Goal: Task Accomplishment & Management: Manage account settings

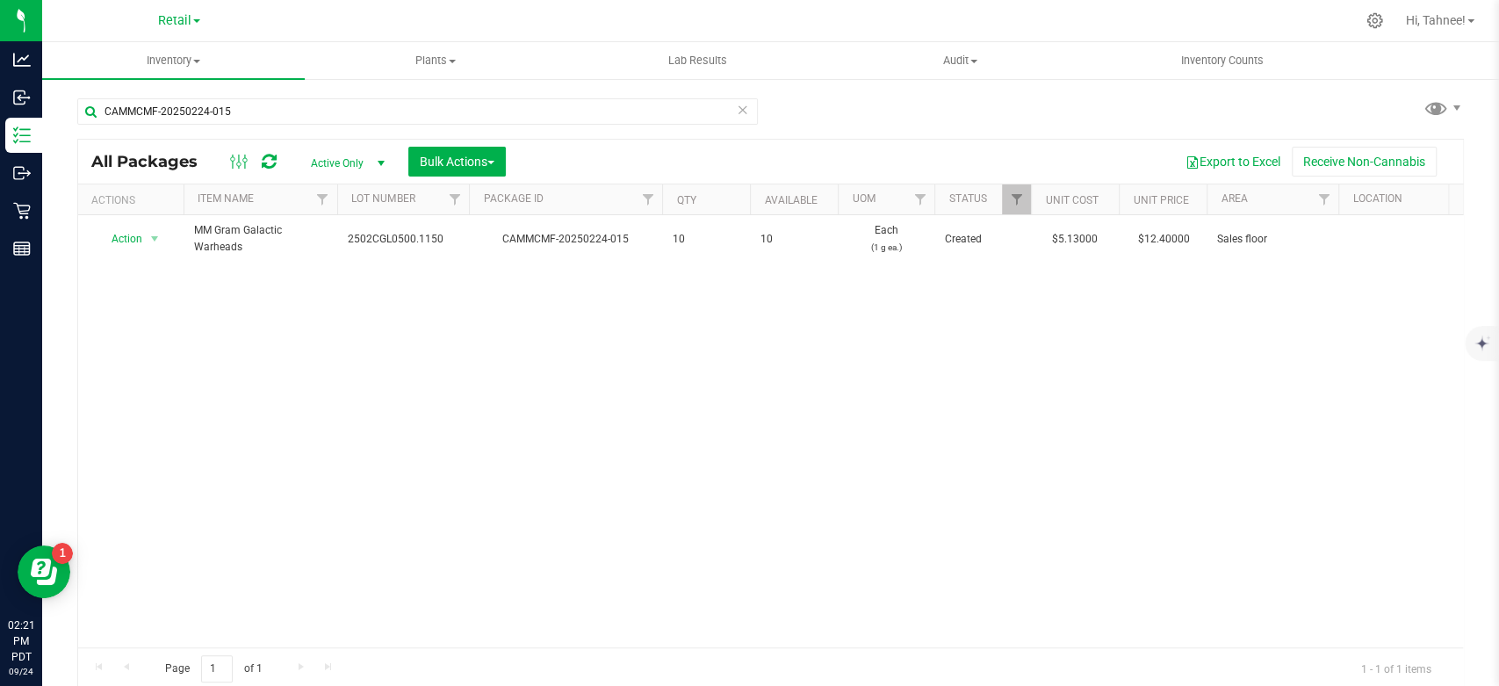
click at [737, 111] on icon at bounding box center [743, 108] width 12 height 21
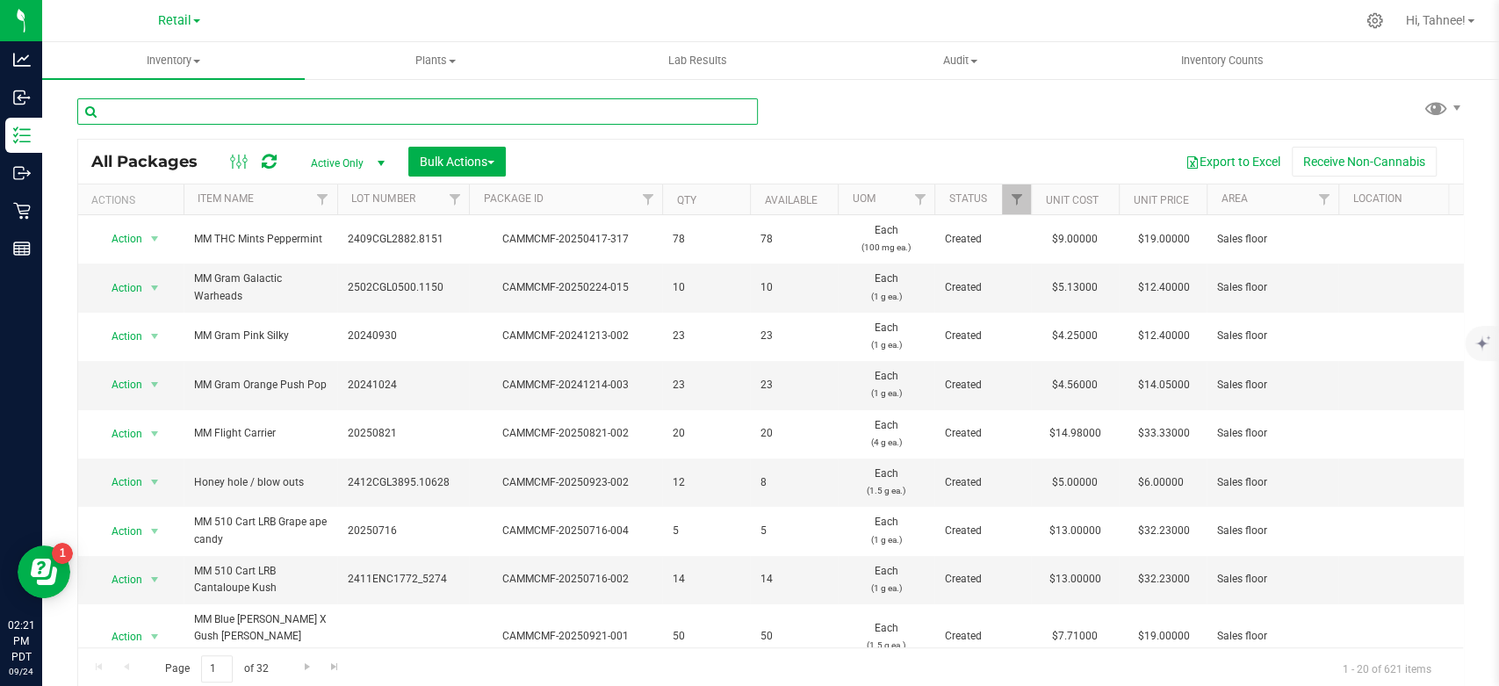
click at [381, 112] on input "text" at bounding box center [417, 111] width 681 height 26
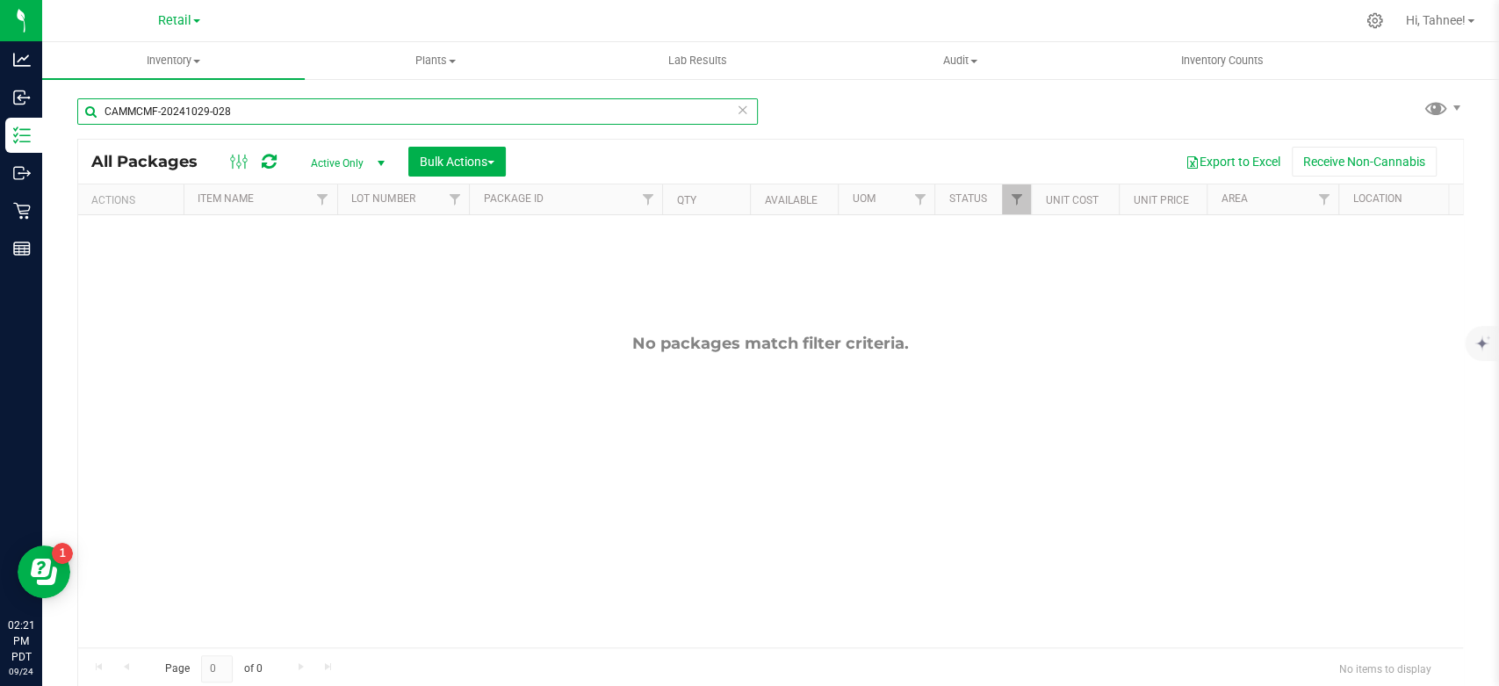
type input "CAMMCMF-20241029-028"
click at [376, 158] on span "select" at bounding box center [381, 163] width 14 height 14
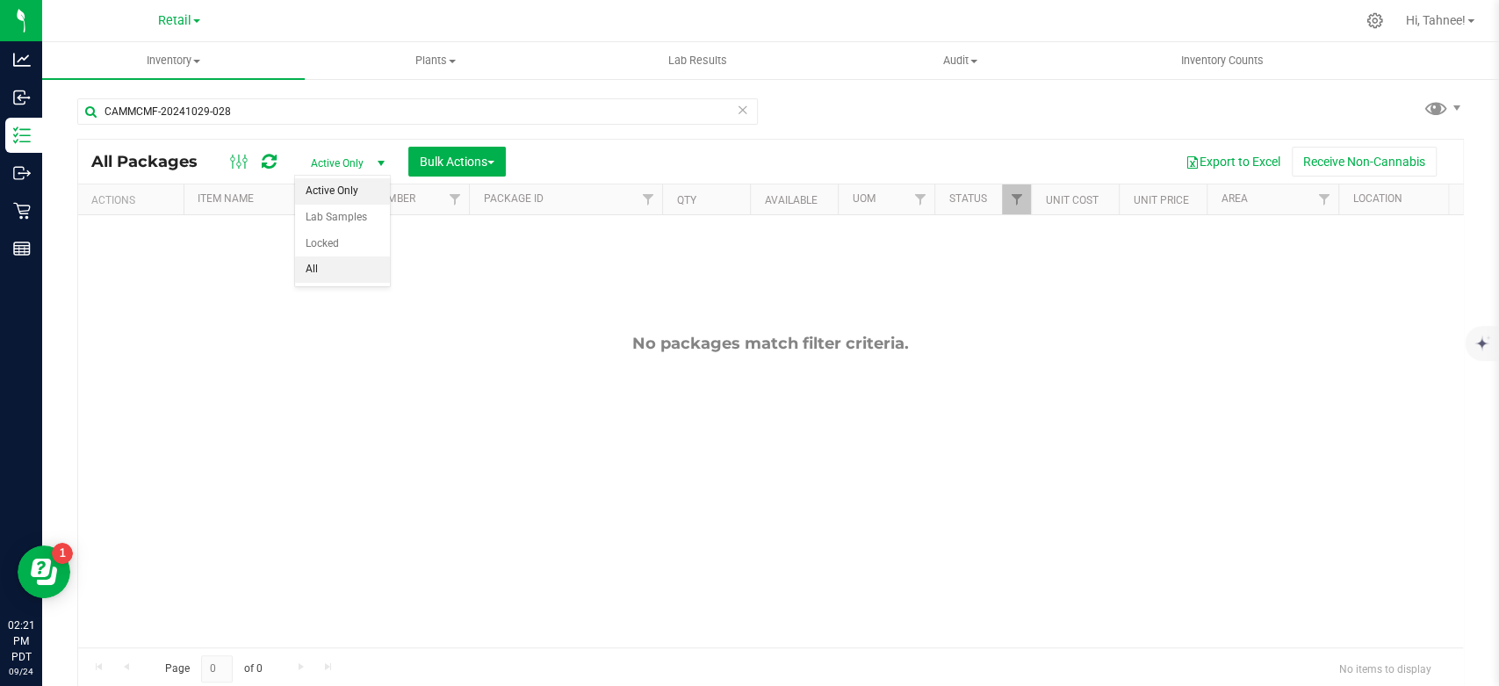
click at [329, 278] on li "All" at bounding box center [342, 269] width 95 height 26
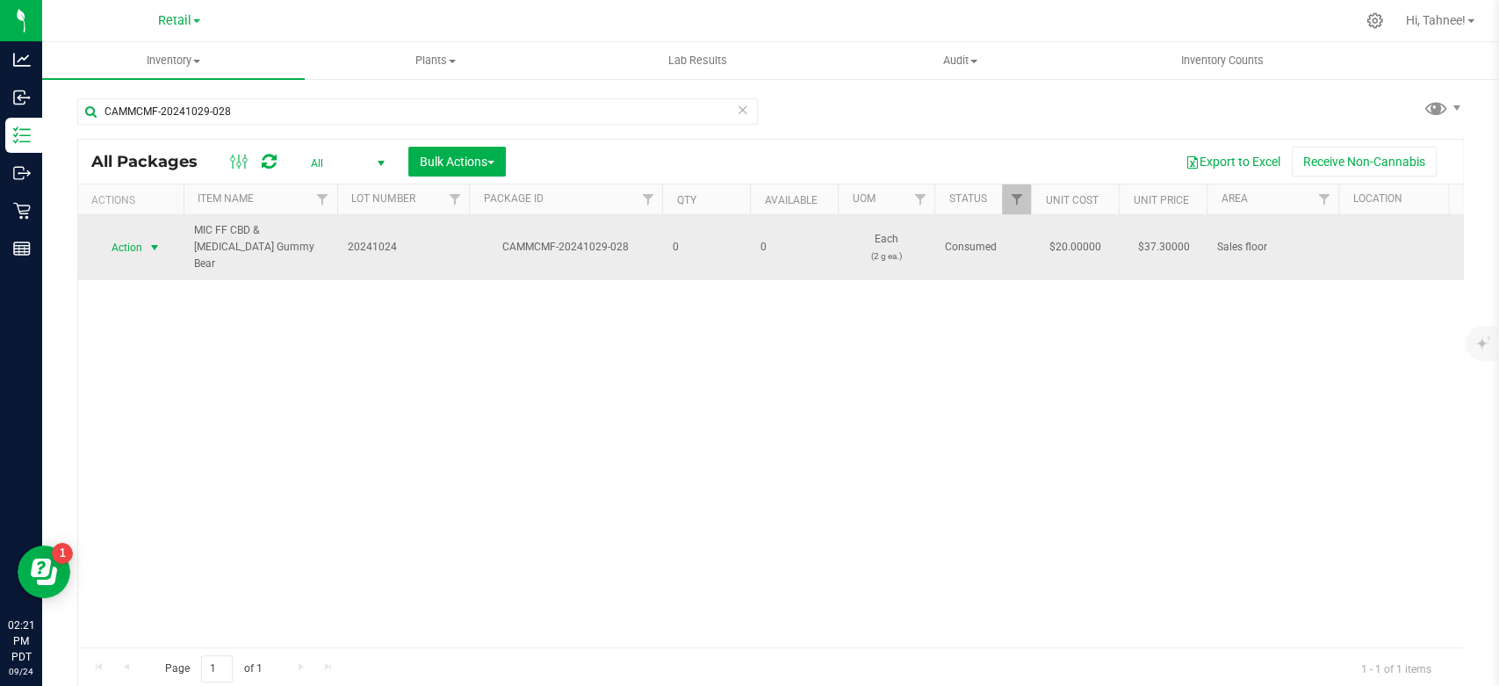
click at [148, 241] on span "select" at bounding box center [155, 248] width 14 height 14
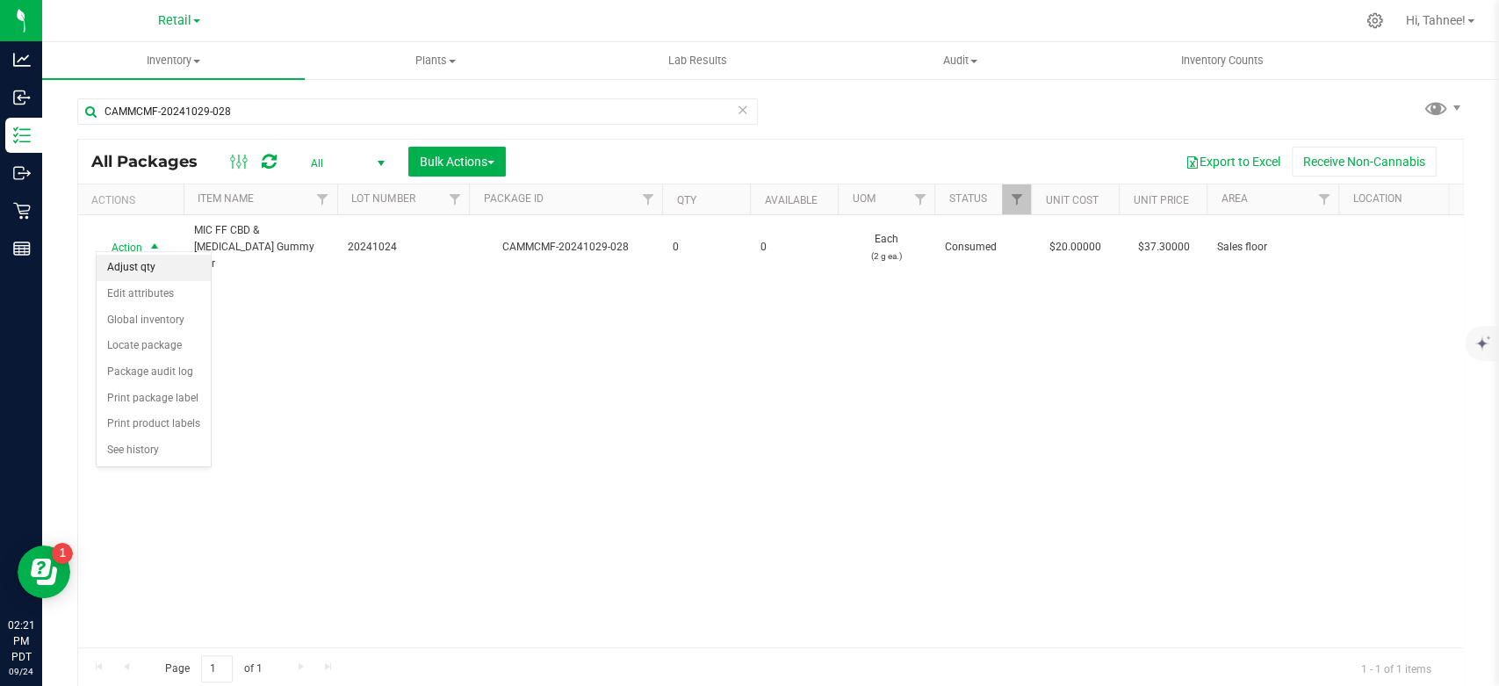
click at [141, 270] on li "Adjust qty" at bounding box center [154, 268] width 114 height 26
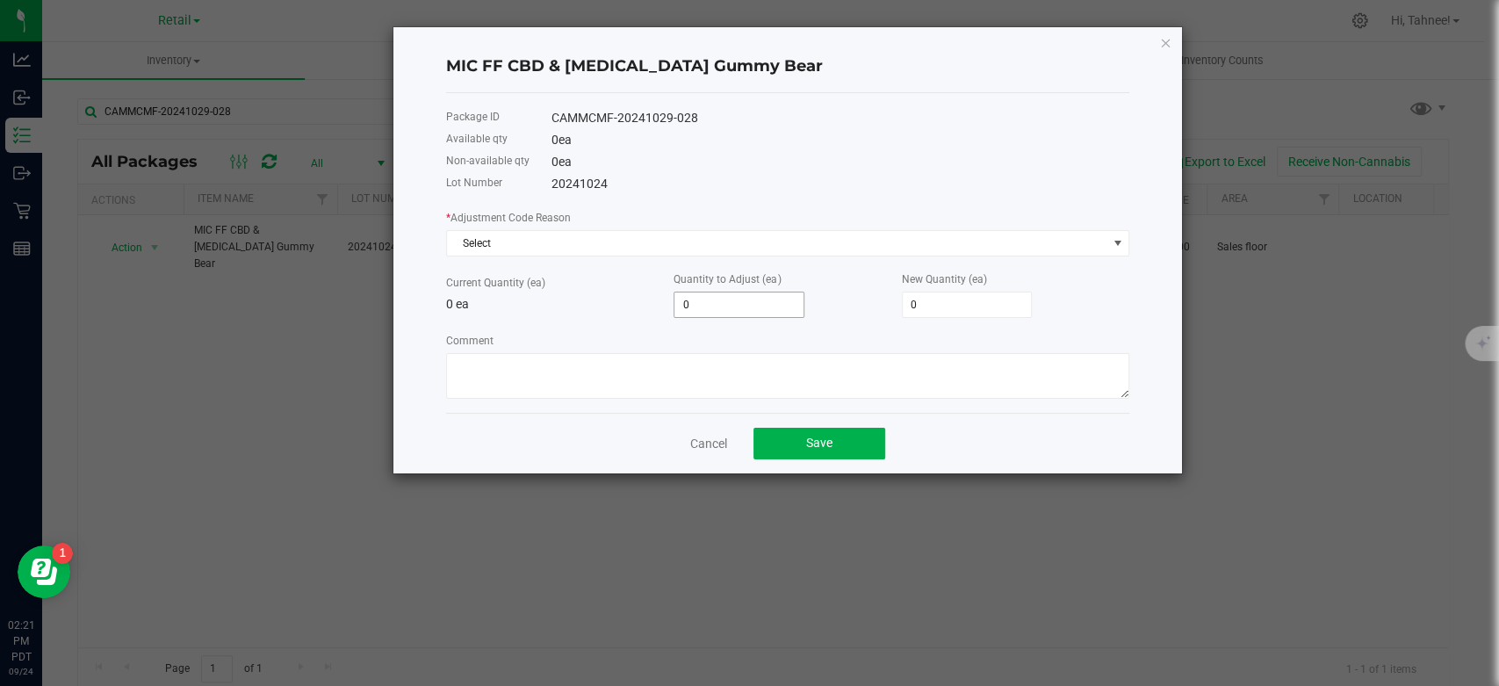
click at [687, 301] on input "0" at bounding box center [738, 304] width 129 height 25
type input "2"
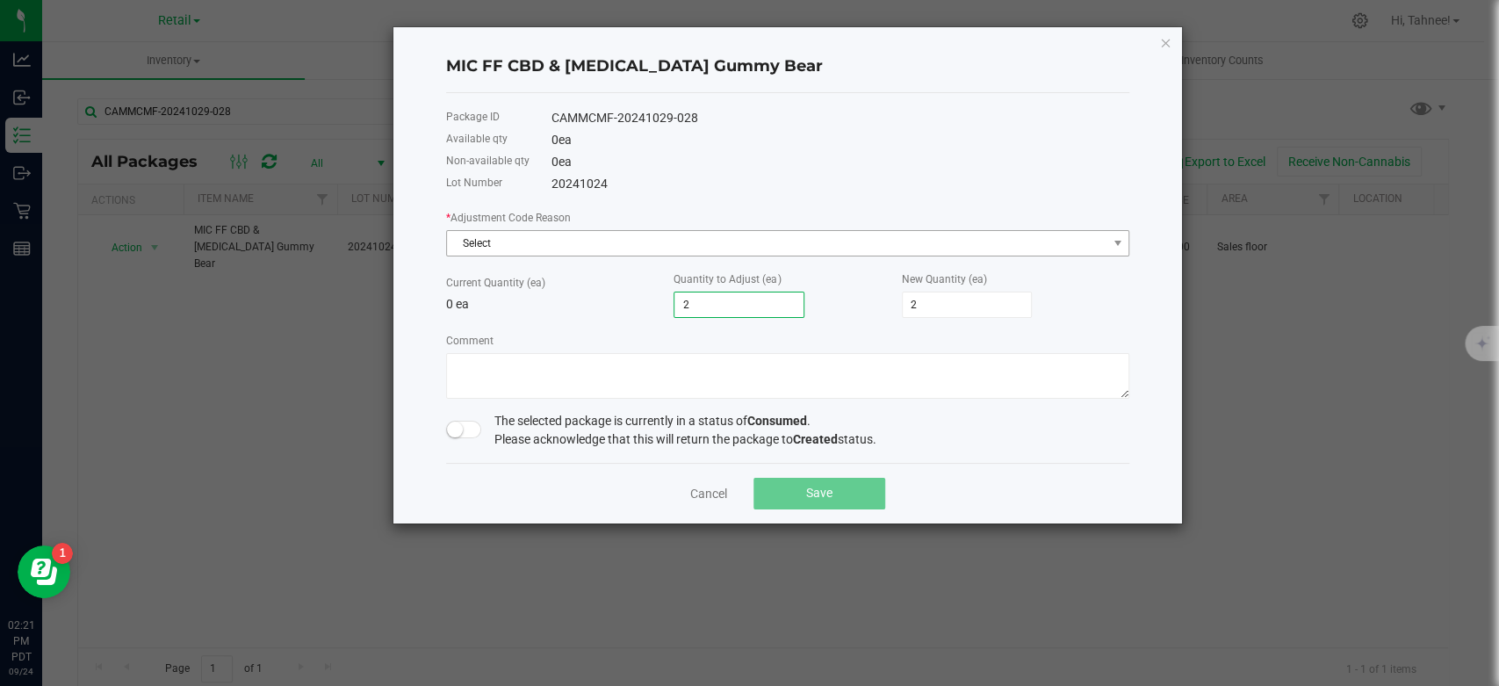
type input "2"
click at [541, 241] on span "Select" at bounding box center [777, 243] width 660 height 25
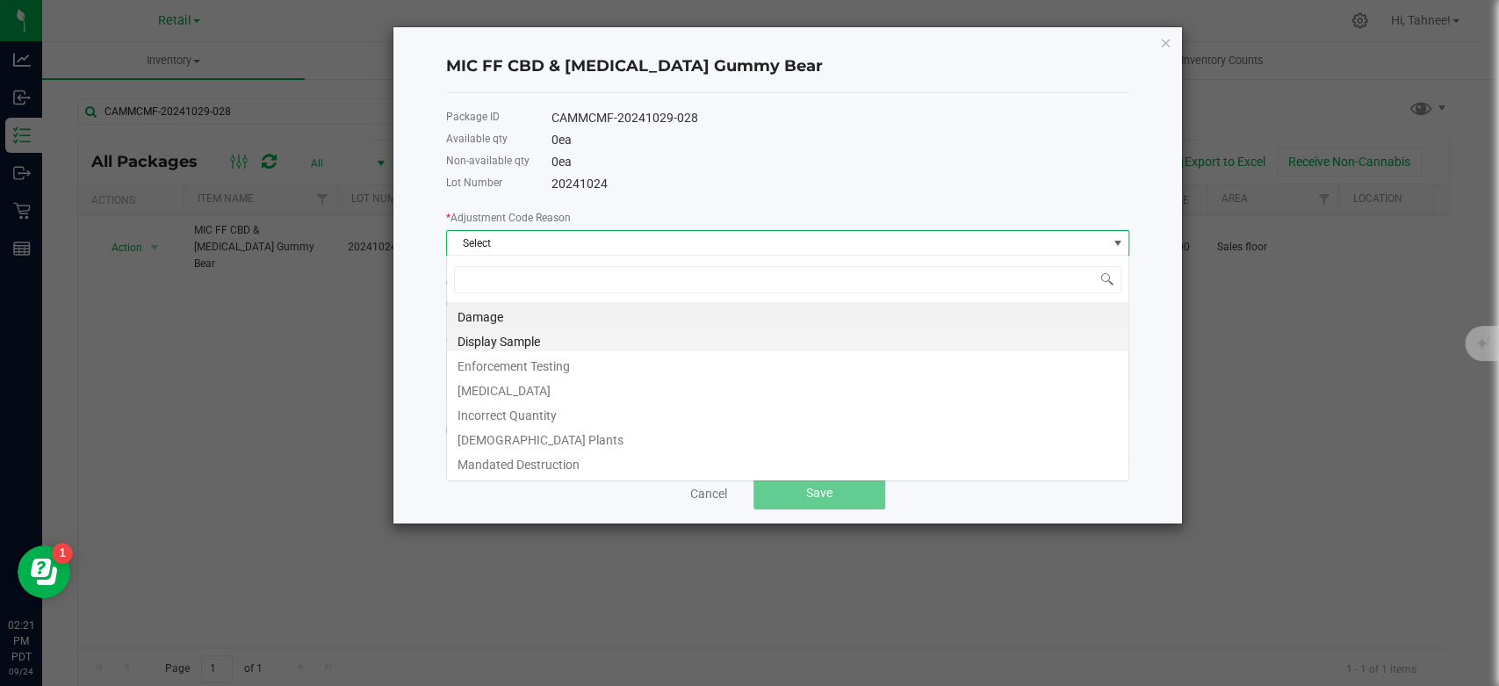
scroll to position [25, 682]
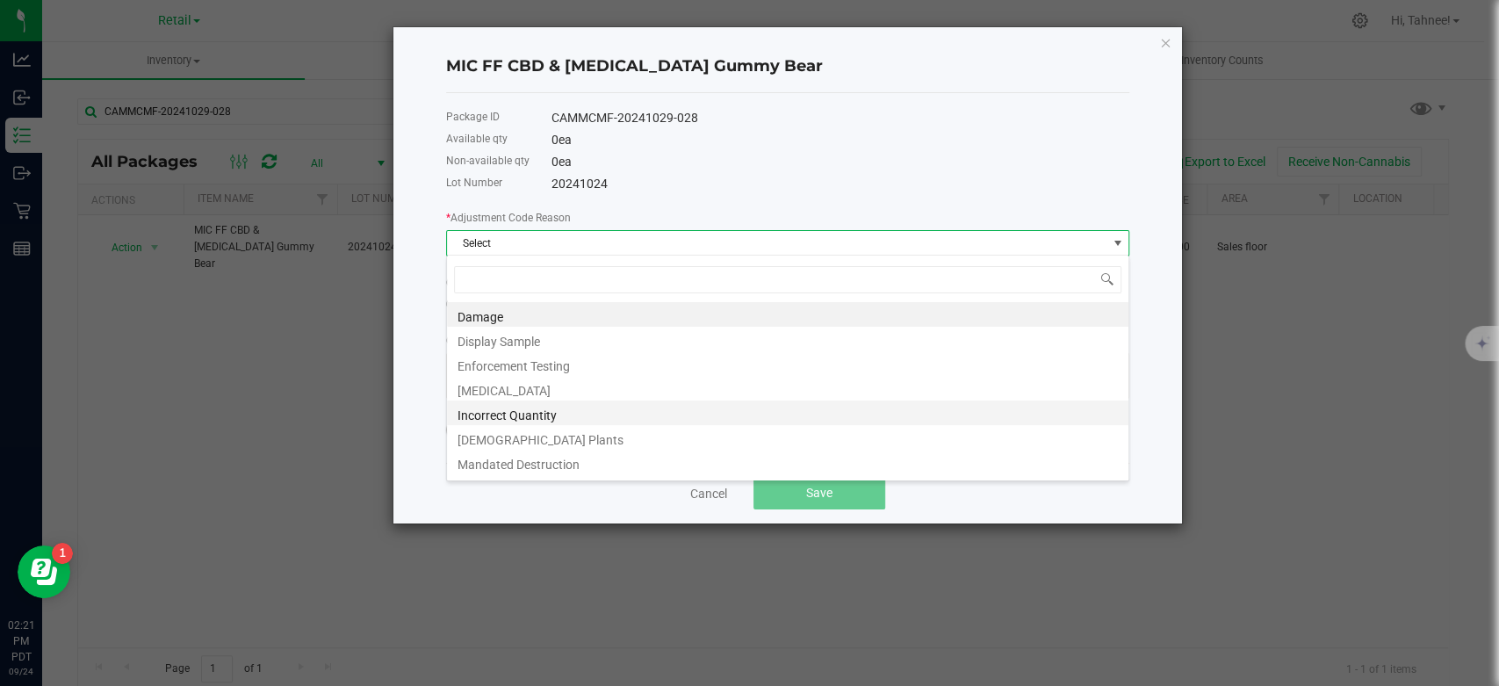
click at [537, 412] on li "Incorrect Quantity" at bounding box center [787, 412] width 681 height 25
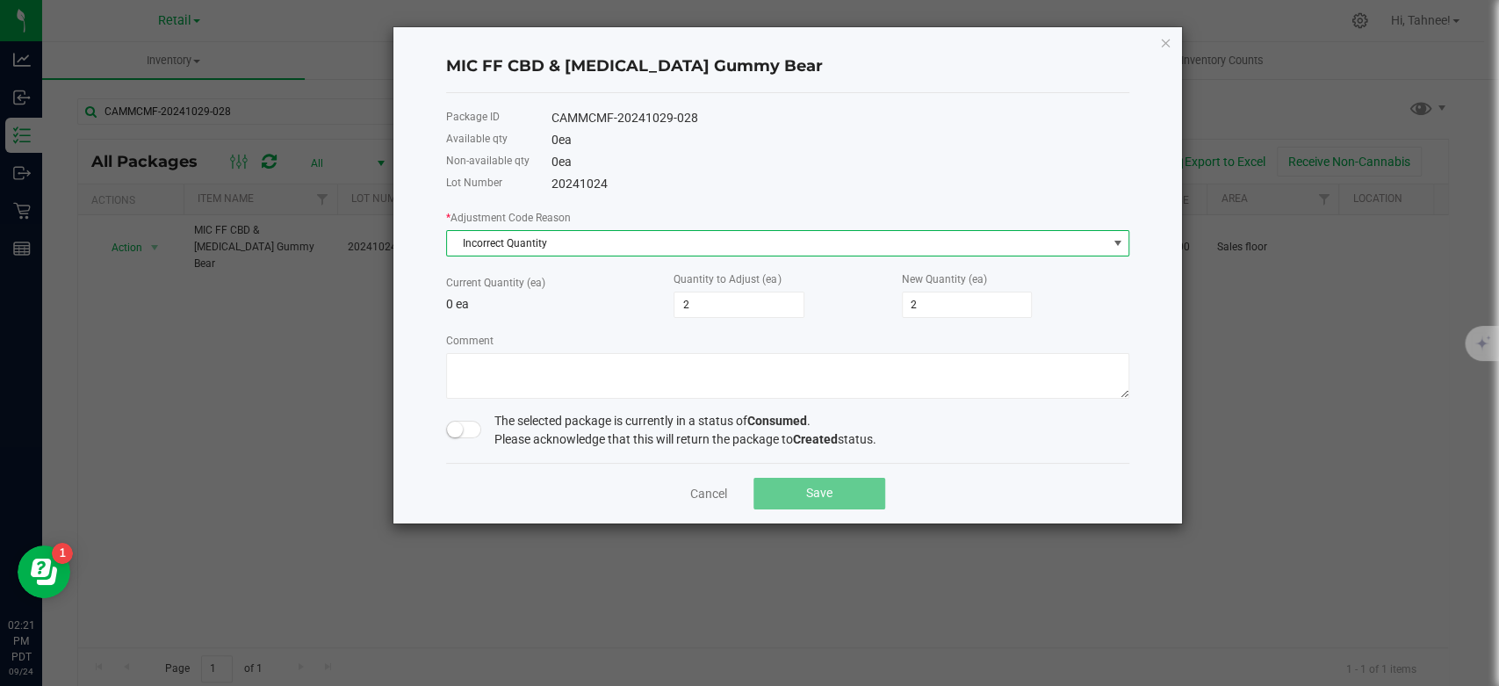
click at [473, 433] on span at bounding box center [463, 430] width 35 height 18
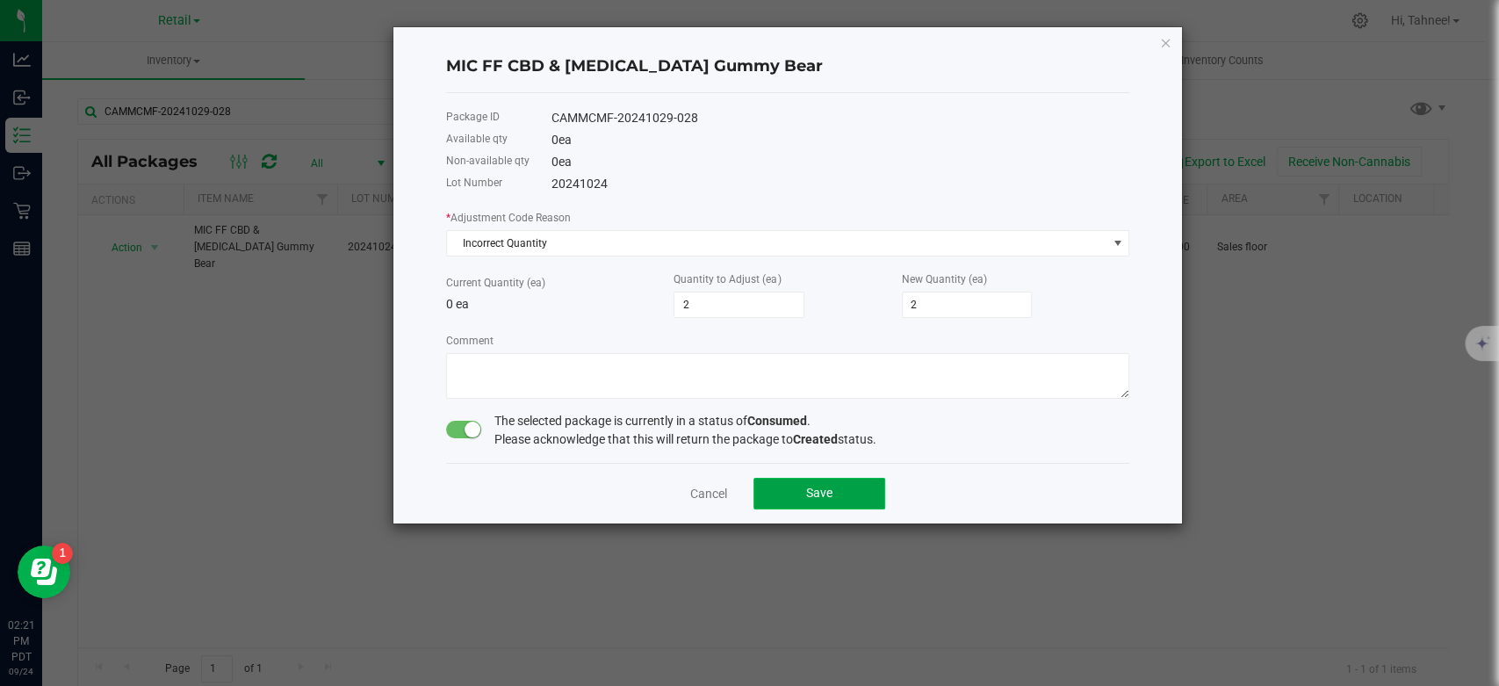
click at [856, 492] on button "Save" at bounding box center [819, 494] width 132 height 32
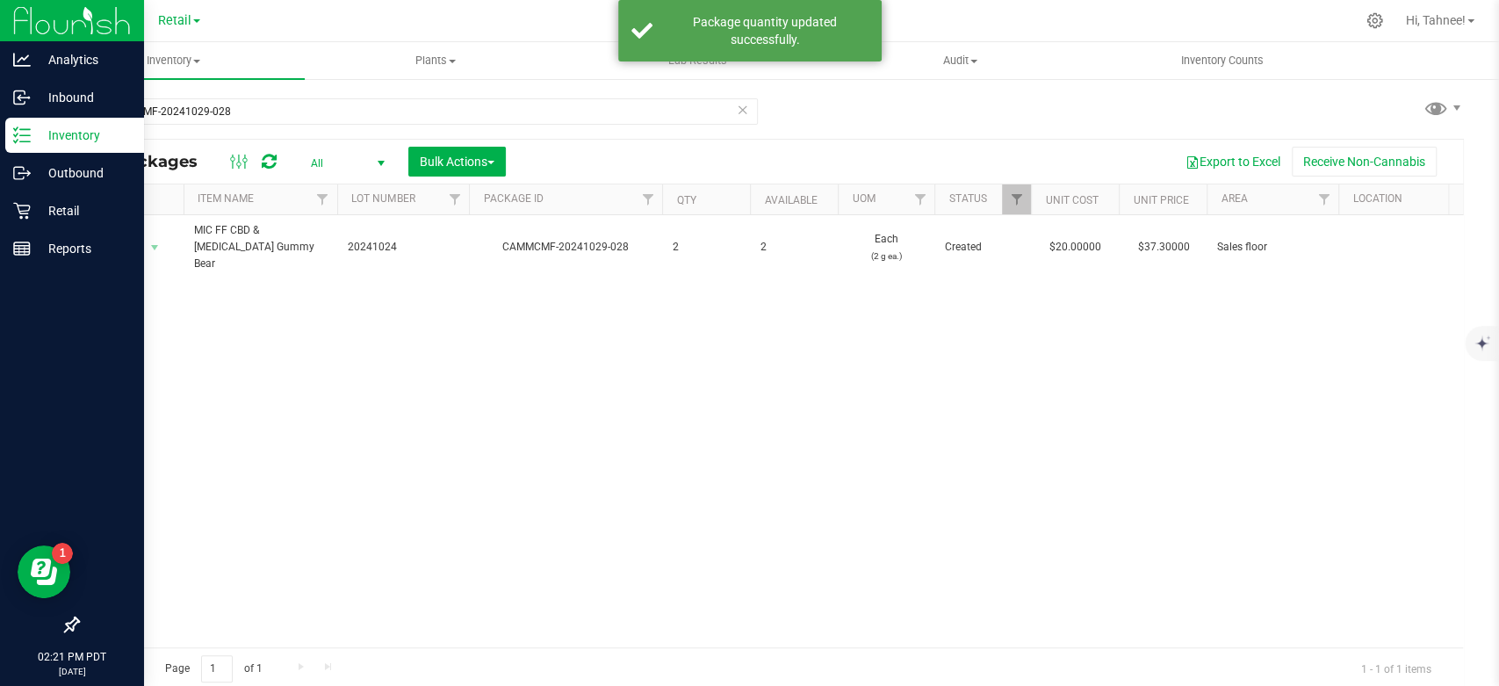
click at [69, 147] on div "Inventory" at bounding box center [74, 135] width 139 height 35
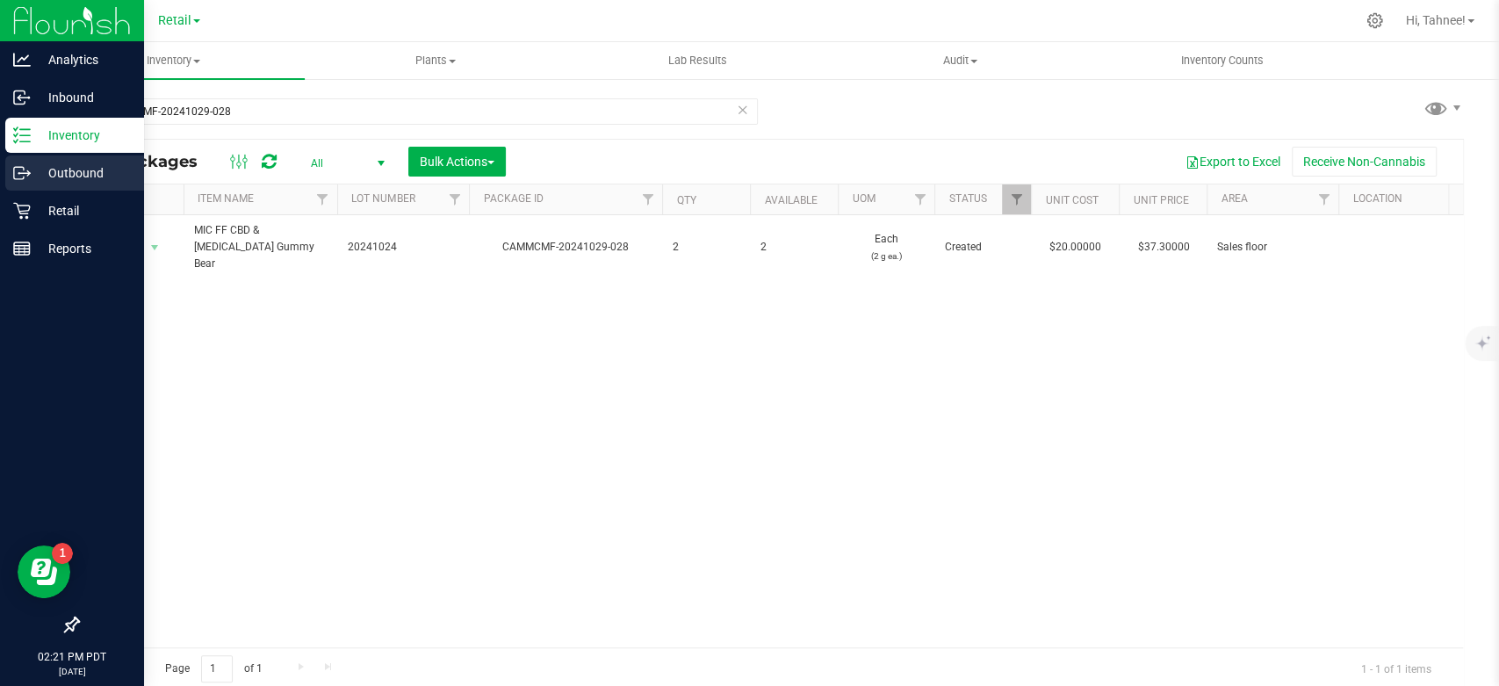
click at [84, 175] on p "Outbound" at bounding box center [83, 172] width 105 height 21
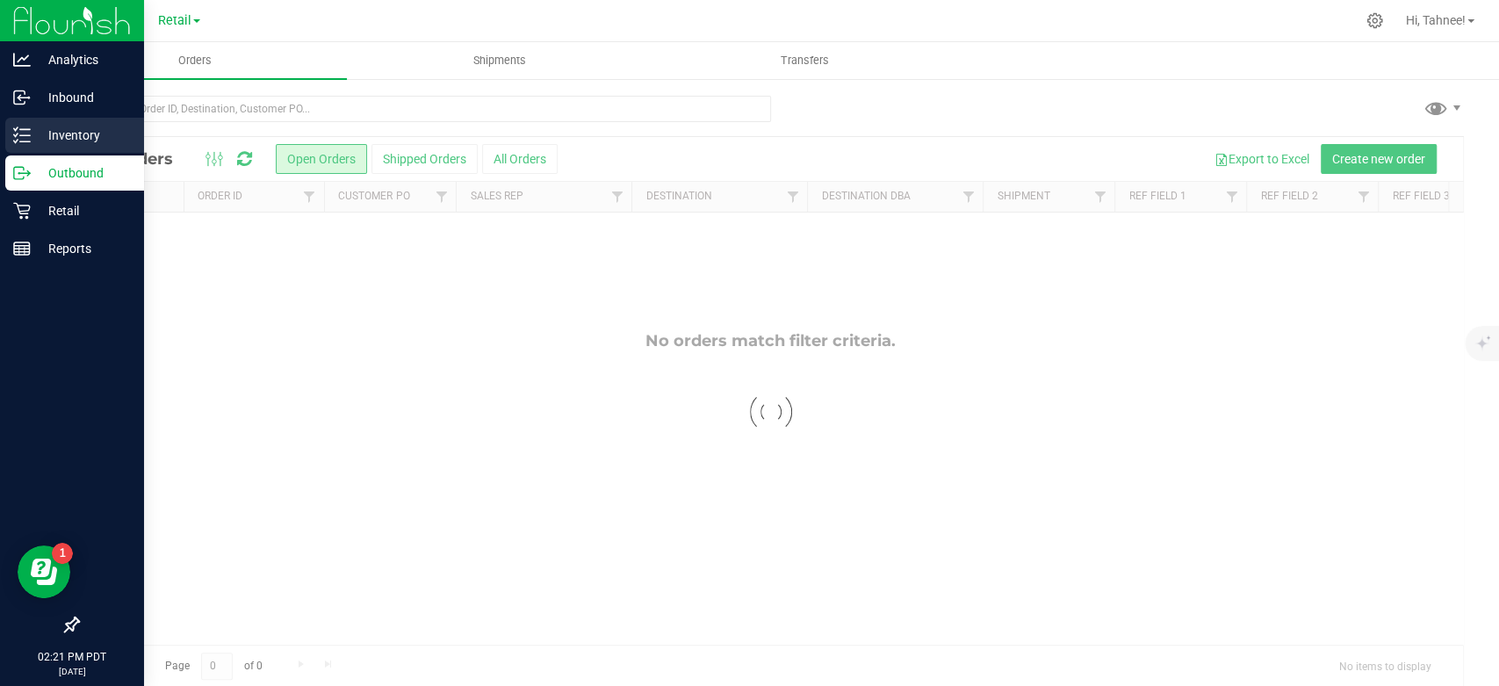
click at [80, 139] on p "Inventory" at bounding box center [83, 135] width 105 height 21
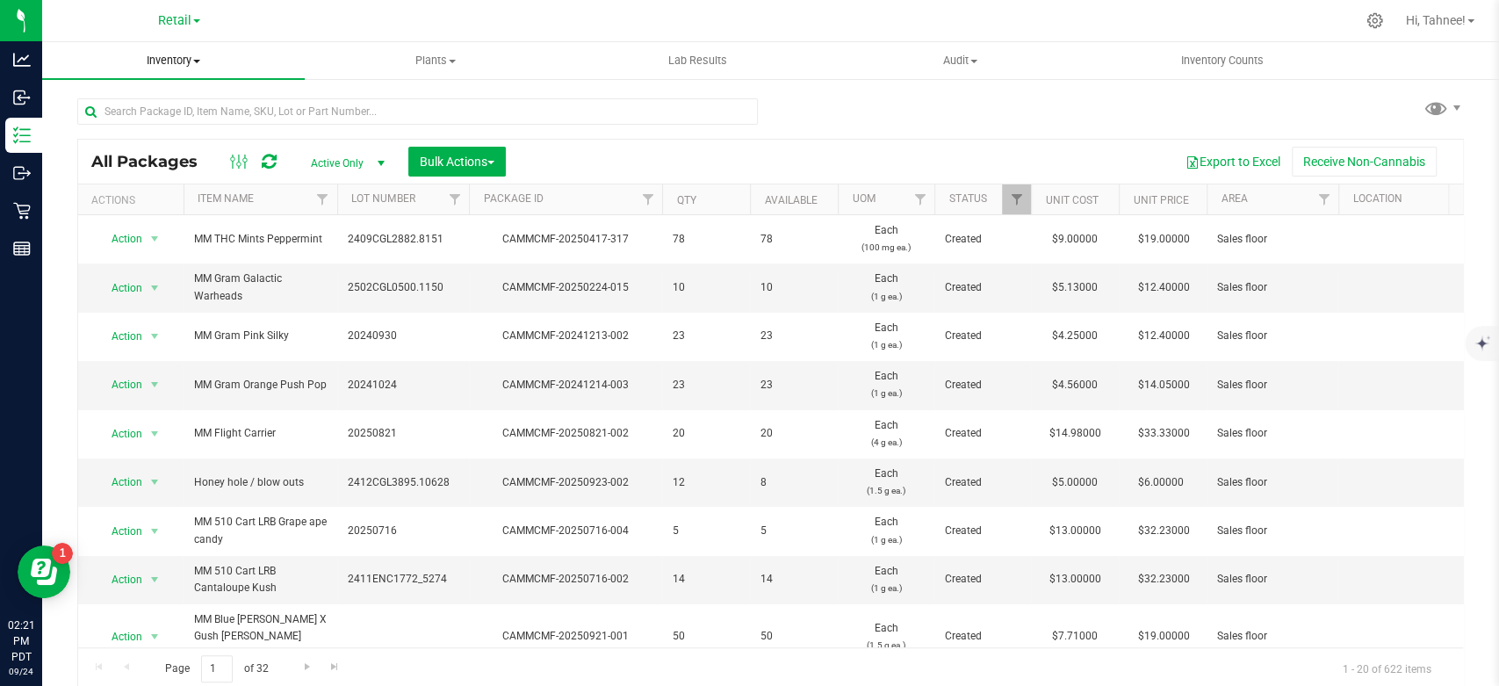
click at [163, 65] on span "Inventory" at bounding box center [173, 61] width 263 height 16
click at [142, 130] on span "All inventory" at bounding box center [101, 126] width 119 height 15
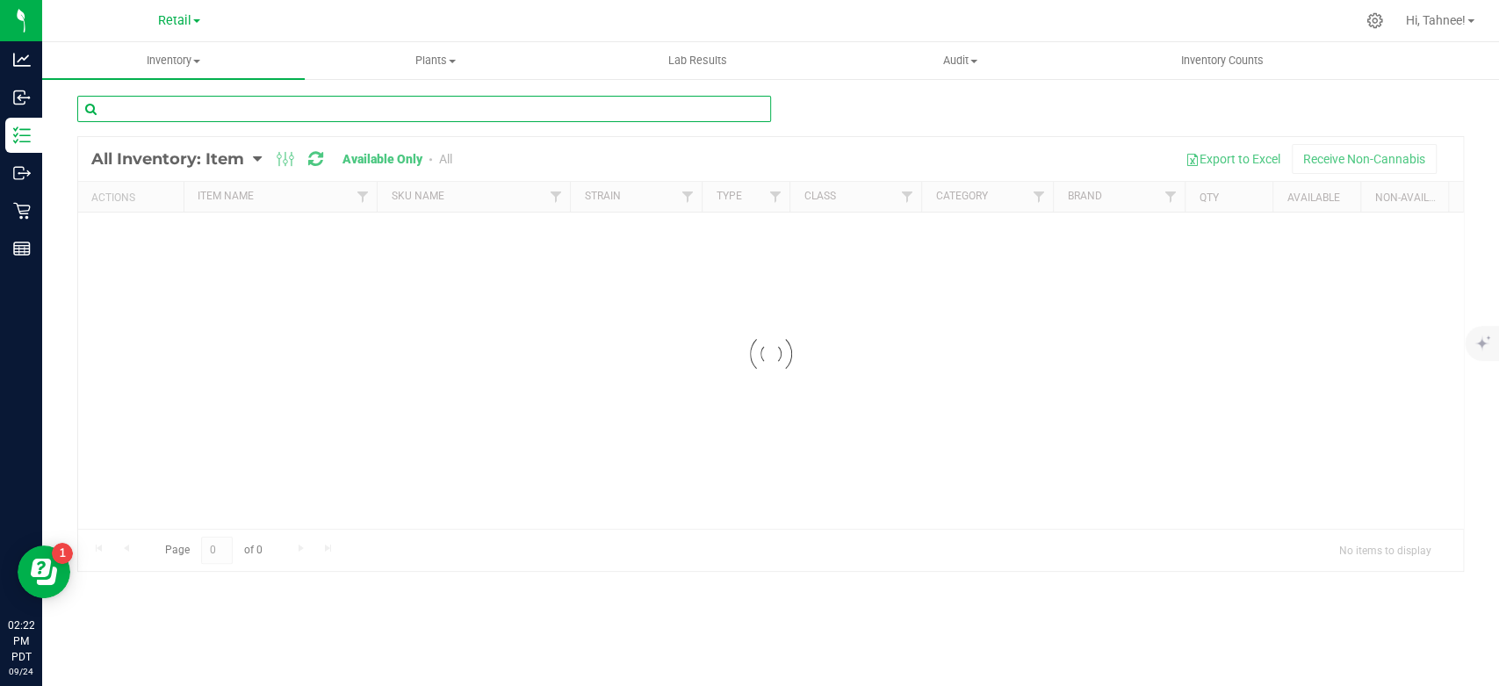
drag, startPoint x: 328, startPoint y: 117, endPoint x: 337, endPoint y: 97, distance: 21.6
click at [337, 97] on input "text" at bounding box center [424, 109] width 694 height 26
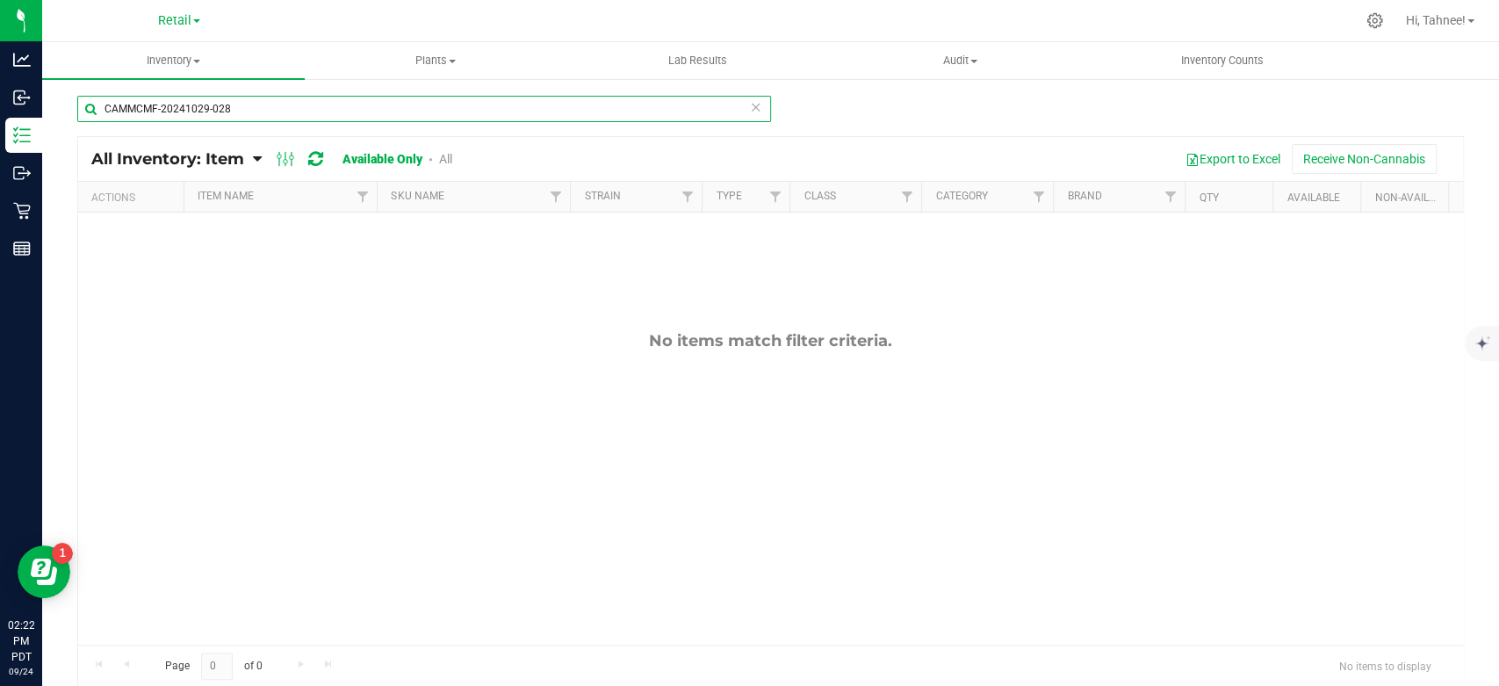
type input "CAMMCMF-20241029-028"
click at [752, 105] on icon at bounding box center [756, 106] width 12 height 21
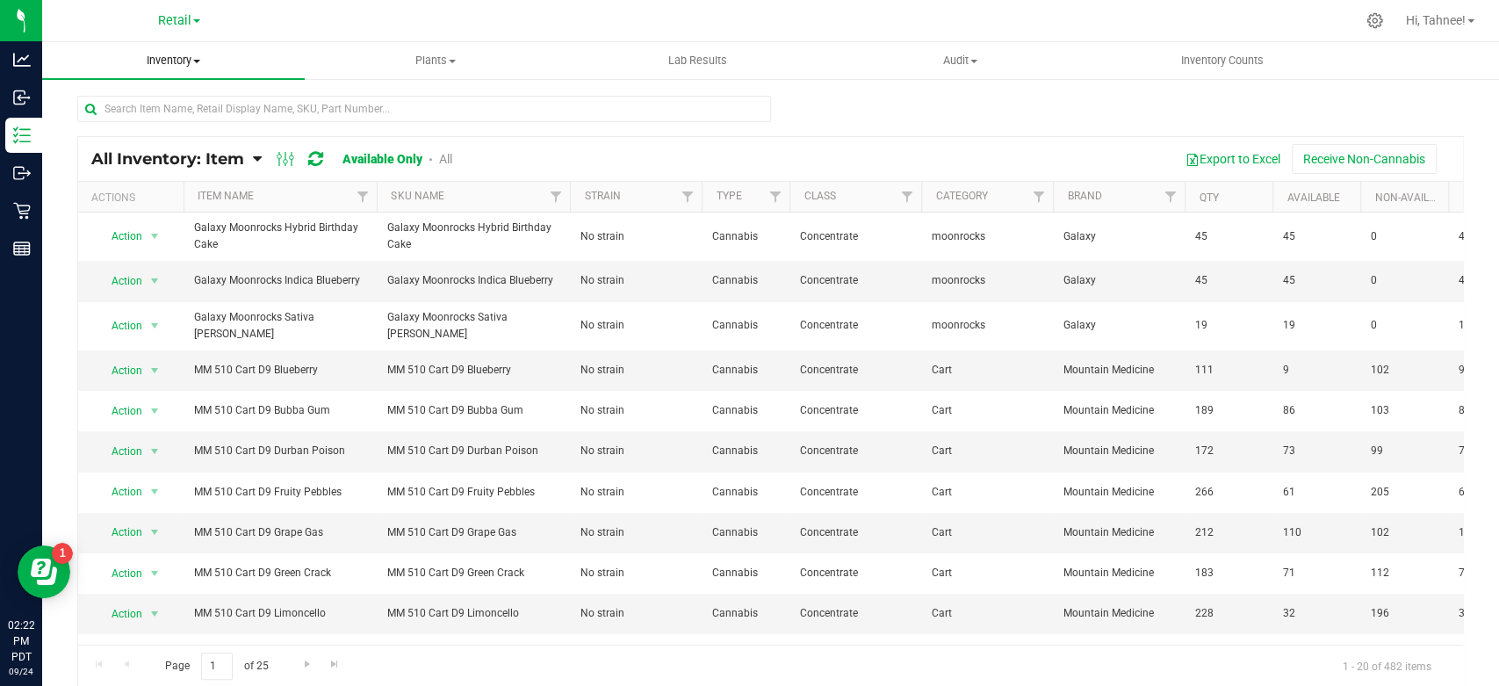
click at [184, 66] on span "Inventory" at bounding box center [173, 61] width 263 height 16
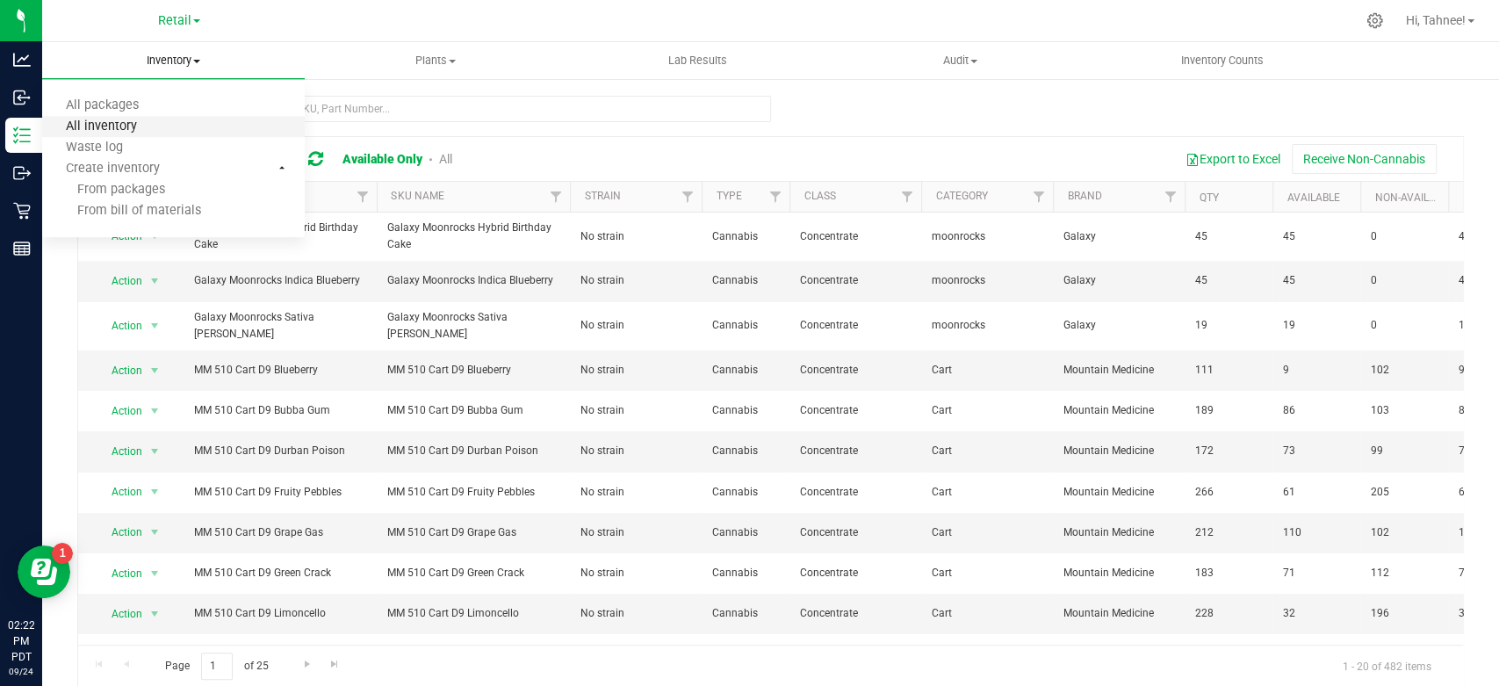
click at [132, 123] on span "All inventory" at bounding box center [101, 126] width 119 height 15
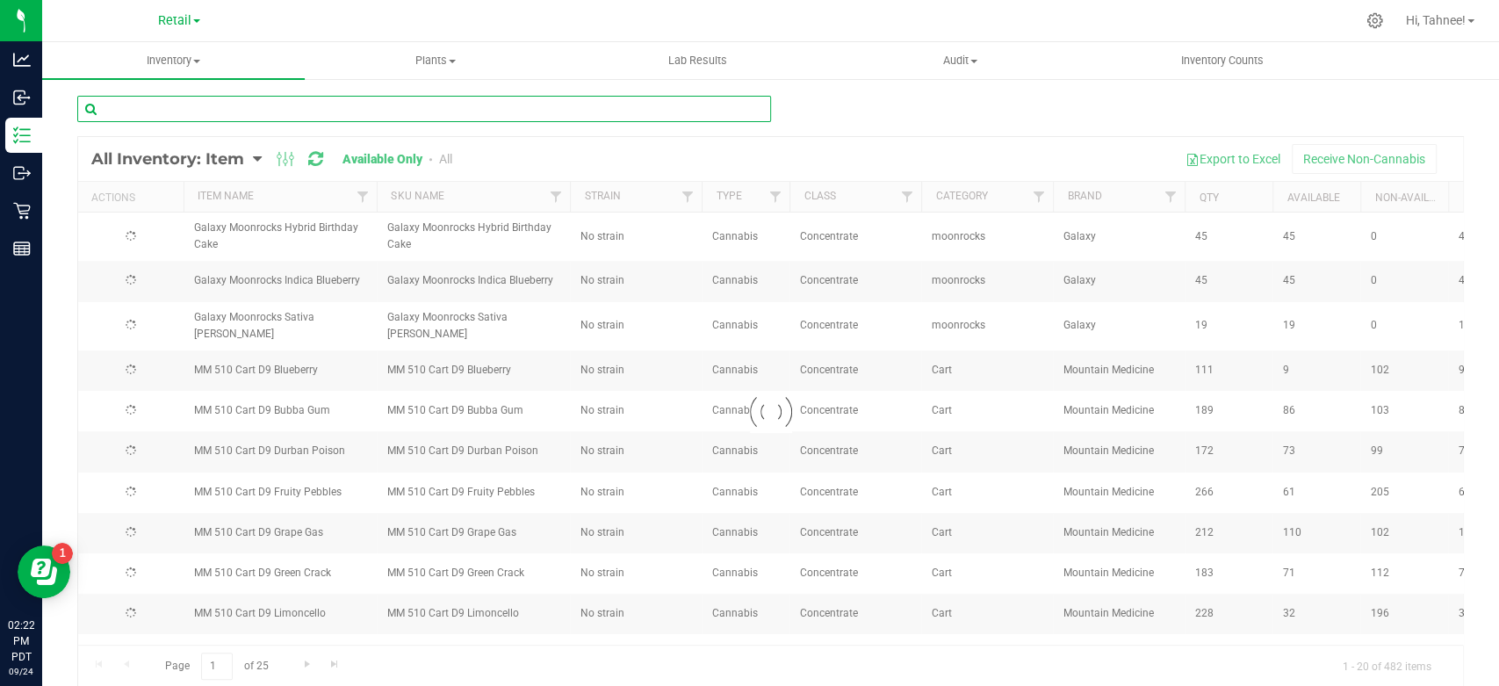
click at [280, 112] on input "text" at bounding box center [424, 109] width 694 height 26
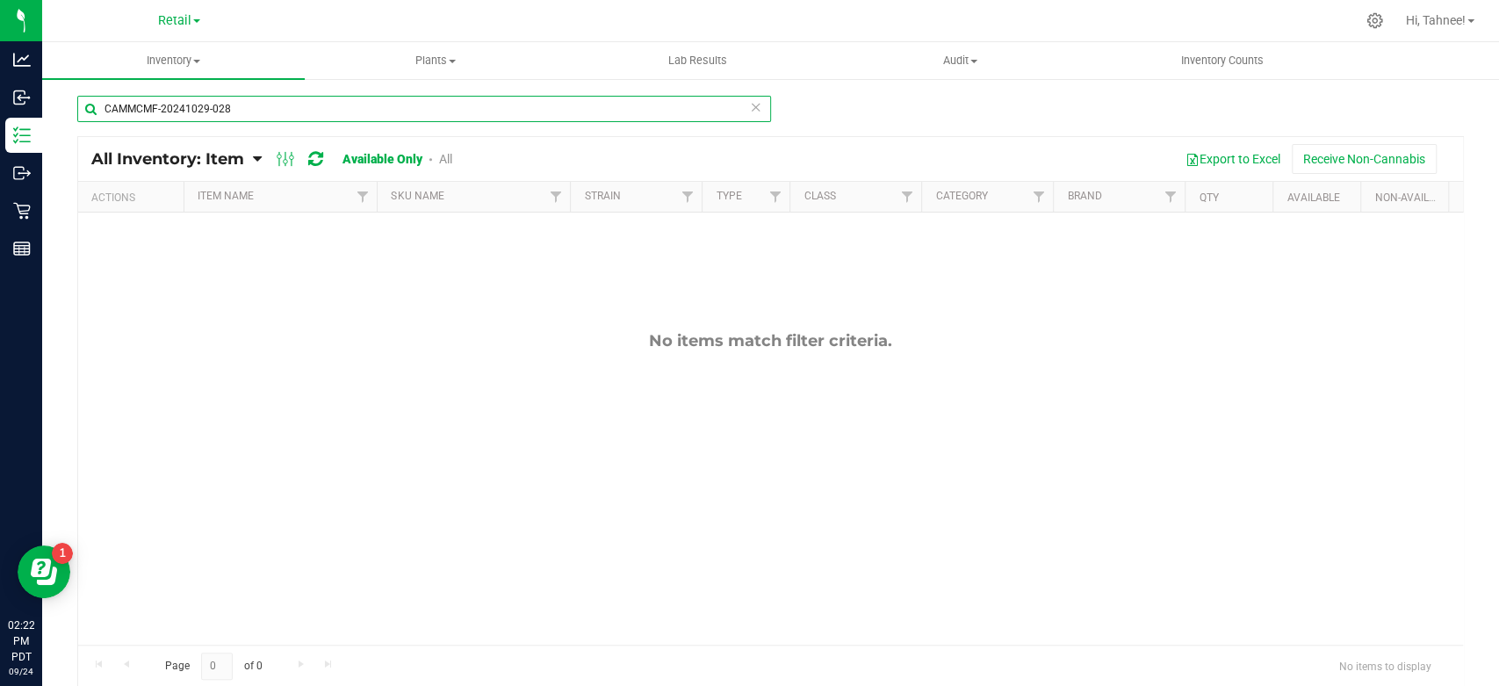
type input "CAMMCMF-20241029-028"
click at [443, 156] on link "All" at bounding box center [445, 159] width 13 height 14
click at [750, 106] on icon at bounding box center [756, 106] width 12 height 21
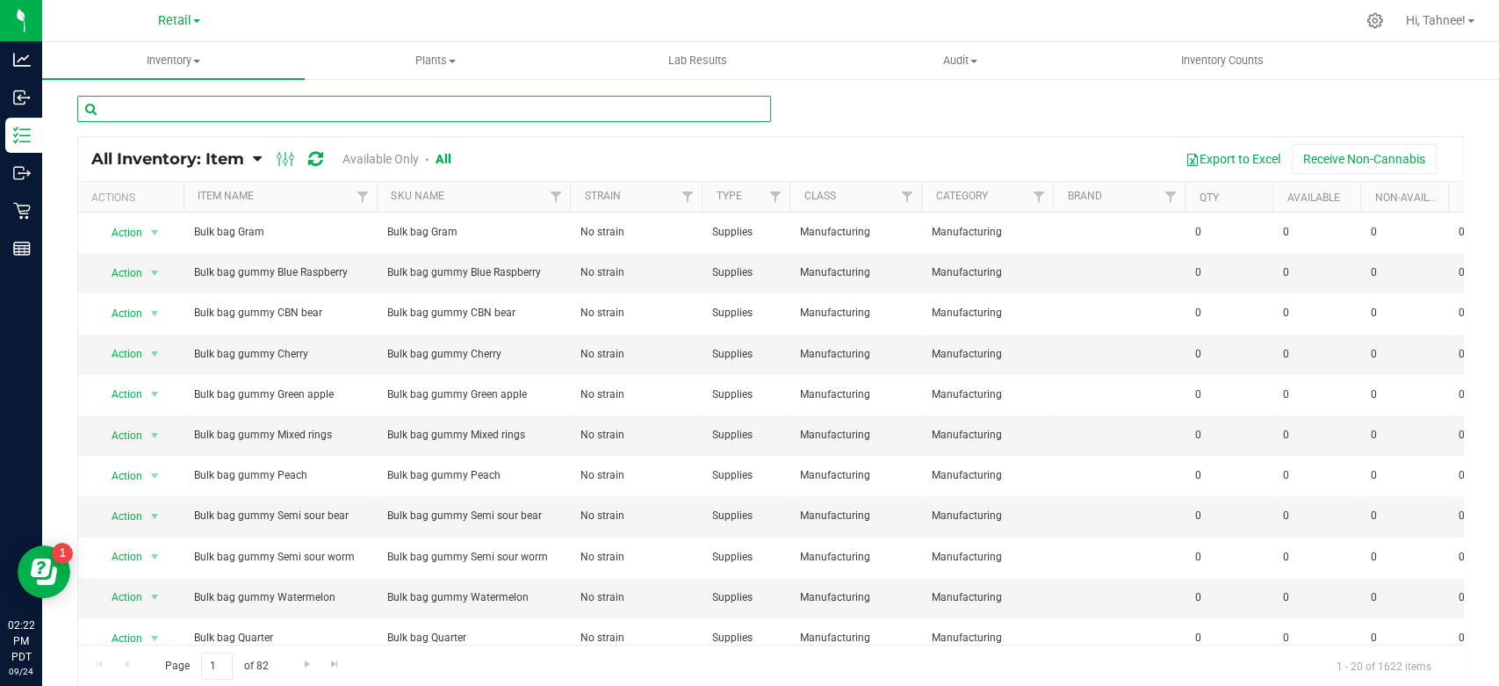
click at [366, 114] on input "text" at bounding box center [424, 109] width 694 height 26
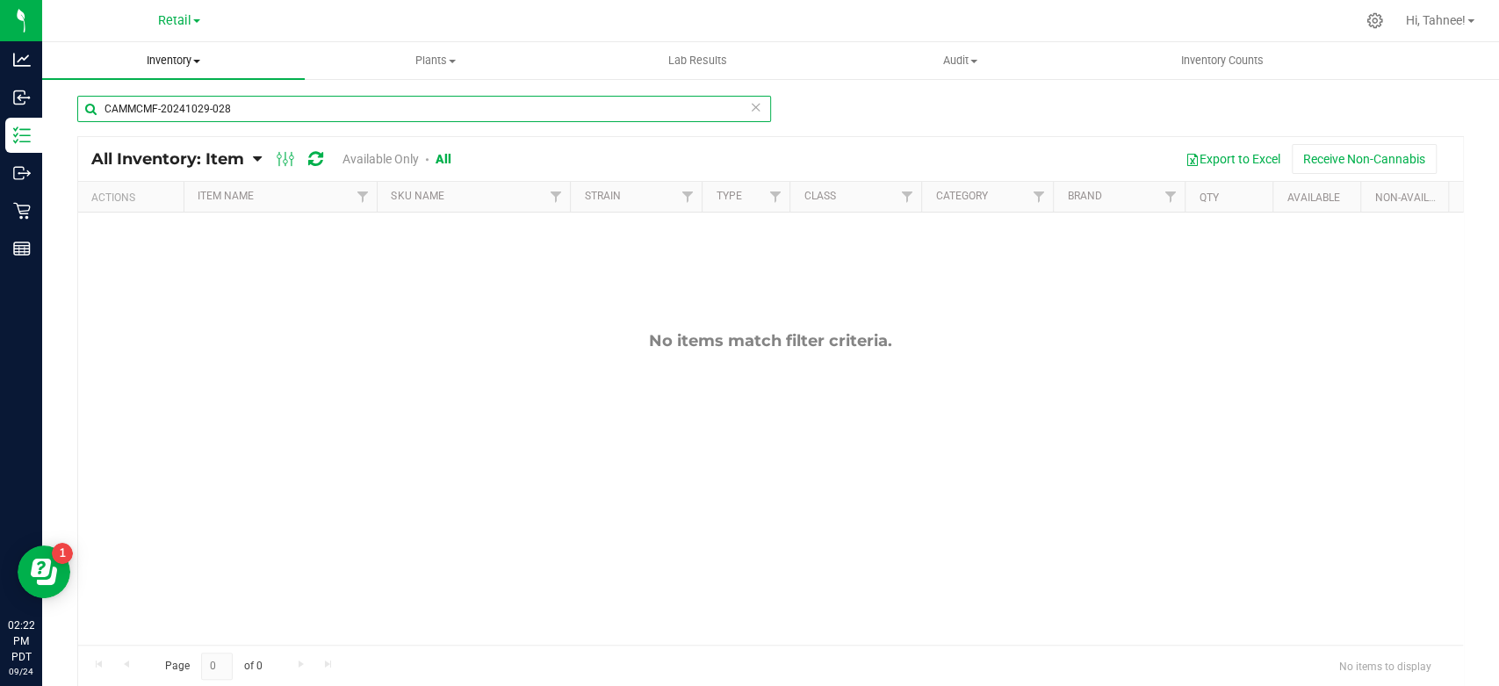
type input "CAMMCMF-20241029-028"
click at [198, 68] on span "Inventory" at bounding box center [173, 61] width 263 height 16
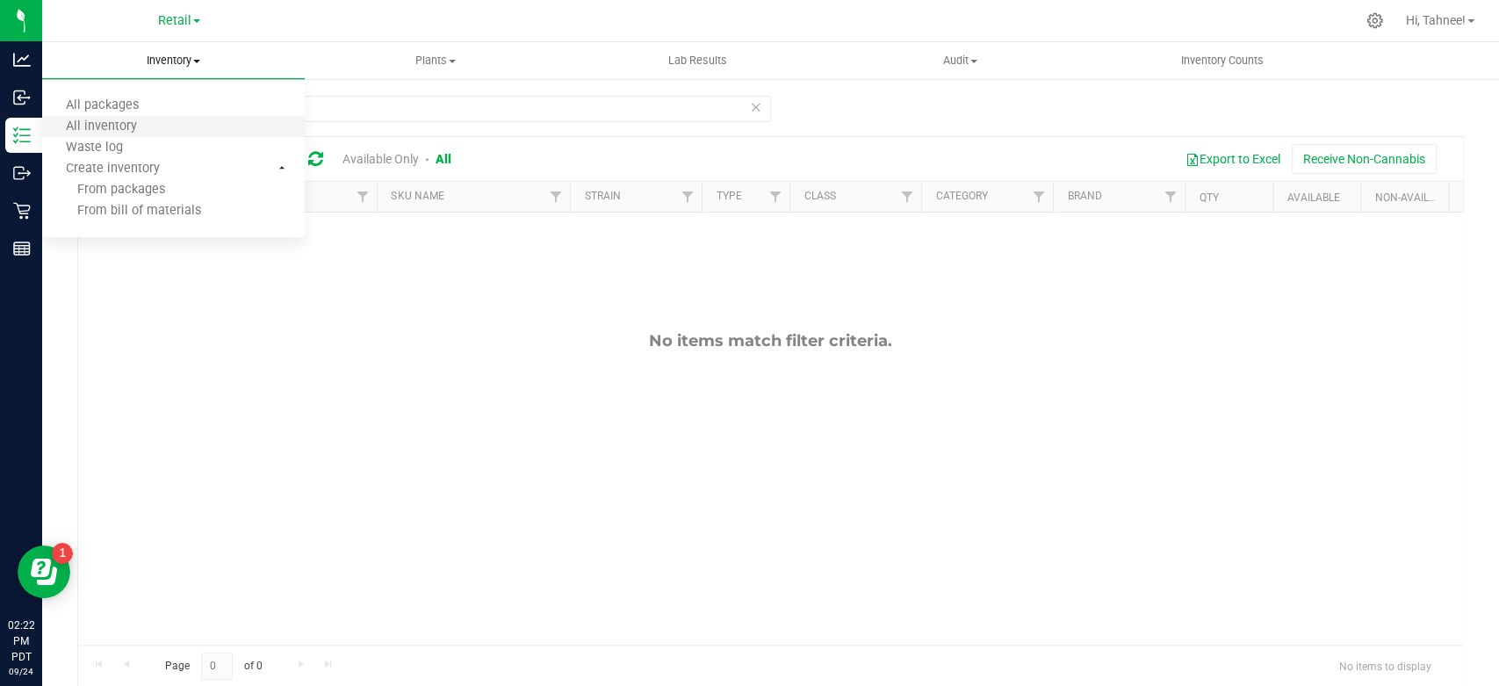
click at [128, 136] on li "All inventory" at bounding box center [173, 127] width 263 height 21
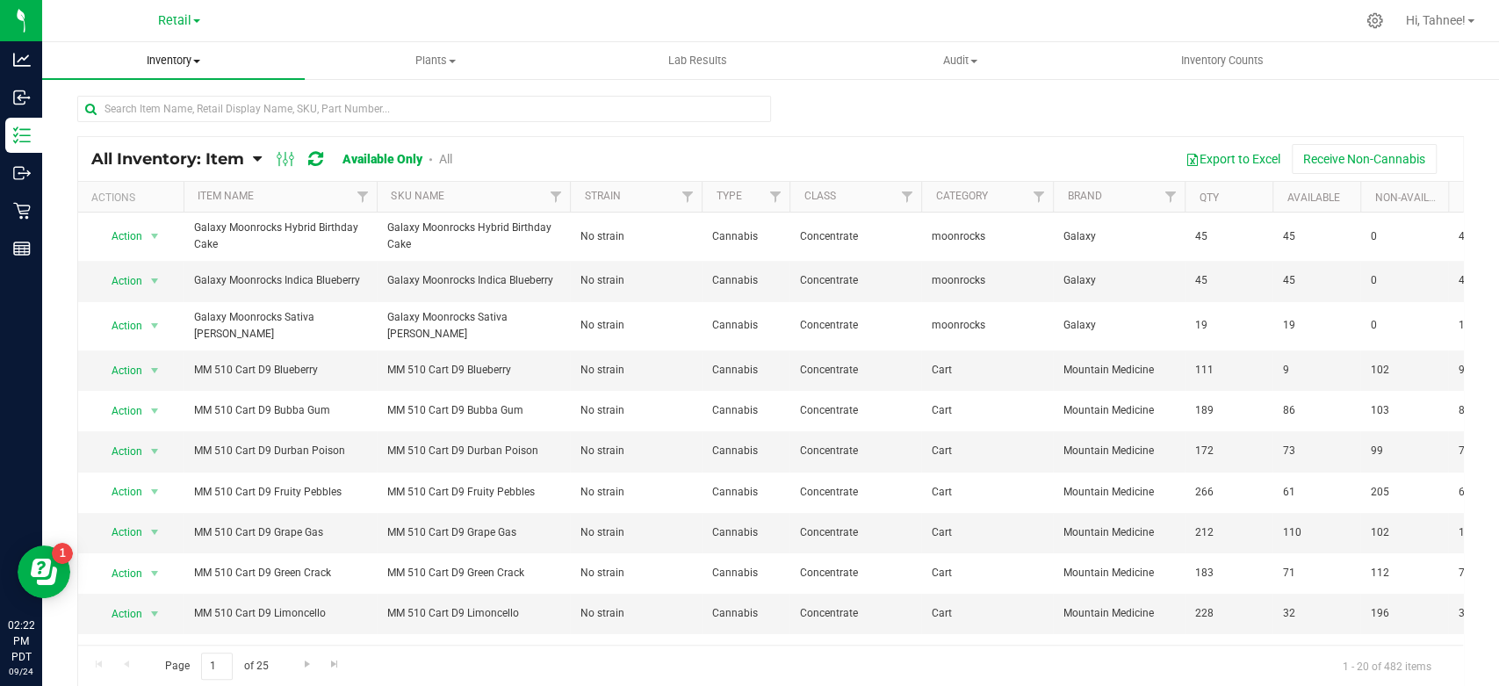
click at [190, 61] on span "Inventory" at bounding box center [173, 61] width 263 height 16
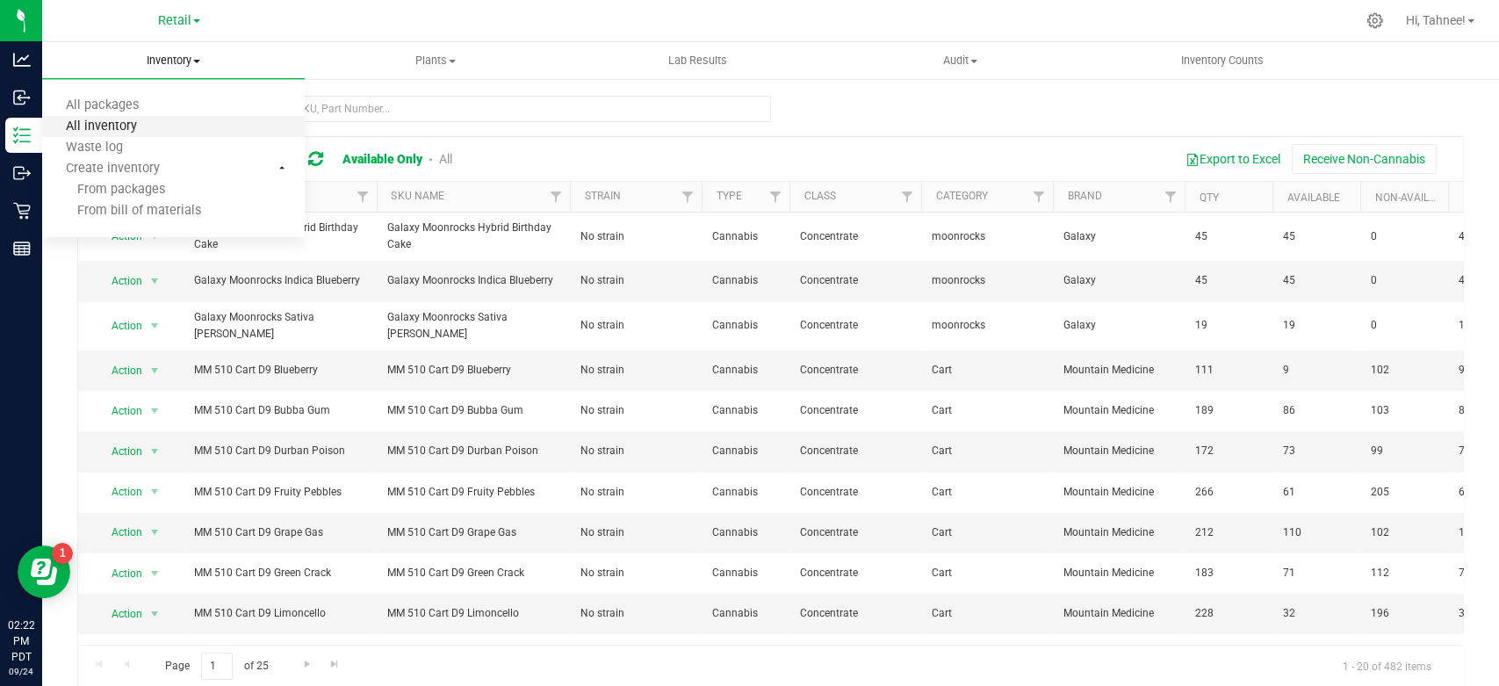
click at [136, 124] on span "All inventory" at bounding box center [101, 126] width 119 height 15
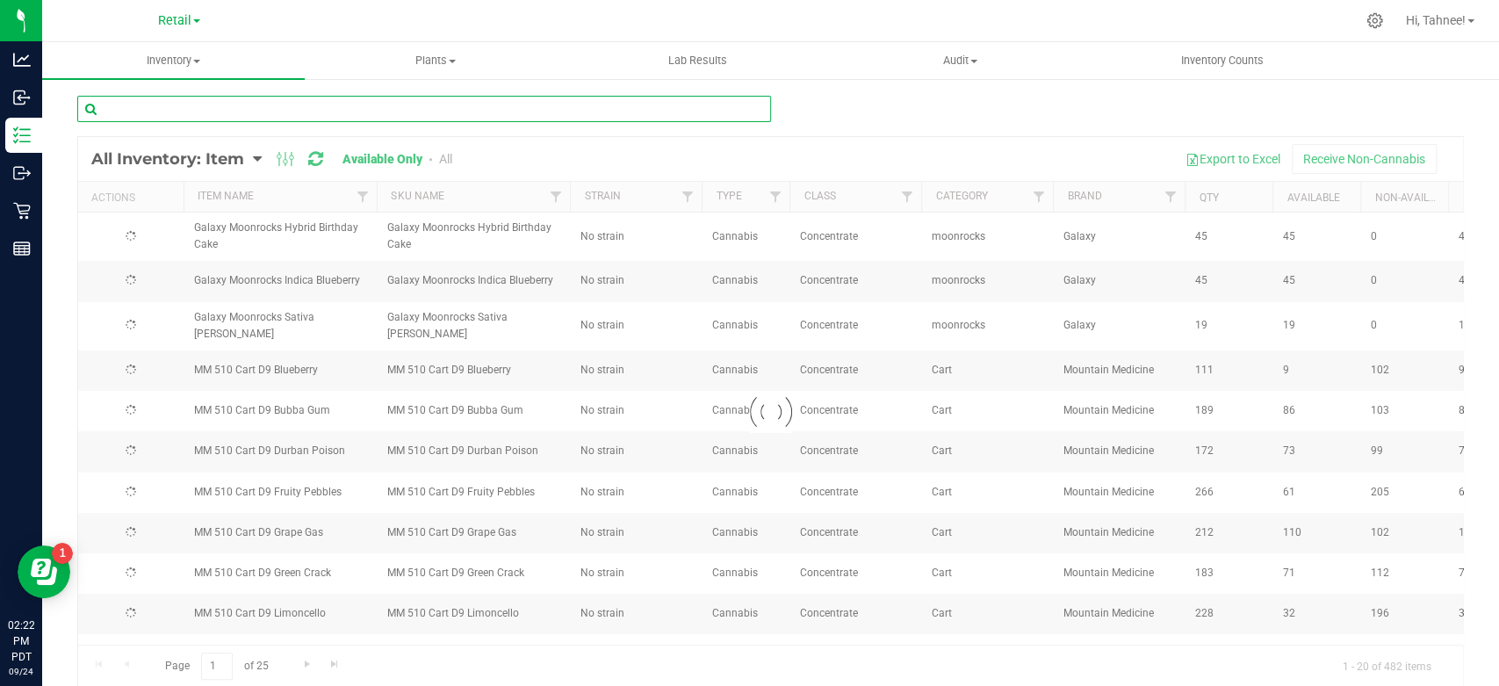
click at [300, 118] on input "text" at bounding box center [424, 109] width 694 height 26
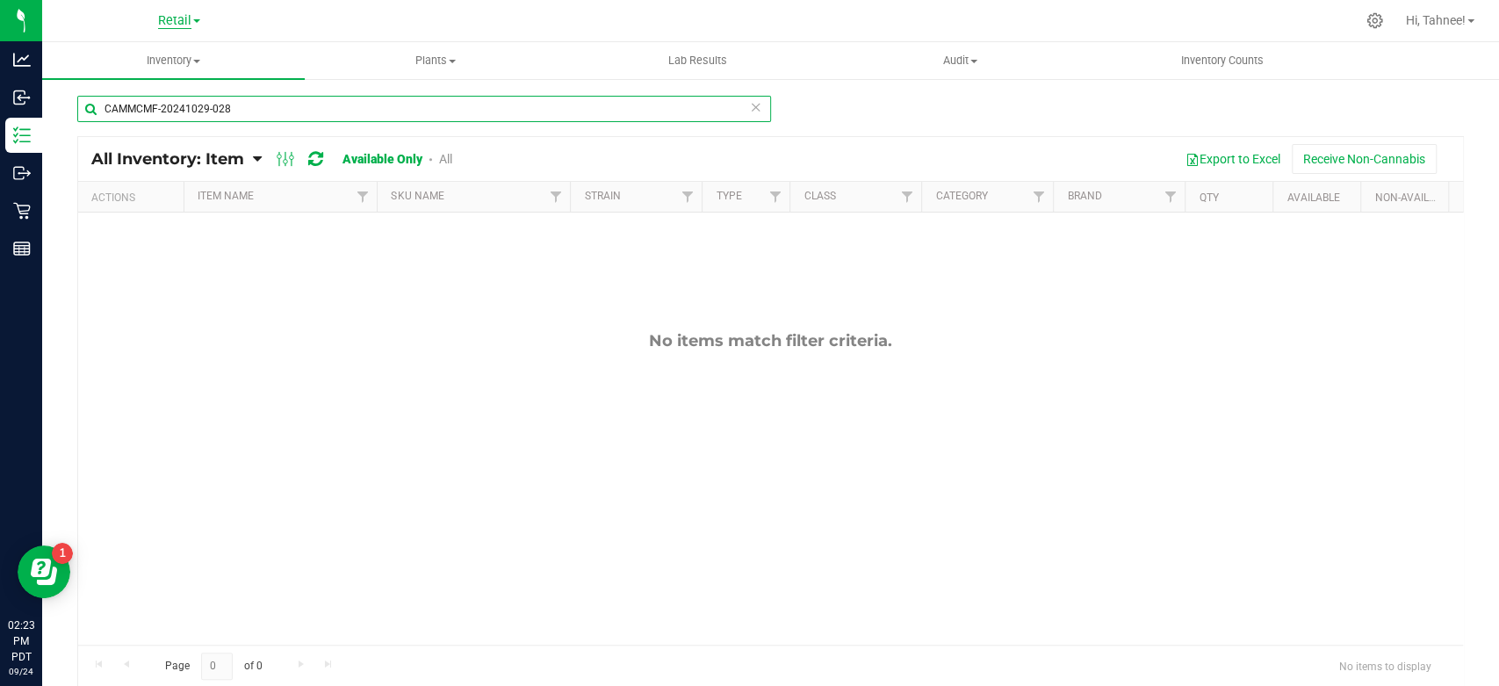
type input "CAMMCMF-20241029-028"
click at [169, 27] on span "Retail" at bounding box center [174, 21] width 33 height 16
click at [159, 64] on link "Manufacturing" at bounding box center [179, 62] width 256 height 24
click at [750, 109] on icon at bounding box center [756, 106] width 12 height 21
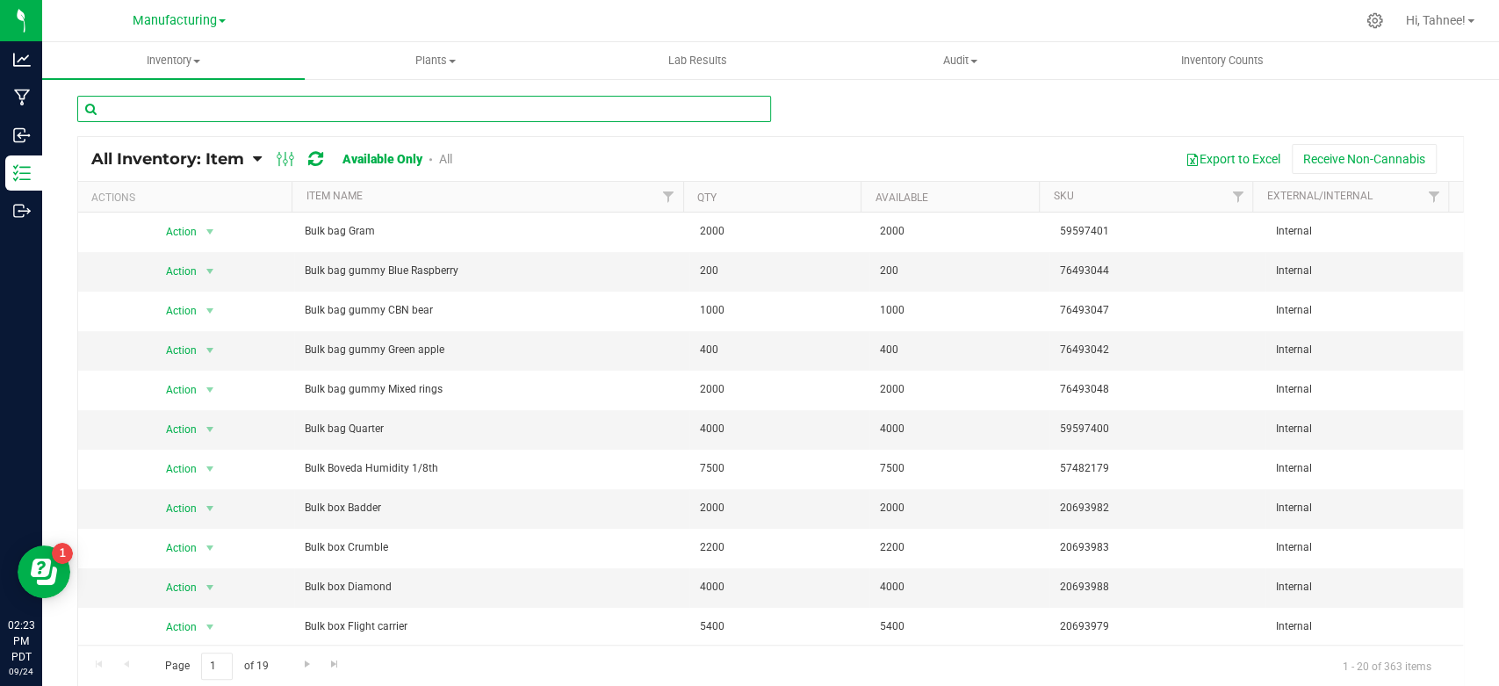
click at [197, 120] on input "text" at bounding box center [424, 109] width 694 height 26
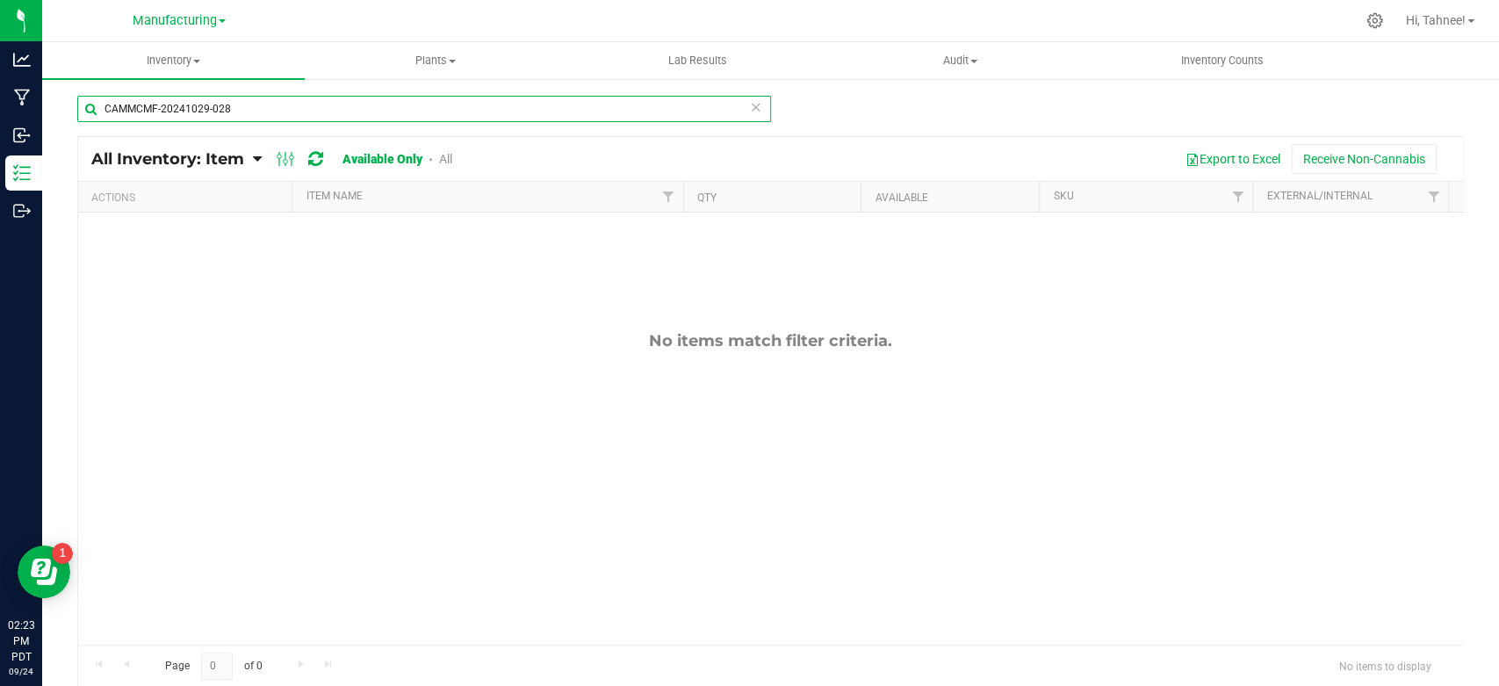
type input "CAMMCMF-20241029-028"
click at [750, 109] on icon at bounding box center [756, 106] width 12 height 21
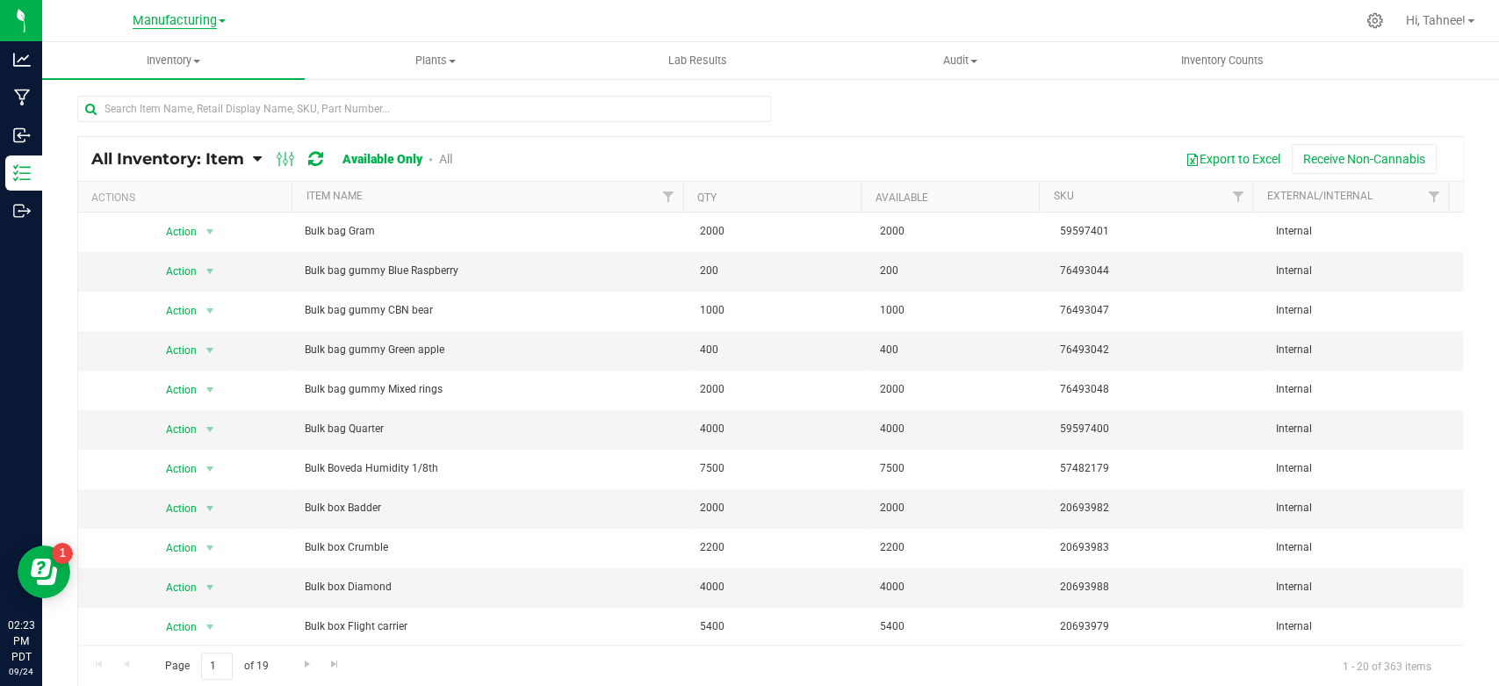
click at [178, 14] on span "Manufacturing" at bounding box center [175, 21] width 84 height 16
click at [116, 80] on link "Retail" at bounding box center [179, 86] width 256 height 24
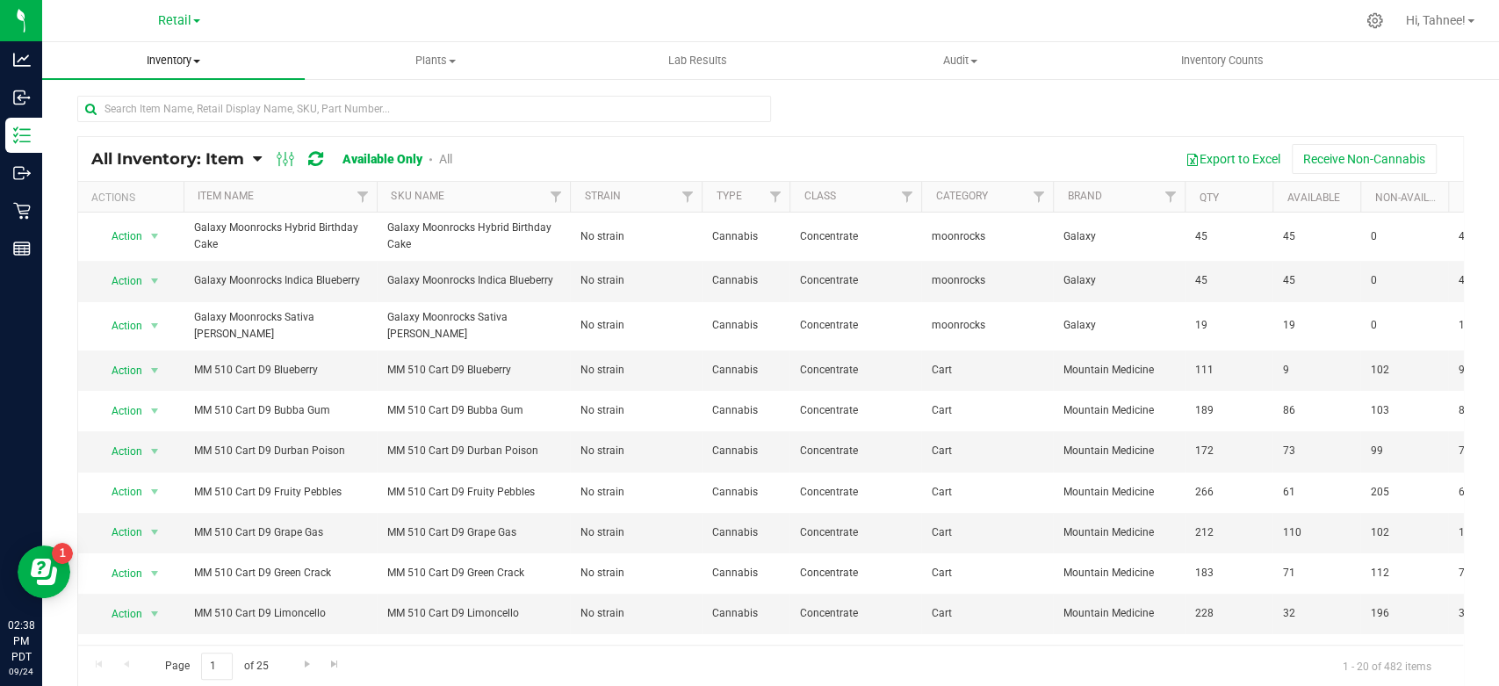
click at [190, 63] on span "Inventory" at bounding box center [173, 61] width 263 height 16
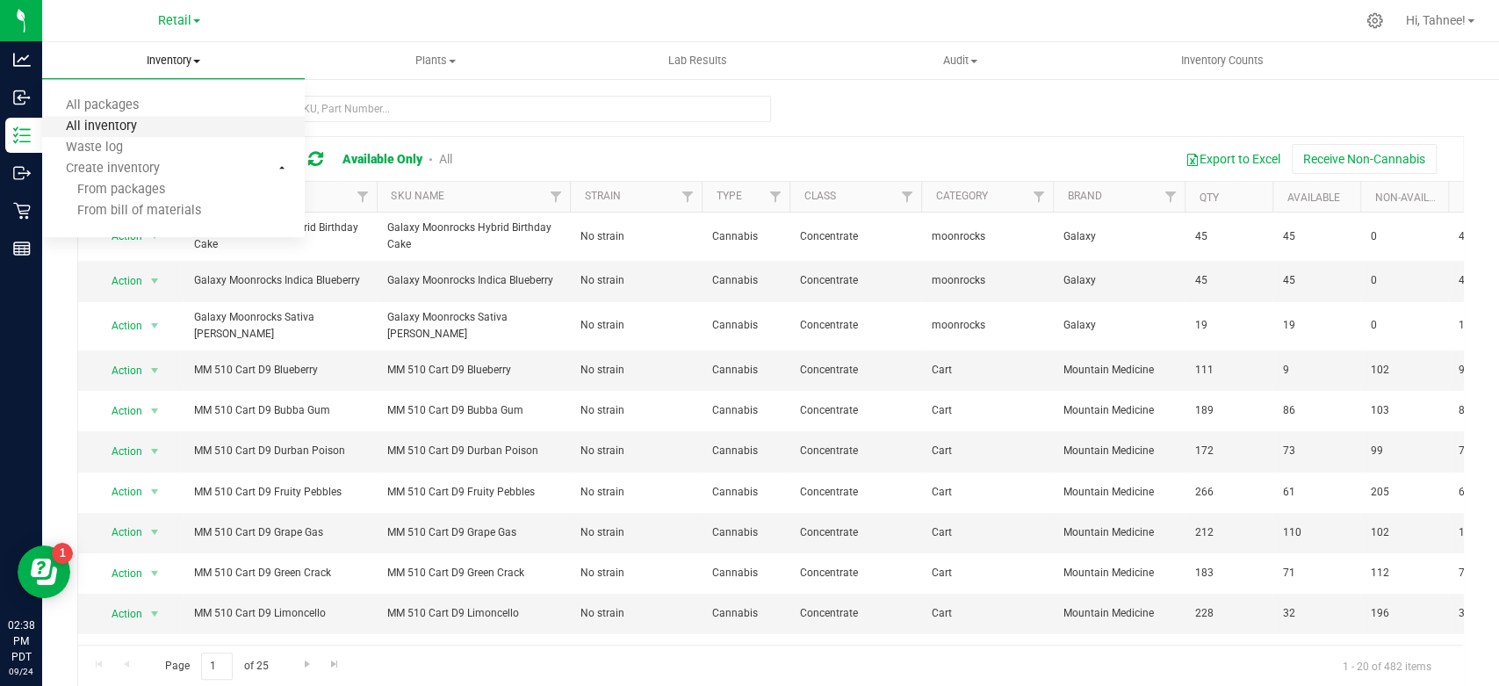
click at [123, 123] on span "All inventory" at bounding box center [101, 126] width 119 height 15
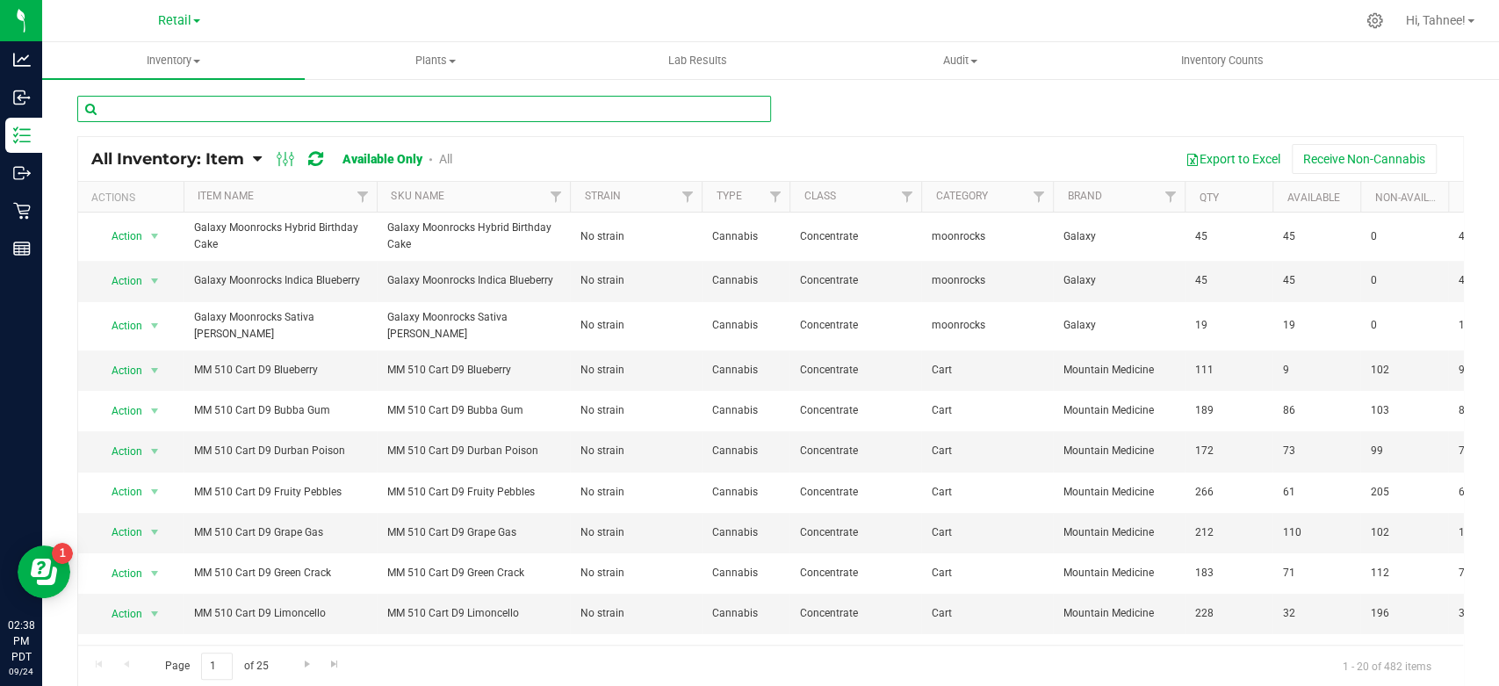
click at [293, 108] on input "text" at bounding box center [424, 109] width 694 height 26
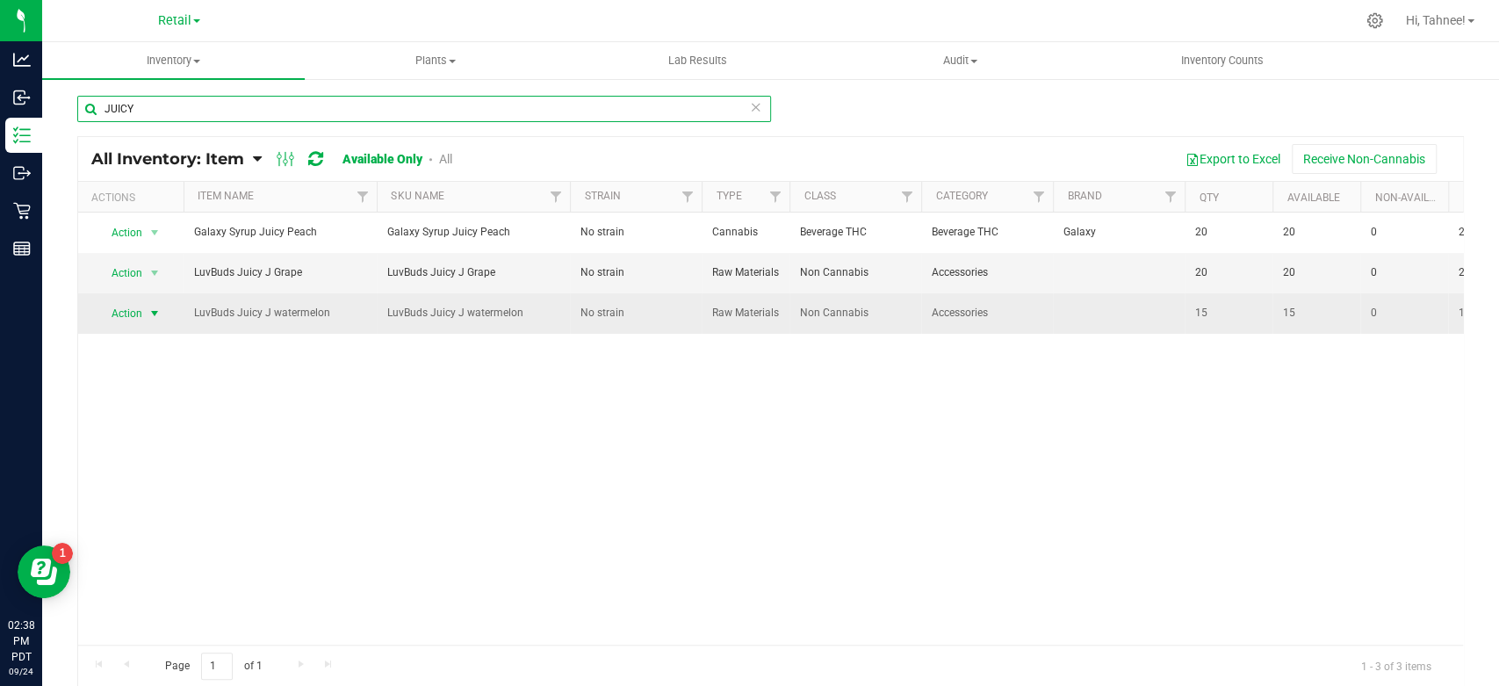
type input "JUICY"
click at [140, 326] on span "Action" at bounding box center [119, 313] width 47 height 25
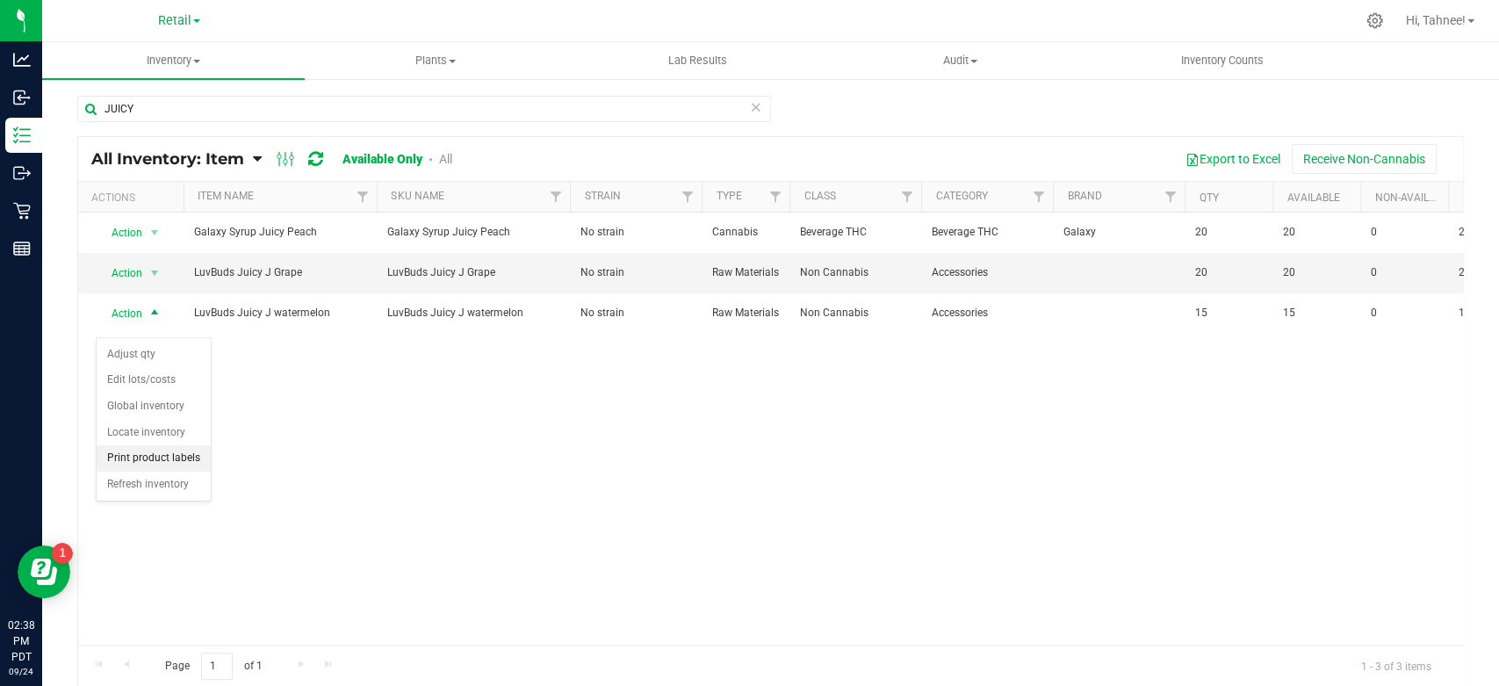
click at [156, 454] on li "Print product labels" at bounding box center [154, 458] width 114 height 26
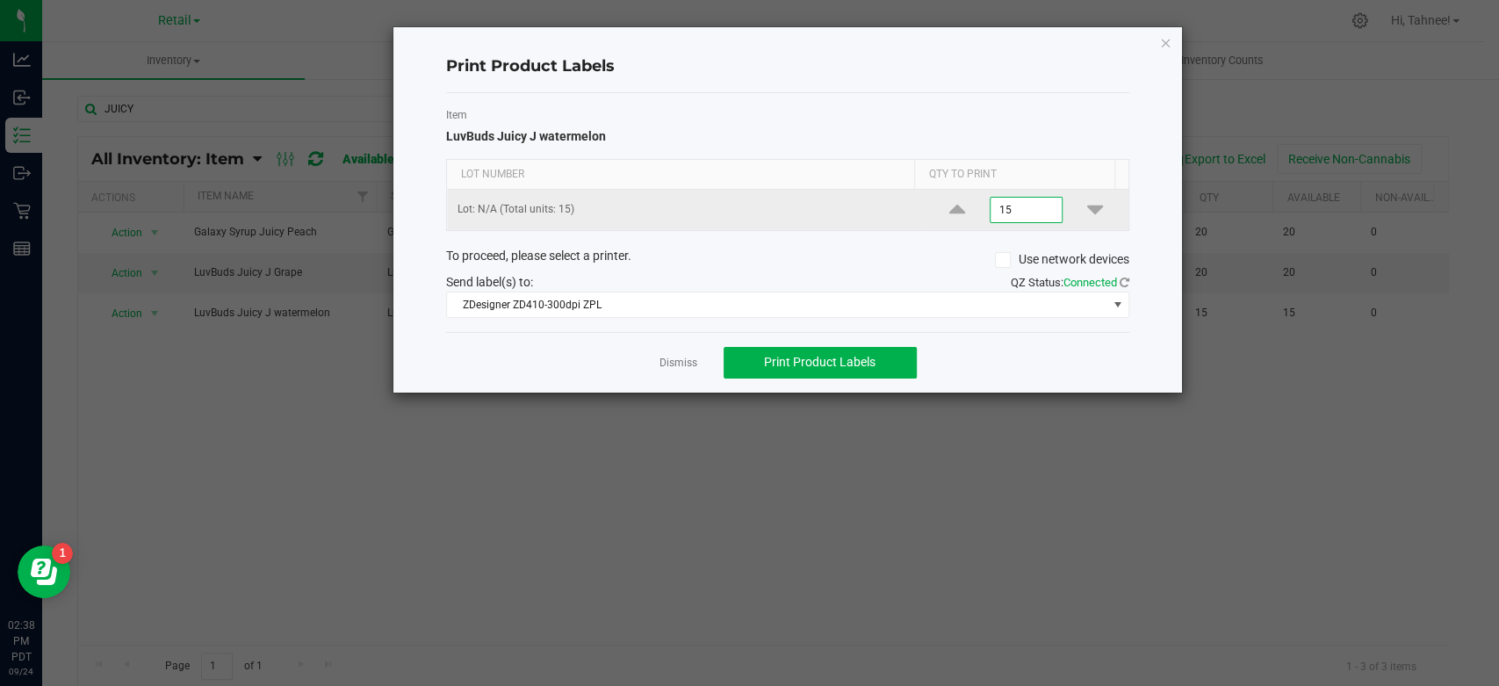
click at [998, 214] on input "15" at bounding box center [1027, 210] width 72 height 25
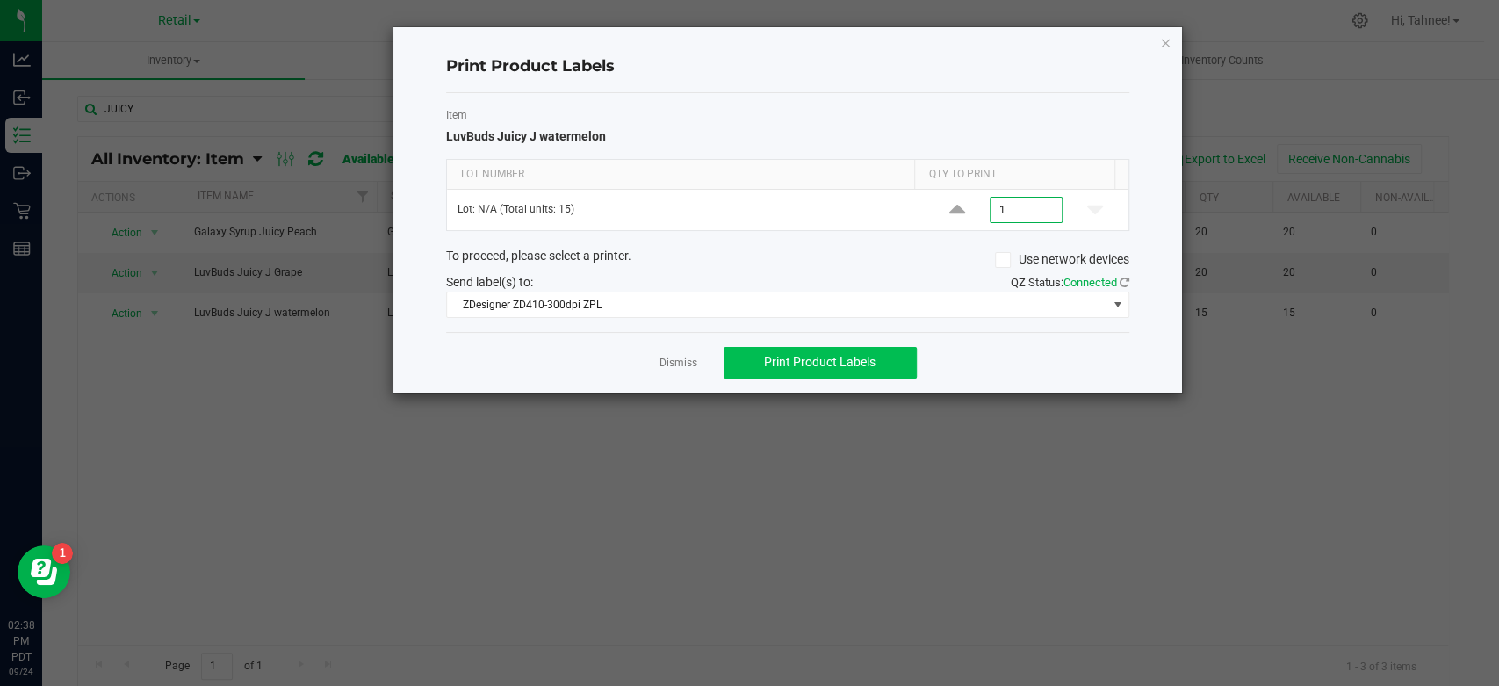
type input "1"
click at [794, 362] on span "Print Product Labels" at bounding box center [820, 362] width 112 height 14
click at [1160, 44] on icon "button" at bounding box center [1165, 42] width 12 height 21
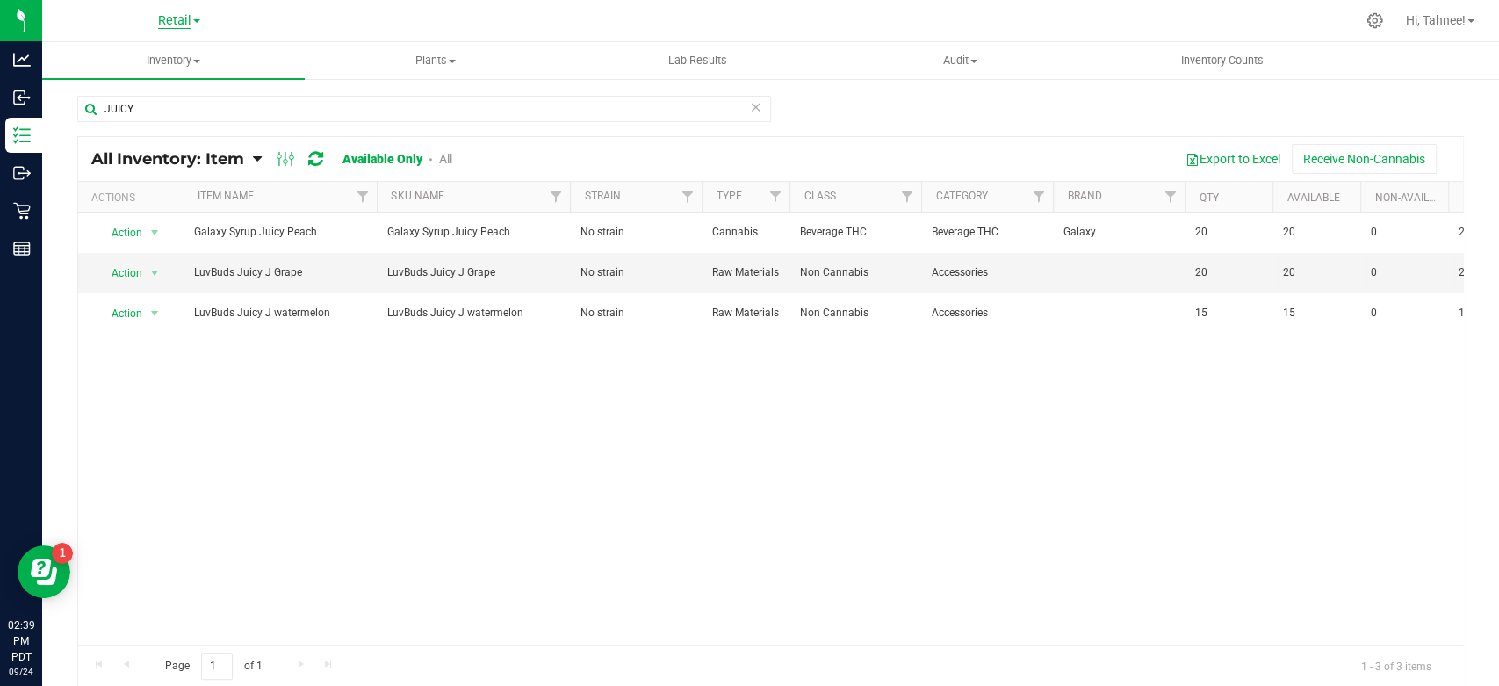
click at [187, 18] on span "Retail" at bounding box center [174, 21] width 33 height 16
click at [138, 69] on link "Manufacturing" at bounding box center [179, 62] width 256 height 24
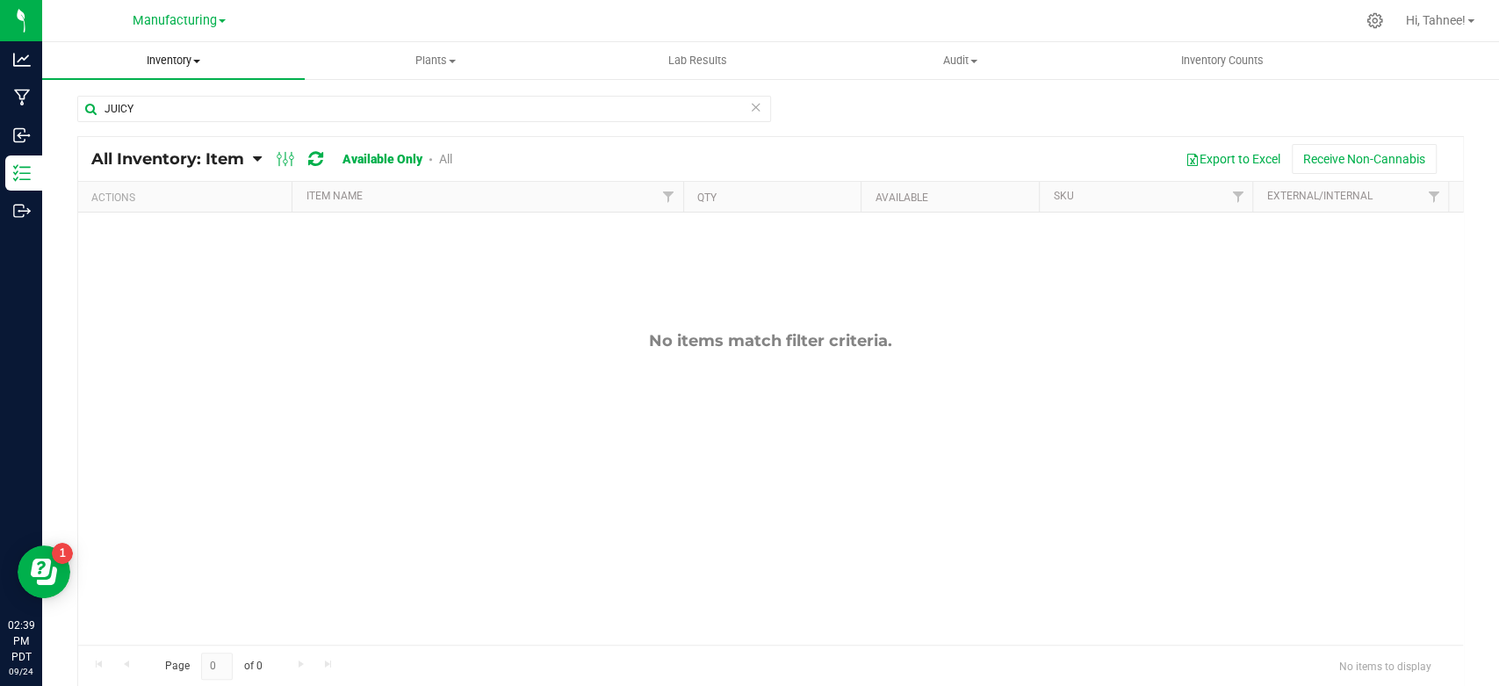
click at [169, 59] on span "Inventory" at bounding box center [173, 61] width 263 height 16
click at [133, 122] on span "All inventory" at bounding box center [101, 126] width 119 height 15
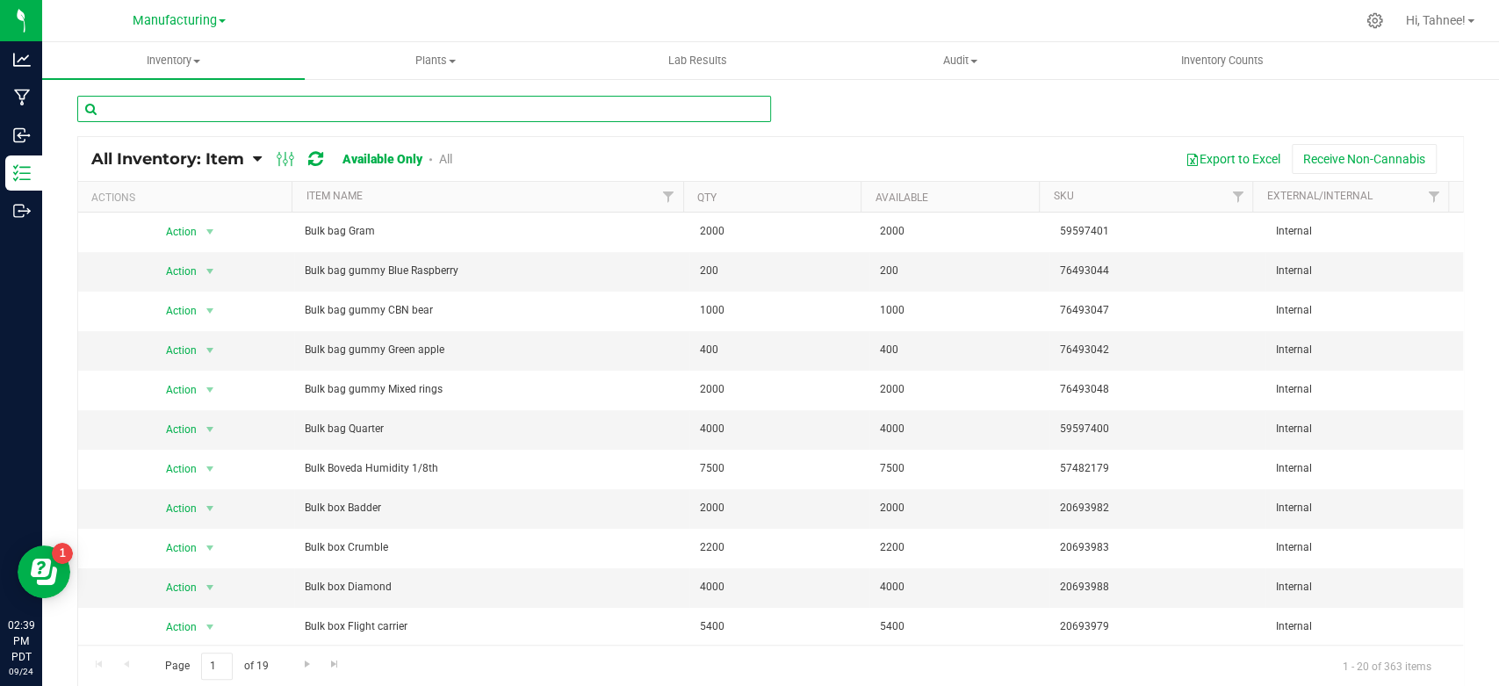
click at [330, 104] on input "text" at bounding box center [424, 109] width 694 height 26
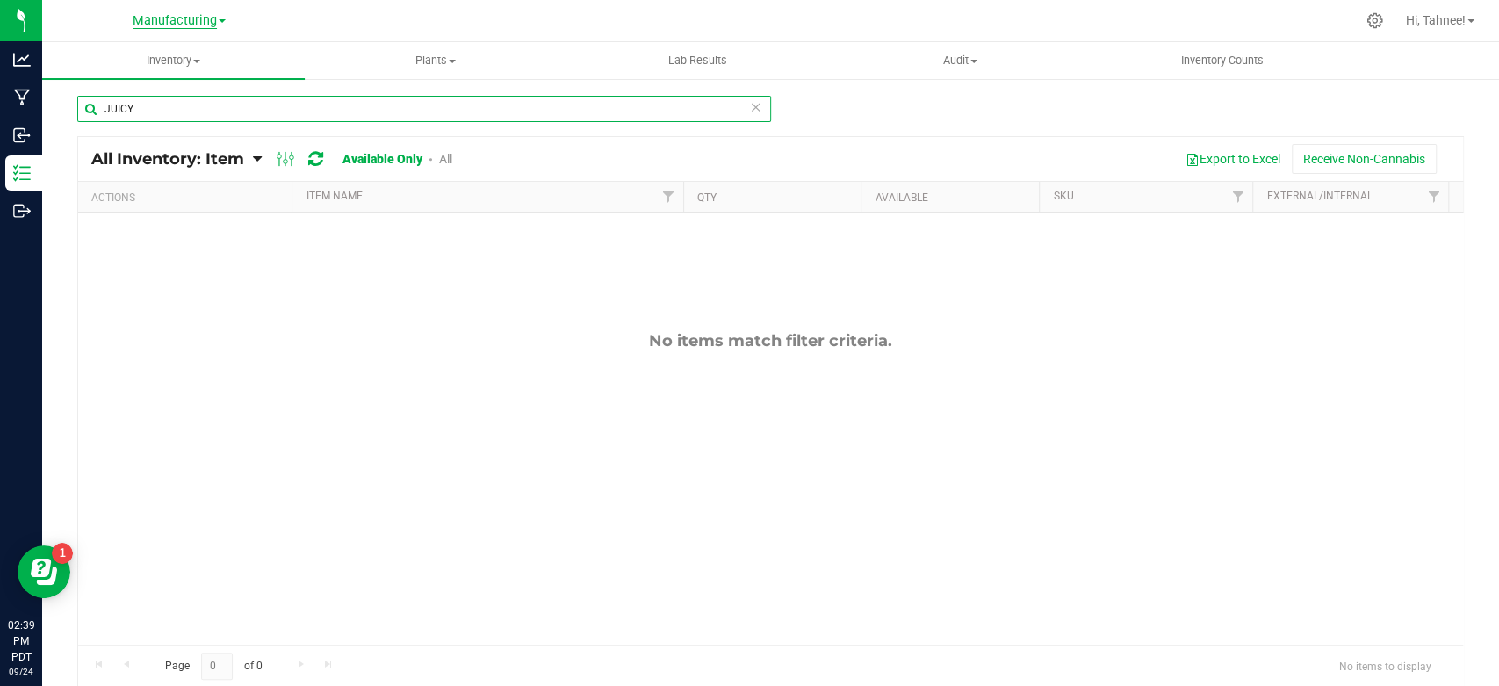
type input "JUICY"
click at [186, 26] on span "Manufacturing" at bounding box center [175, 21] width 84 height 16
click at [109, 74] on link "Retail" at bounding box center [179, 86] width 256 height 24
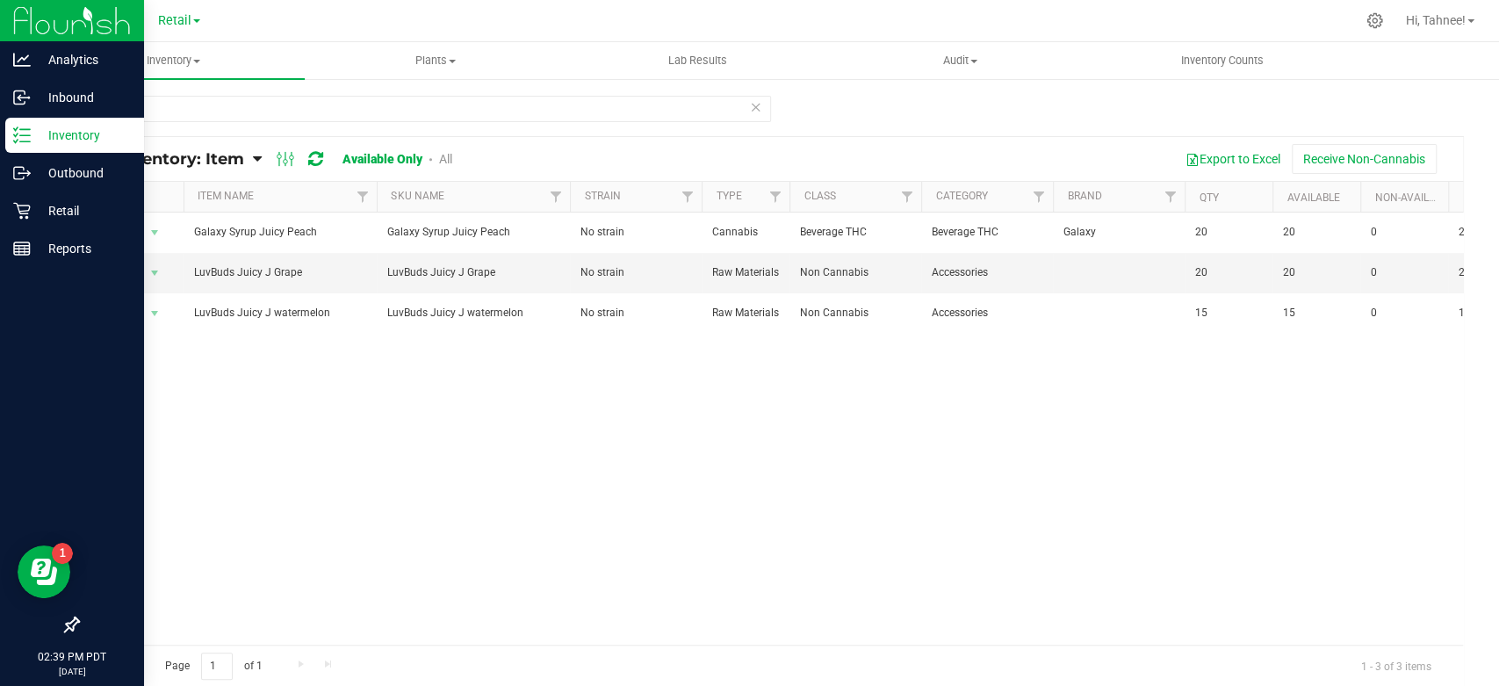
click at [45, 141] on p "Inventory" at bounding box center [83, 135] width 105 height 21
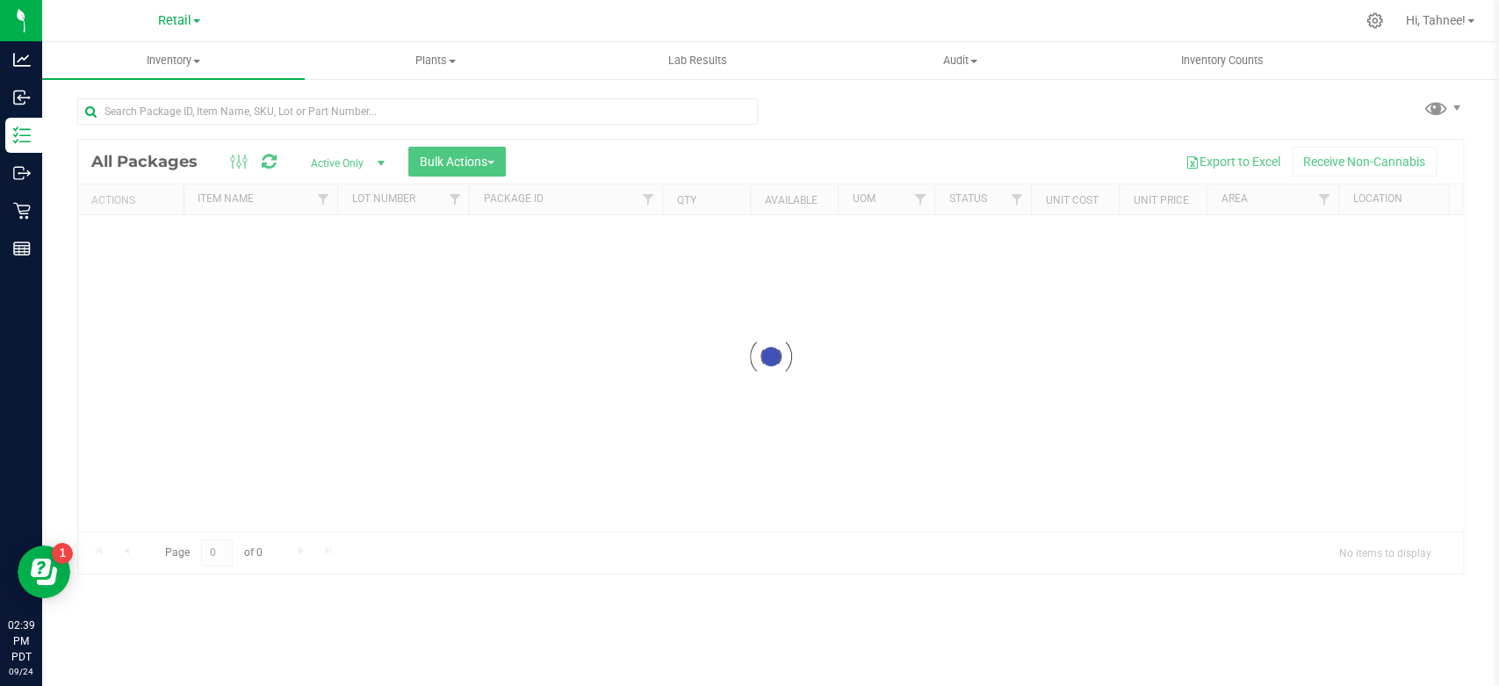
click at [184, 1] on nav "Retail Manufacturing Retail Hi, Tahnee!" at bounding box center [770, 21] width 1457 height 42
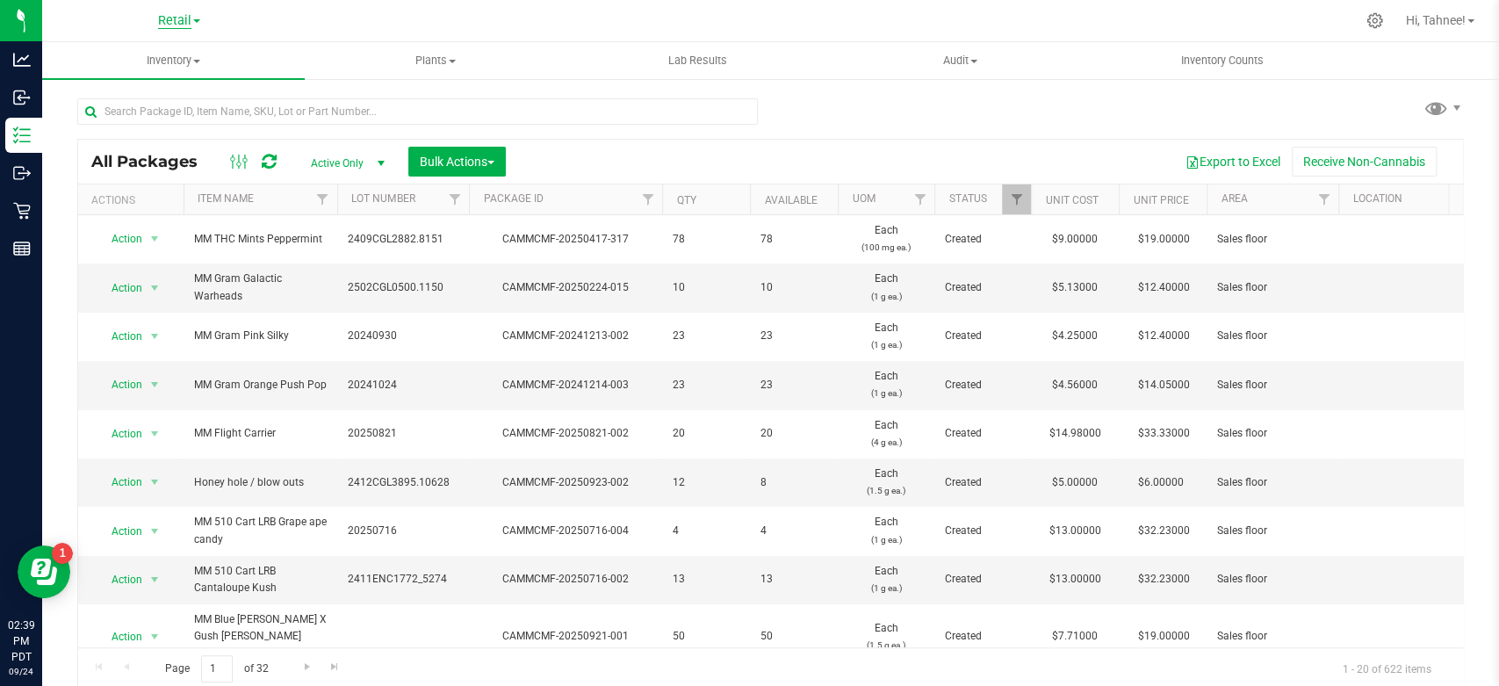
click at [175, 25] on span "Retail" at bounding box center [174, 21] width 33 height 16
click at [111, 92] on link "Retail" at bounding box center [179, 86] width 256 height 24
click at [185, 67] on span "Inventory" at bounding box center [173, 61] width 263 height 16
click at [112, 125] on span "All inventory" at bounding box center [101, 126] width 119 height 15
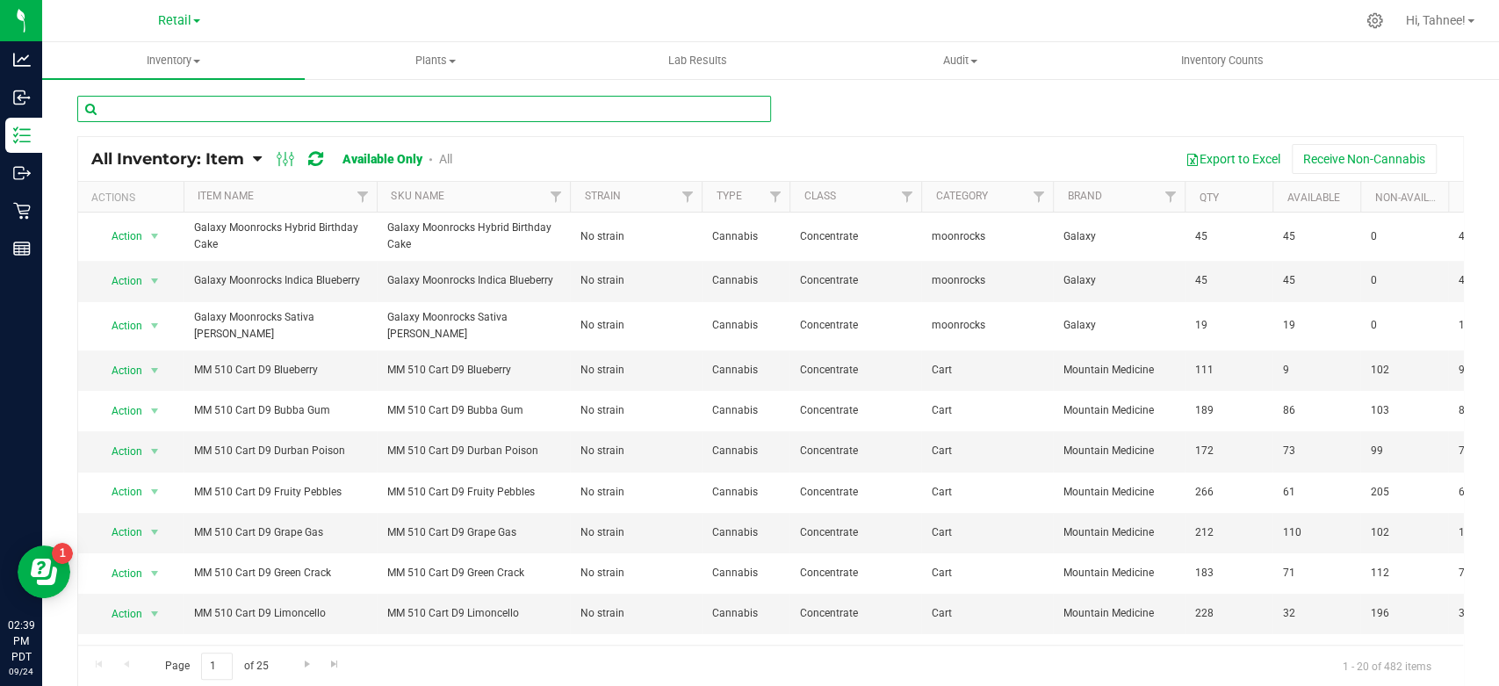
click at [387, 111] on input "text" at bounding box center [424, 109] width 694 height 26
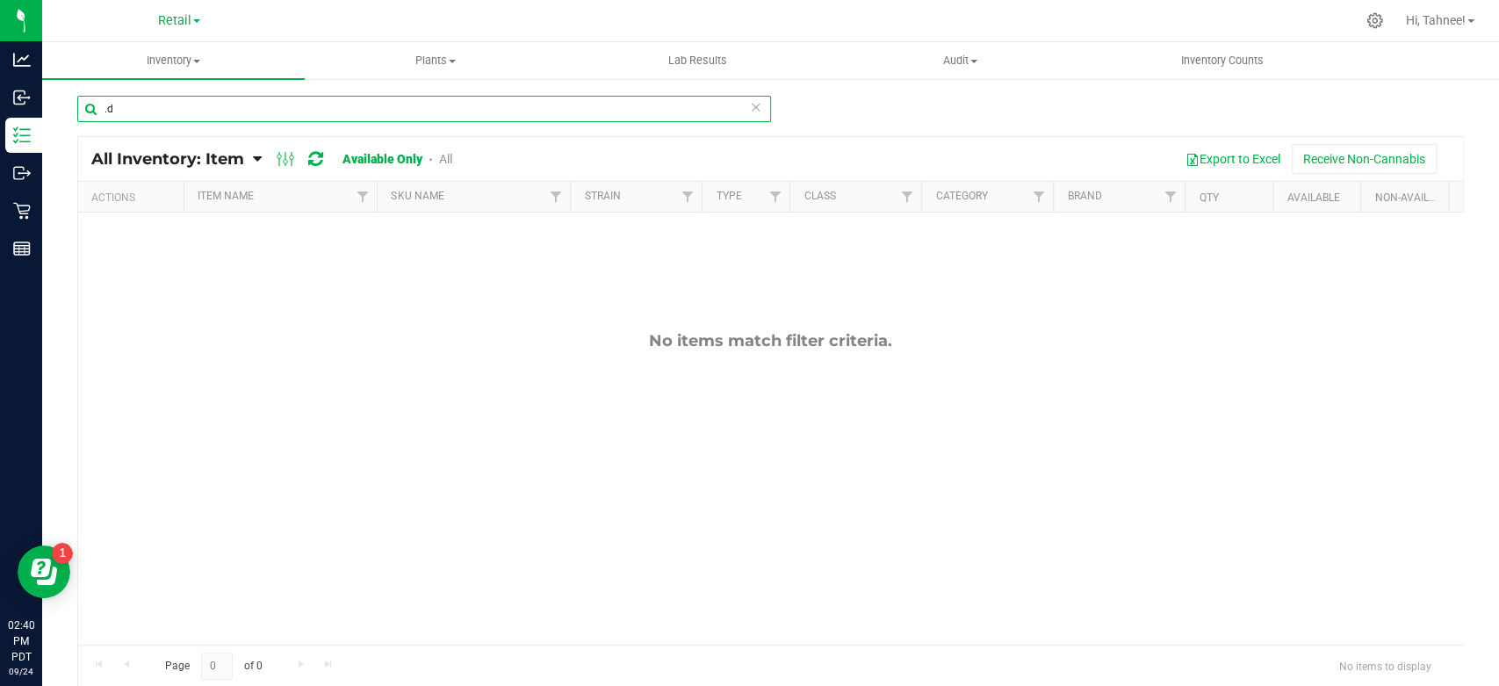
type input "."
click at [162, 19] on span "Retail" at bounding box center [174, 21] width 33 height 16
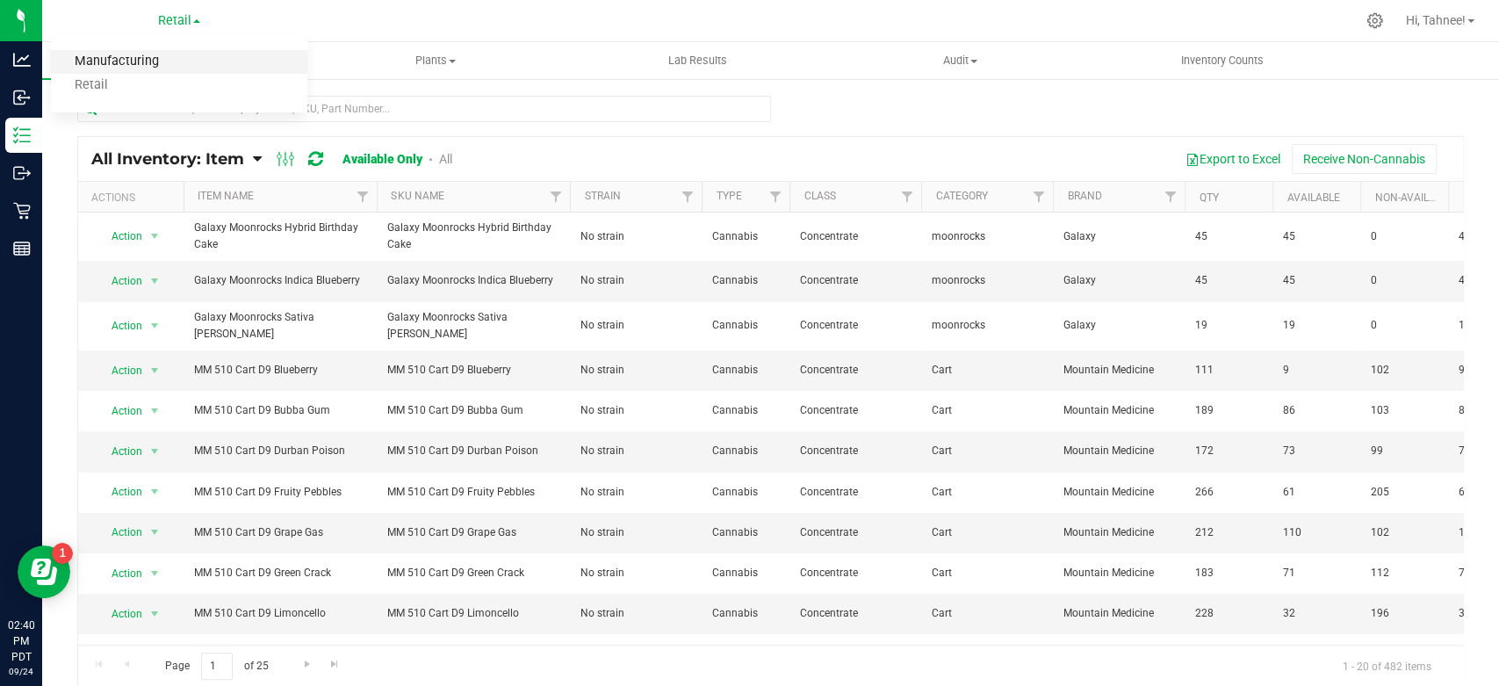
click at [111, 64] on link "Manufacturing" at bounding box center [179, 62] width 256 height 24
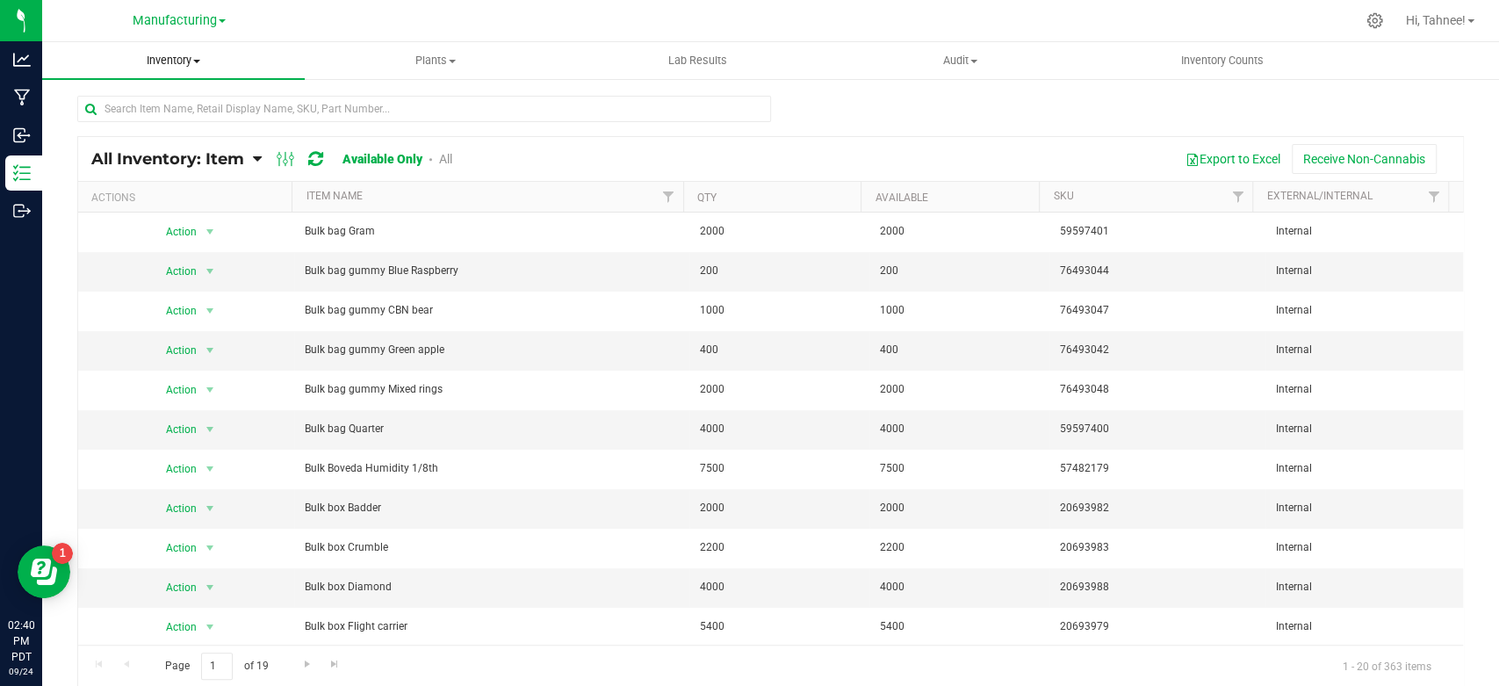
click at [190, 61] on span "Inventory" at bounding box center [173, 61] width 263 height 16
click at [81, 119] on span "All inventory" at bounding box center [101, 126] width 119 height 15
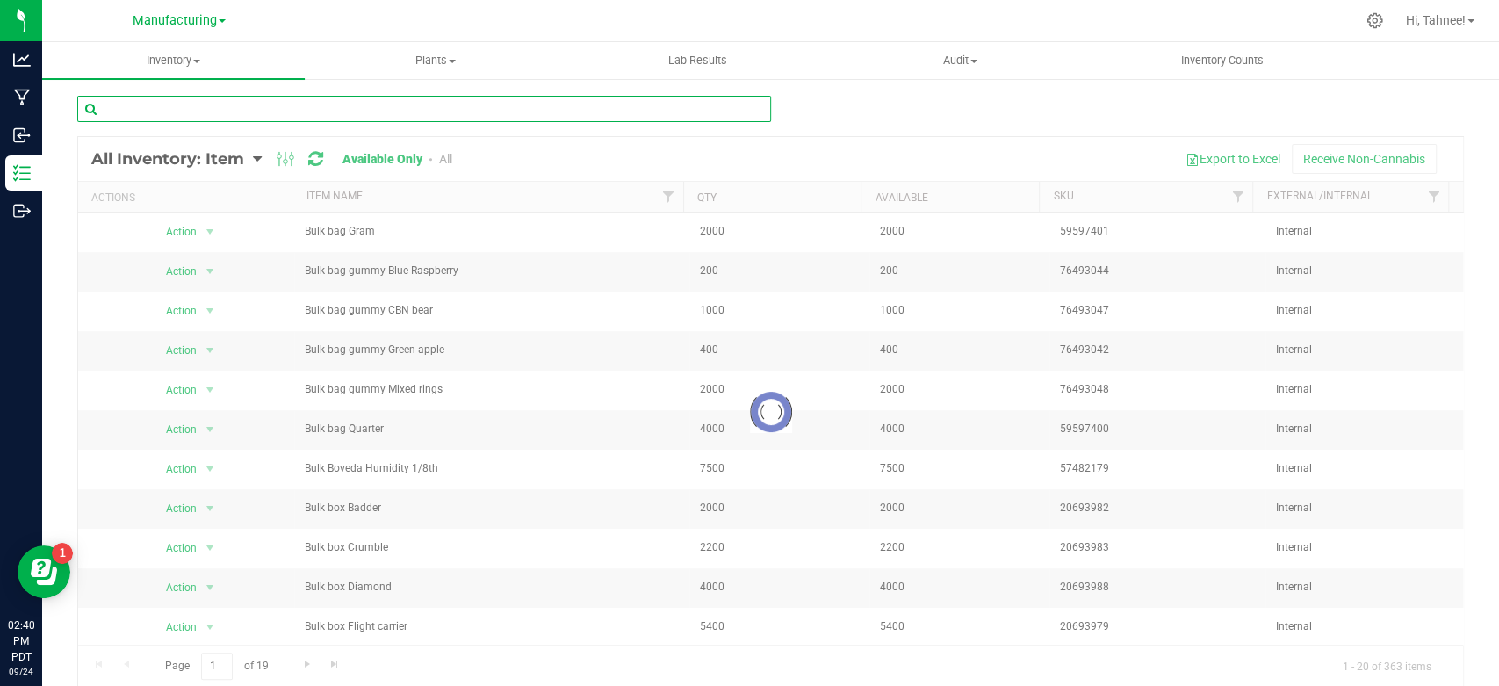
click at [256, 111] on input "text" at bounding box center [424, 109] width 694 height 26
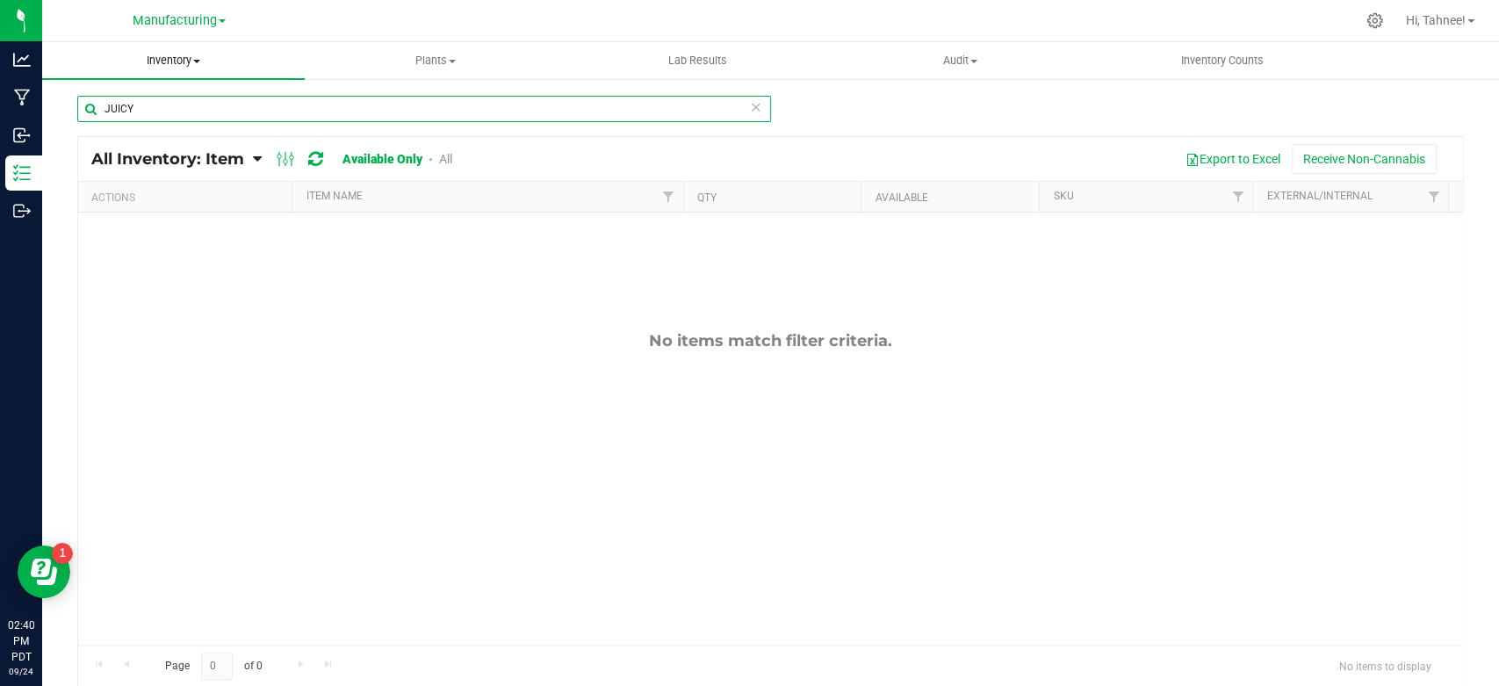
type input "JUICY"
click at [162, 68] on span "Inventory" at bounding box center [173, 61] width 263 height 16
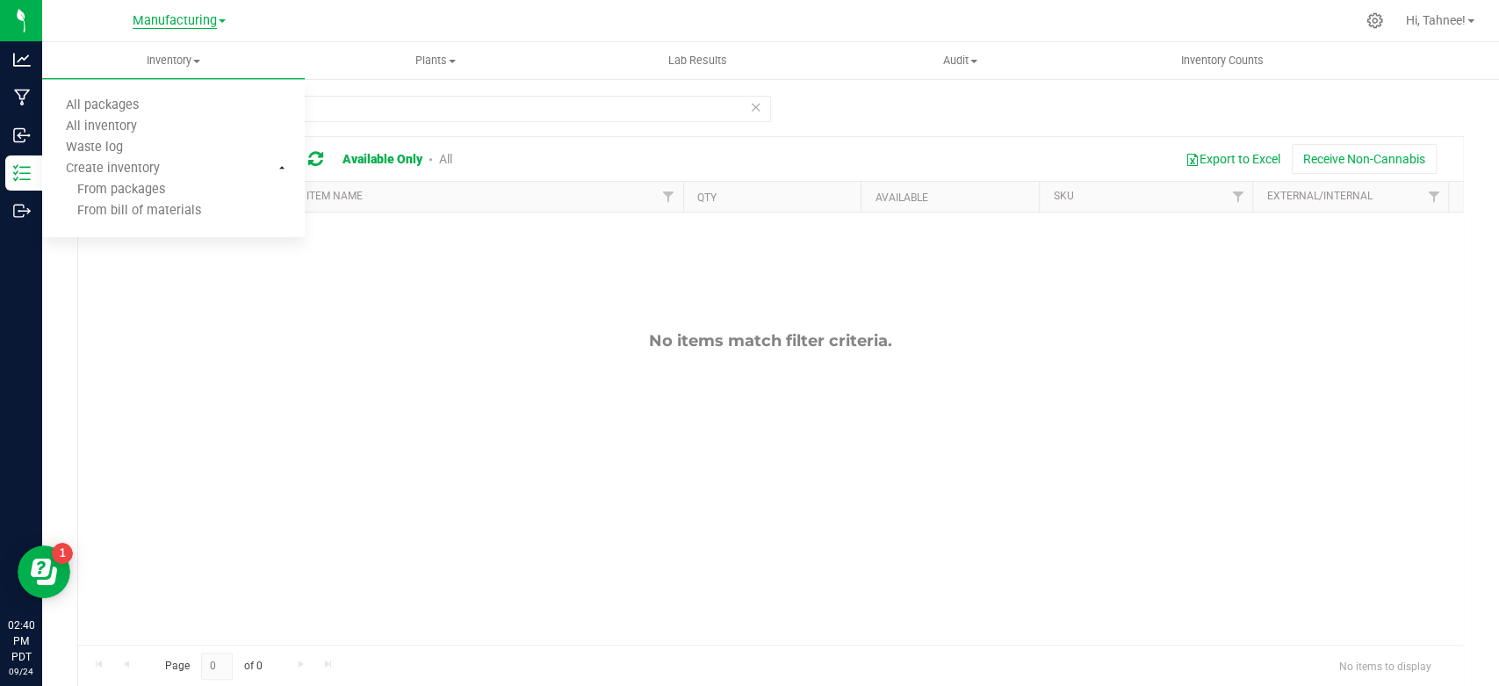
click at [174, 16] on span "Manufacturing" at bounding box center [175, 21] width 84 height 16
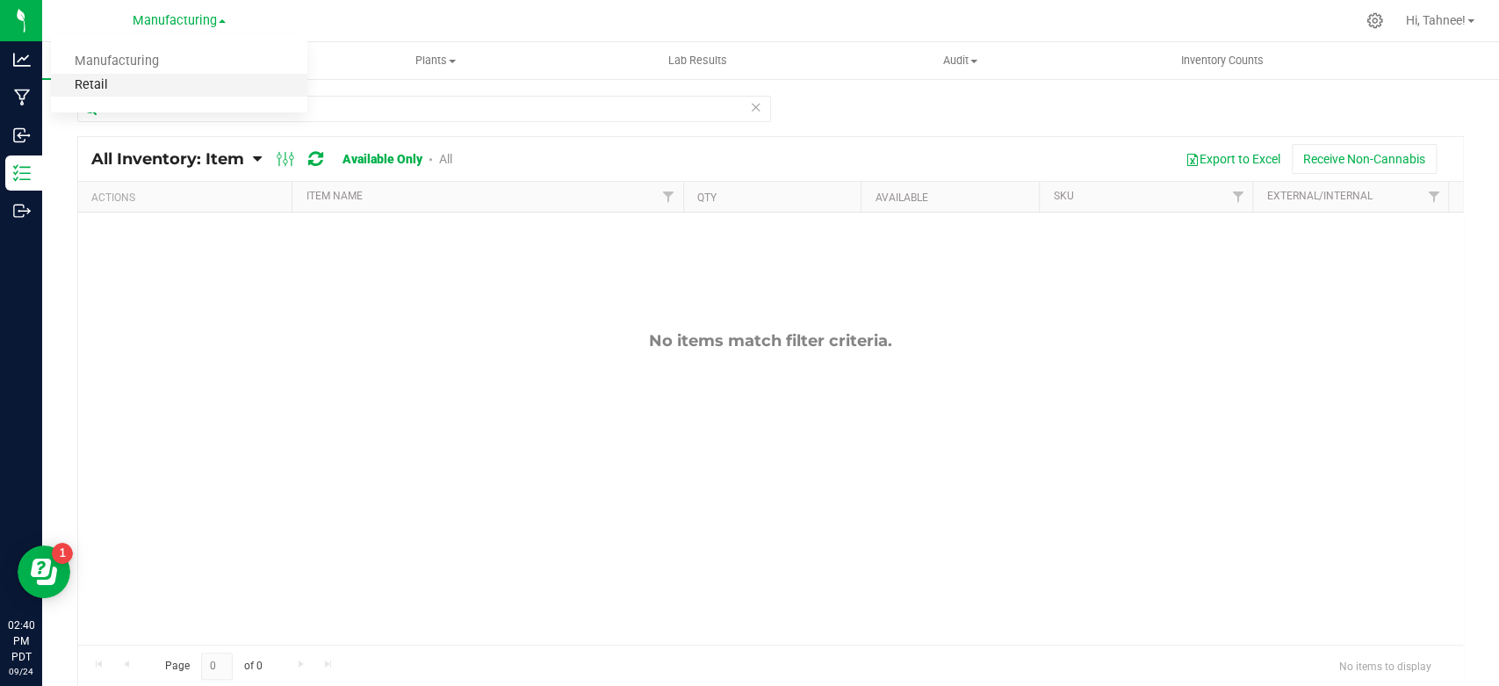
click at [107, 89] on link "Retail" at bounding box center [179, 86] width 256 height 24
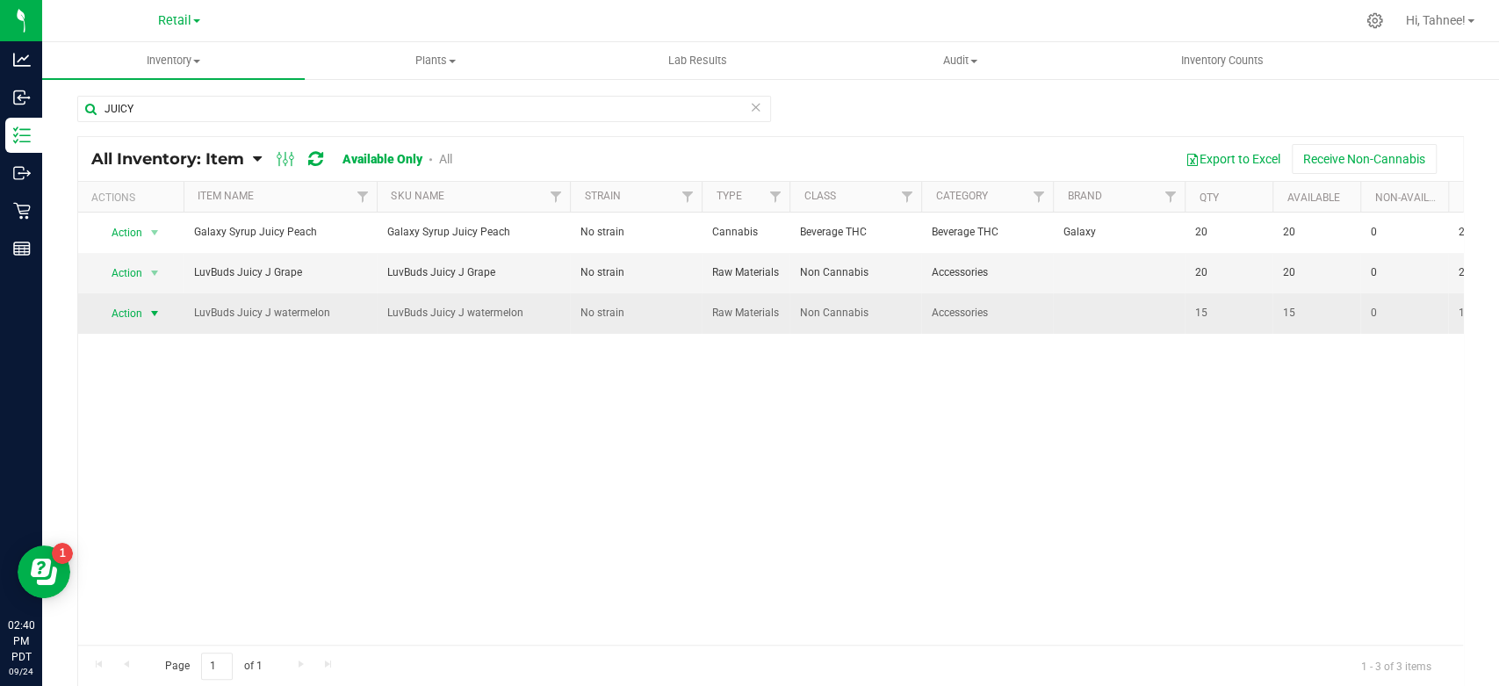
click at [114, 321] on span "Action" at bounding box center [119, 313] width 47 height 25
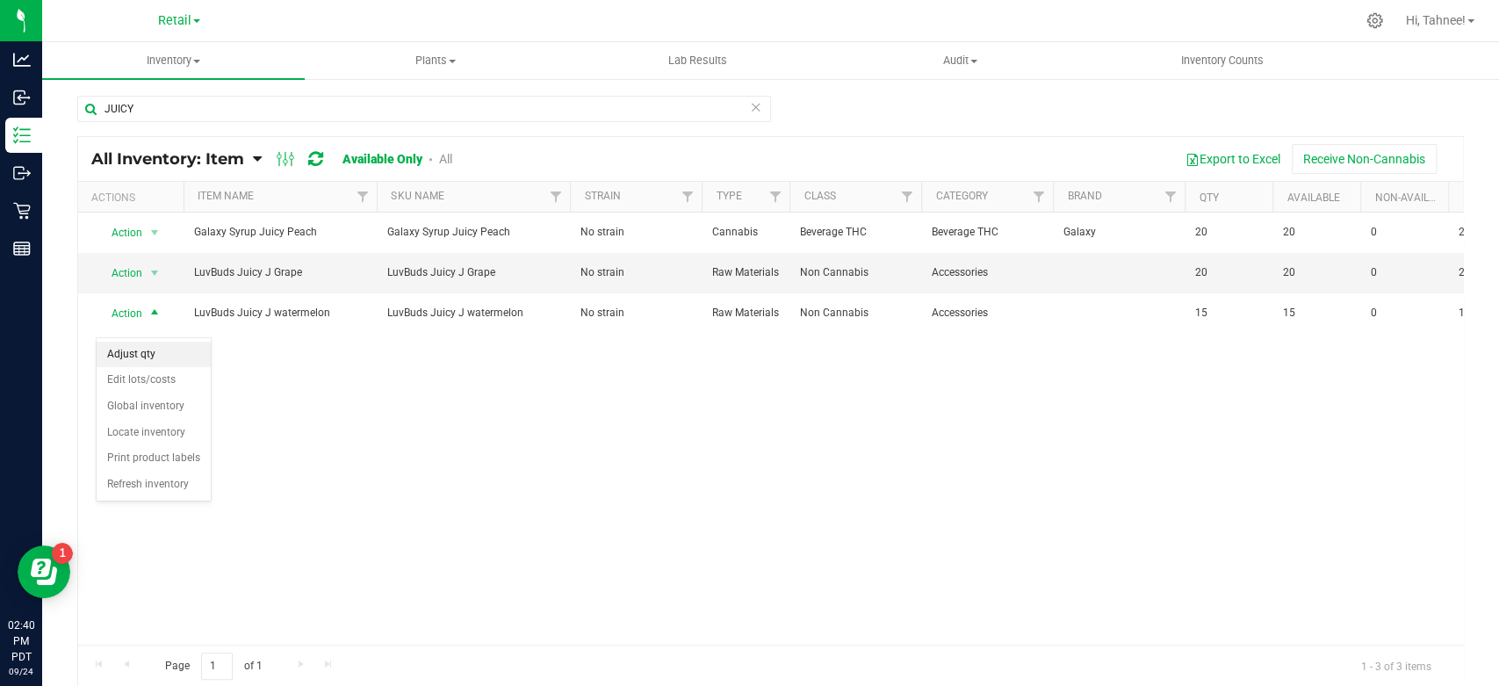
click at [141, 349] on li "Adjust qty" at bounding box center [154, 355] width 114 height 26
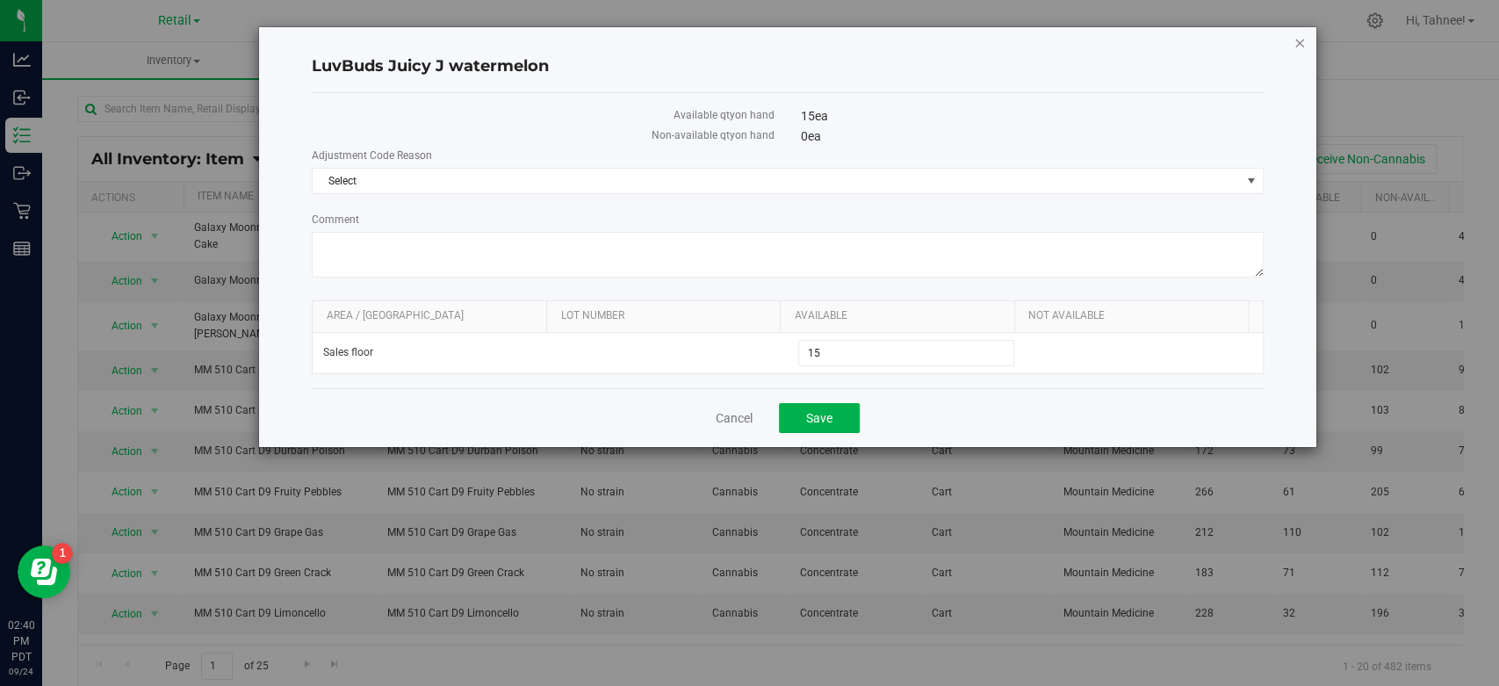
click at [1300, 40] on icon "button" at bounding box center [1300, 42] width 12 height 21
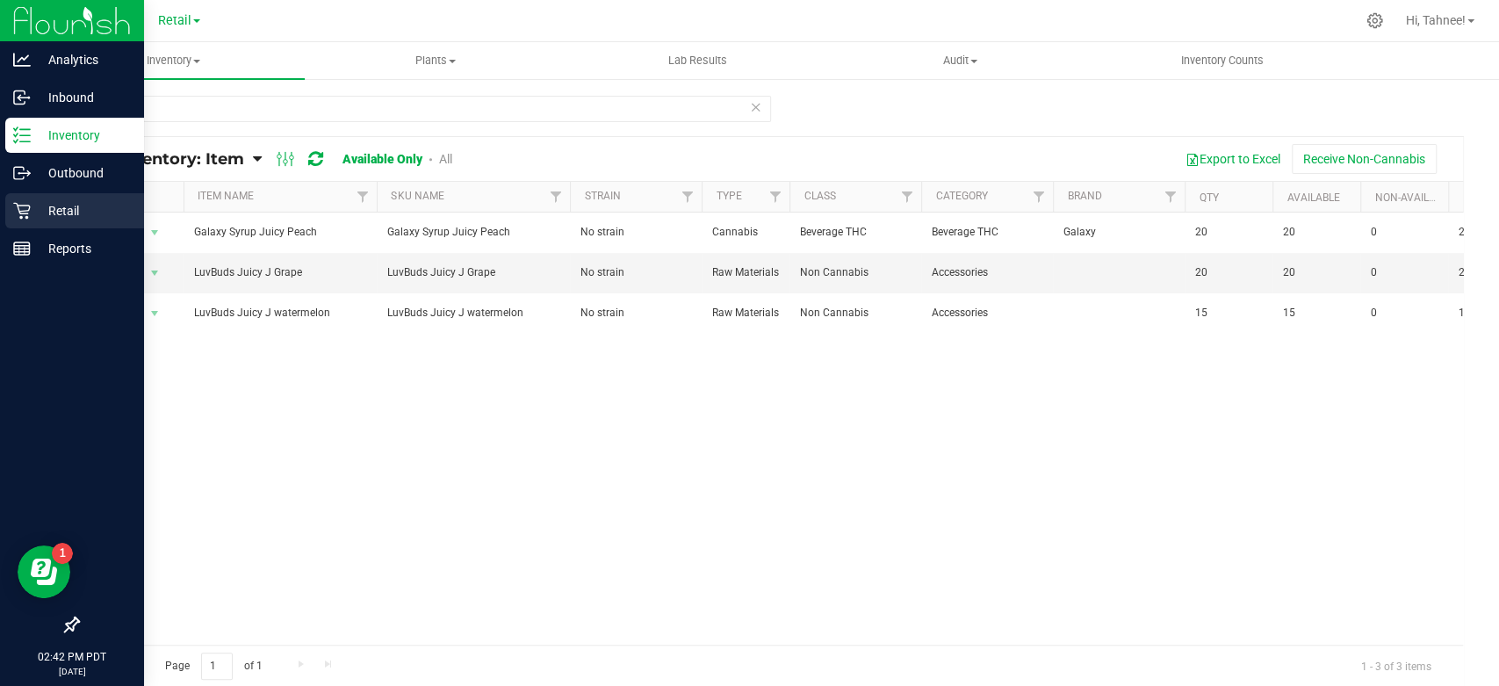
click at [81, 204] on p "Retail" at bounding box center [83, 210] width 105 height 21
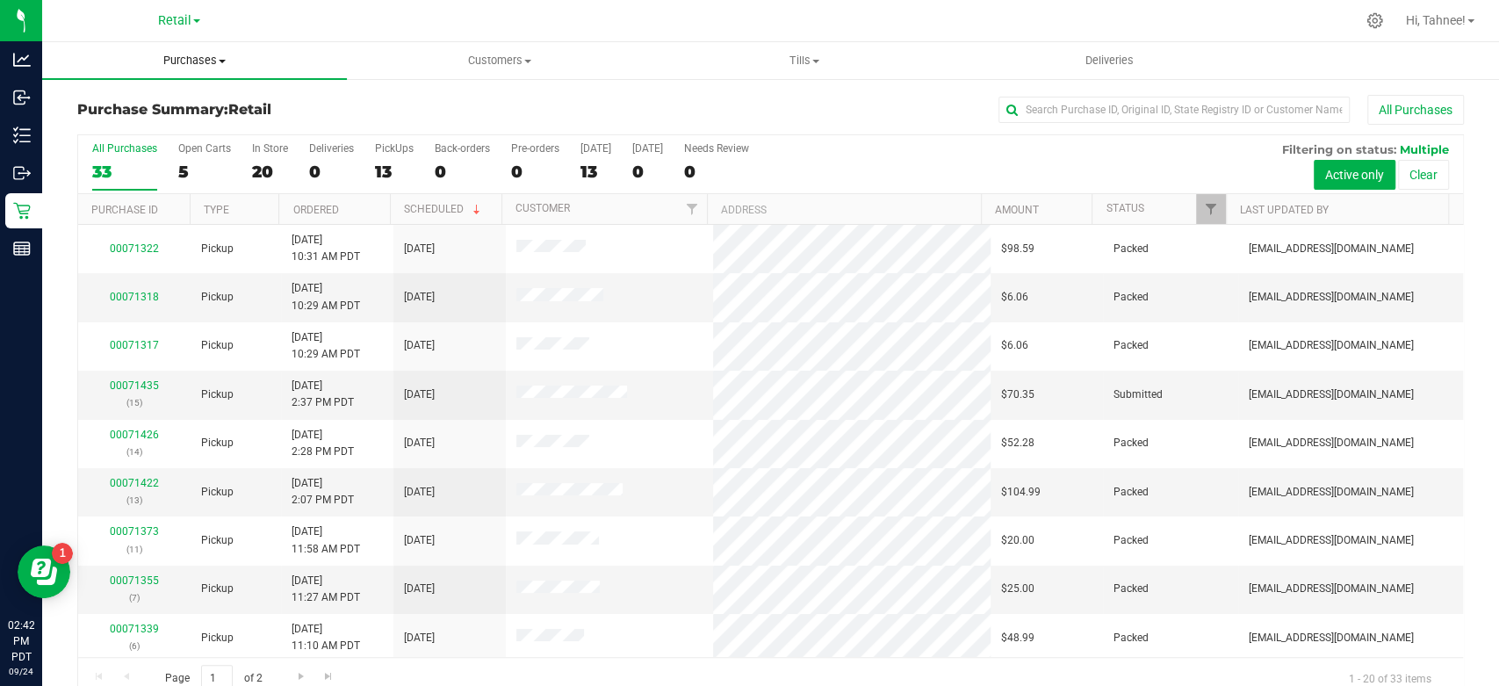
click at [188, 62] on span "Purchases" at bounding box center [194, 61] width 305 height 16
click at [163, 21] on span "Retail" at bounding box center [174, 21] width 33 height 16
click at [141, 61] on link "Manufacturing" at bounding box center [179, 62] width 256 height 24
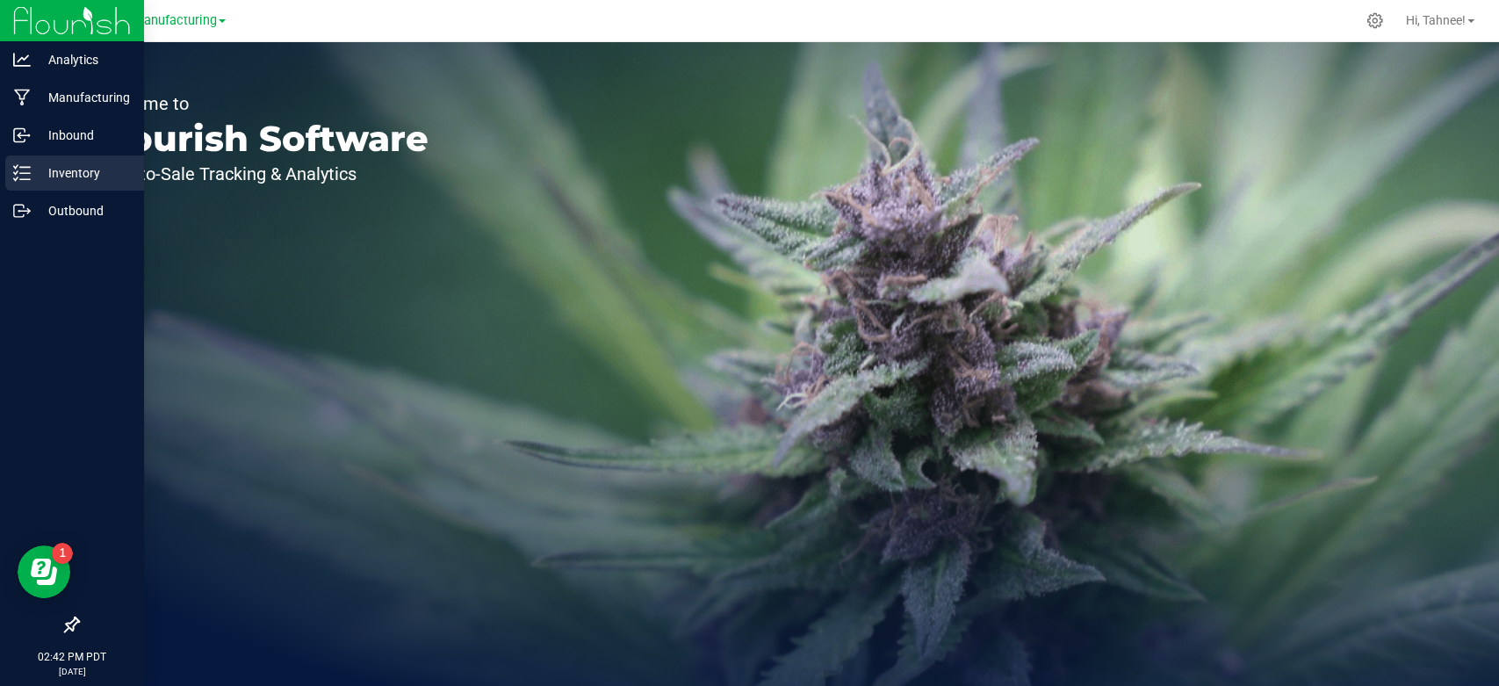
click at [54, 169] on p "Inventory" at bounding box center [83, 172] width 105 height 21
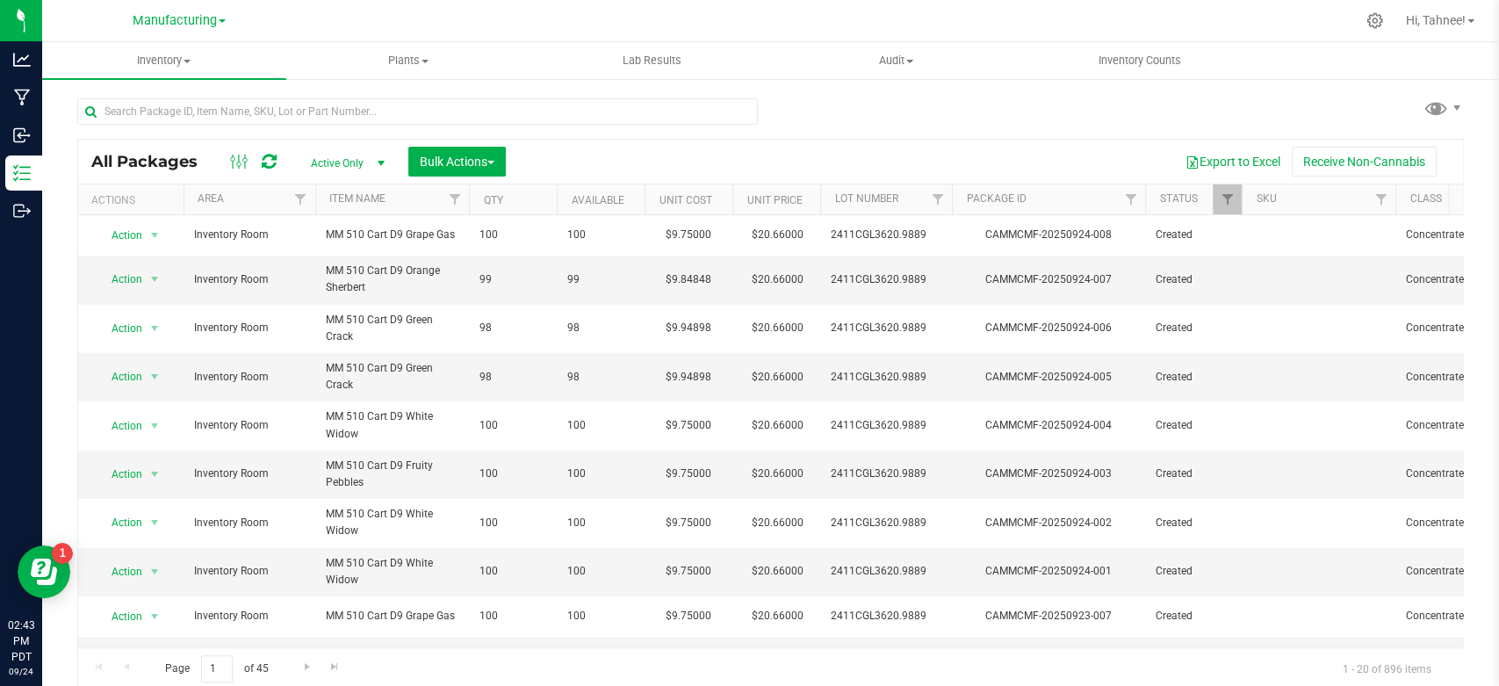
click at [361, 161] on span "Active Only" at bounding box center [344, 163] width 97 height 25
click at [330, 265] on li "All" at bounding box center [342, 269] width 95 height 26
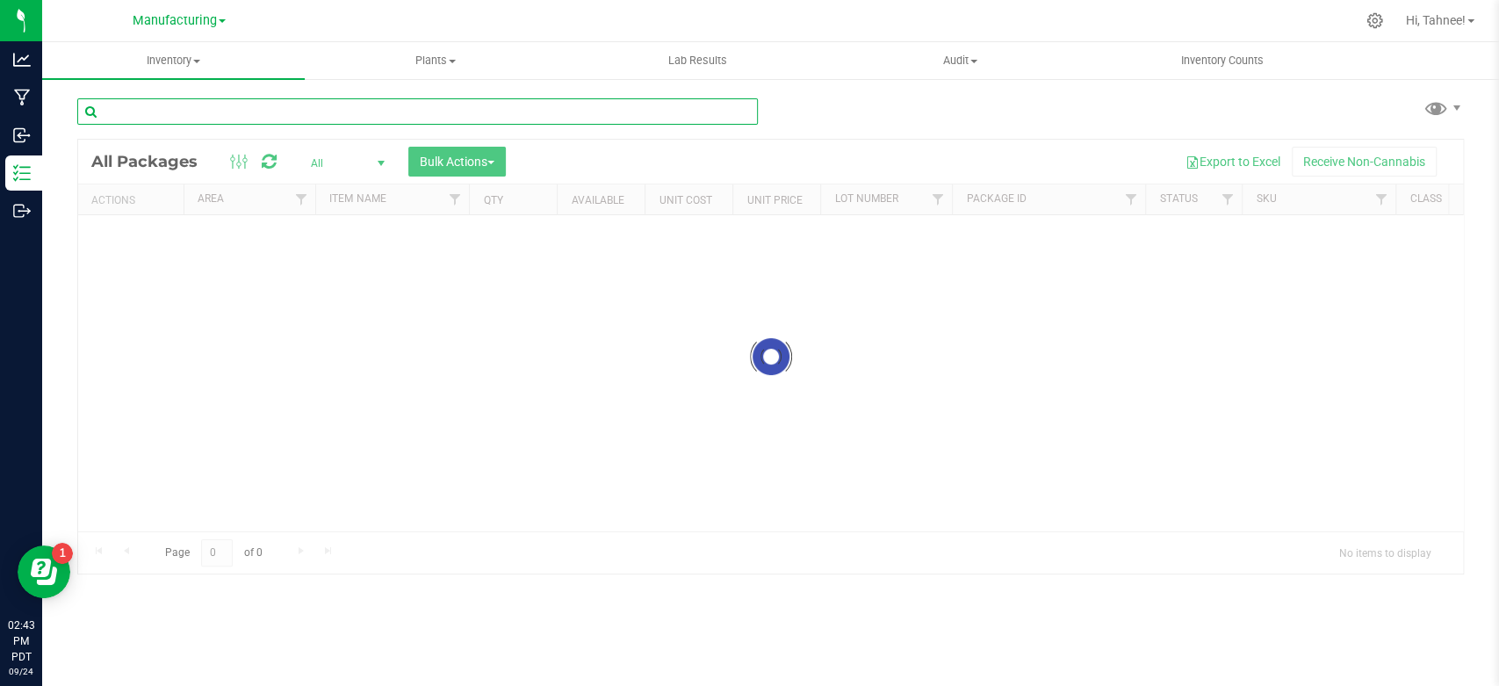
click at [342, 114] on input "text" at bounding box center [417, 111] width 681 height 26
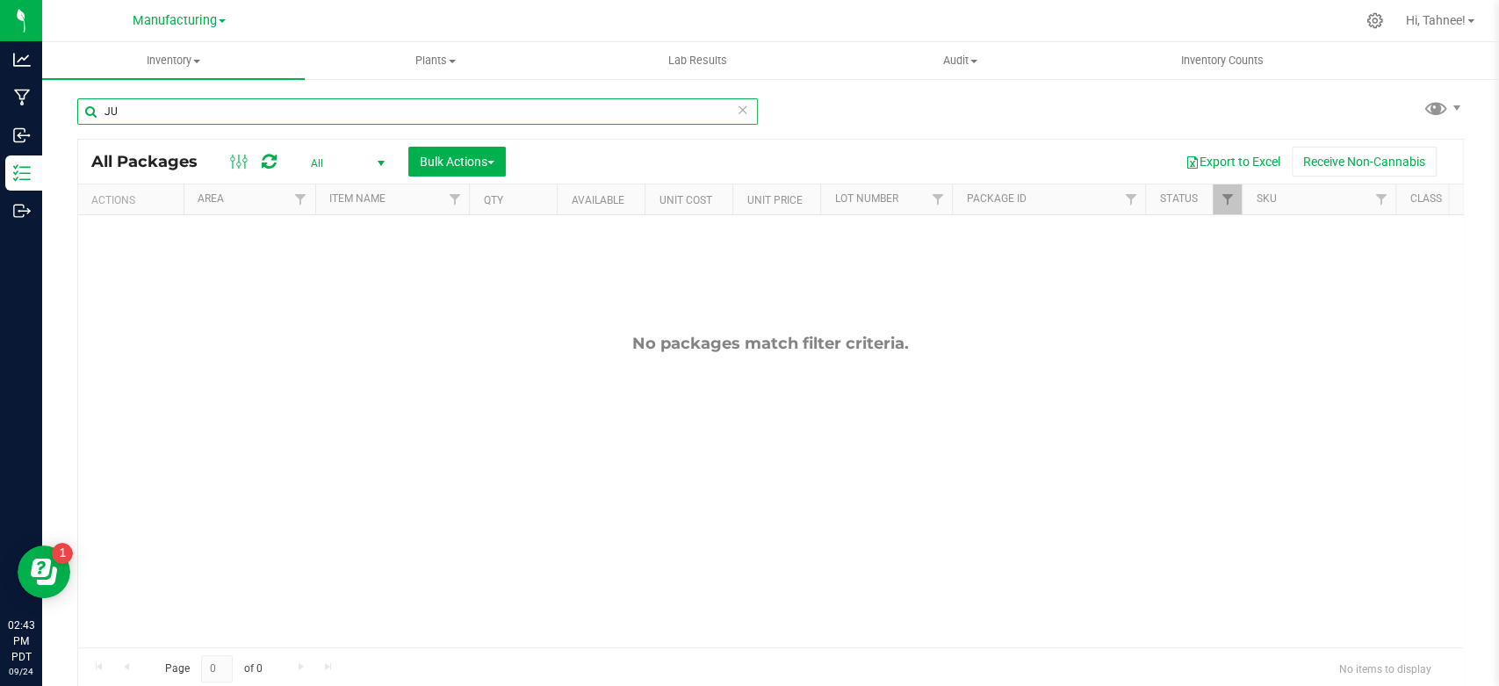
type input "J"
type input "WATERMELON JUICY"
click at [157, 17] on span "Manufacturing" at bounding box center [175, 21] width 84 height 16
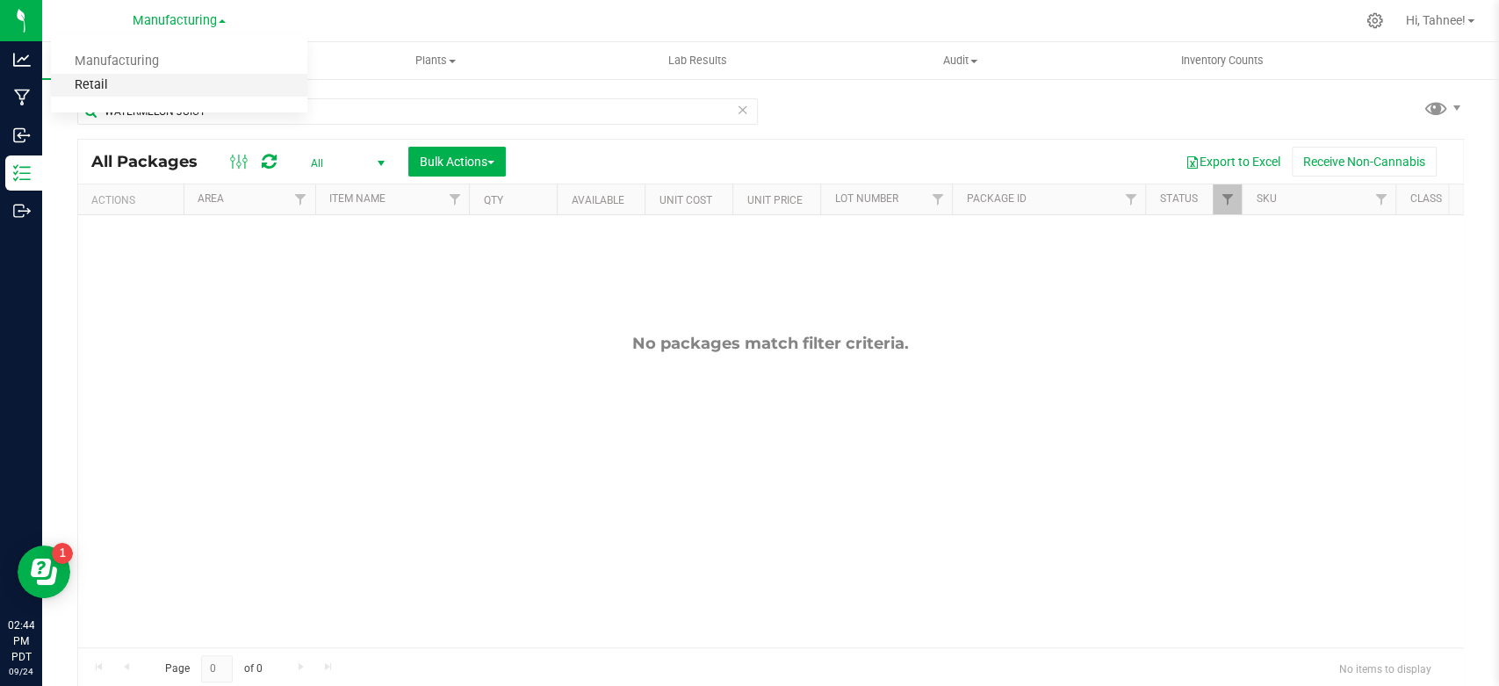
click at [88, 89] on link "Retail" at bounding box center [179, 86] width 256 height 24
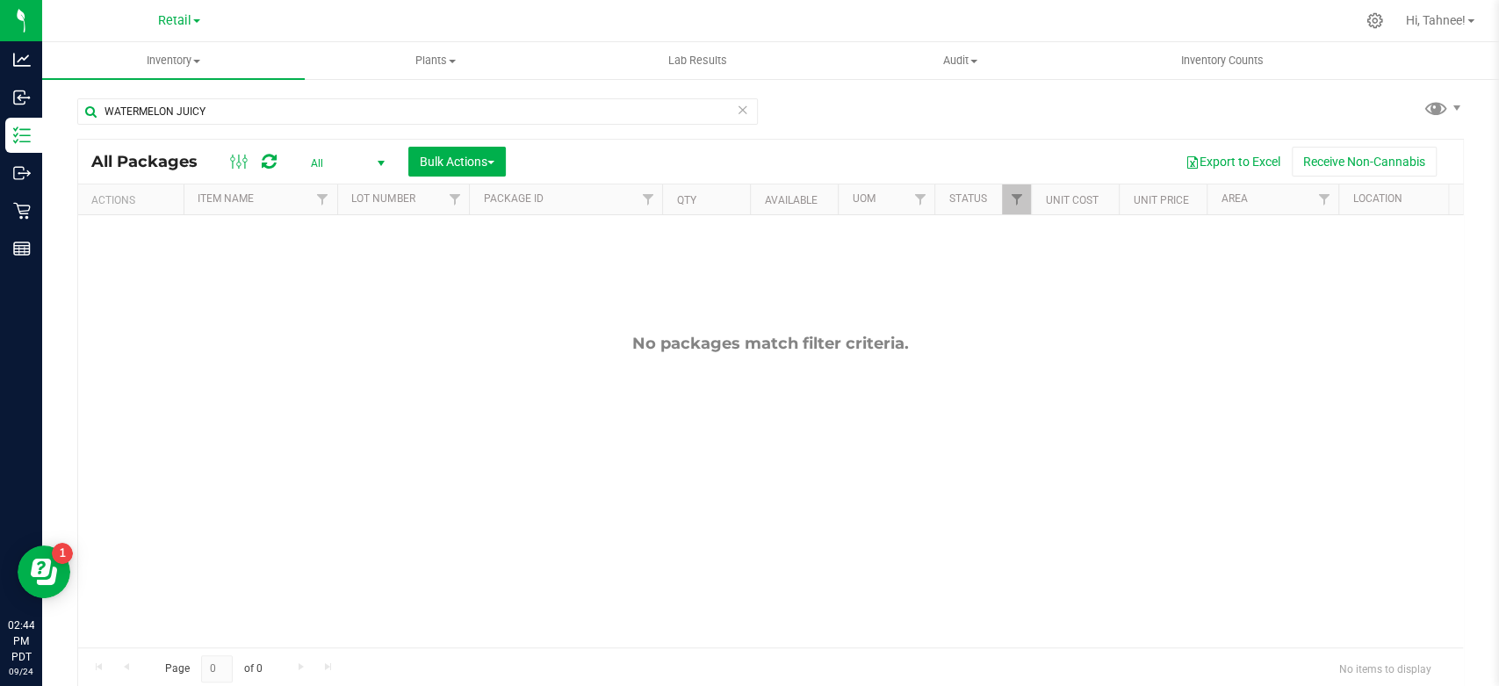
click at [737, 111] on icon at bounding box center [743, 108] width 12 height 21
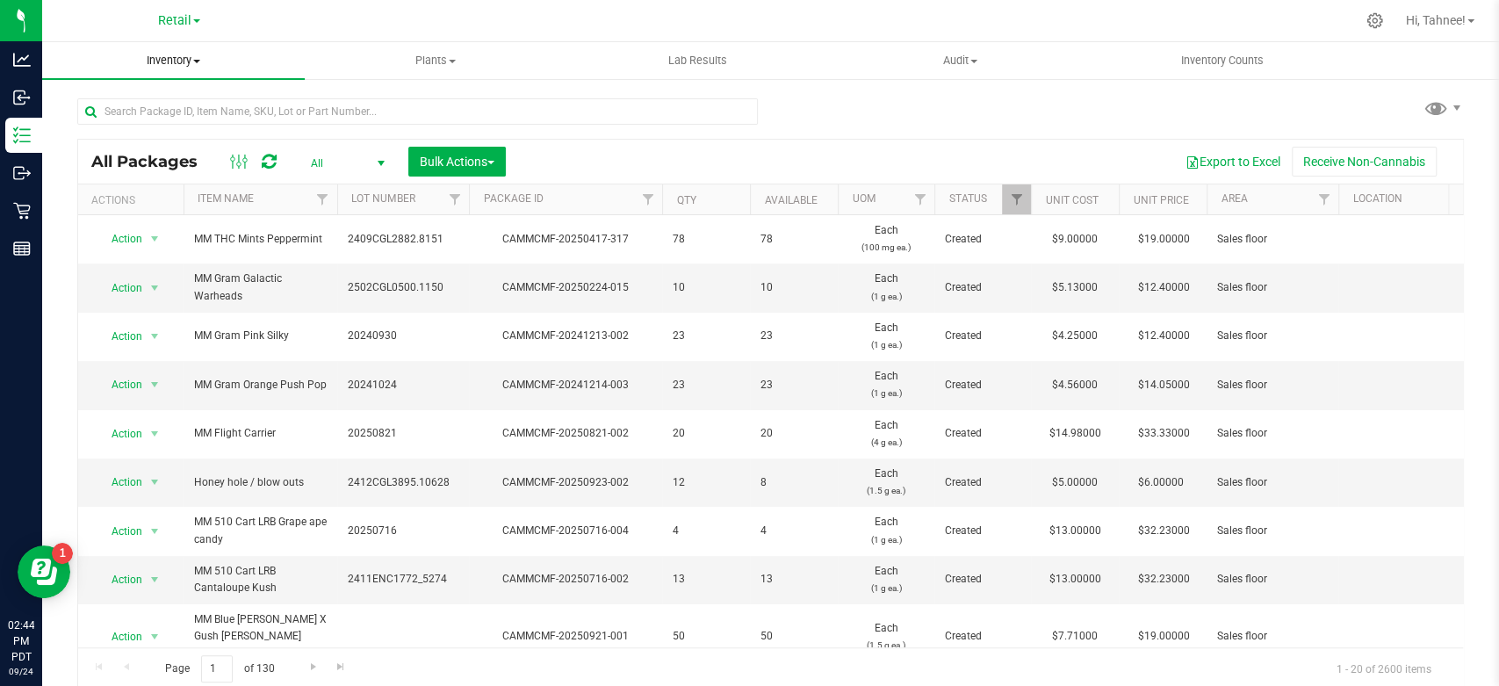
click at [211, 64] on span "Inventory" at bounding box center [173, 61] width 263 height 16
click at [148, 129] on span "All inventory" at bounding box center [101, 126] width 119 height 15
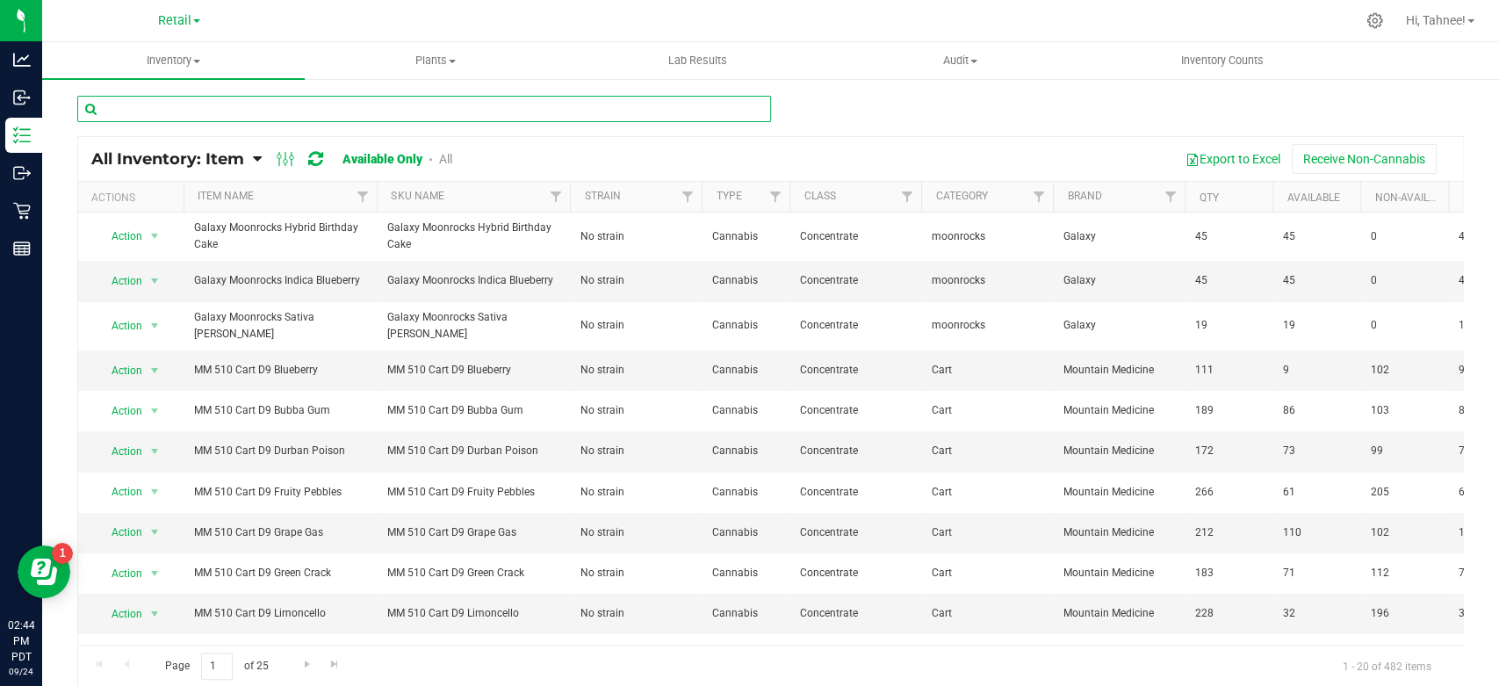
click at [358, 99] on input "text" at bounding box center [424, 109] width 694 height 26
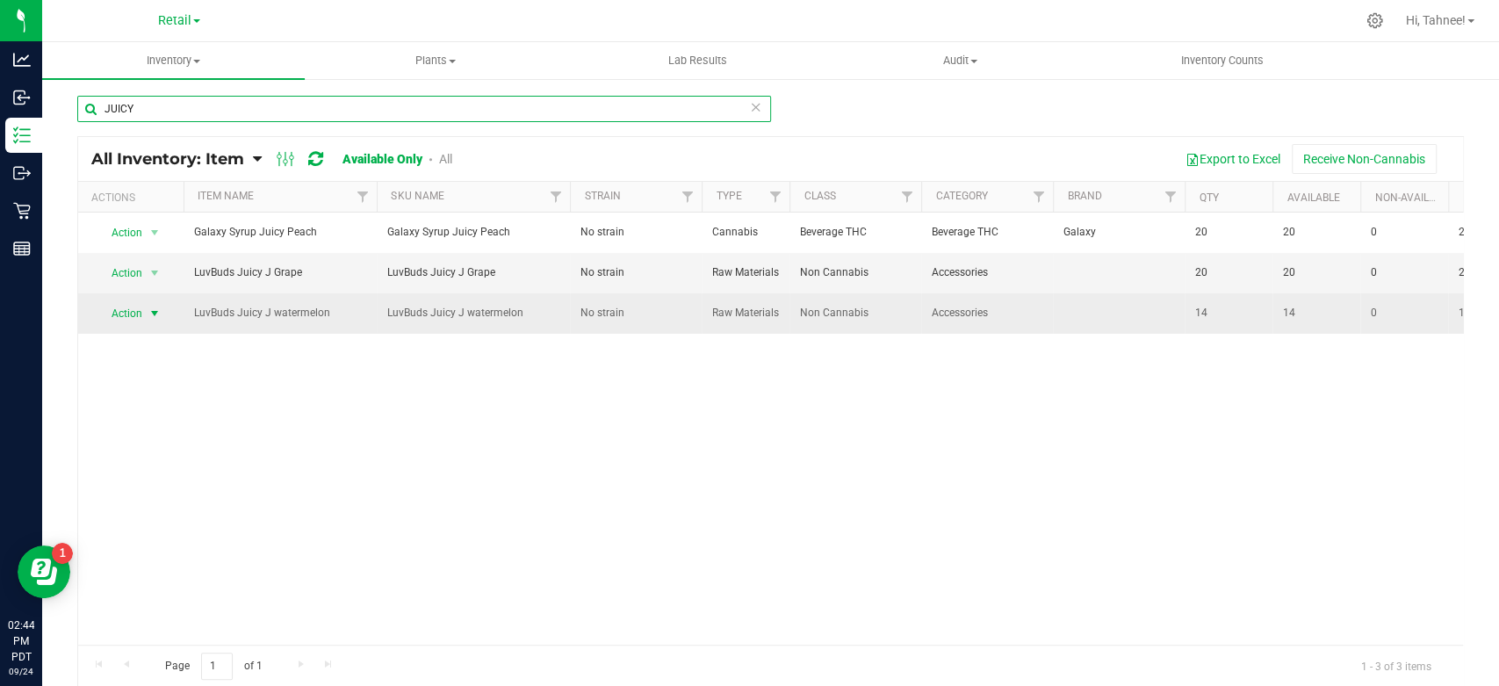
type input "JUICY"
click at [112, 322] on span "Action" at bounding box center [119, 313] width 47 height 25
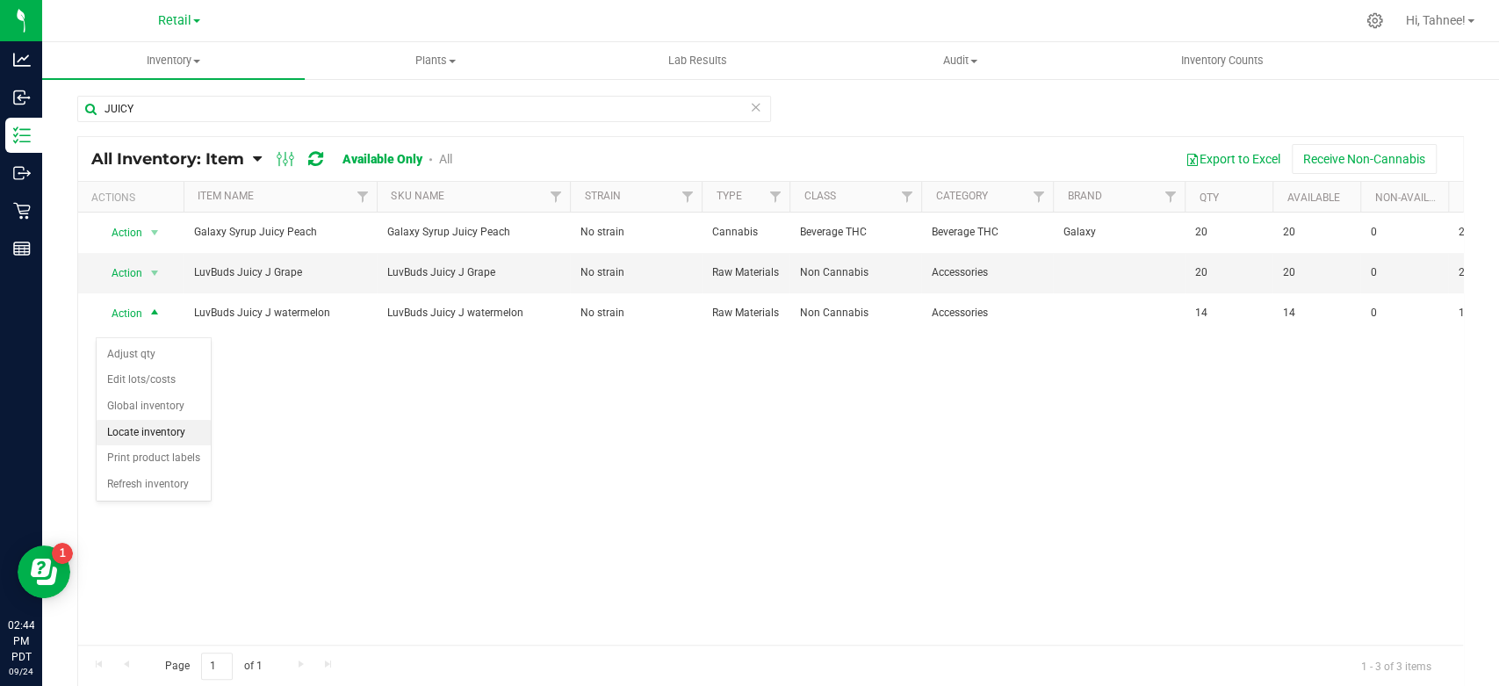
click at [143, 434] on li "Locate inventory" at bounding box center [154, 433] width 114 height 26
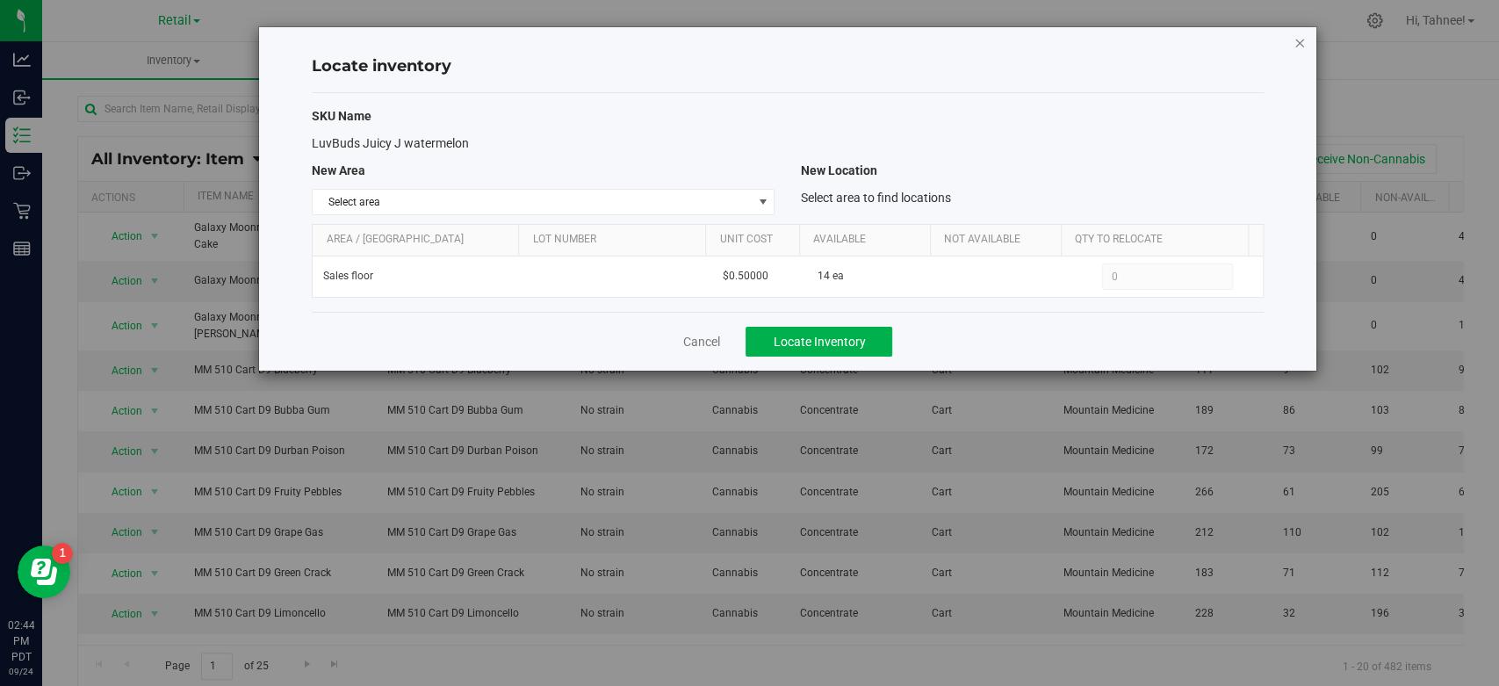
click at [1298, 45] on icon "button" at bounding box center [1300, 42] width 12 height 21
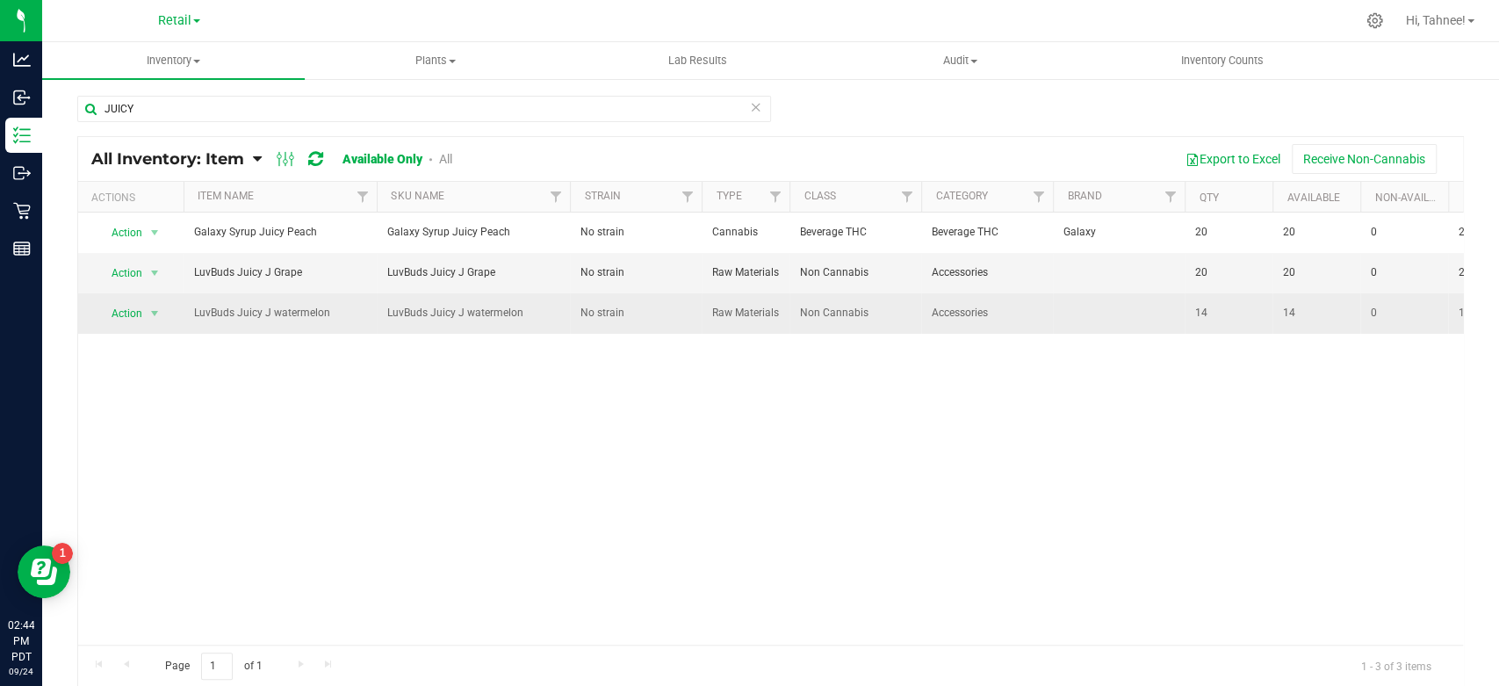
click at [307, 333] on td "LuvBuds Juicy J watermelon" at bounding box center [280, 313] width 193 height 40
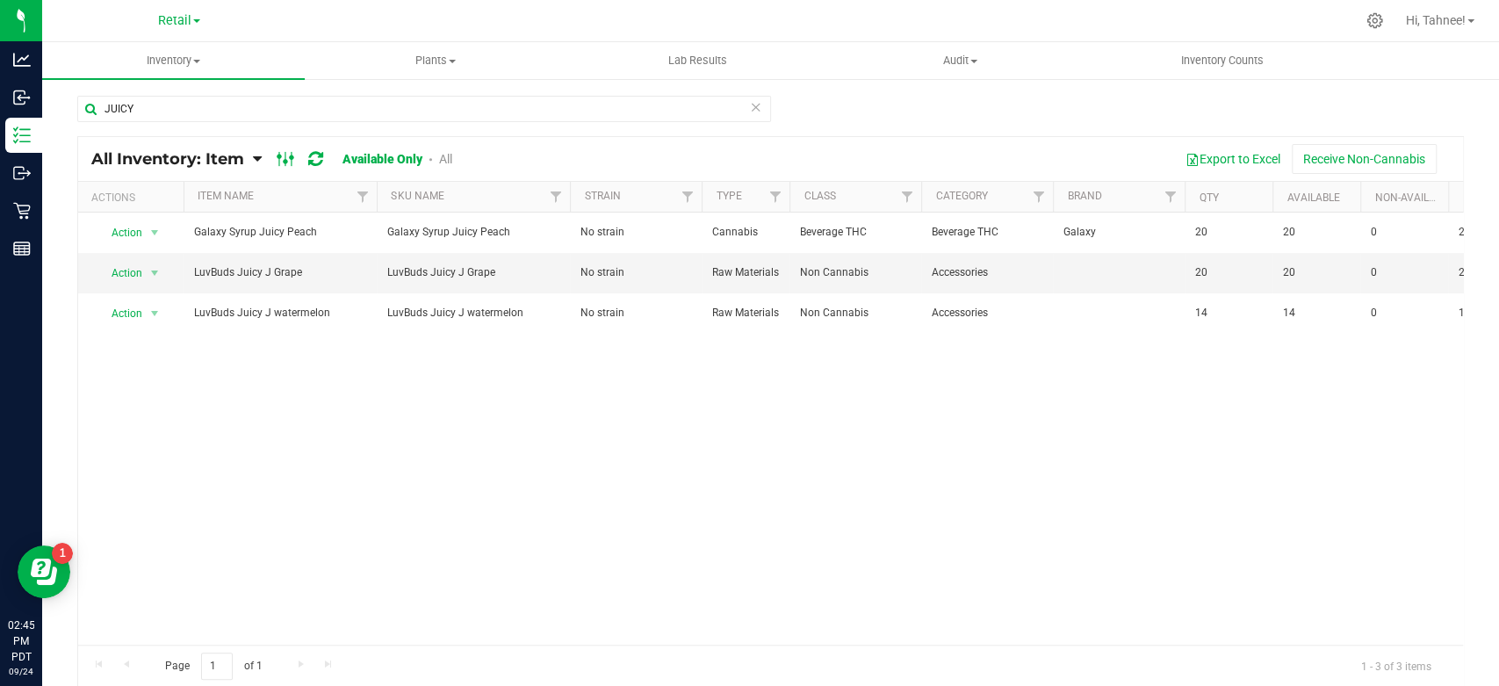
click at [295, 157] on icon at bounding box center [286, 158] width 19 height 21
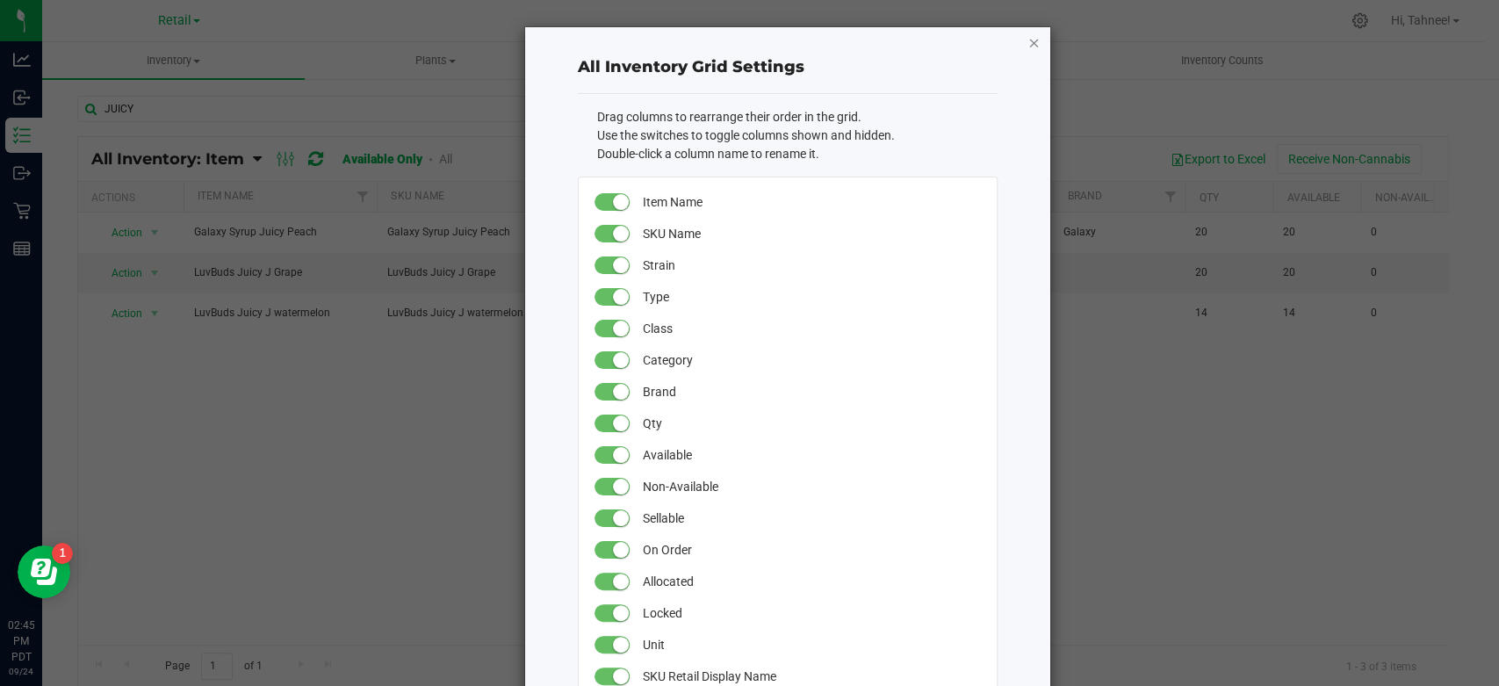
click at [1027, 37] on icon "button" at bounding box center [1033, 42] width 12 height 21
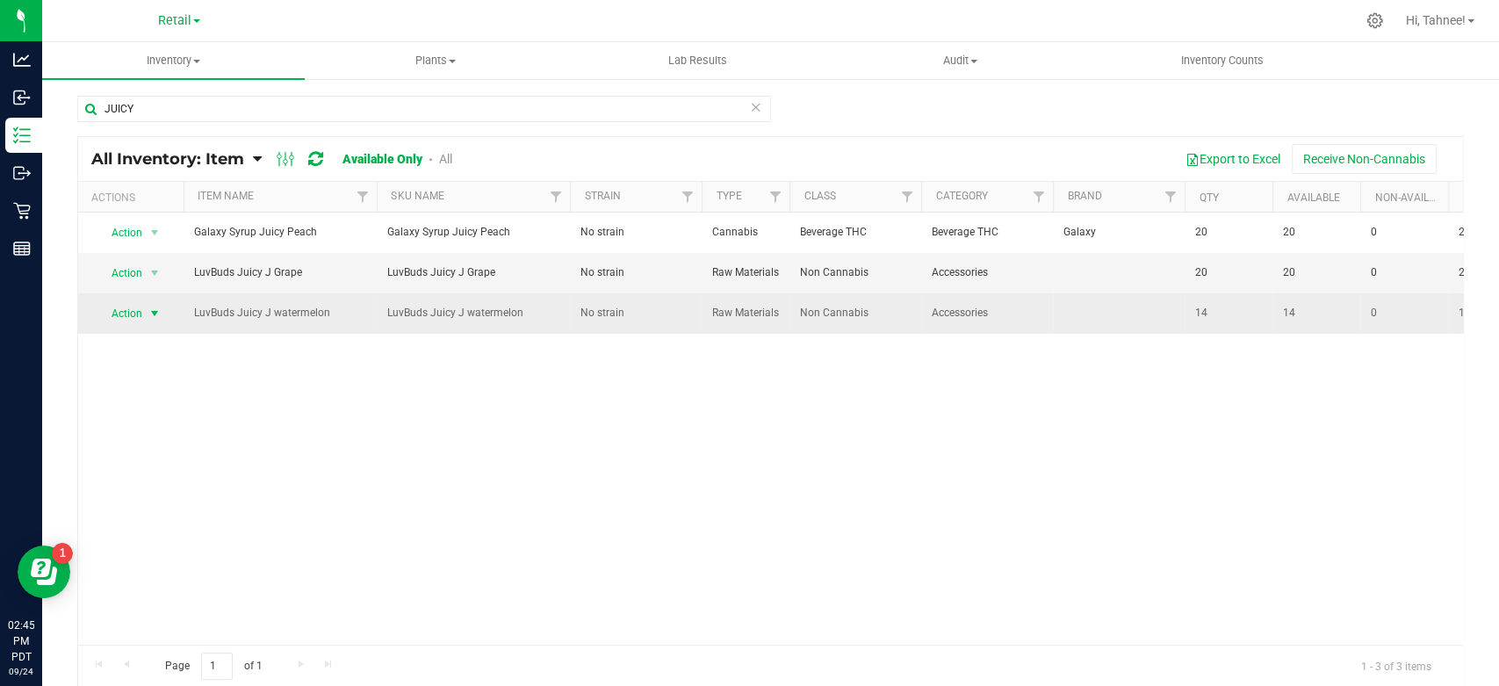
click at [161, 318] on span "select" at bounding box center [155, 313] width 14 height 14
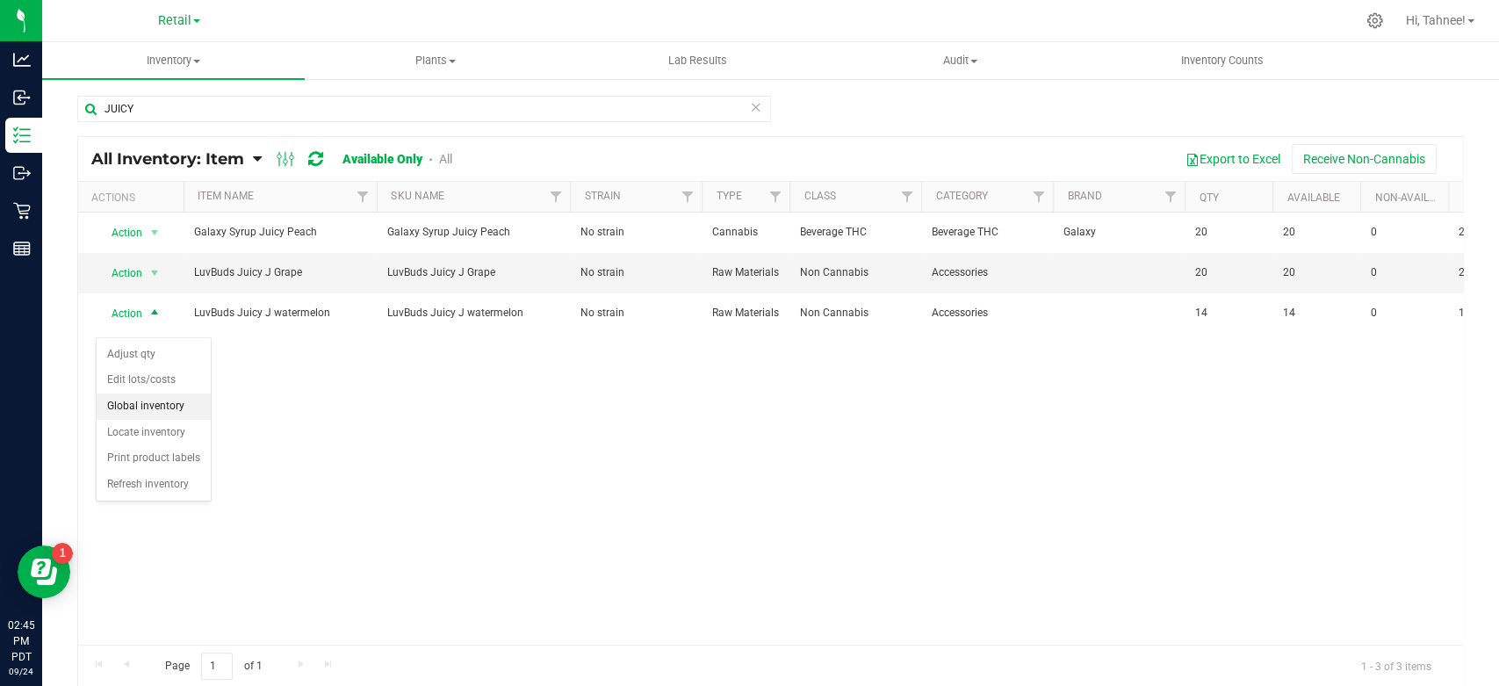
click at [153, 400] on li "Global inventory" at bounding box center [154, 406] width 114 height 26
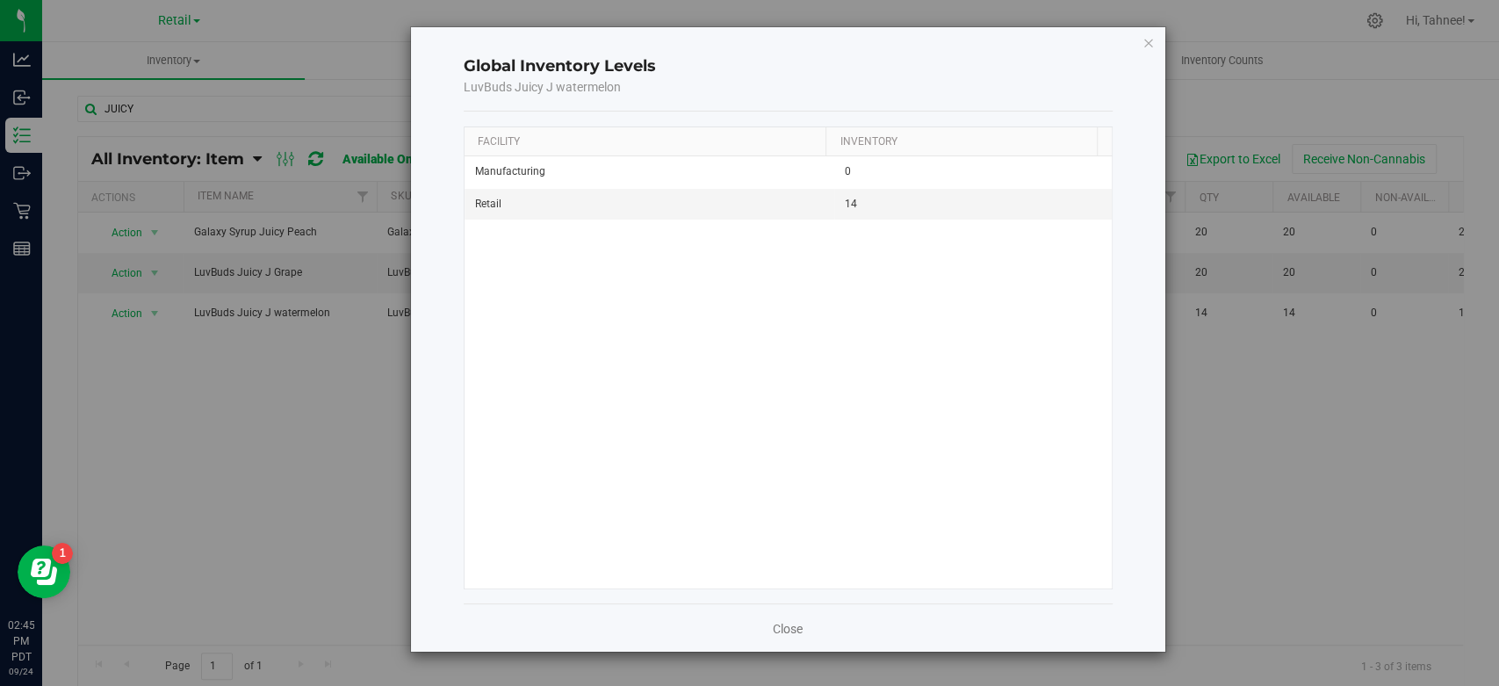
click at [1141, 47] on div "Global Inventory Levels LuvBuds Juicy J watermelon Facility Inventory Manufactu…" at bounding box center [788, 339] width 754 height 624
click at [1143, 40] on icon "button" at bounding box center [1148, 42] width 12 height 21
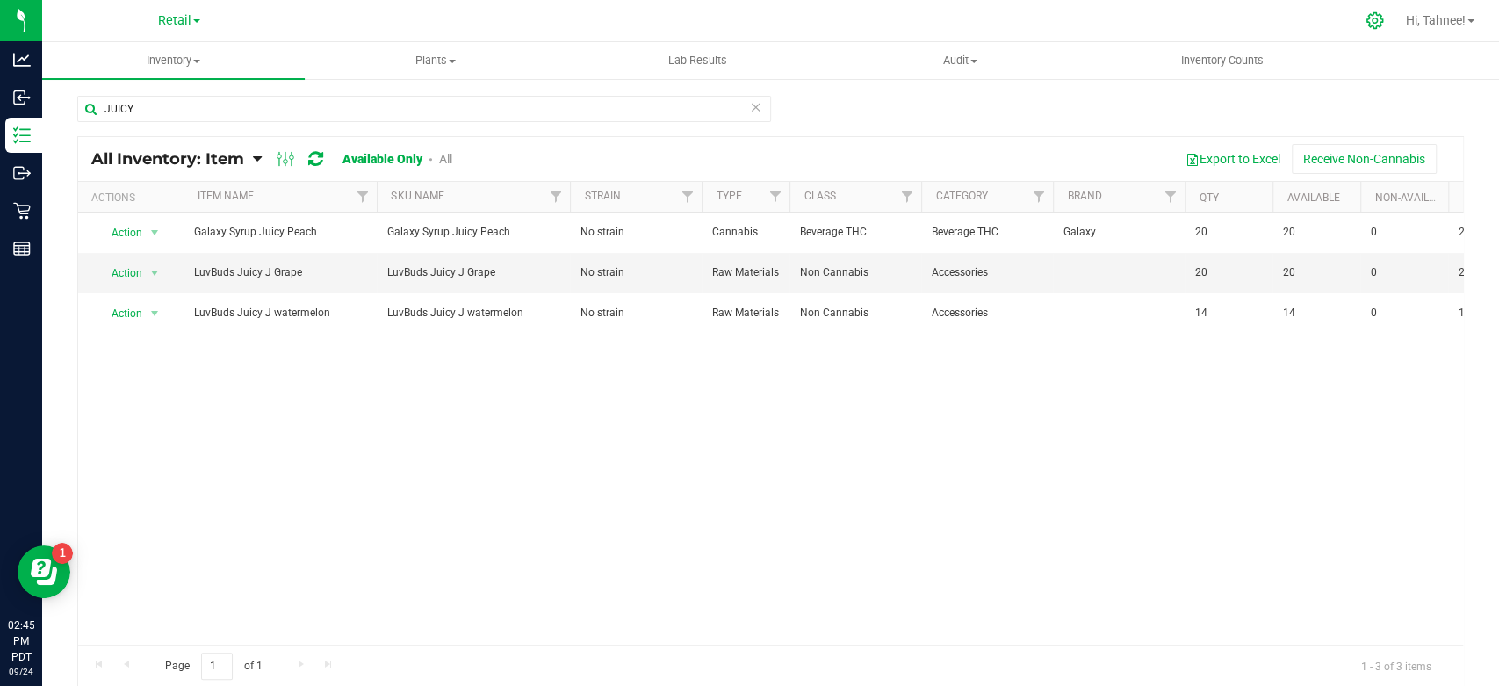
click at [1380, 15] on div at bounding box center [1375, 20] width 25 height 18
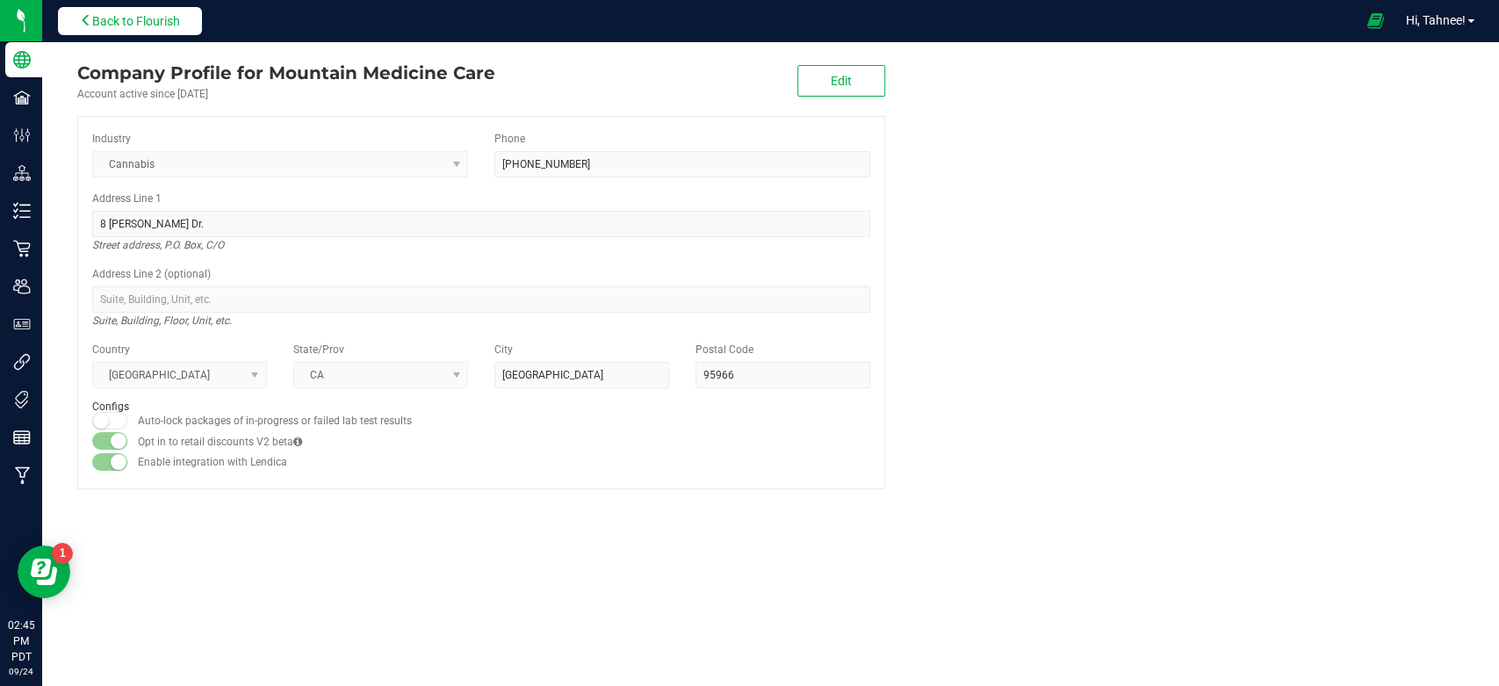
click at [103, 14] on span "Back to Flourish" at bounding box center [136, 21] width 88 height 14
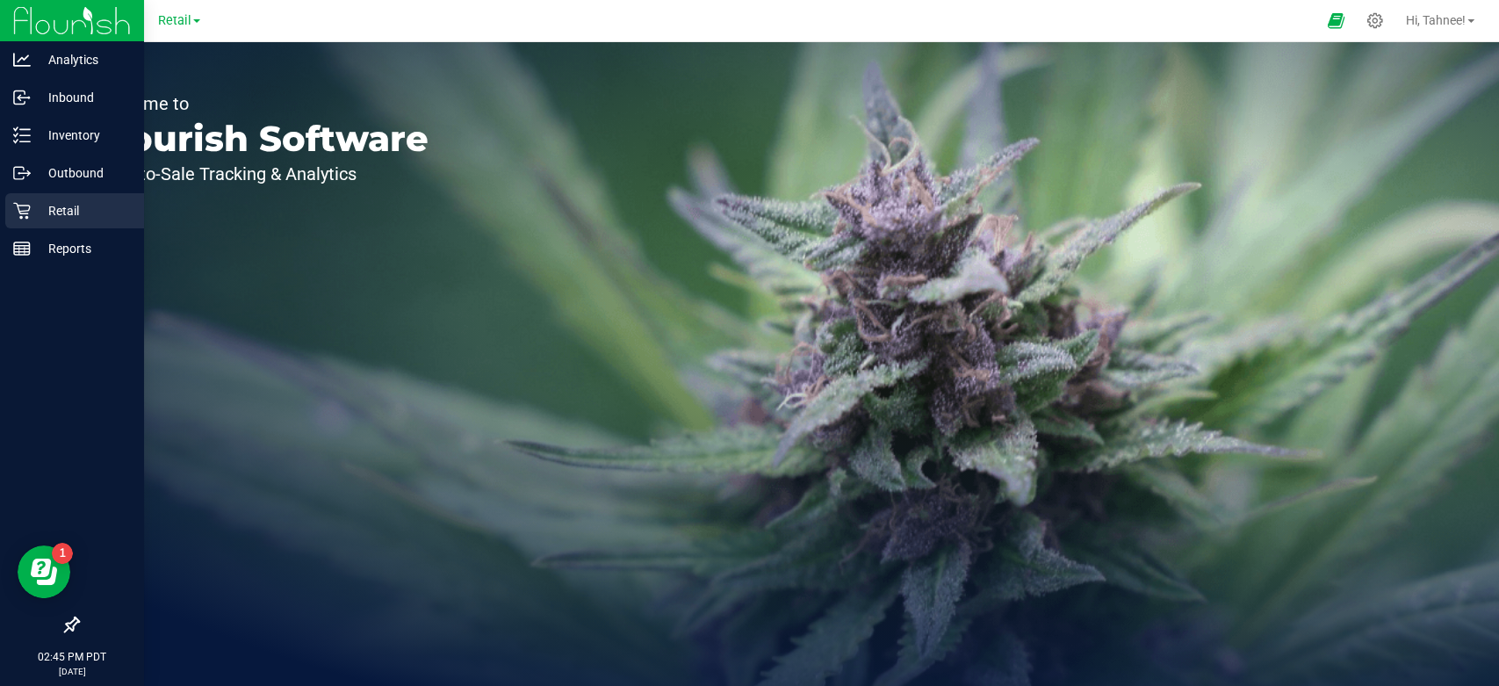
click at [73, 223] on div "Retail" at bounding box center [74, 210] width 139 height 35
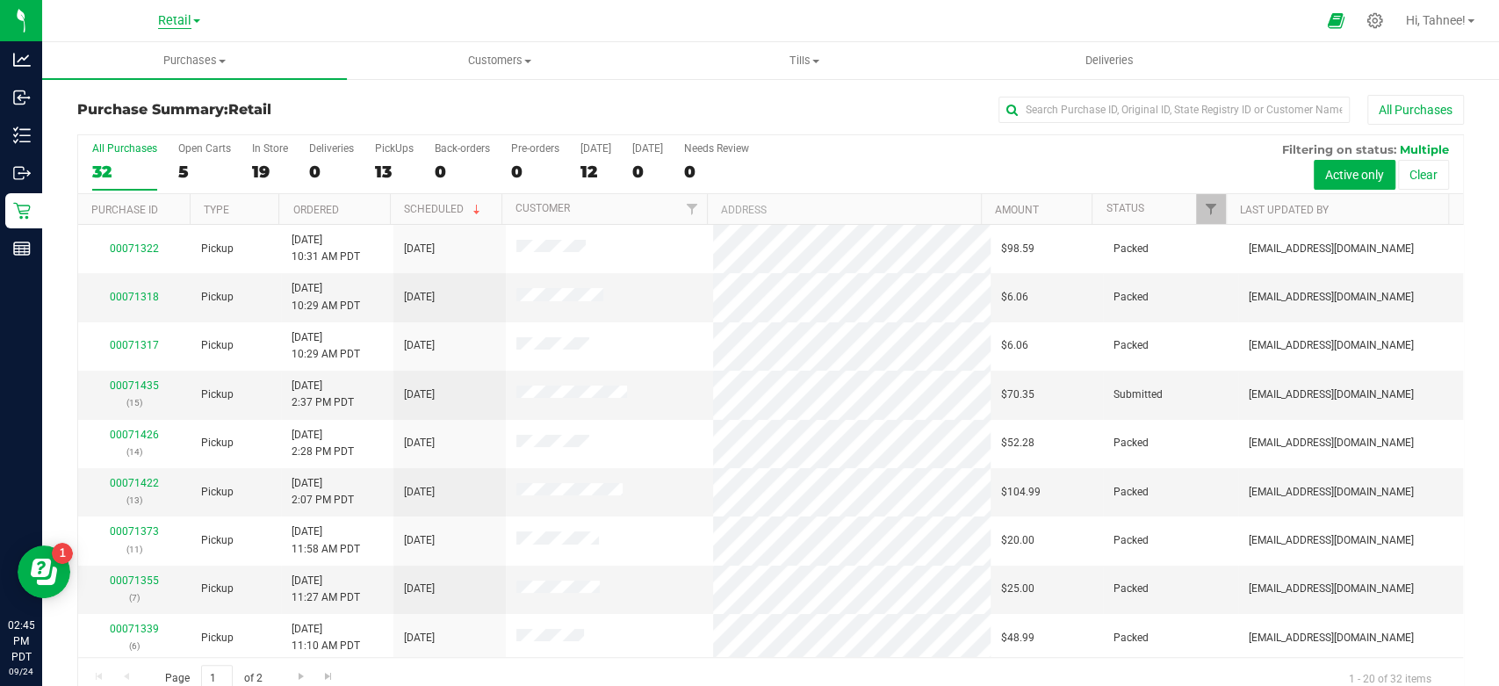
click at [178, 22] on span "Retail" at bounding box center [174, 21] width 33 height 16
click at [167, 66] on link "Manufacturing" at bounding box center [179, 62] width 256 height 24
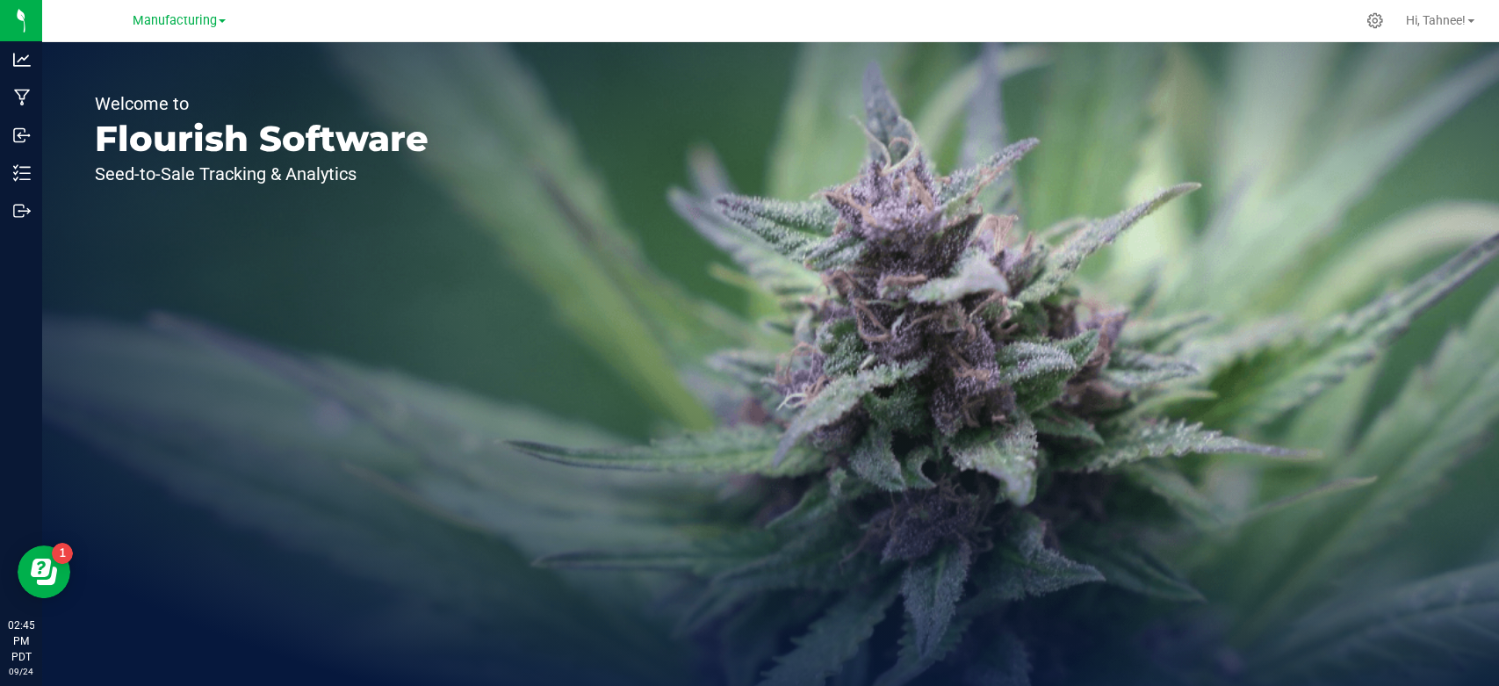
click at [183, 38] on nav "Manufacturing Manufacturing Retail Hi, Tahnee!" at bounding box center [770, 21] width 1457 height 42
click at [192, 26] on span "Manufacturing" at bounding box center [175, 21] width 84 height 16
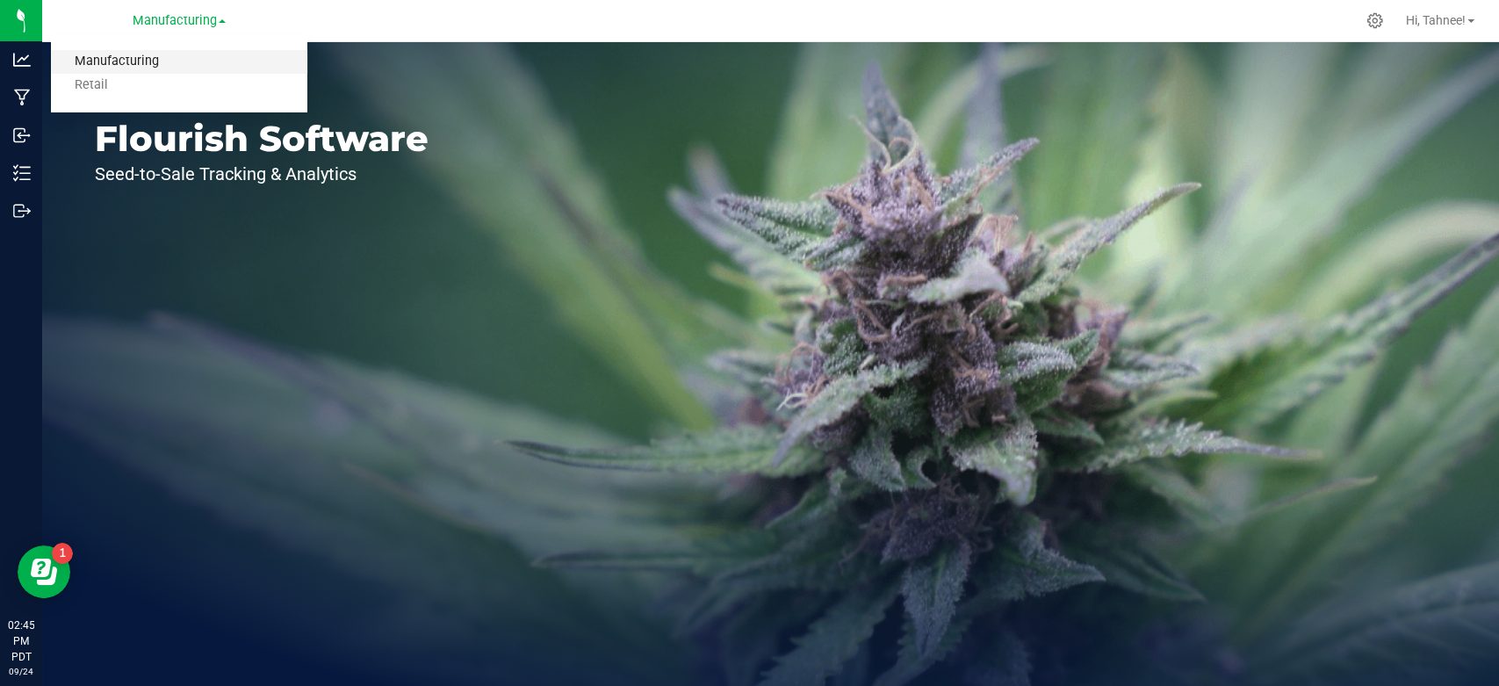
click at [98, 54] on link "Manufacturing" at bounding box center [179, 62] width 256 height 24
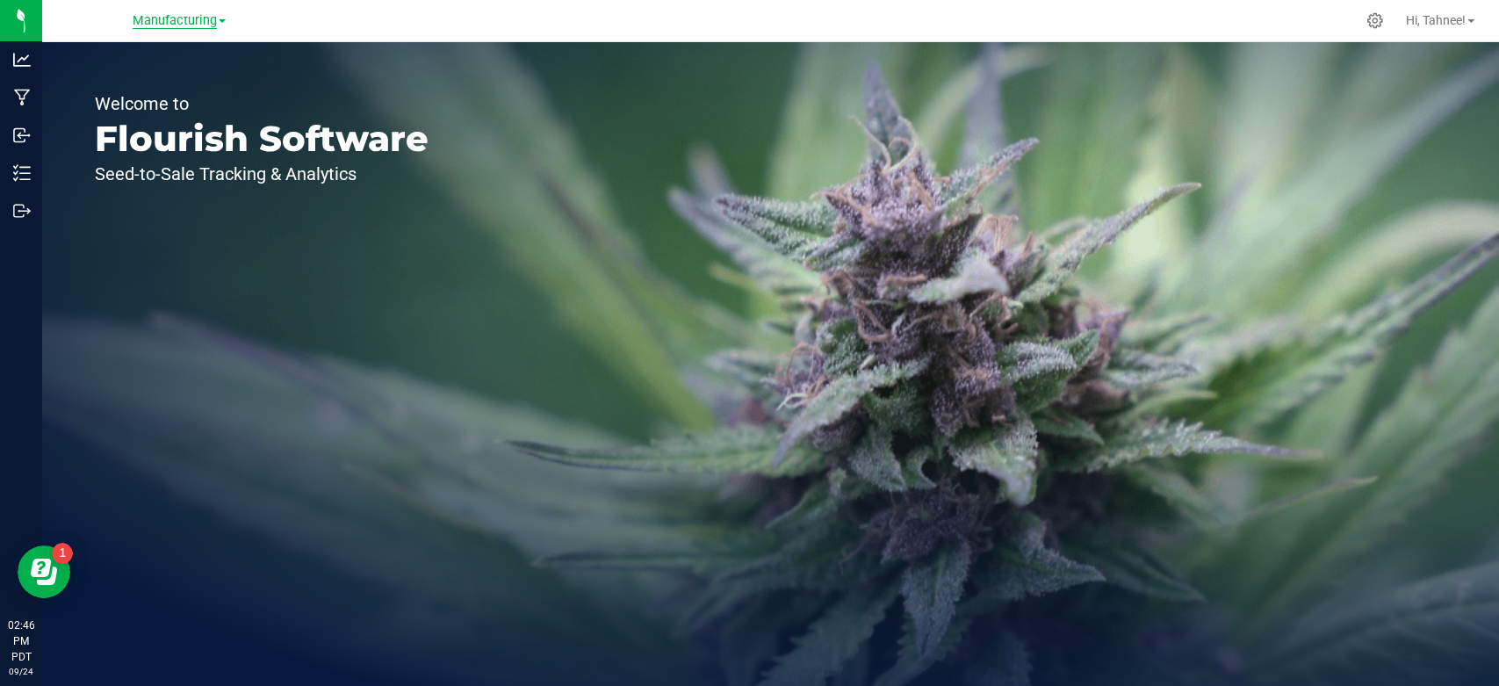
click at [190, 26] on span "Manufacturing" at bounding box center [175, 21] width 84 height 16
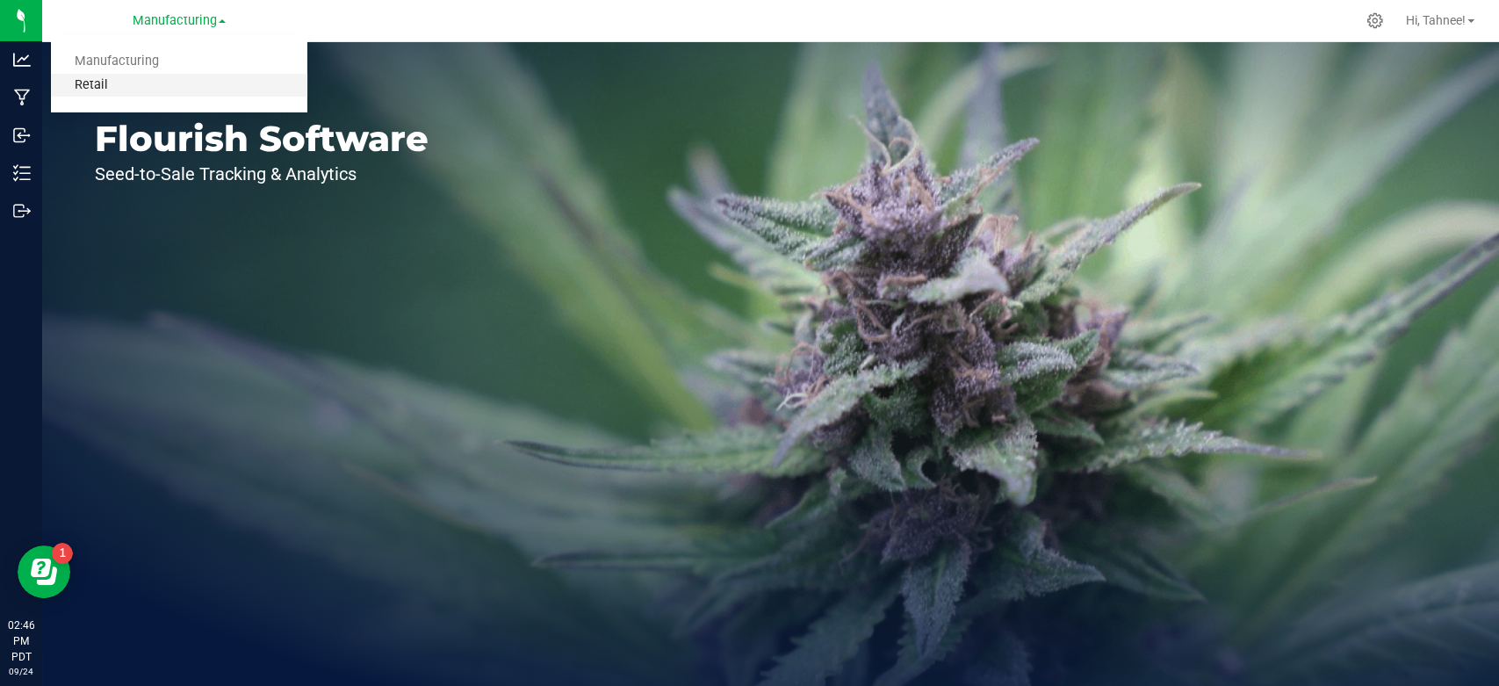
click at [126, 92] on link "Retail" at bounding box center [179, 86] width 256 height 24
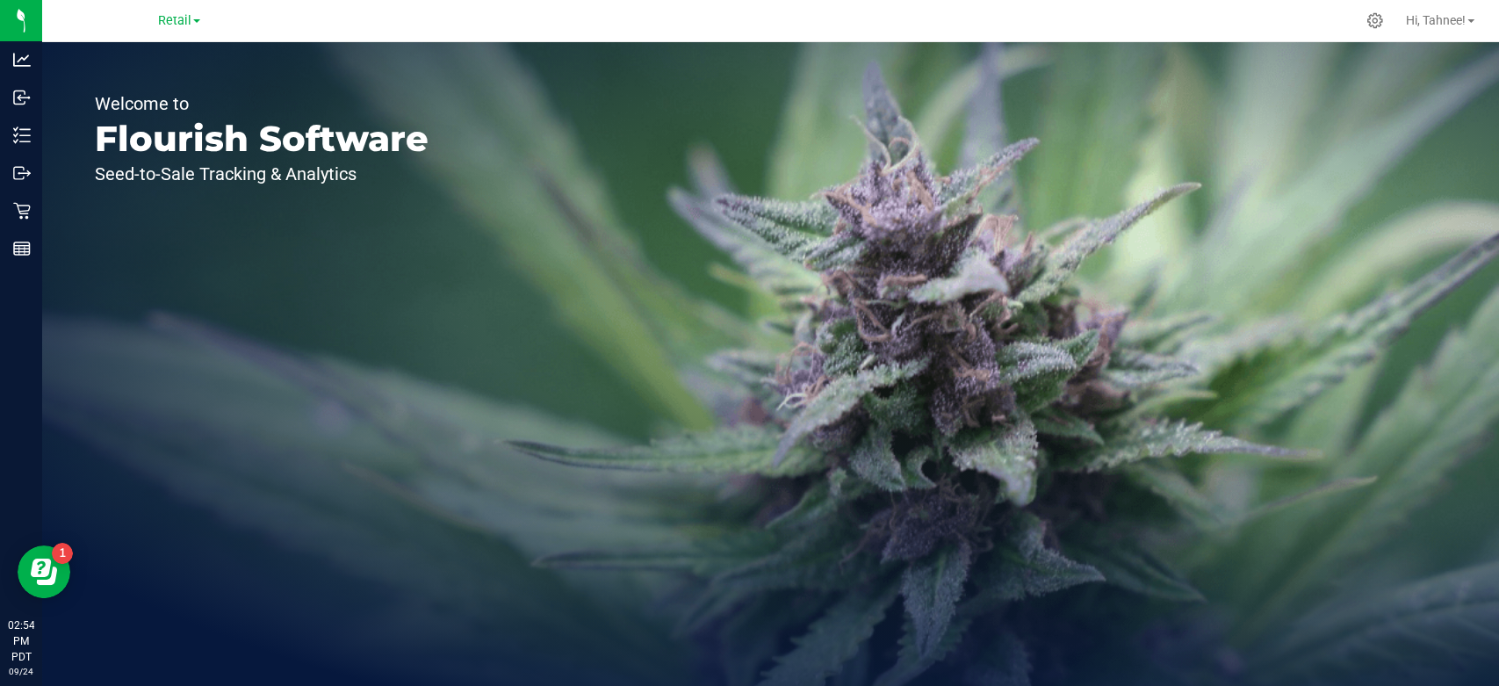
click at [159, 30] on div "Retail Manufacturing Retail" at bounding box center [179, 20] width 42 height 21
click at [168, 26] on span "Retail" at bounding box center [174, 21] width 33 height 16
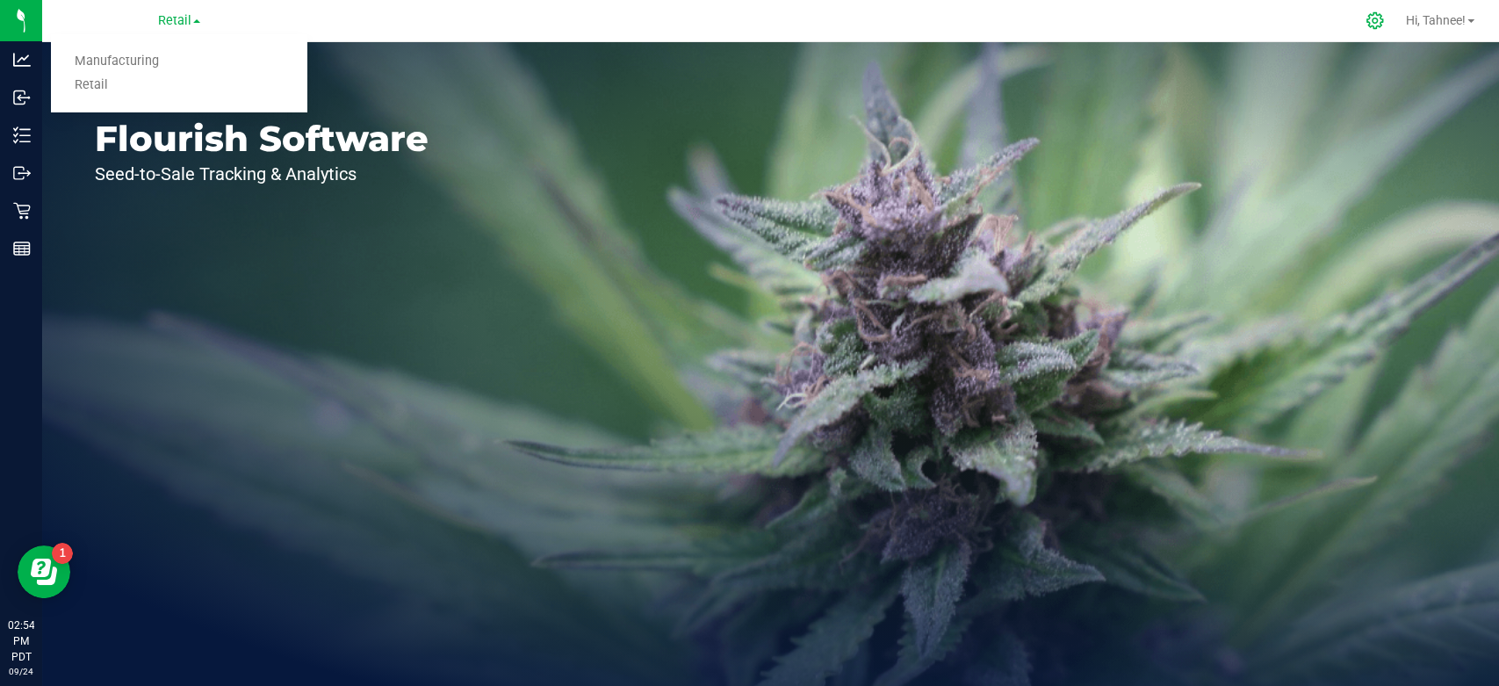
click at [1380, 19] on div at bounding box center [1375, 20] width 25 height 18
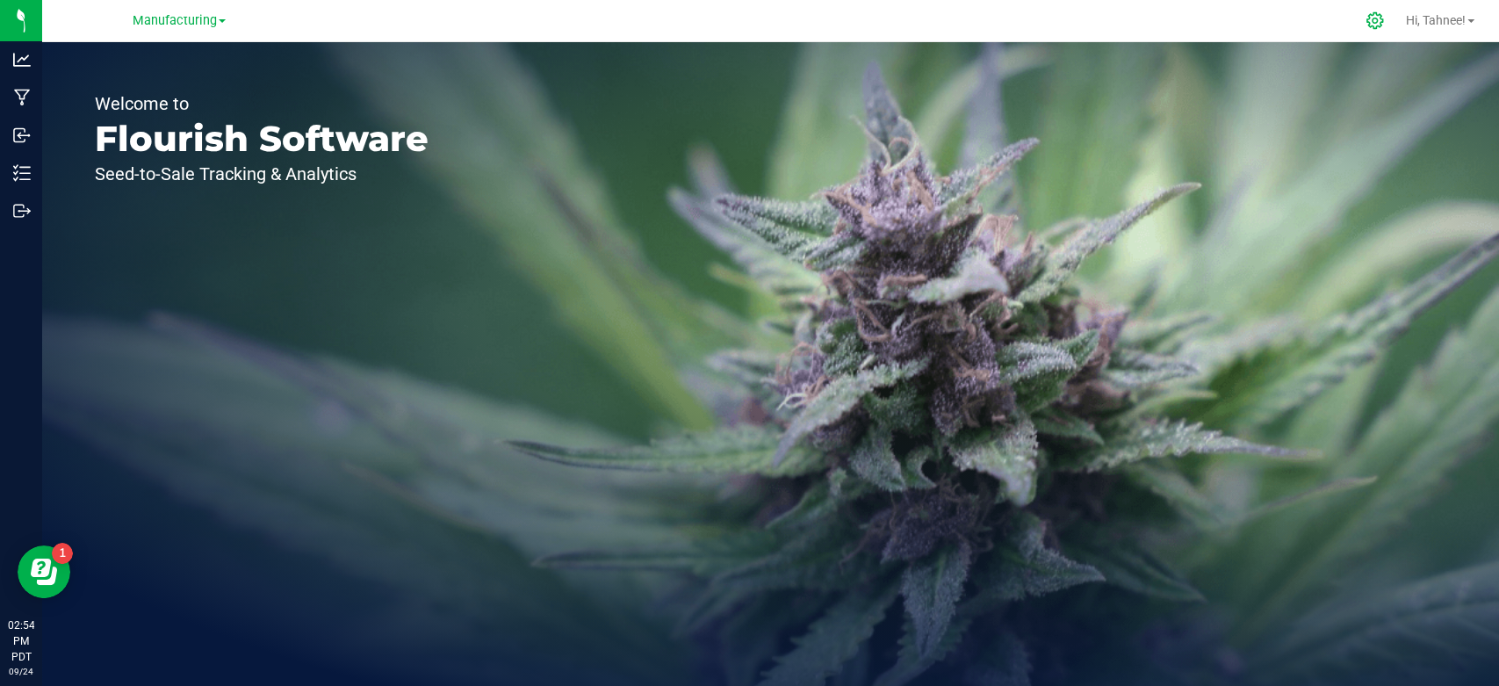
click at [1377, 19] on icon at bounding box center [1374, 20] width 17 height 17
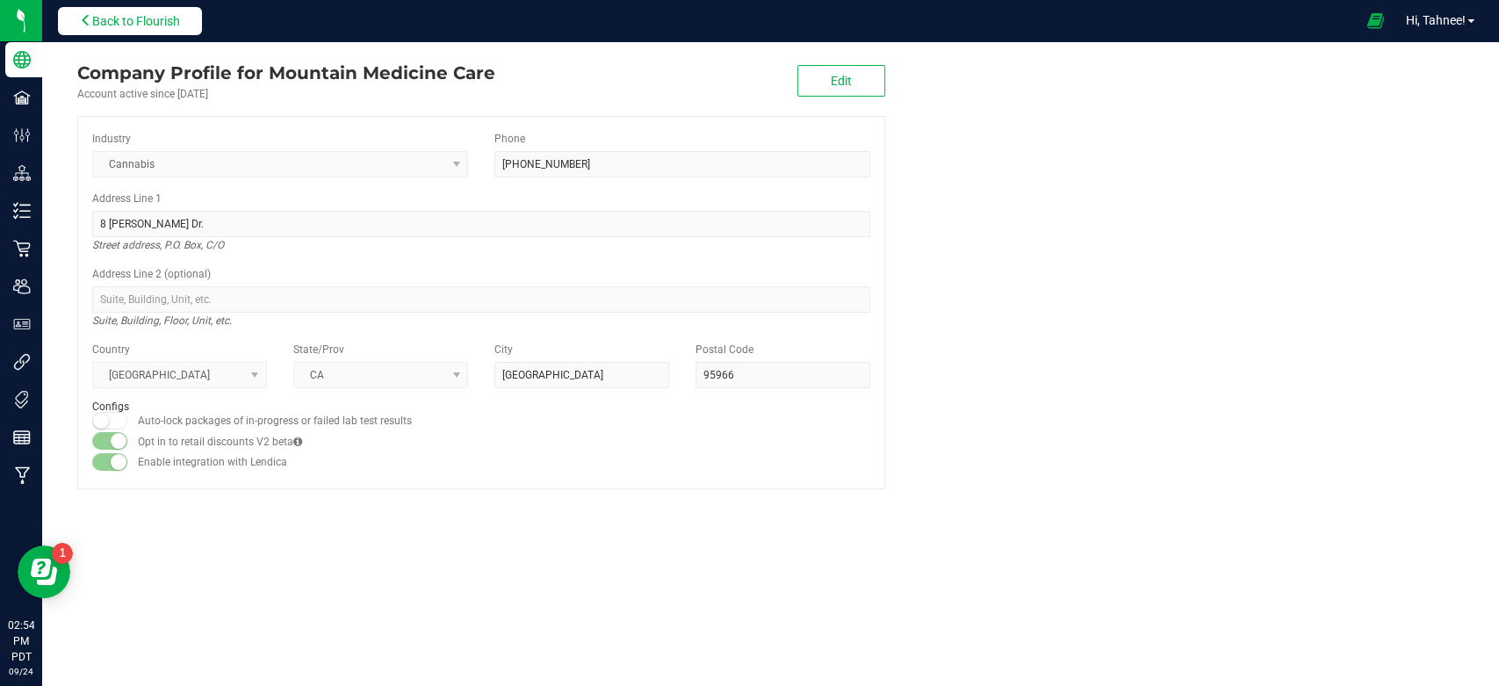
click at [146, 12] on button "Back to Flourish" at bounding box center [130, 21] width 144 height 28
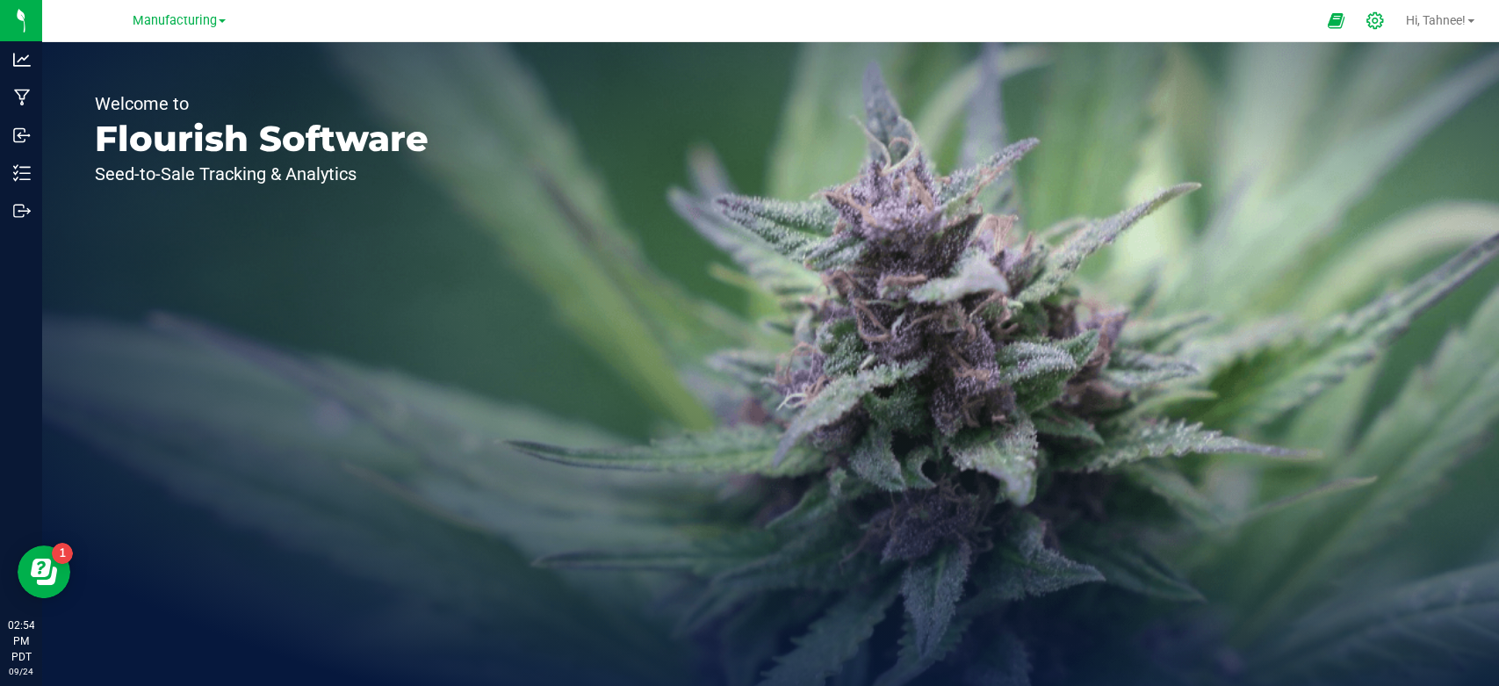
click at [1366, 19] on icon at bounding box center [1375, 20] width 18 height 18
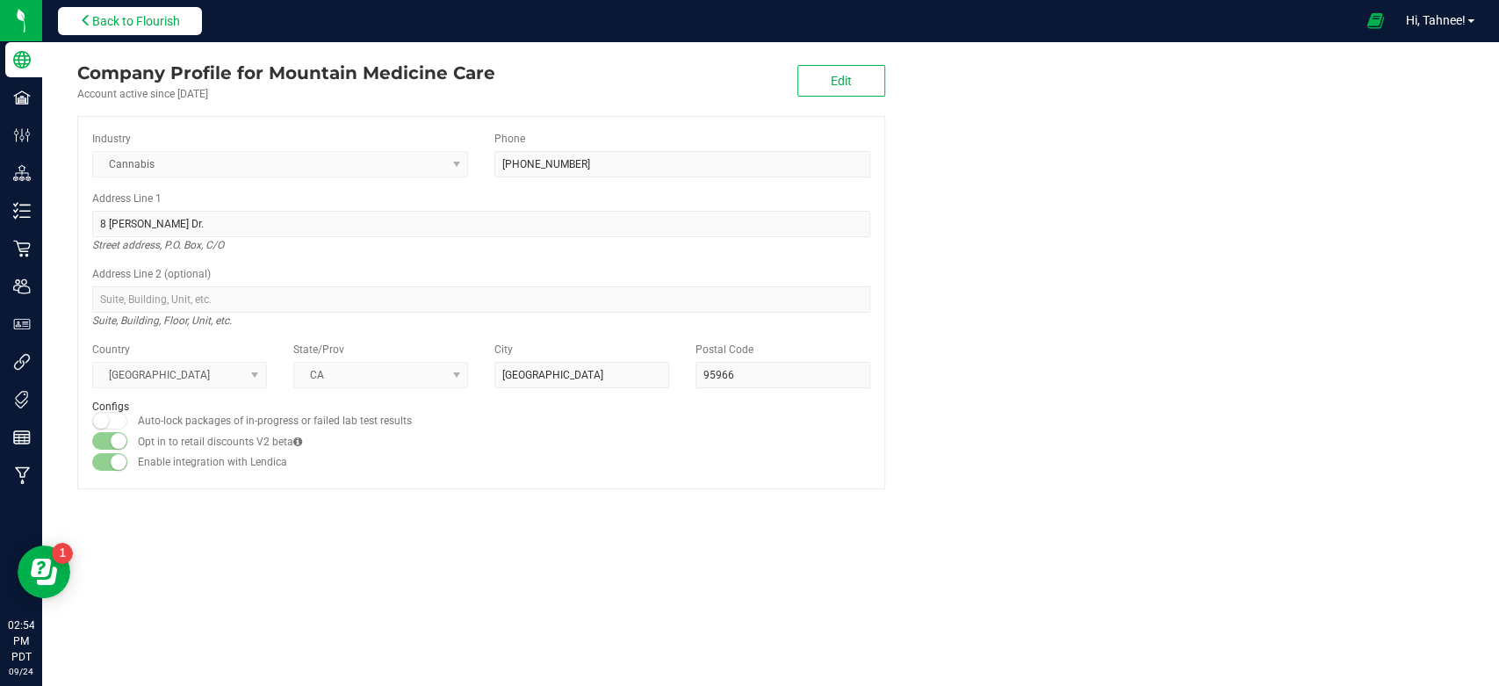
click at [148, 14] on span "Back to Flourish" at bounding box center [136, 21] width 88 height 14
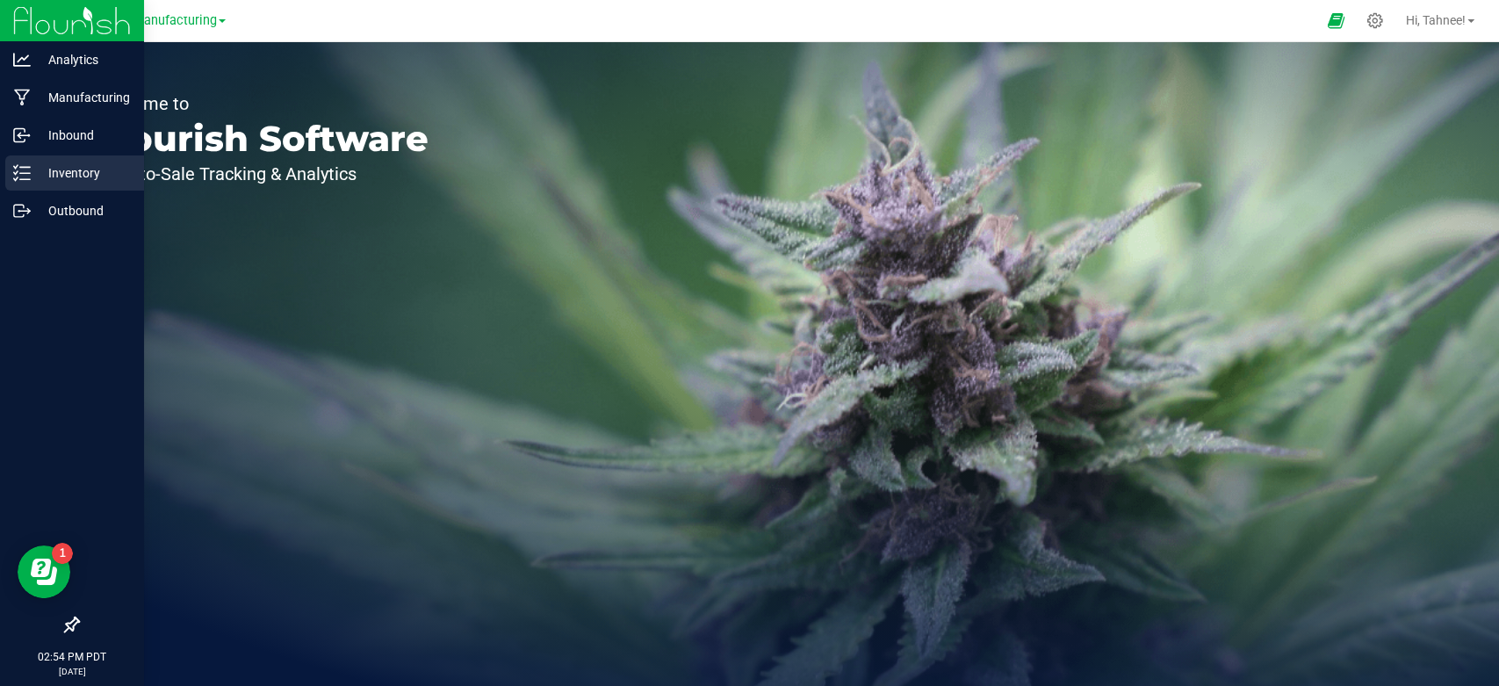
click at [38, 165] on p "Inventory" at bounding box center [83, 172] width 105 height 21
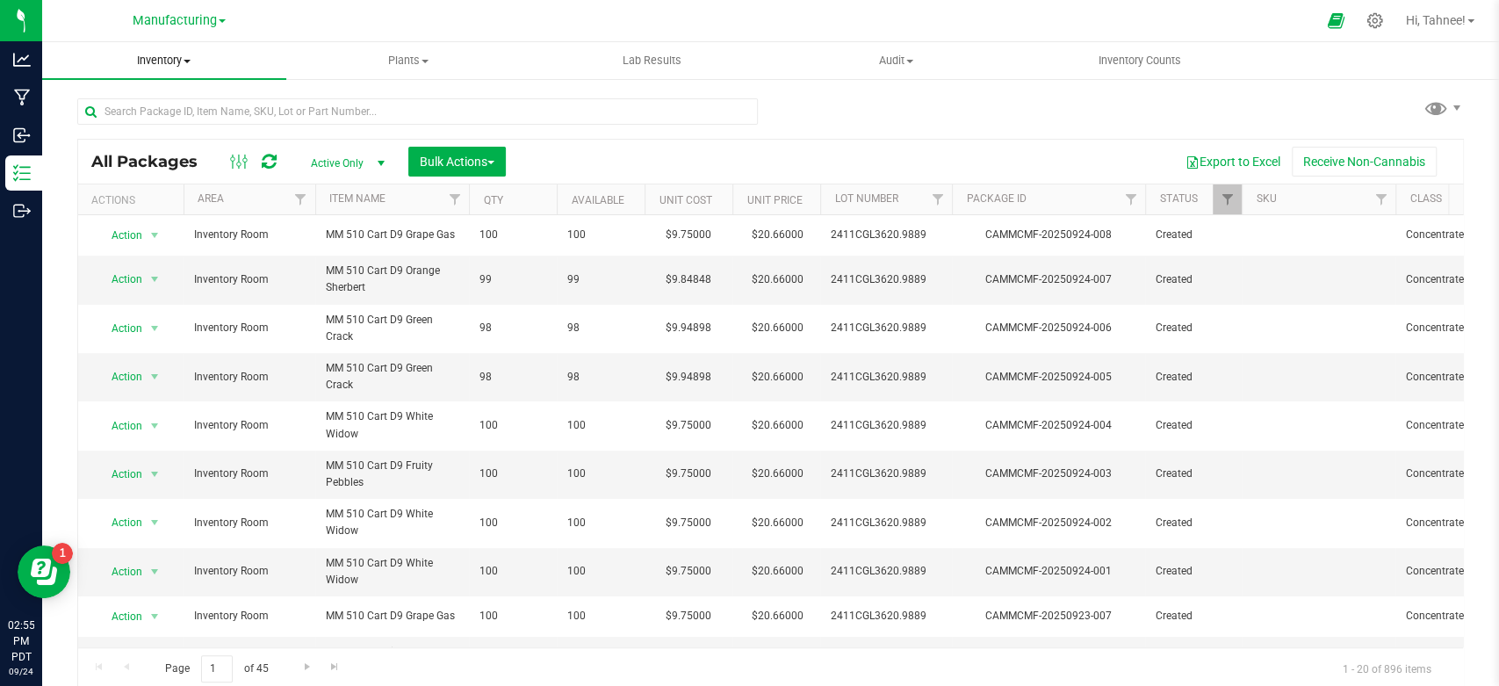
click at [159, 73] on uib-tab-heading "Inventory All packages All inventory Waste log Create inventory" at bounding box center [164, 60] width 244 height 37
click at [155, 25] on span "Manufacturing" at bounding box center [175, 21] width 84 height 16
click at [128, 77] on link "Retail" at bounding box center [179, 86] width 256 height 24
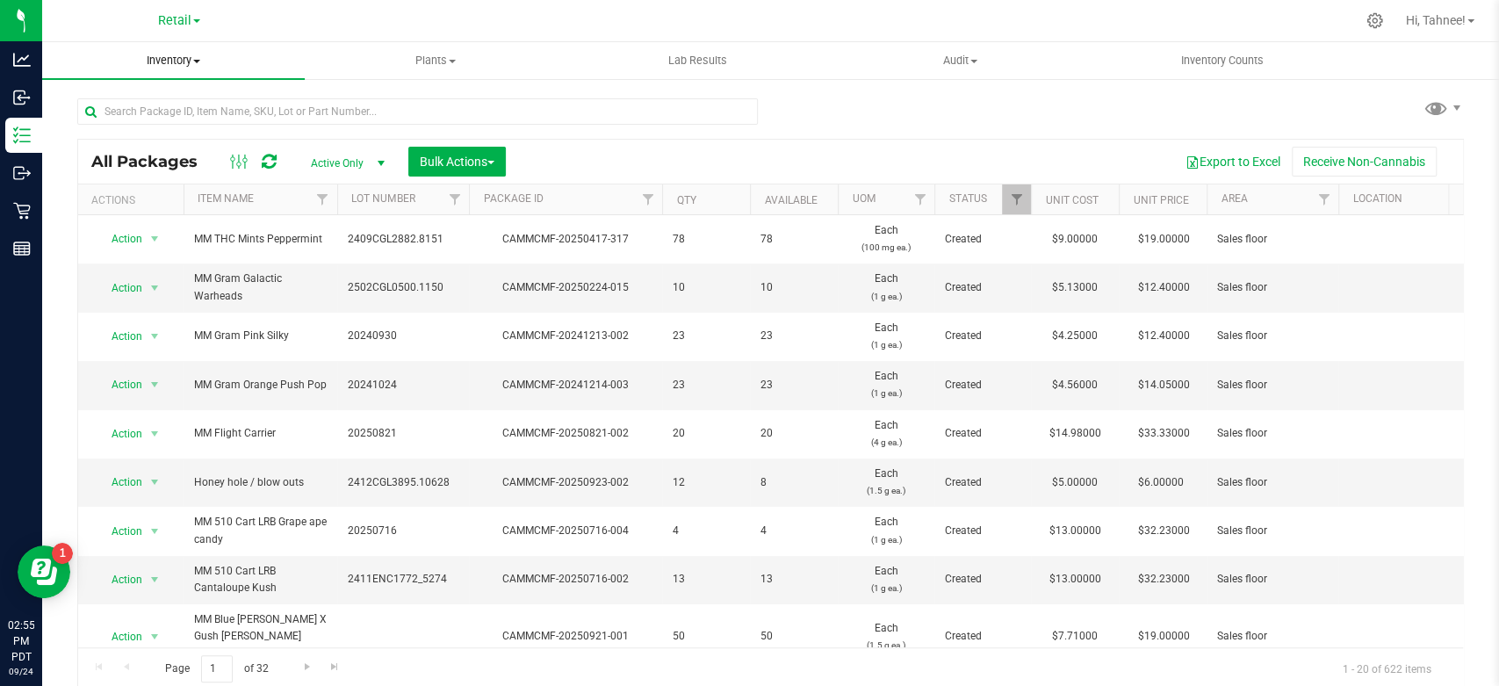
click at [169, 70] on uib-tab-heading "Inventory All packages All inventory Waste log Create inventory" at bounding box center [173, 60] width 263 height 37
click at [116, 125] on span "All inventory" at bounding box center [101, 126] width 119 height 15
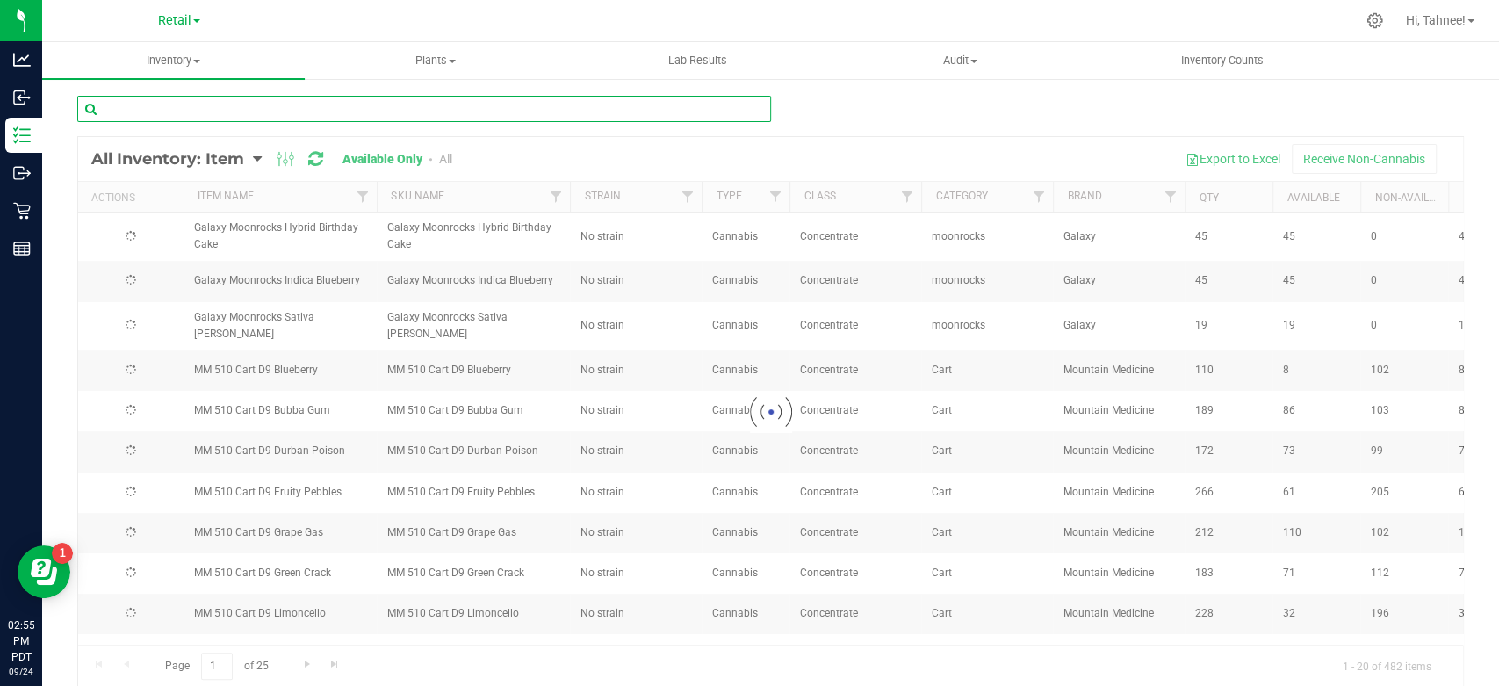
click at [211, 111] on input "text" at bounding box center [424, 109] width 694 height 26
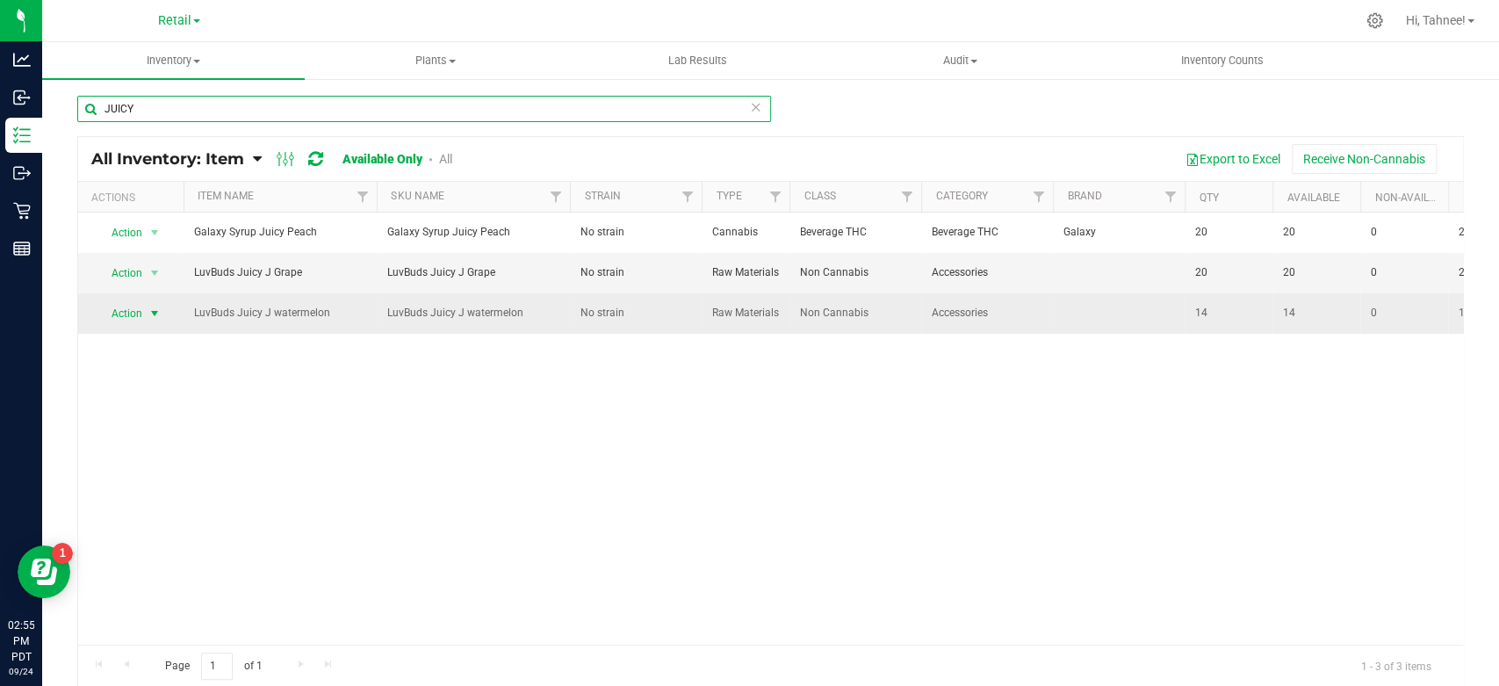
type input "JUICY"
click at [134, 326] on span "Action" at bounding box center [119, 313] width 47 height 25
click at [311, 321] on span "LuvBuds Juicy J watermelon" at bounding box center [280, 313] width 172 height 17
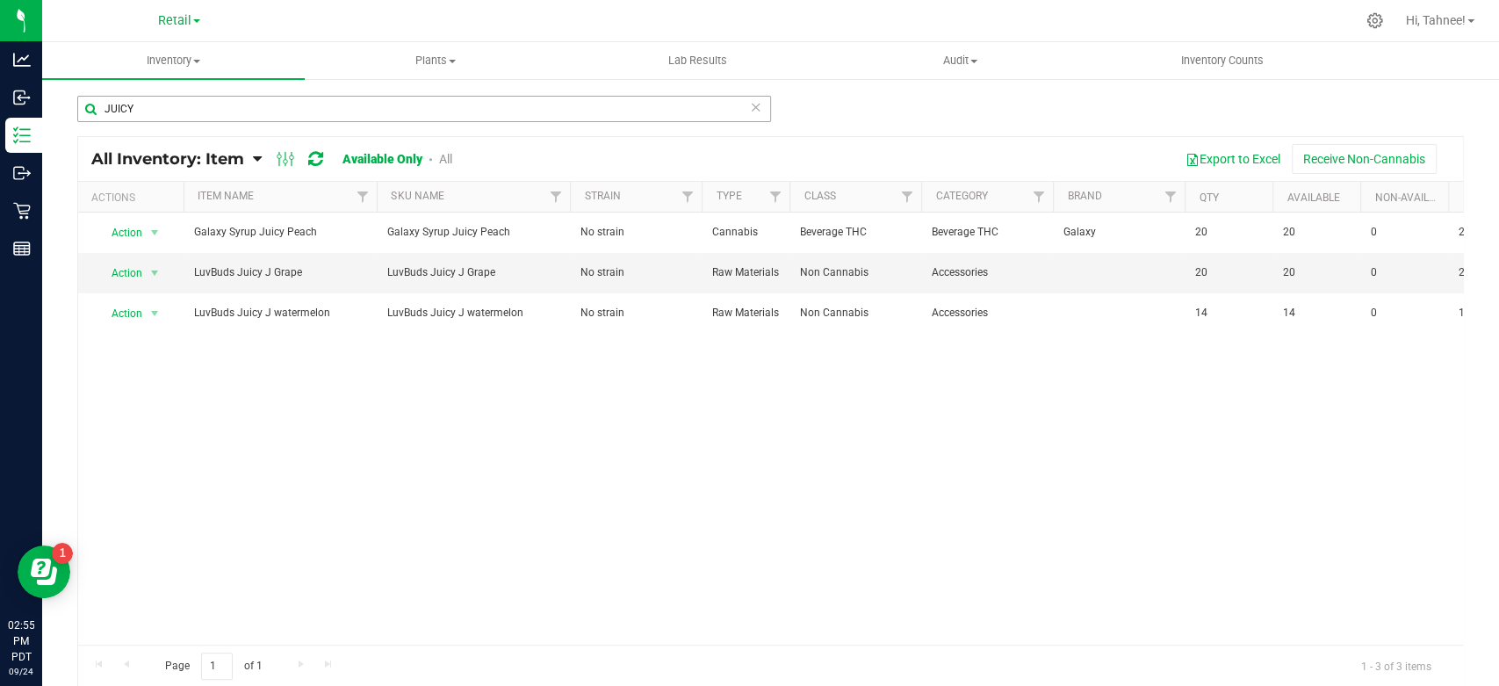
drag, startPoint x: 159, startPoint y: 29, endPoint x: 149, endPoint y: 108, distance: 79.6
click at [158, 31] on div "Retail Manufacturing Retail" at bounding box center [179, 20] width 42 height 21
click at [187, 27] on span "Retail" at bounding box center [174, 21] width 33 height 16
click at [126, 54] on link "Manufacturing" at bounding box center [179, 62] width 256 height 24
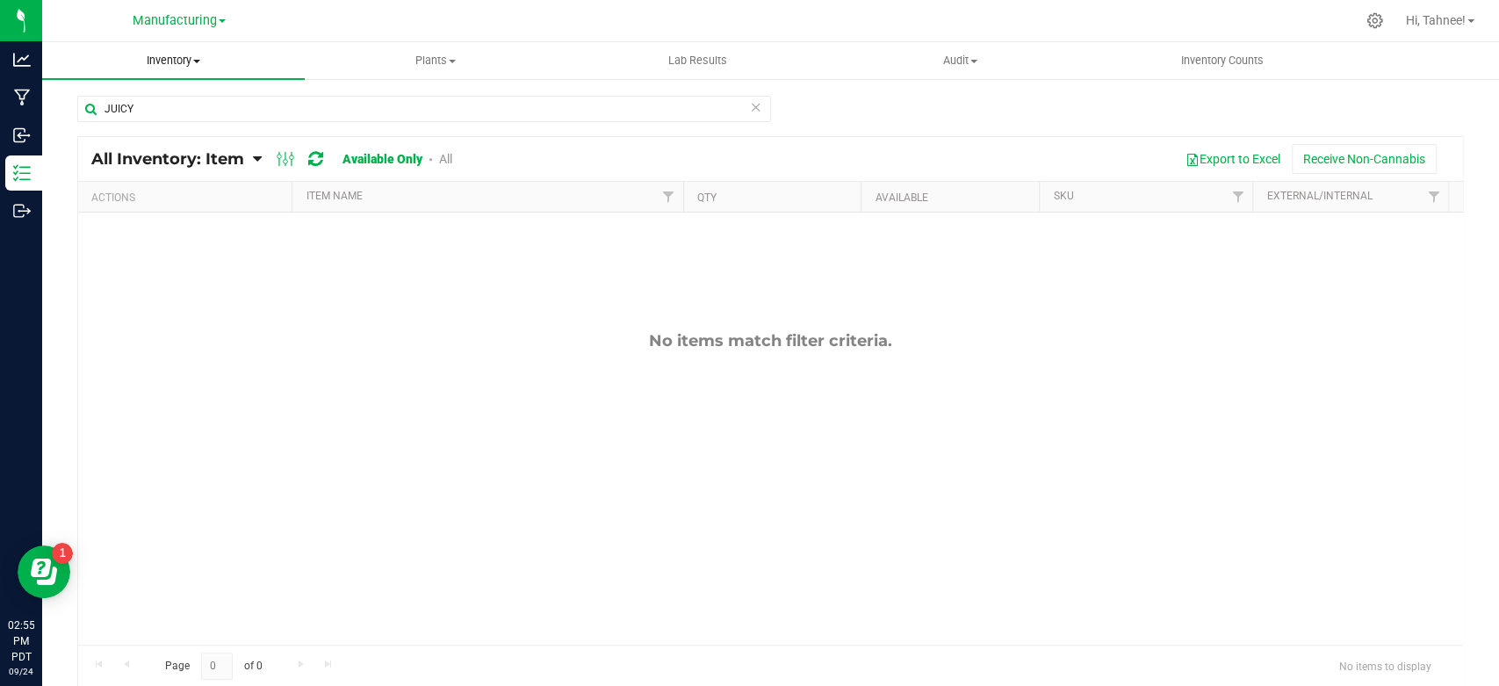
click at [169, 60] on span "Inventory" at bounding box center [173, 61] width 263 height 16
click at [125, 125] on span "All inventory" at bounding box center [101, 126] width 119 height 15
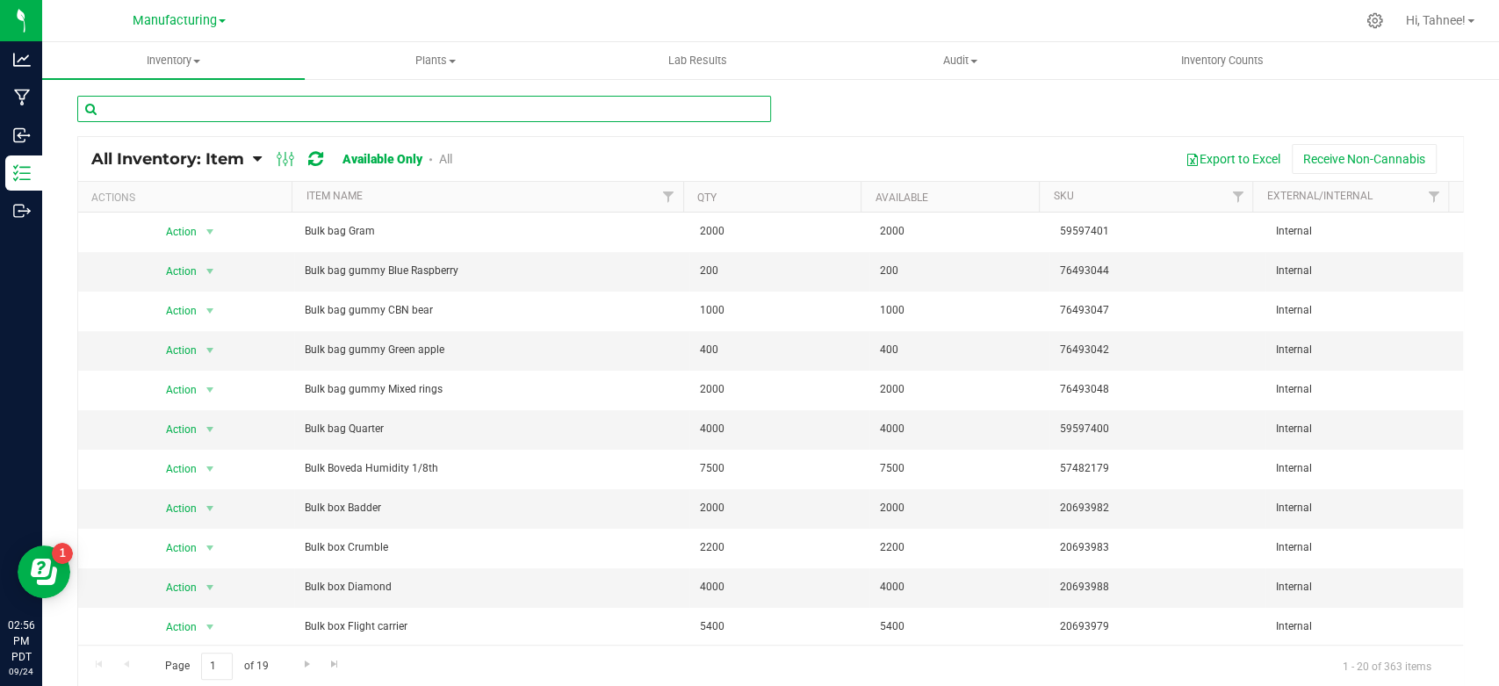
click at [239, 111] on input "text" at bounding box center [424, 109] width 694 height 26
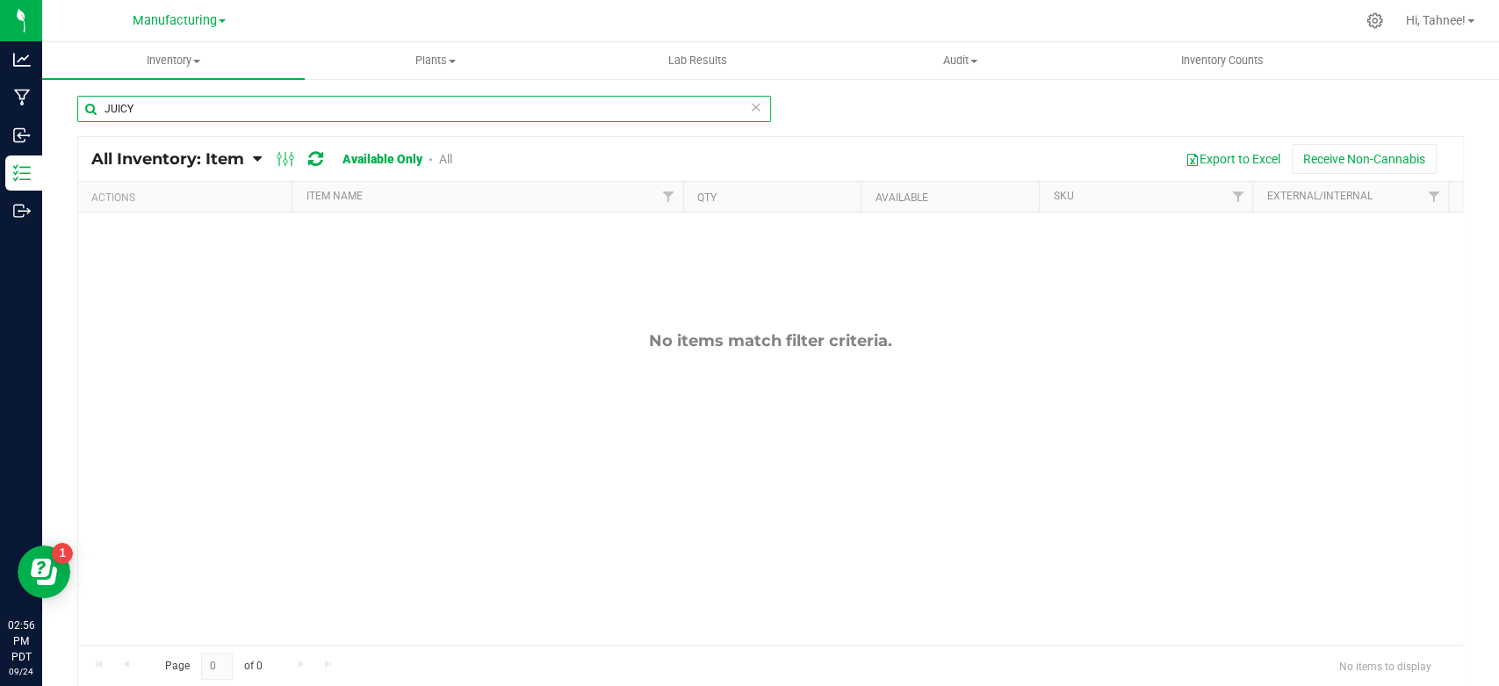
type input "JUICY"
click at [445, 157] on link "All" at bounding box center [445, 159] width 13 height 14
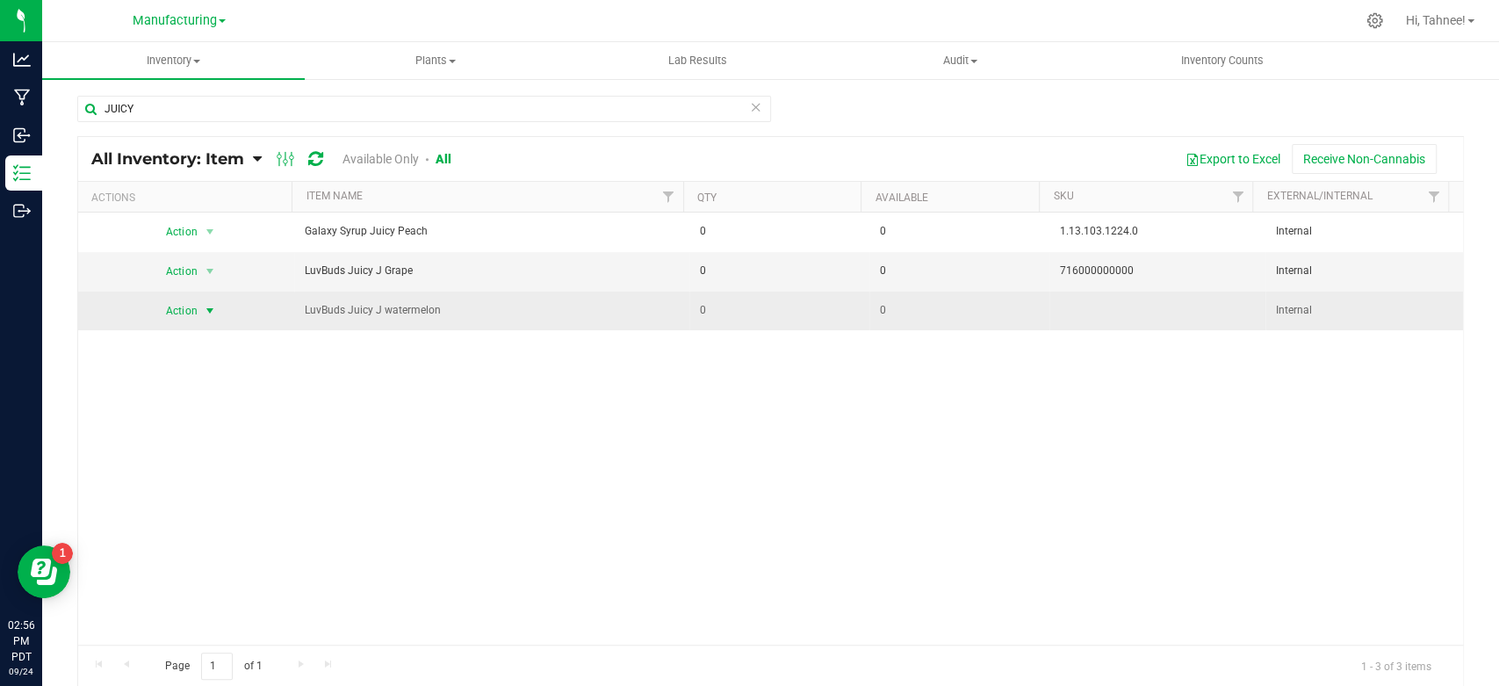
click at [188, 318] on span "Action" at bounding box center [174, 311] width 47 height 25
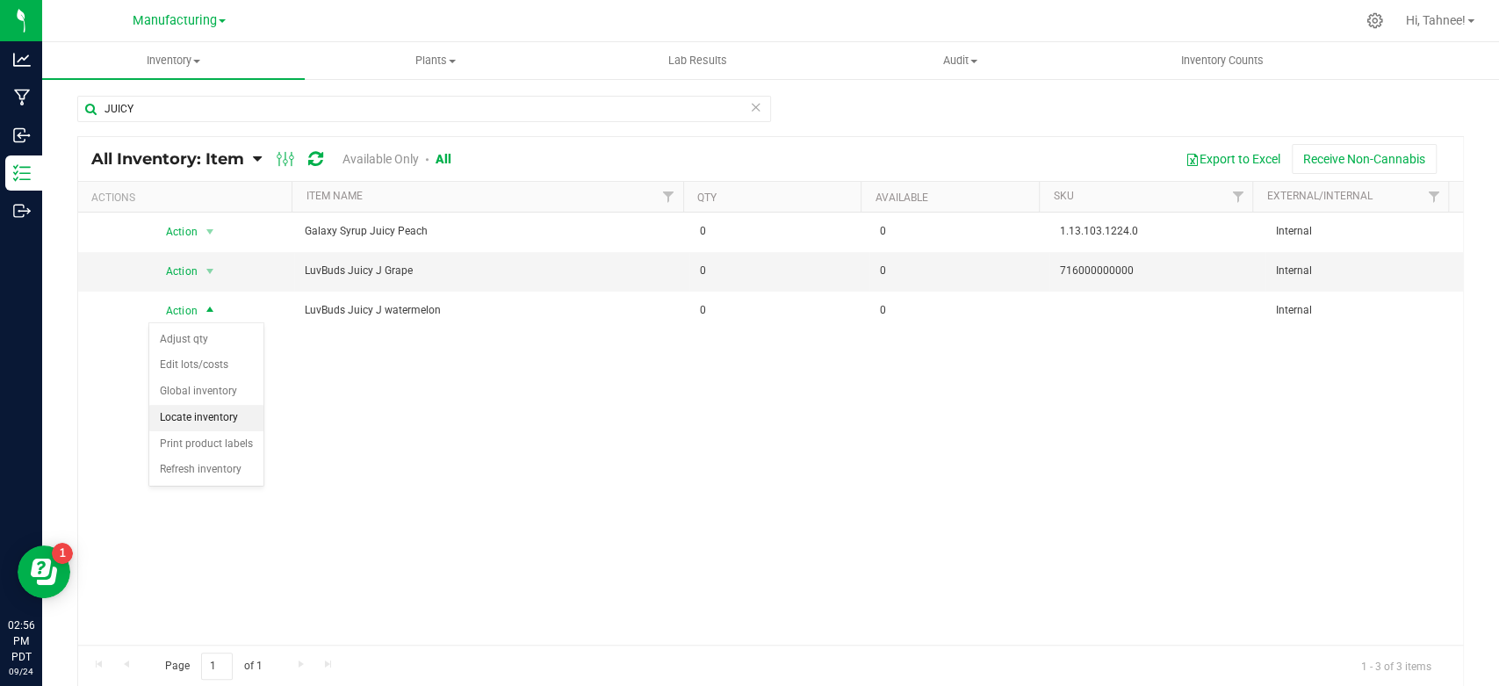
click at [213, 414] on li "Locate inventory" at bounding box center [206, 418] width 114 height 26
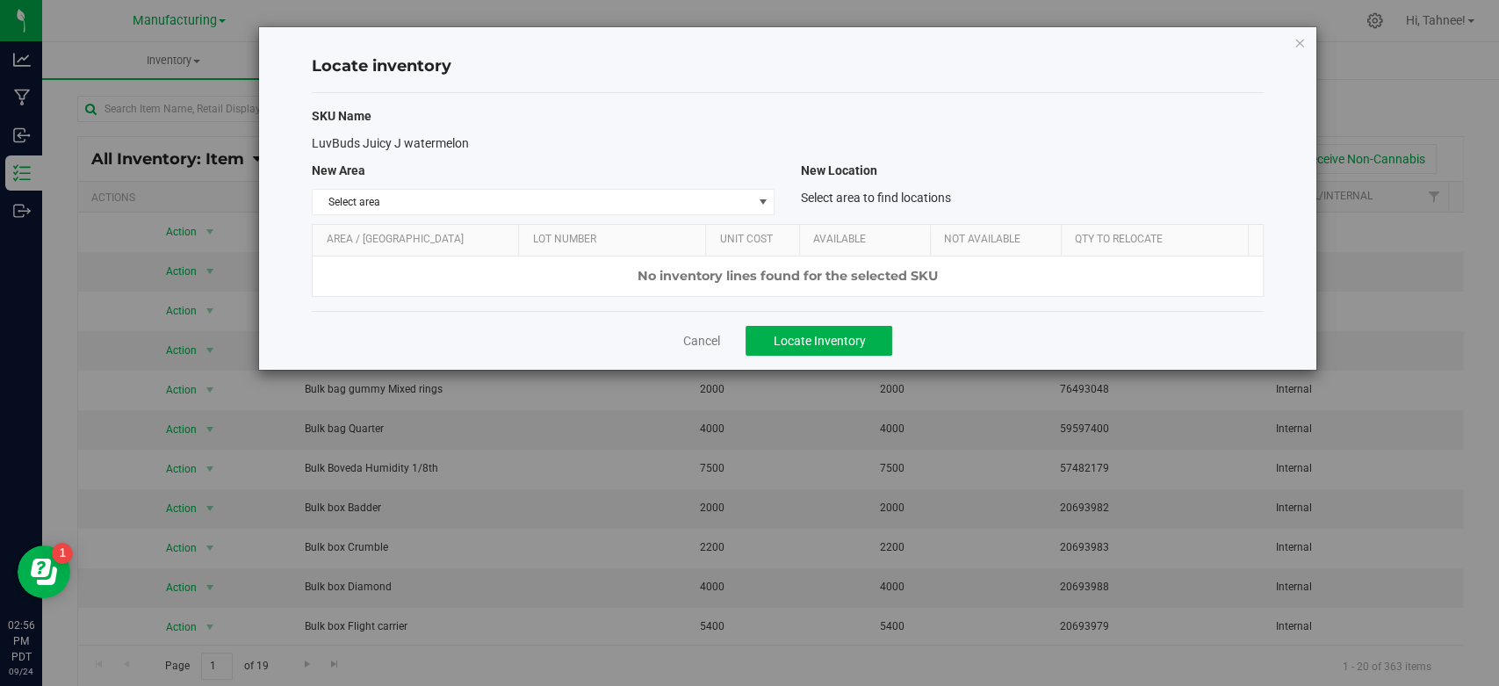
click at [1293, 48] on div "Locate inventory SKU Name LuvBuds Juicy J watermelon New Area New Location Sele…" at bounding box center [787, 198] width 1056 height 342
click at [1294, 40] on icon "button" at bounding box center [1300, 42] width 12 height 21
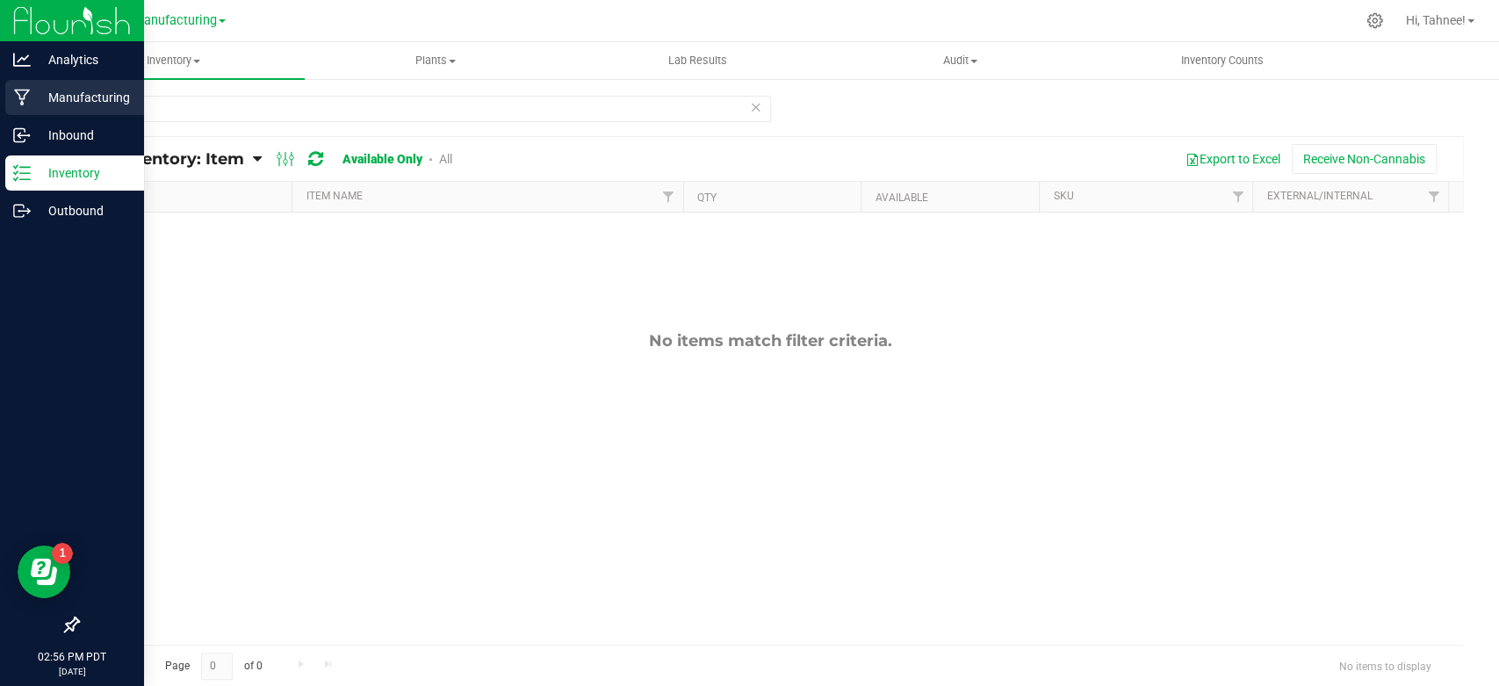
click at [24, 111] on div "Manufacturing" at bounding box center [74, 97] width 139 height 35
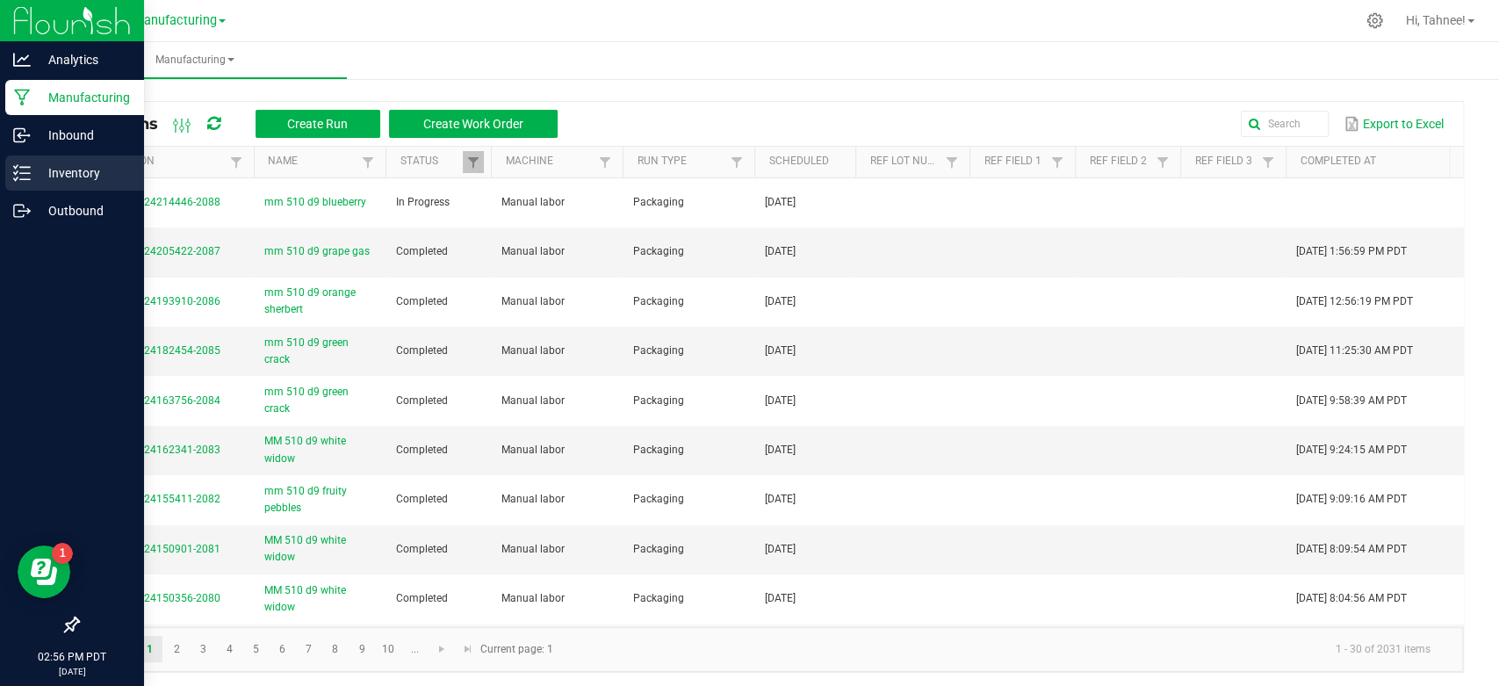
click at [38, 170] on p "Inventory" at bounding box center [83, 172] width 105 height 21
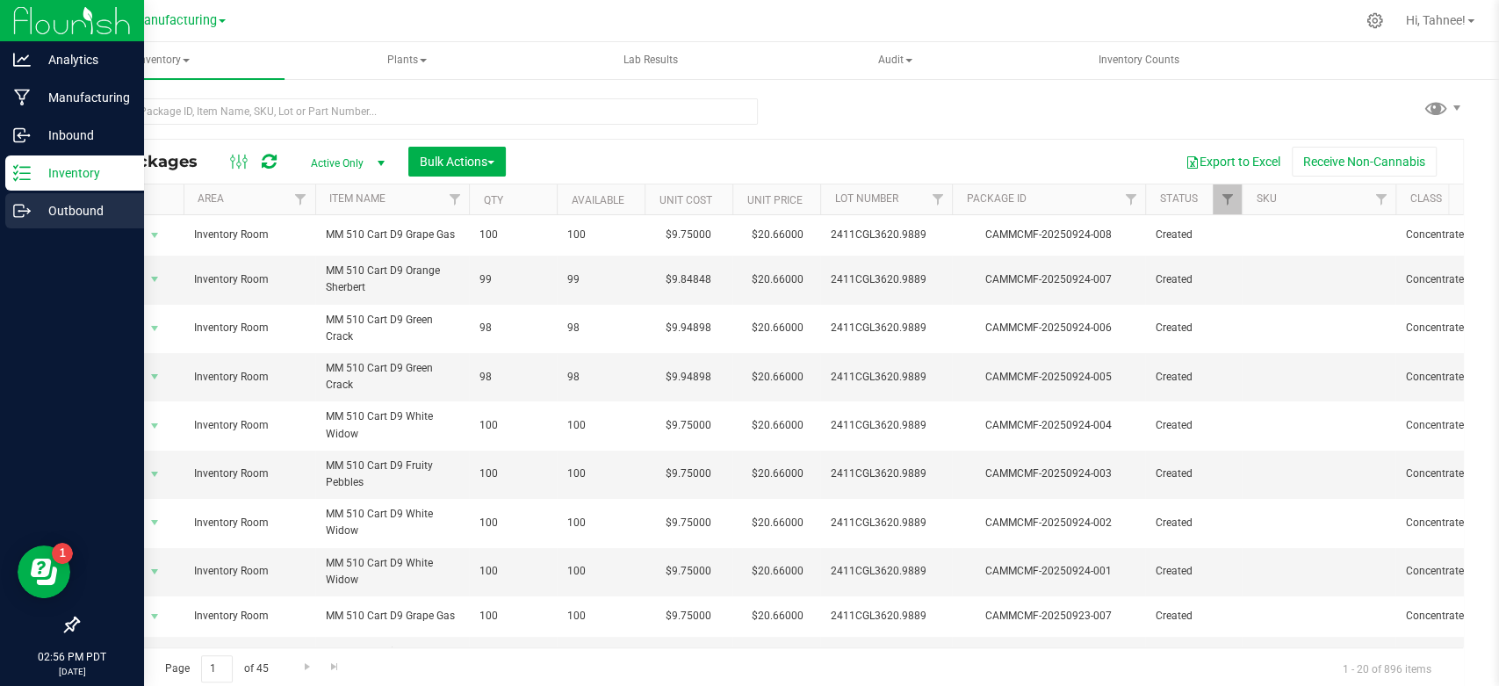
click at [57, 202] on p "Outbound" at bounding box center [83, 210] width 105 height 21
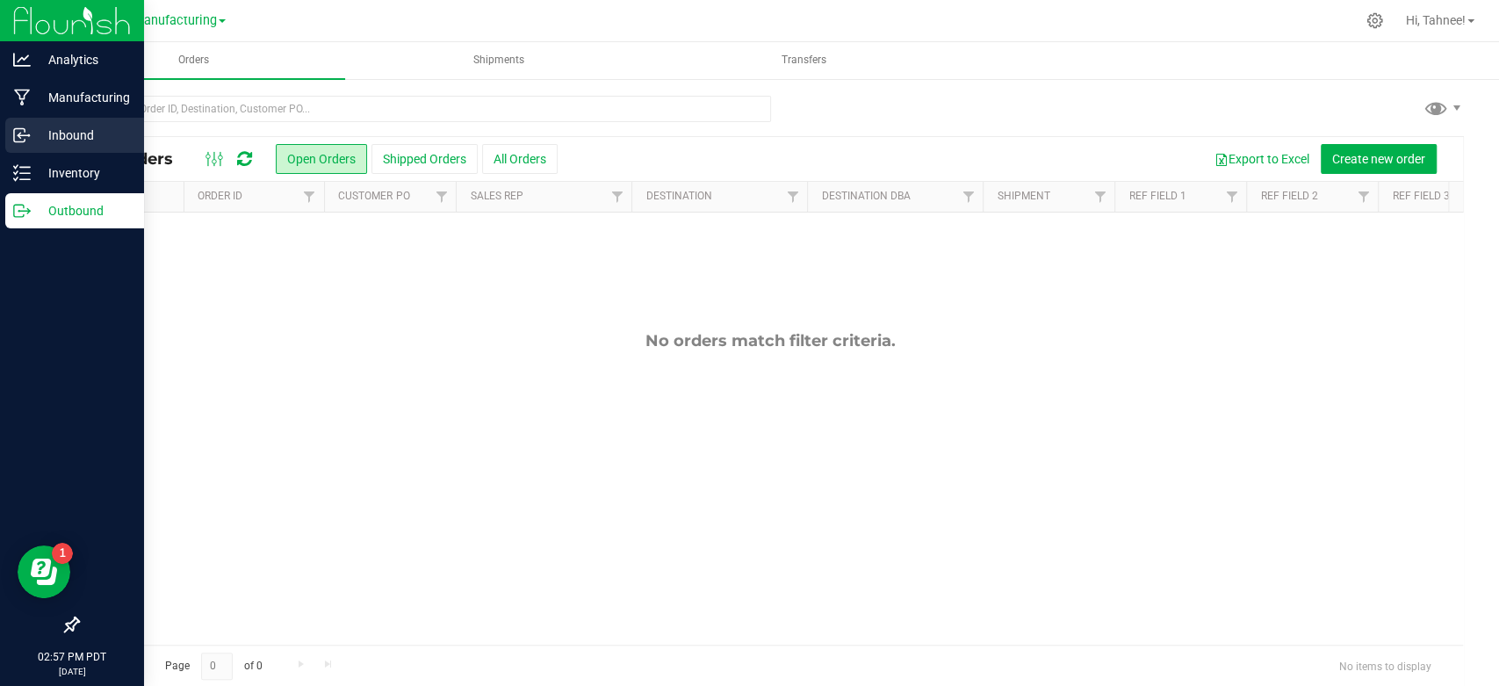
click at [77, 122] on div "Inbound" at bounding box center [74, 135] width 139 height 35
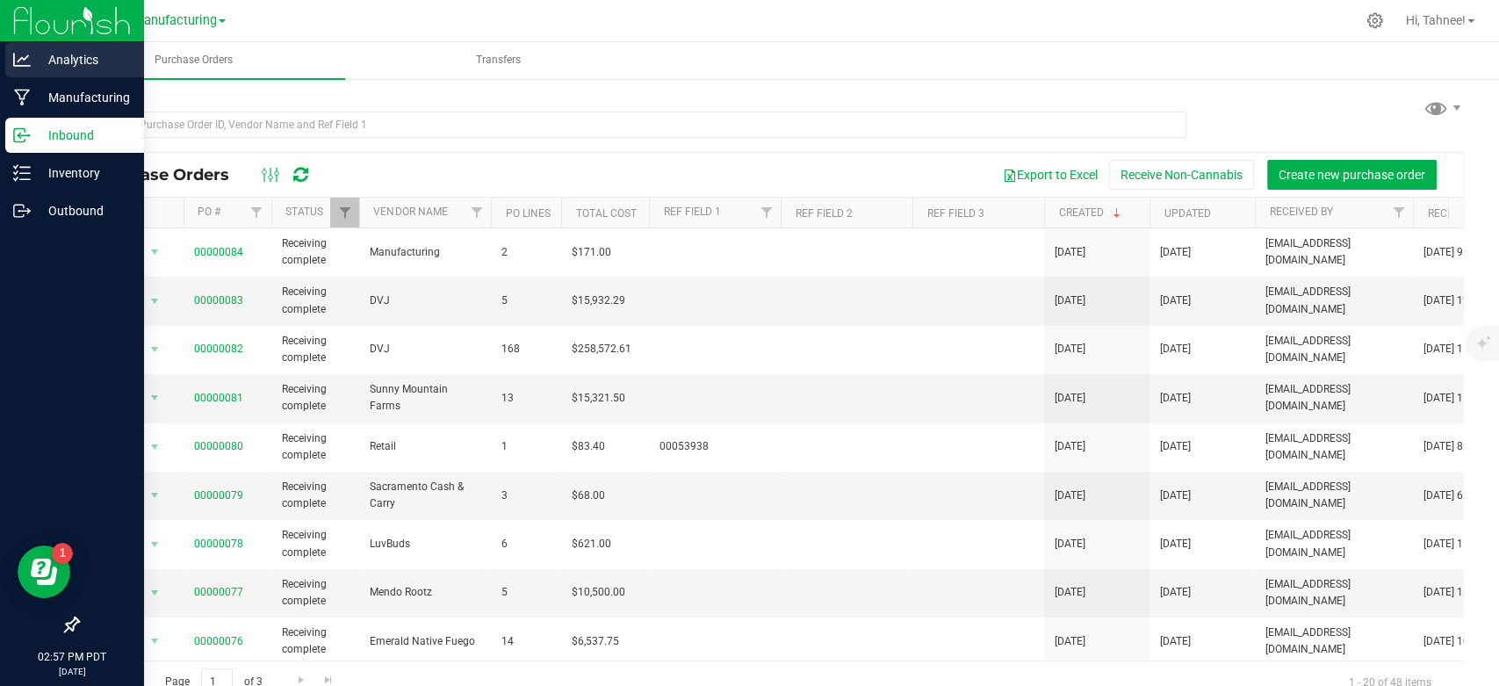
click at [93, 57] on p "Analytics" at bounding box center [83, 59] width 105 height 21
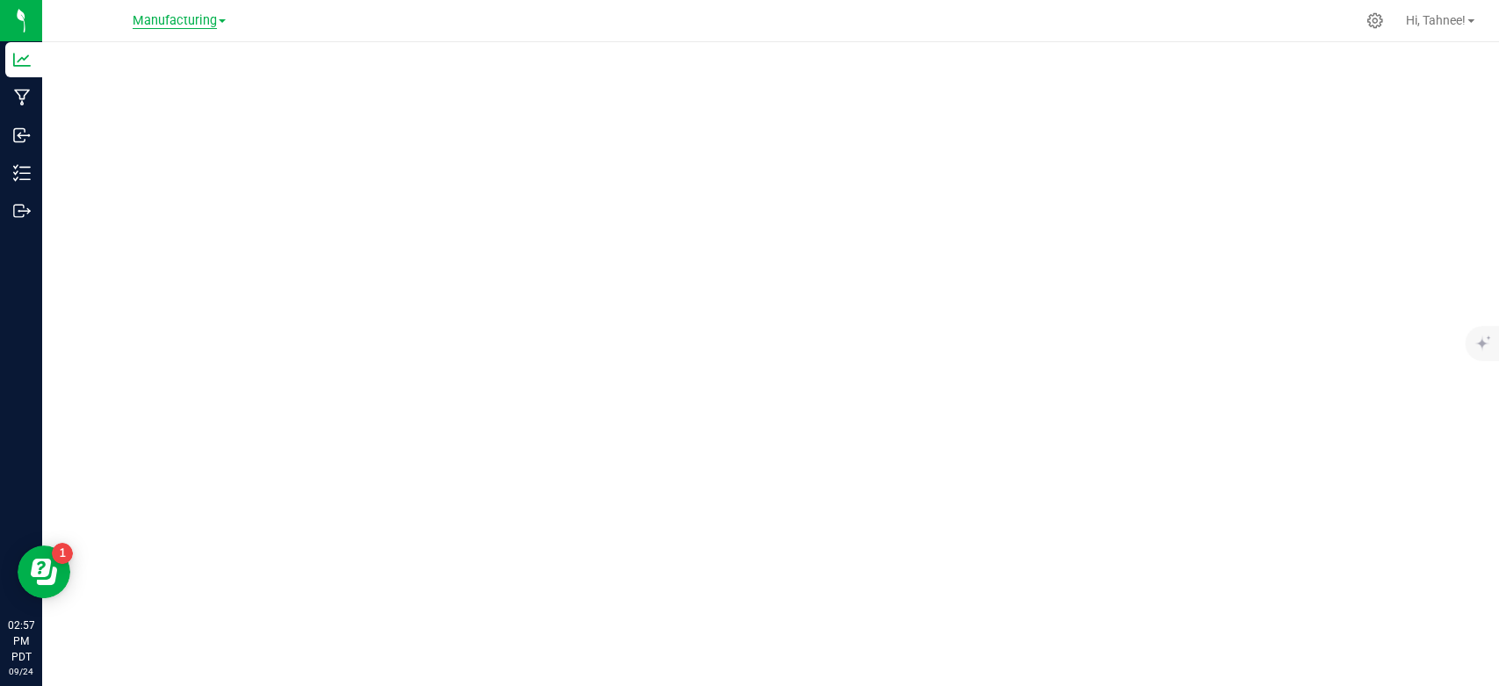
click at [183, 26] on span "Manufacturing" at bounding box center [175, 21] width 84 height 16
click at [145, 86] on link "Retail" at bounding box center [179, 86] width 256 height 24
click at [190, 19] on span "Retail" at bounding box center [174, 21] width 33 height 16
click at [110, 78] on link "Retail" at bounding box center [179, 86] width 256 height 24
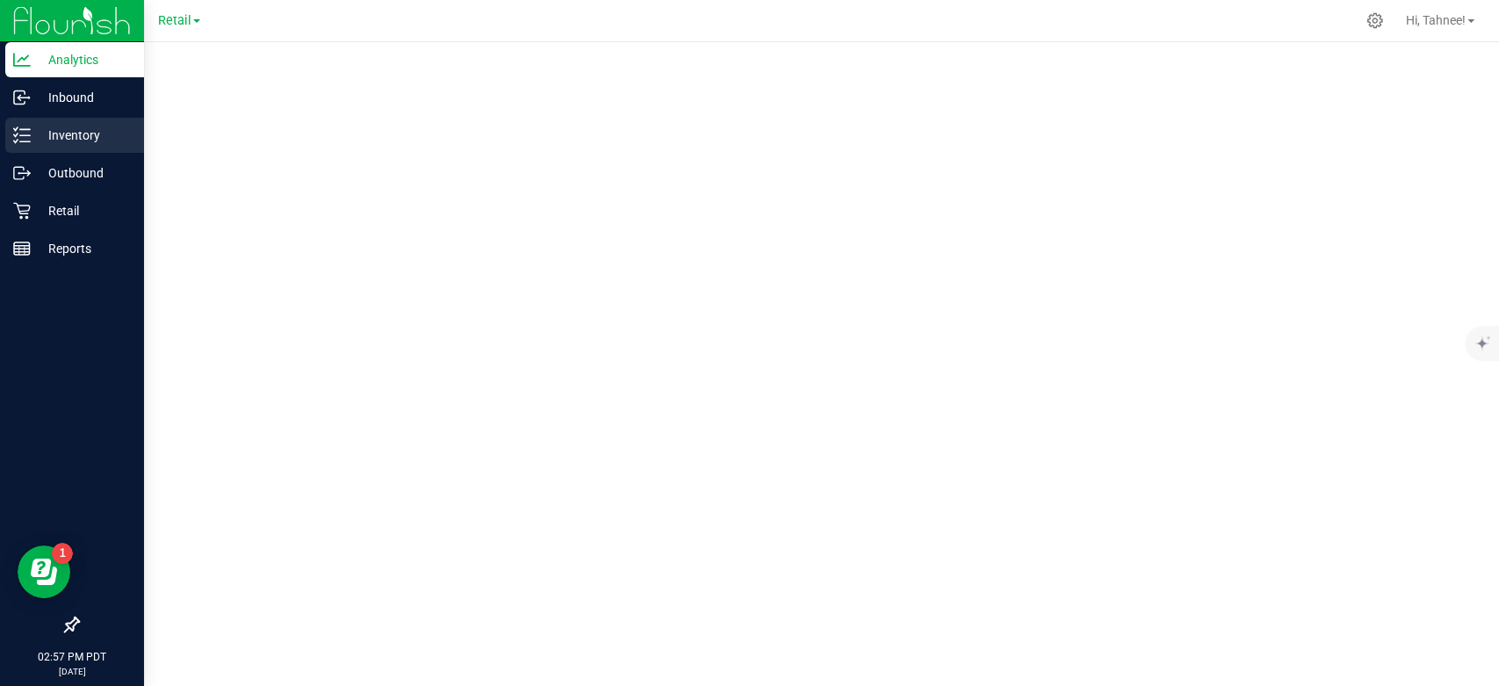
click at [36, 142] on p "Inventory" at bounding box center [83, 135] width 105 height 21
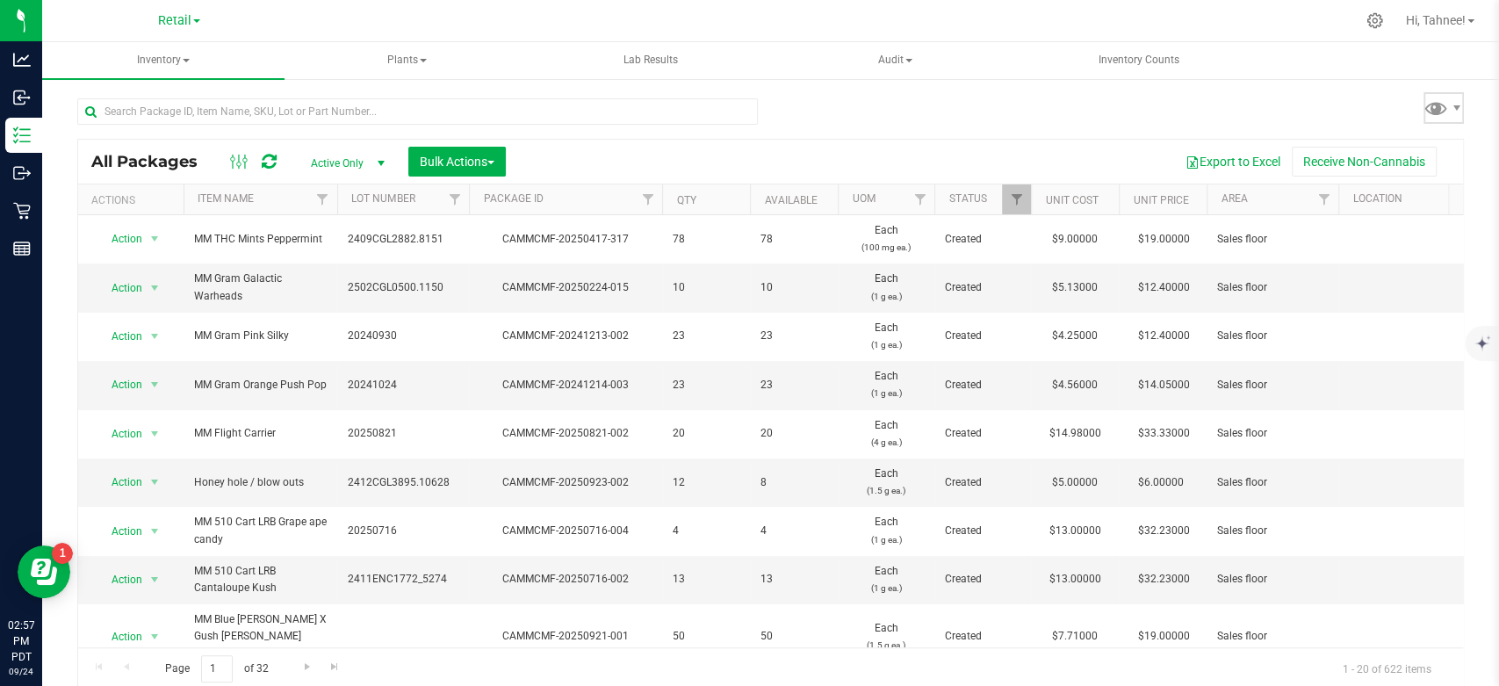
click at [1450, 110] on span at bounding box center [1457, 108] width 14 height 14
click at [1169, 89] on div "All Packages Active Only Active Only Lab Samples Locked All Bulk Actions Add to…" at bounding box center [770, 386] width 1387 height 609
click at [1017, 205] on span "Filter" at bounding box center [1016, 199] width 14 height 14
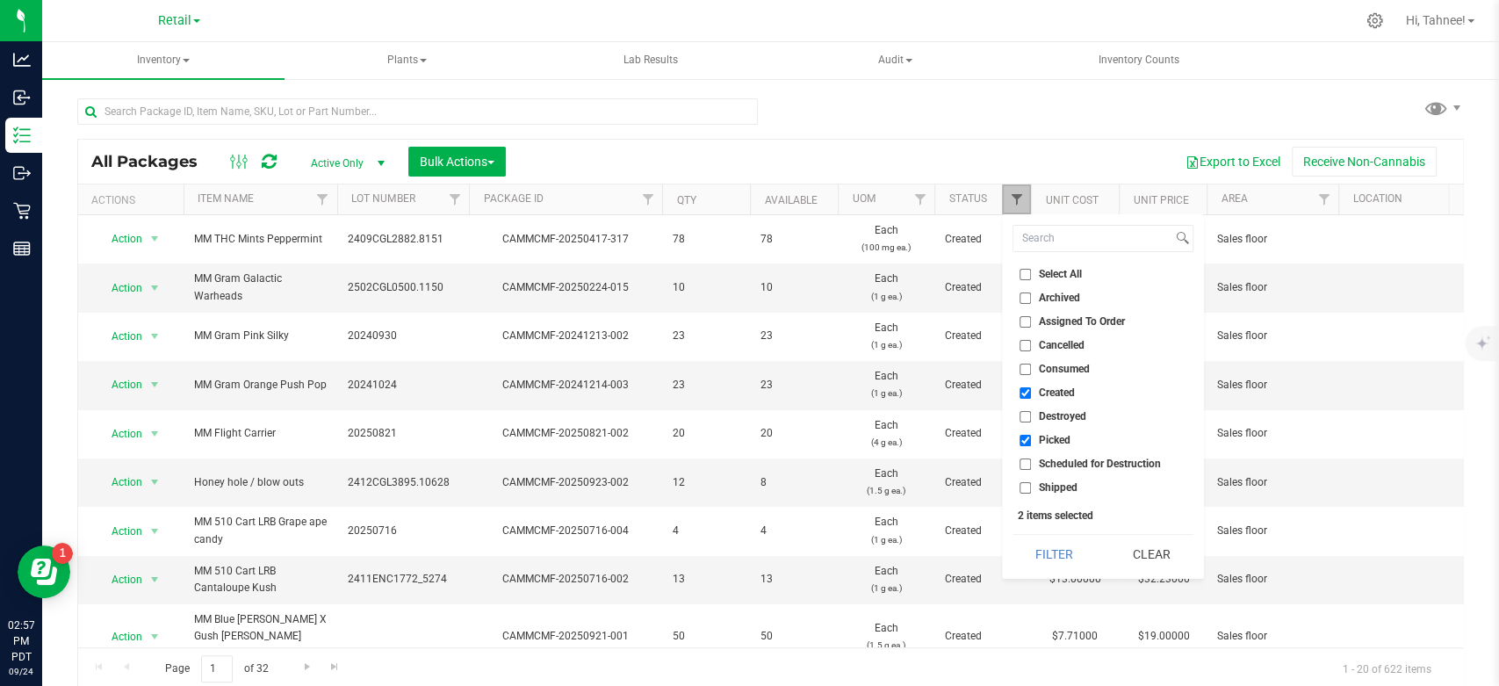
click at [1017, 205] on span "Filter" at bounding box center [1016, 199] width 14 height 14
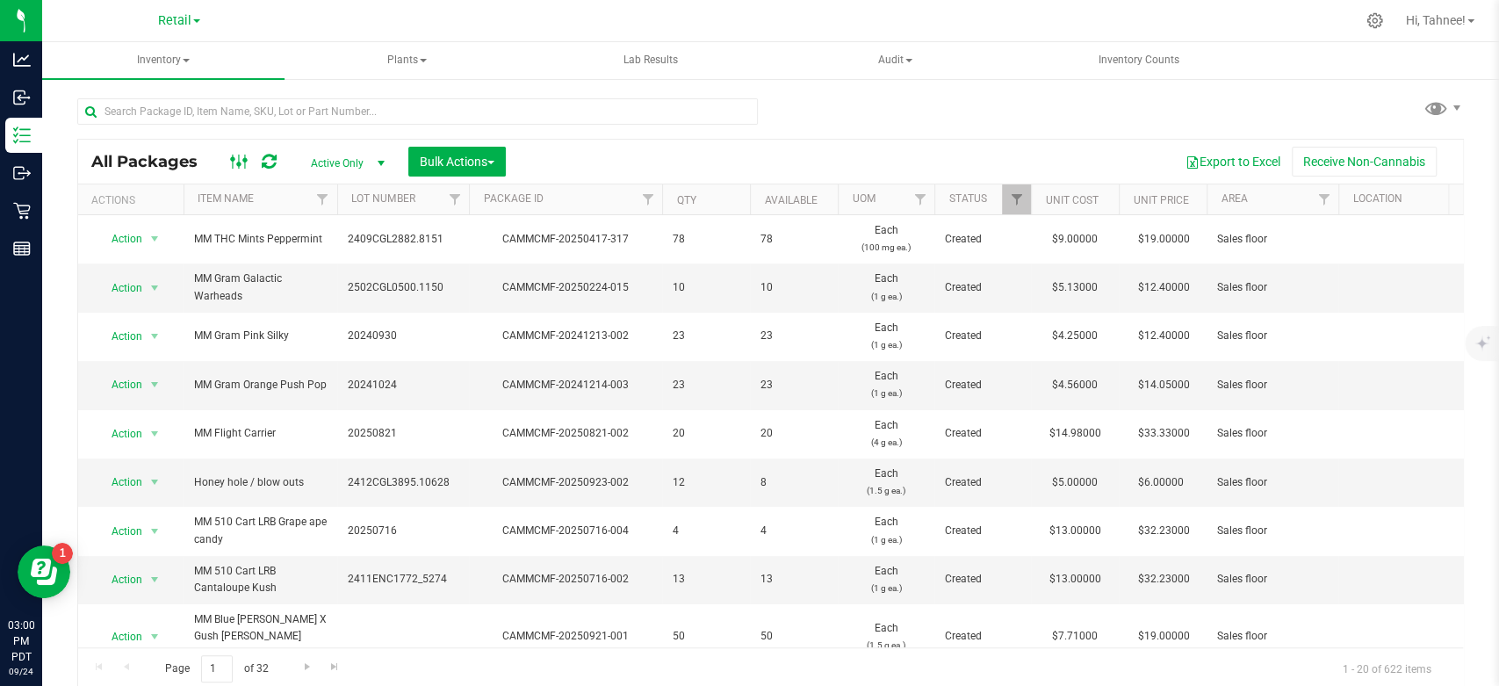
click at [234, 169] on icon at bounding box center [239, 161] width 19 height 21
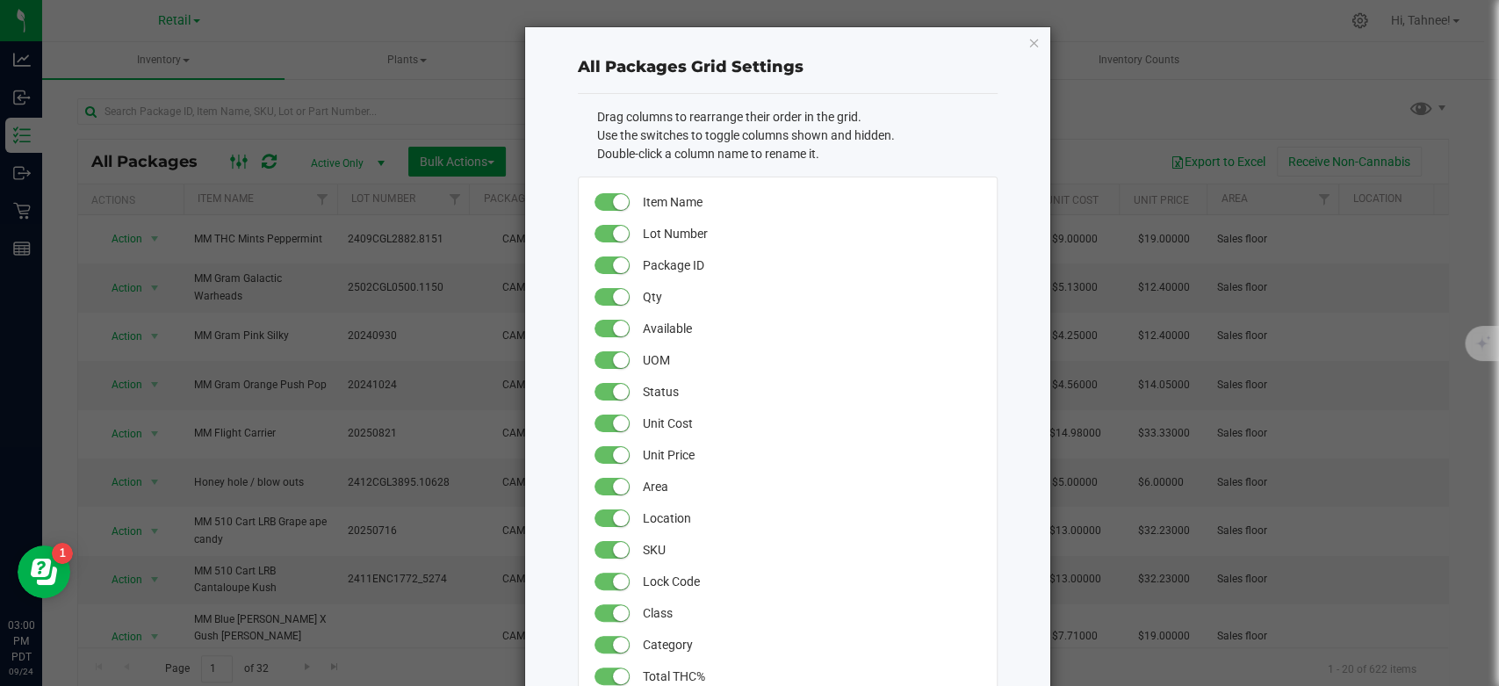
click at [234, 169] on ngb-modal-window "All Packages Grid Settings Drag columns to rearrange their order in the grid. U…" at bounding box center [756, 343] width 1512 height 686
click at [405, 91] on ngb-modal-window "All Packages Grid Settings Drag columns to rearrange their order in the grid. U…" at bounding box center [756, 343] width 1512 height 686
click at [1027, 40] on icon "button" at bounding box center [1033, 42] width 12 height 21
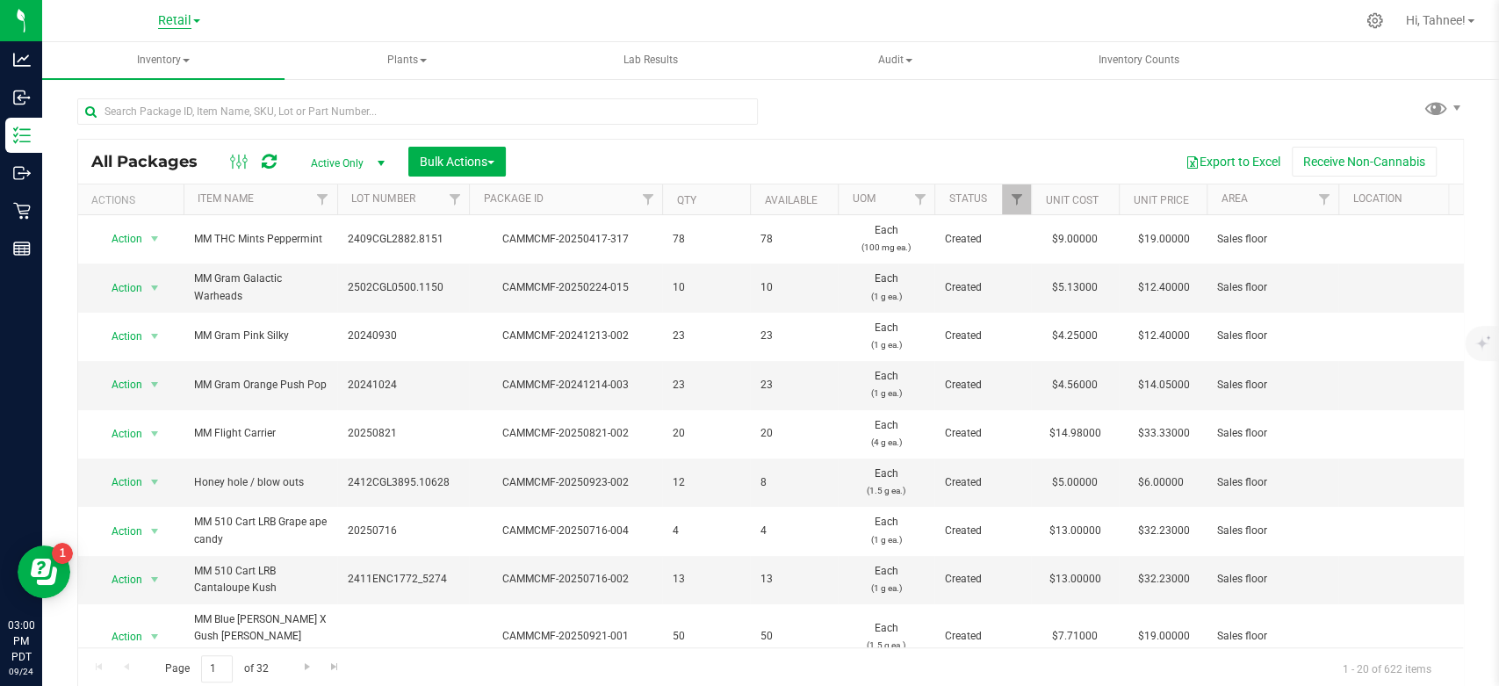
click at [173, 19] on span "Retail" at bounding box center [174, 21] width 33 height 16
click at [131, 68] on link "Manufacturing" at bounding box center [179, 62] width 256 height 24
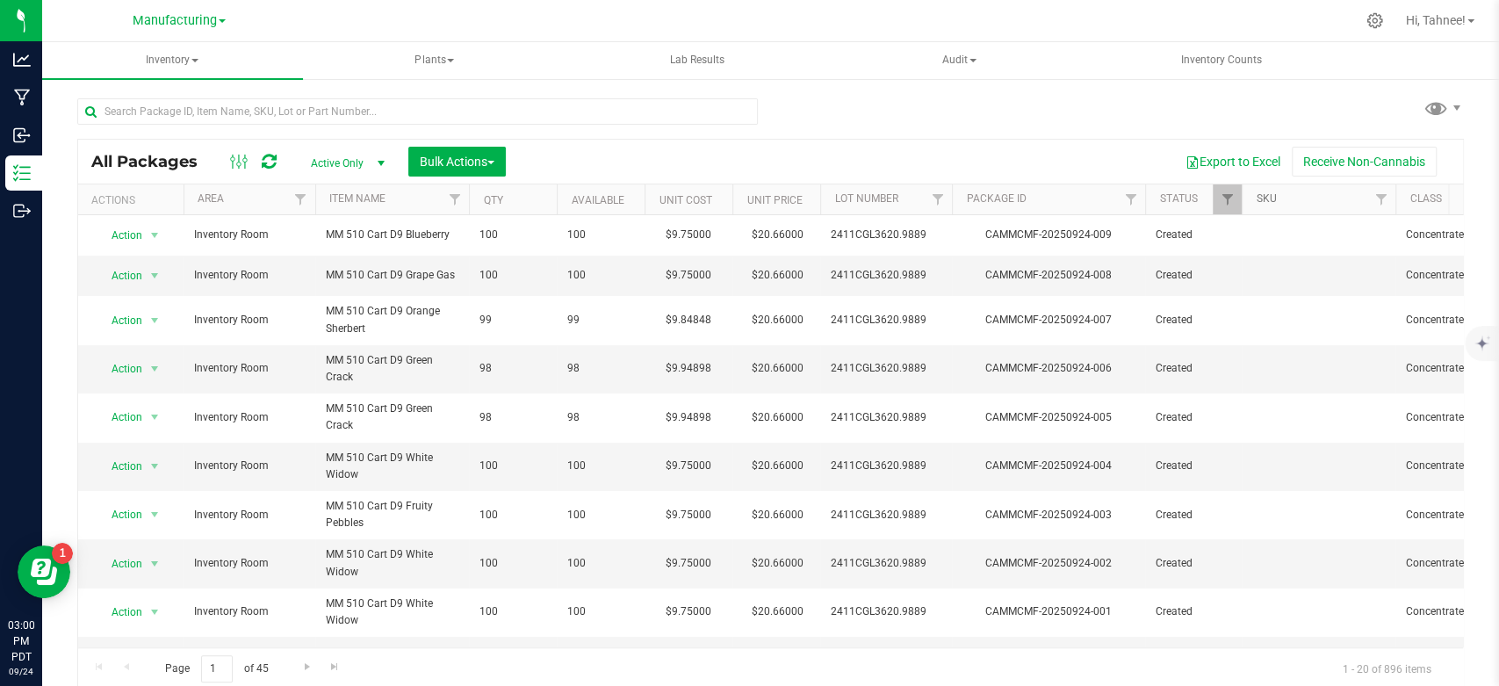
click at [1268, 192] on link "SKU" at bounding box center [1266, 198] width 20 height 12
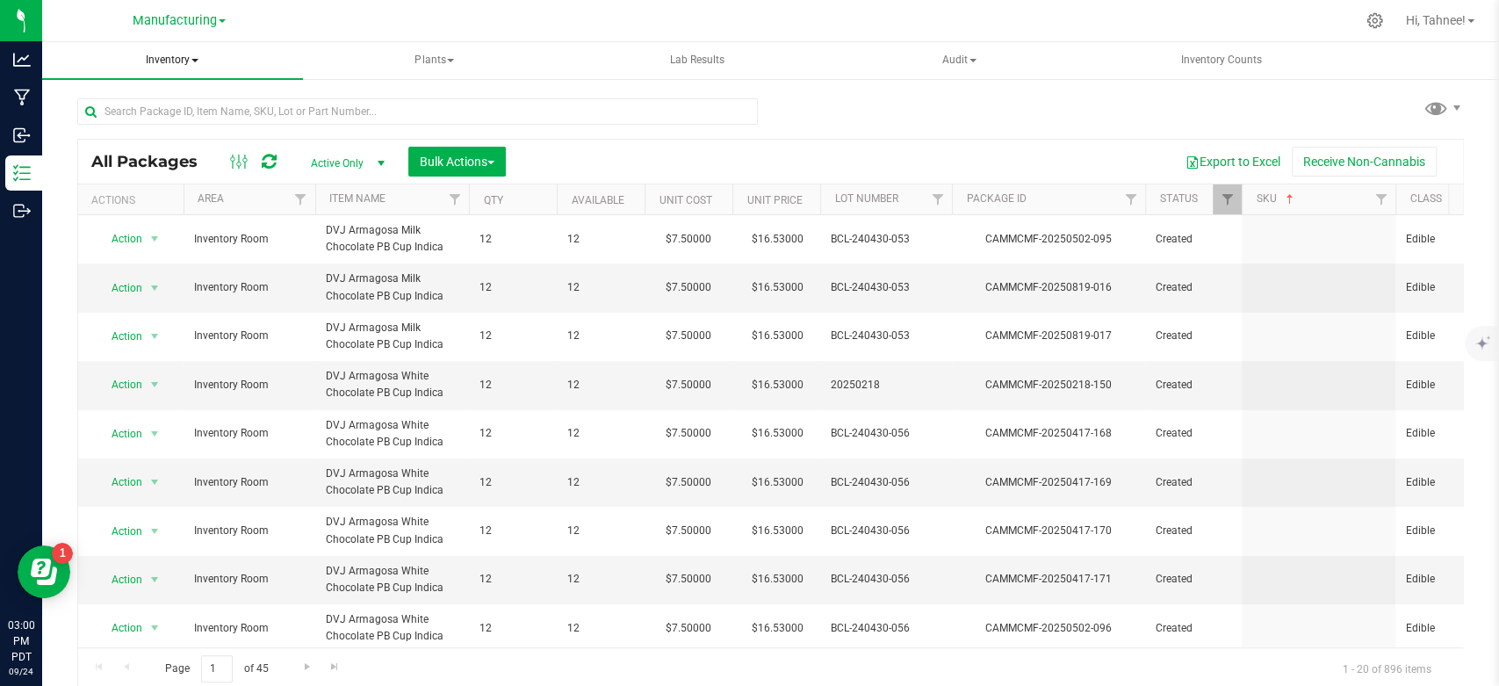
click at [188, 60] on span "Inventory" at bounding box center [172, 60] width 261 height 37
click at [122, 126] on span "All inventory" at bounding box center [125, 126] width 119 height 15
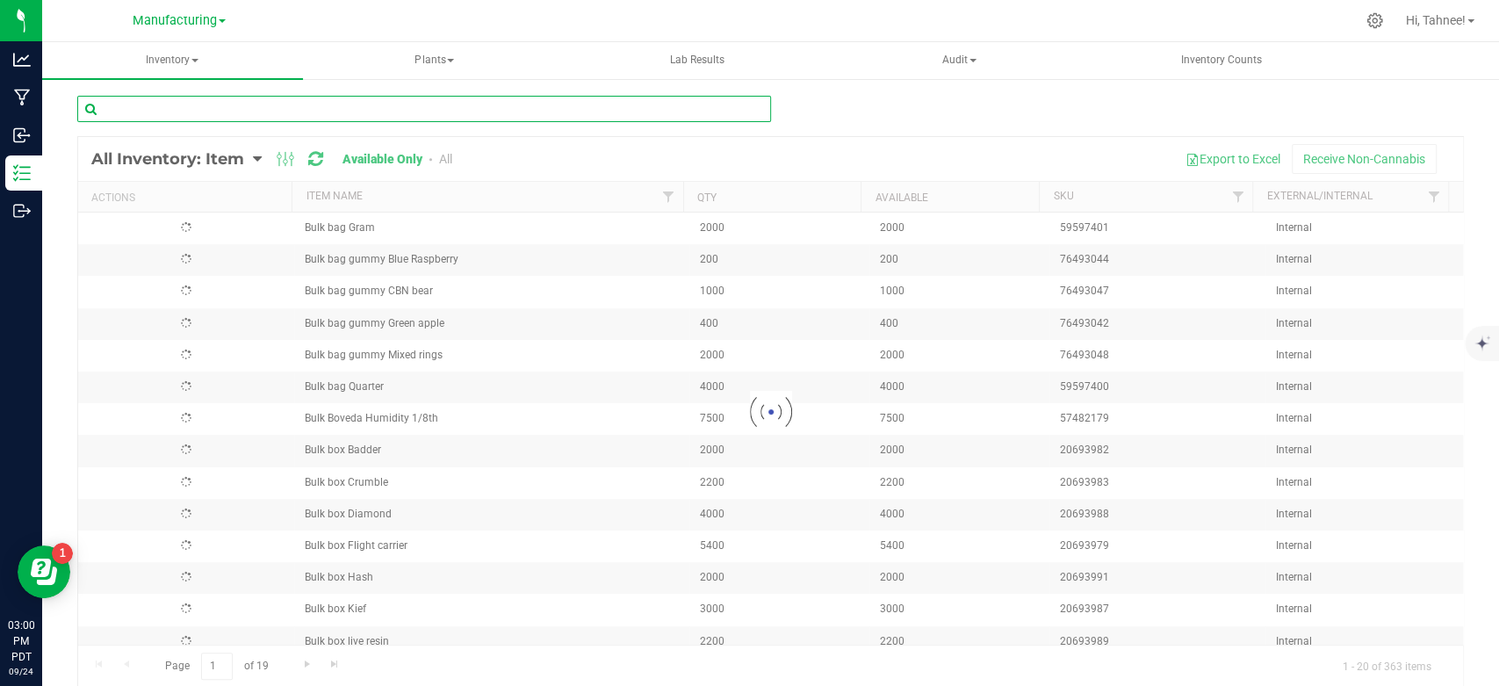
click at [360, 117] on input "text" at bounding box center [424, 109] width 694 height 26
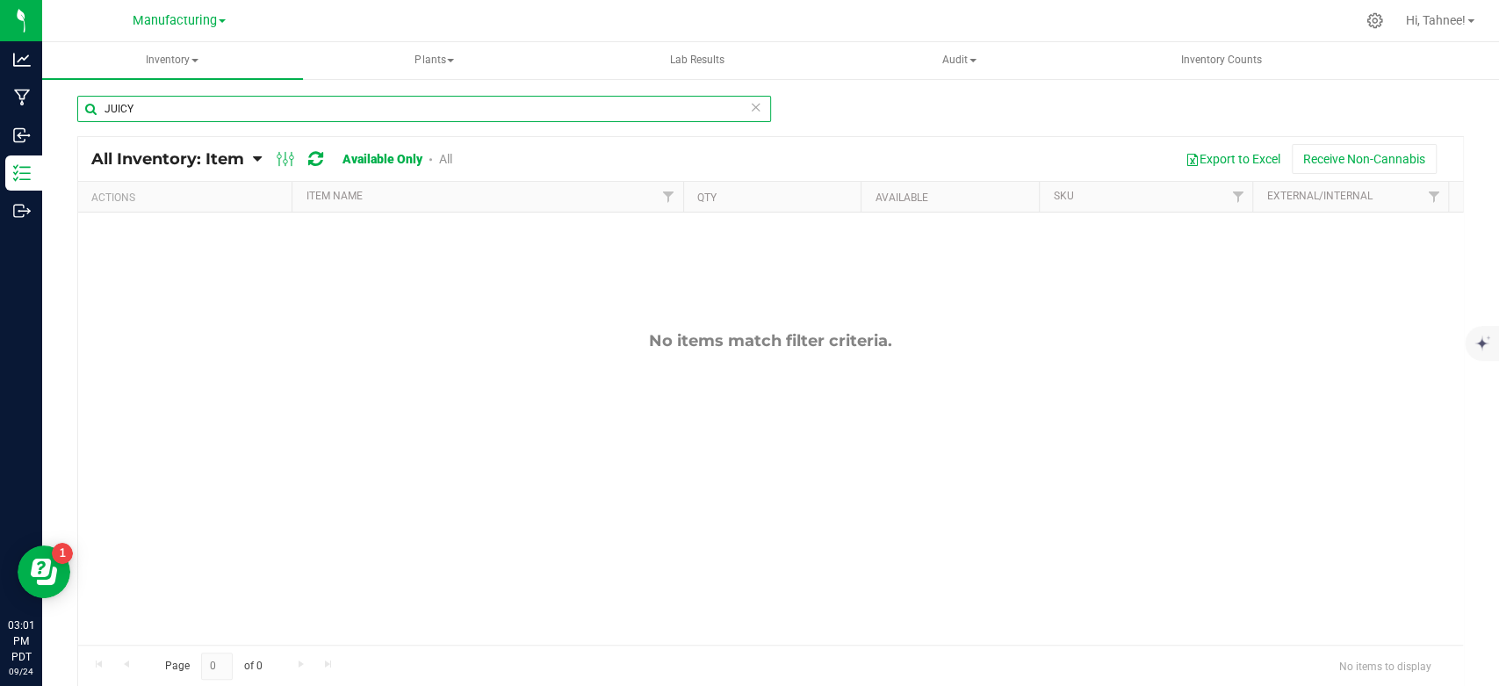
type input "JUICY"
click at [443, 162] on link "All" at bounding box center [445, 159] width 13 height 14
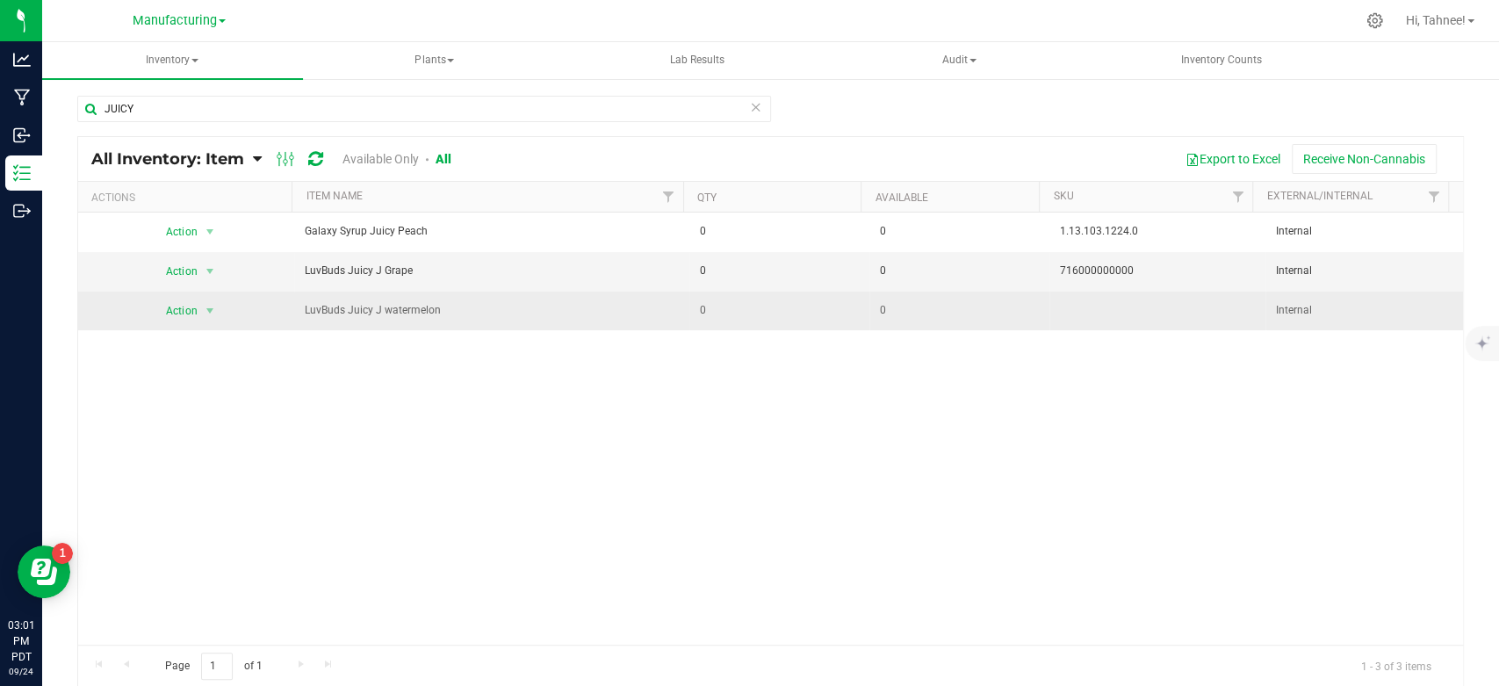
click at [1089, 317] on td at bounding box center [1157, 311] width 216 height 39
drag, startPoint x: 1089, startPoint y: 317, endPoint x: 168, endPoint y: 312, distance: 921.2
click at [168, 312] on span "Action" at bounding box center [174, 311] width 47 height 25
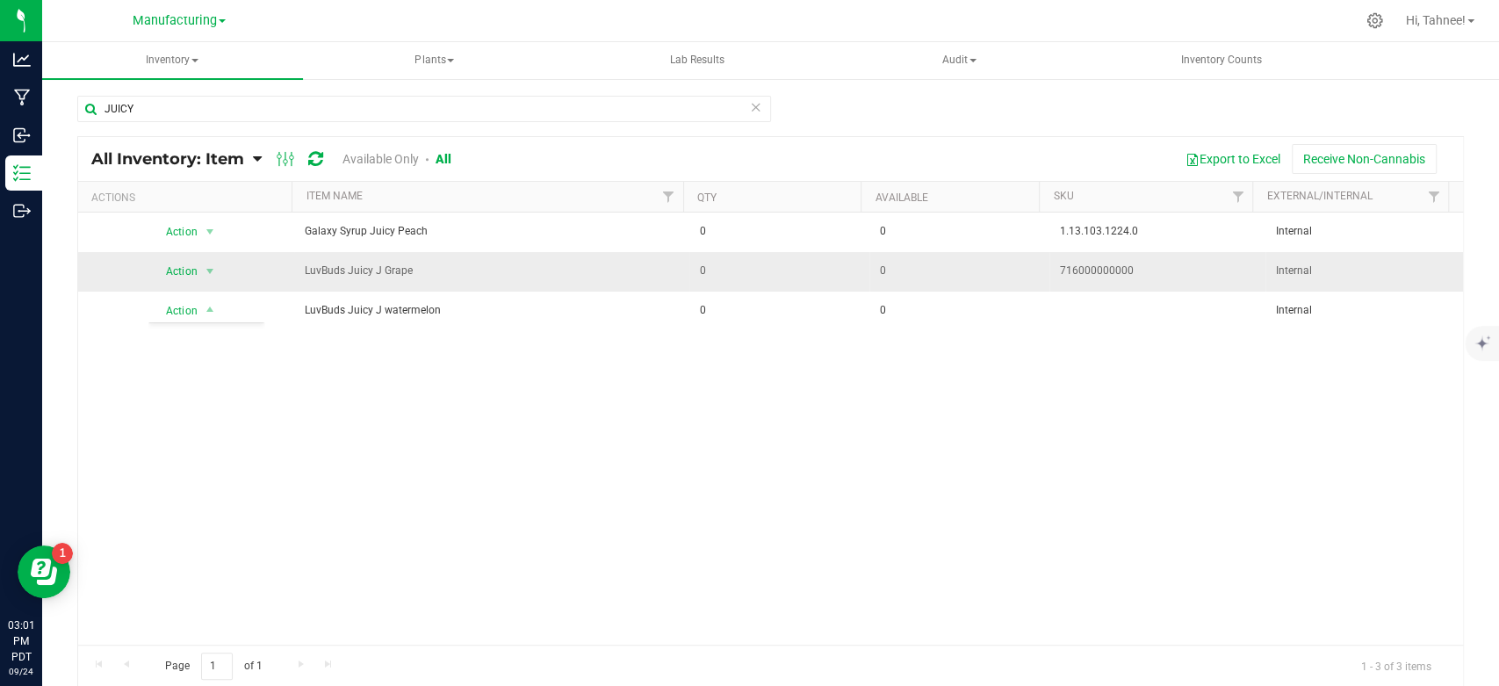
click at [1085, 272] on span "716000000000" at bounding box center [1157, 271] width 195 height 17
drag, startPoint x: 1085, startPoint y: 272, endPoint x: 873, endPoint y: 273, distance: 211.6
click at [880, 273] on span "0" at bounding box center [959, 271] width 159 height 17
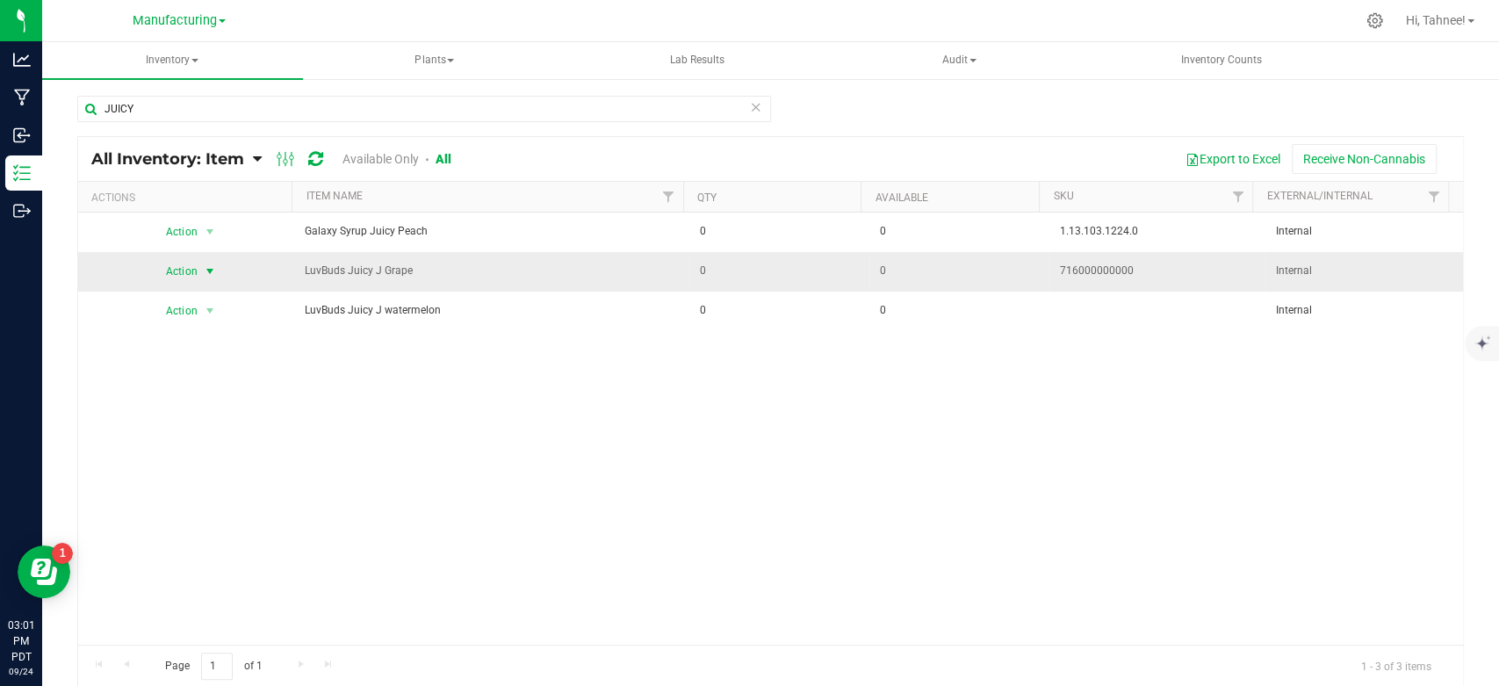
click at [166, 271] on span "Action" at bounding box center [174, 271] width 47 height 25
click at [203, 373] on li "Locate inventory" at bounding box center [206, 378] width 114 height 26
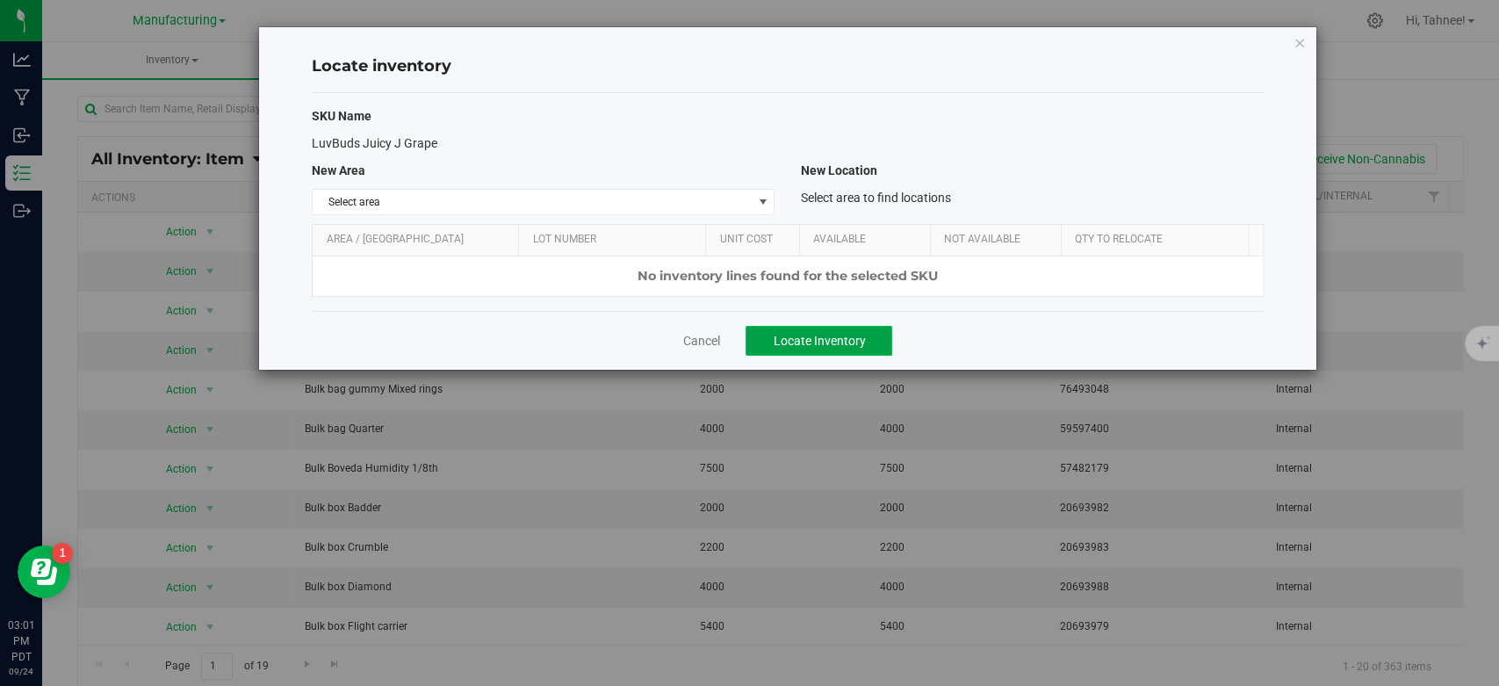
click at [859, 334] on span "Locate Inventory" at bounding box center [819, 341] width 92 height 14
click at [1295, 45] on icon "button" at bounding box center [1300, 42] width 12 height 21
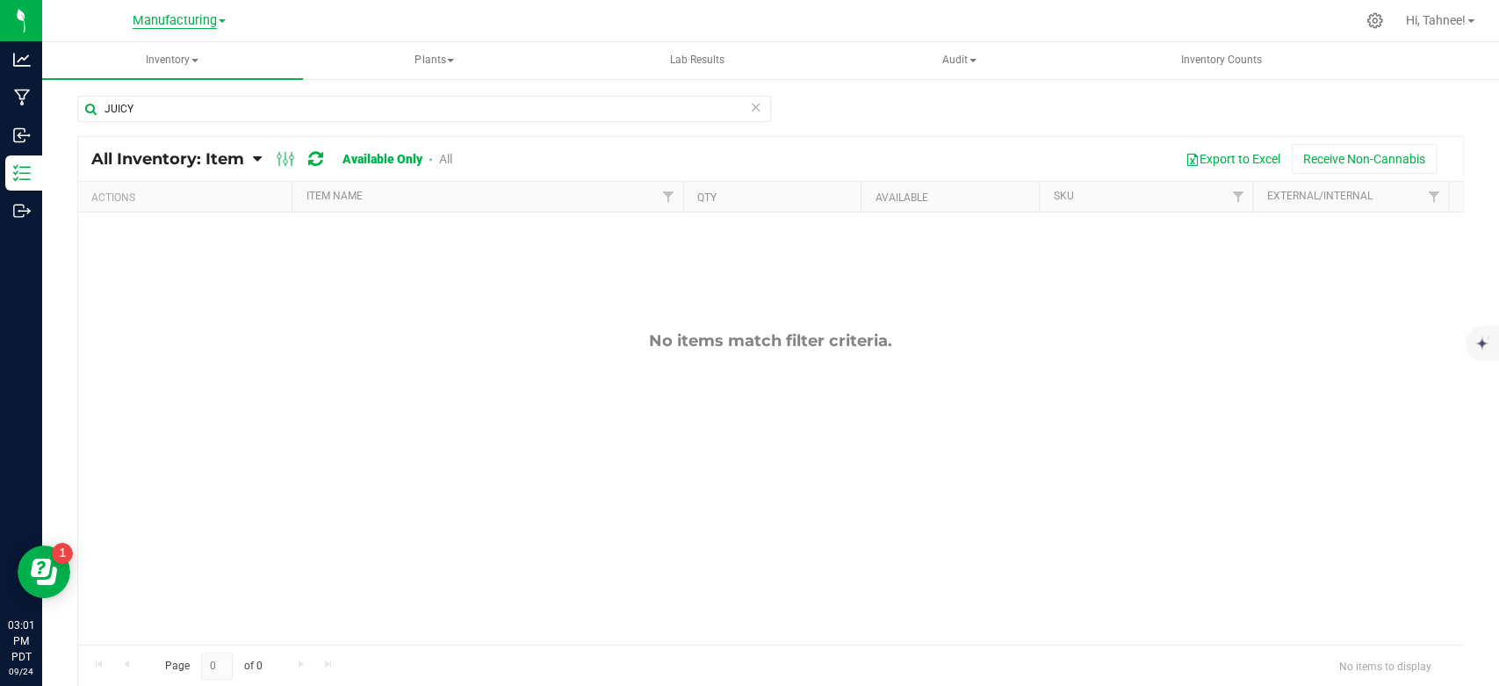
click at [155, 25] on span "Manufacturing" at bounding box center [175, 21] width 84 height 16
click at [129, 96] on link "Retail" at bounding box center [179, 86] width 256 height 24
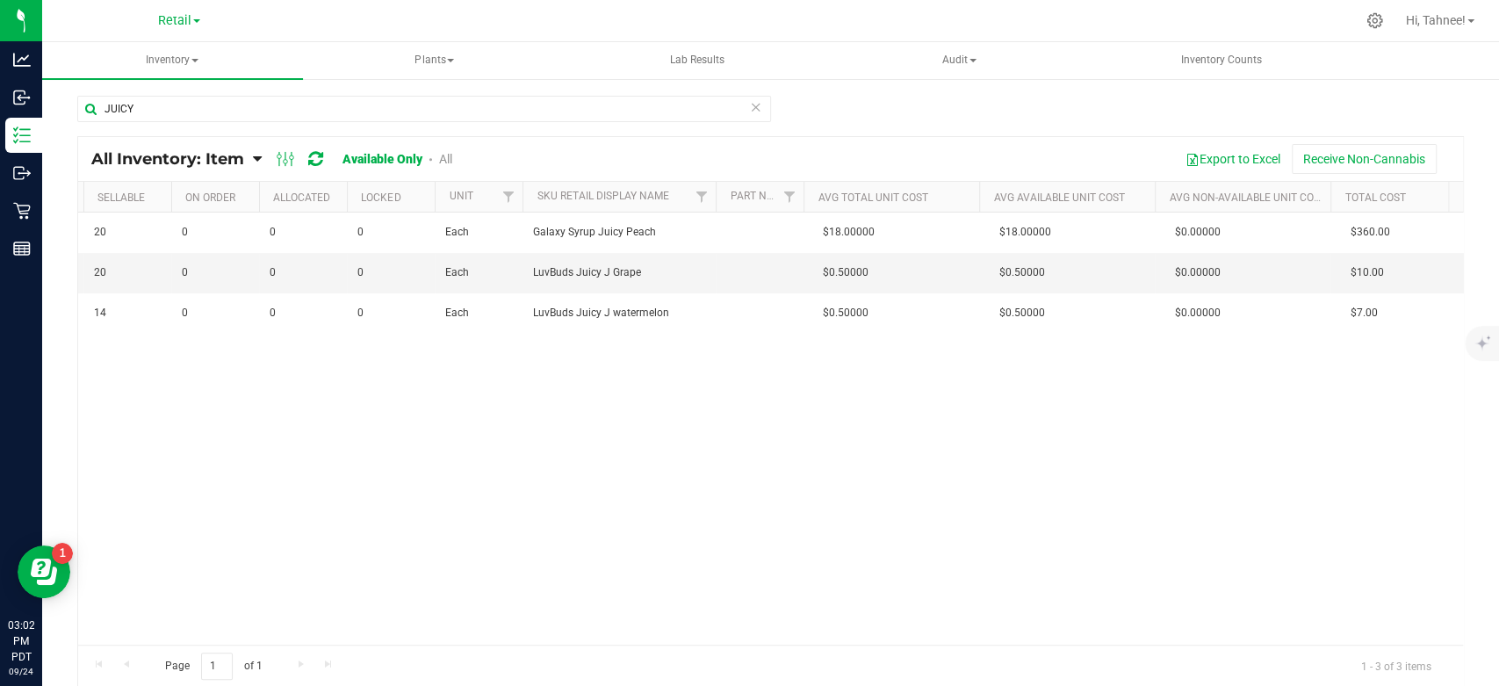
scroll to position [0, 1404]
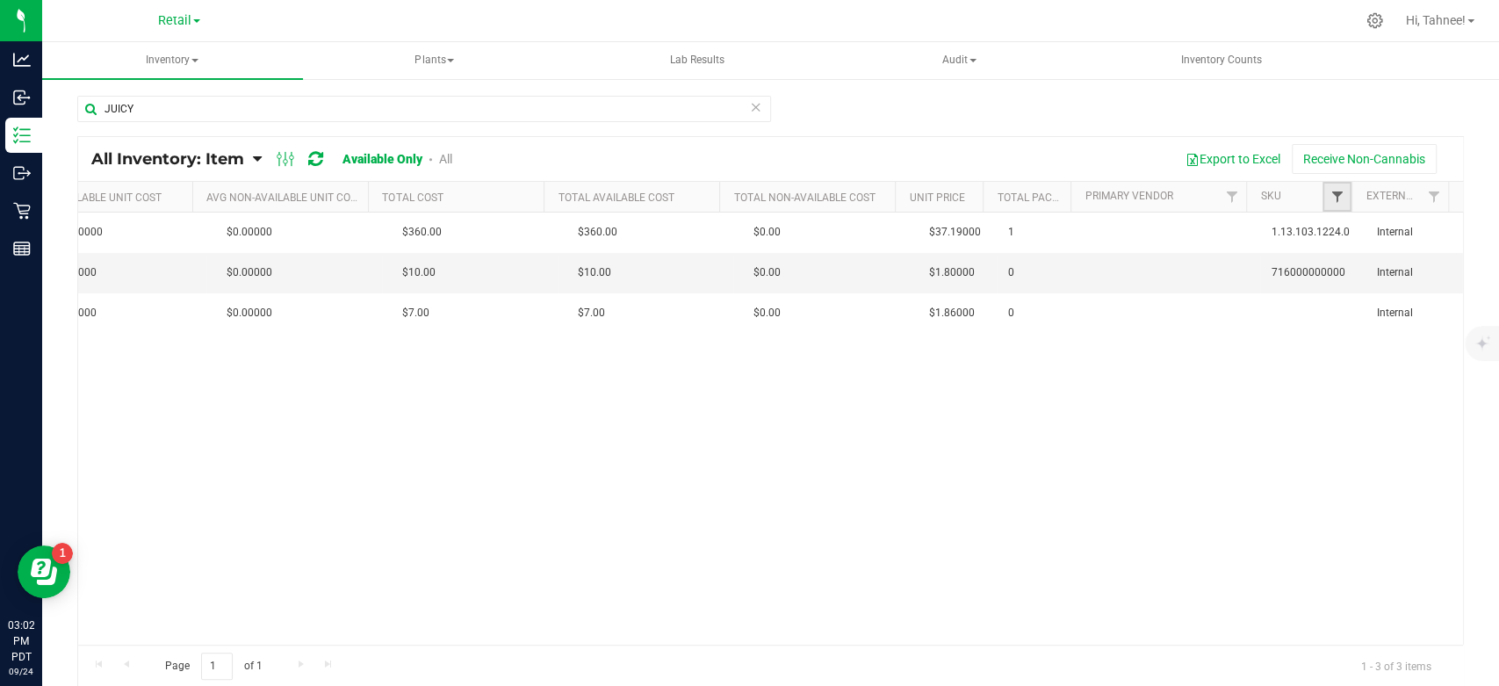
click at [1330, 199] on span "Filter" at bounding box center [1337, 197] width 14 height 14
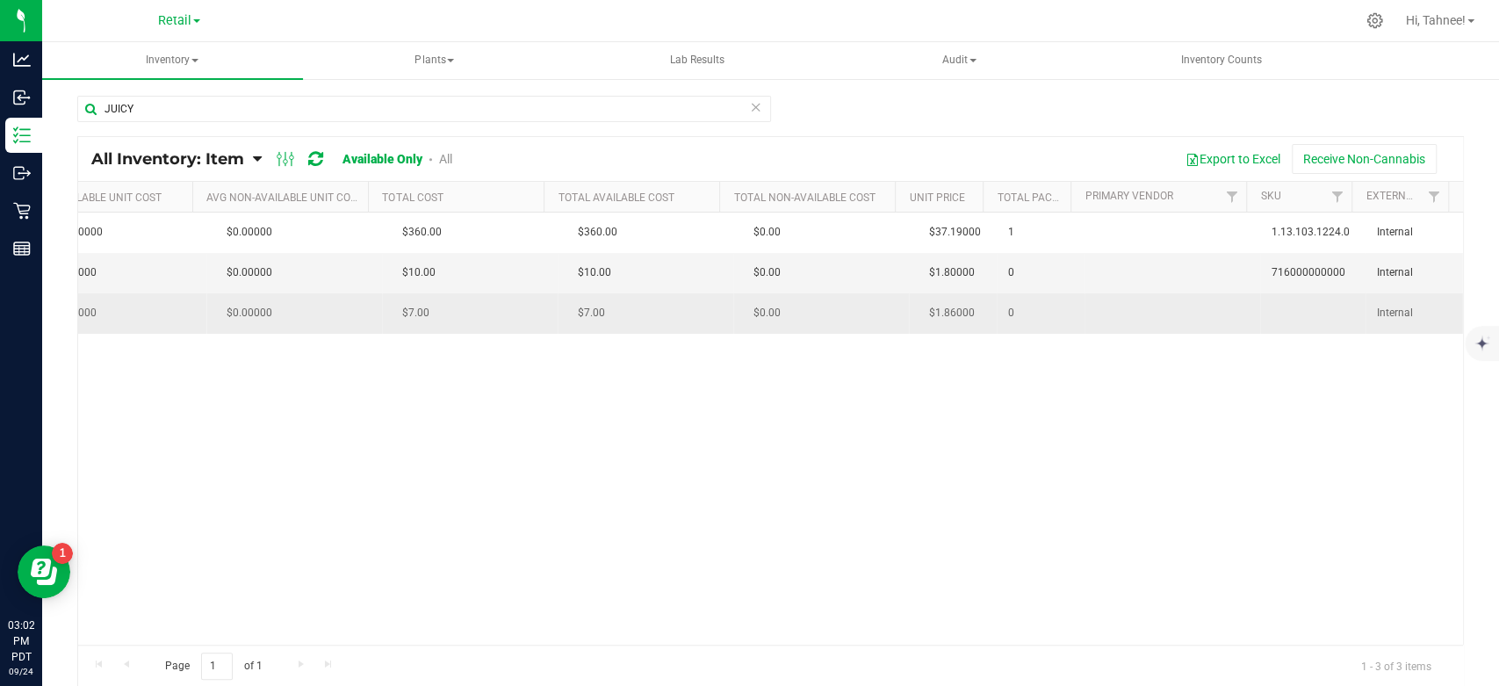
click at [1261, 325] on td at bounding box center [1313, 313] width 105 height 40
click at [1271, 325] on td at bounding box center [1313, 313] width 105 height 40
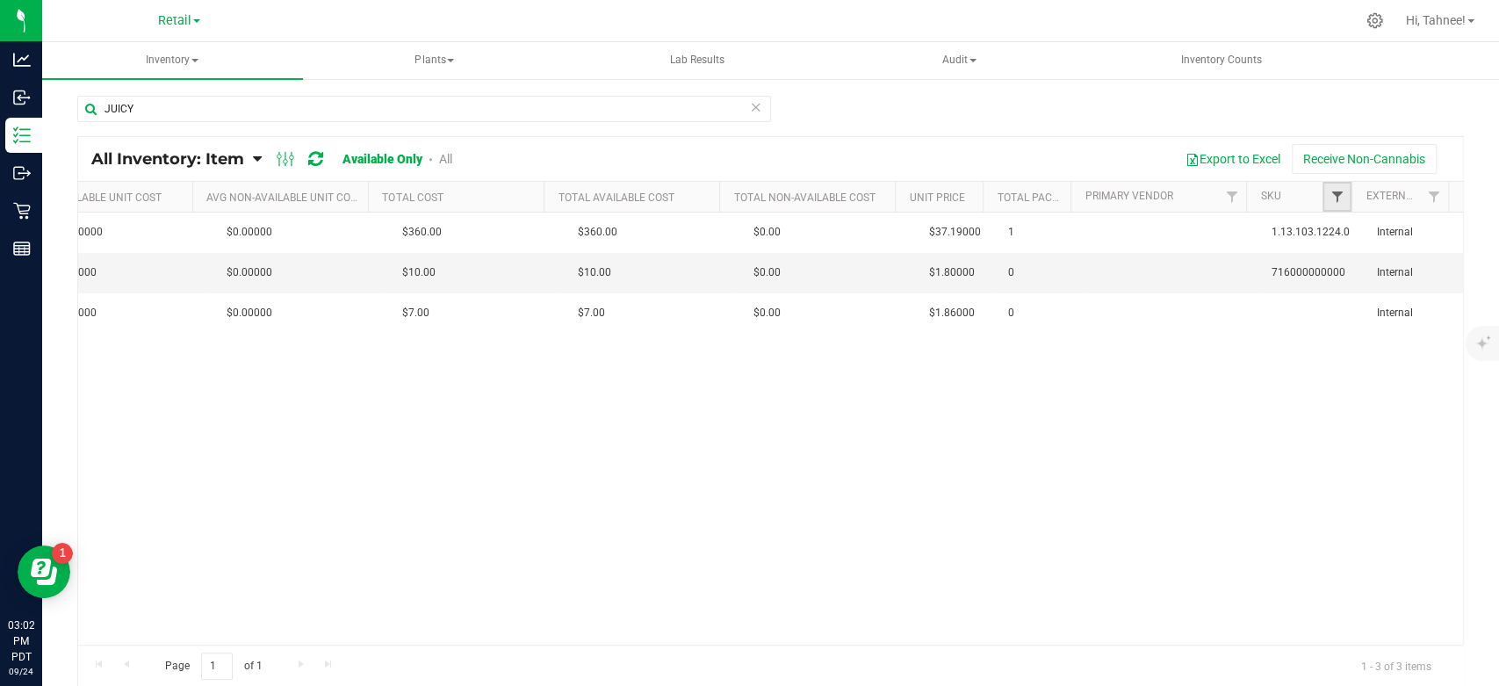
click at [1330, 199] on span "Filter" at bounding box center [1337, 197] width 14 height 14
click at [1239, 425] on div "Action Action Global inventory View packages Galaxy Syrup Juicy Peach Galaxy Sy…" at bounding box center [770, 429] width 1385 height 432
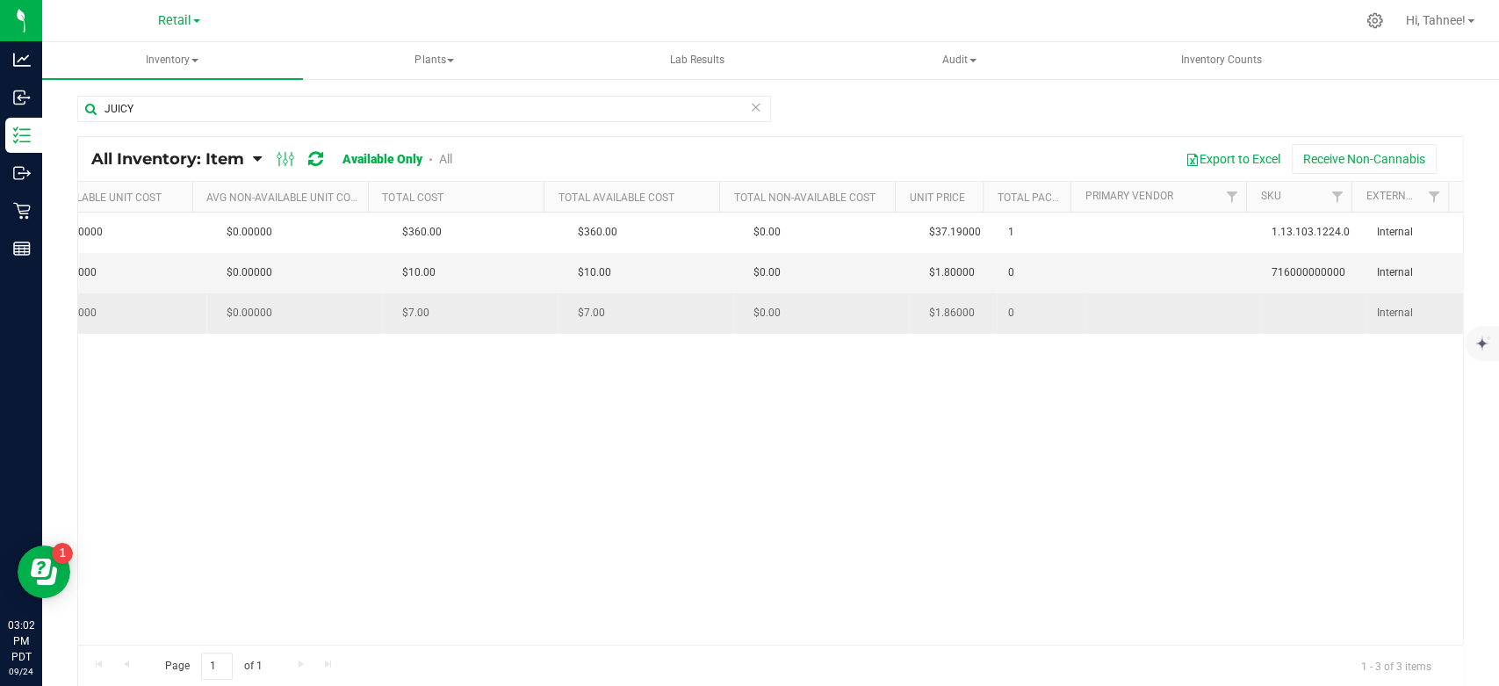
click at [998, 333] on td "0" at bounding box center [1042, 313] width 88 height 40
click at [951, 326] on span "$1.86000" at bounding box center [951, 312] width 63 height 25
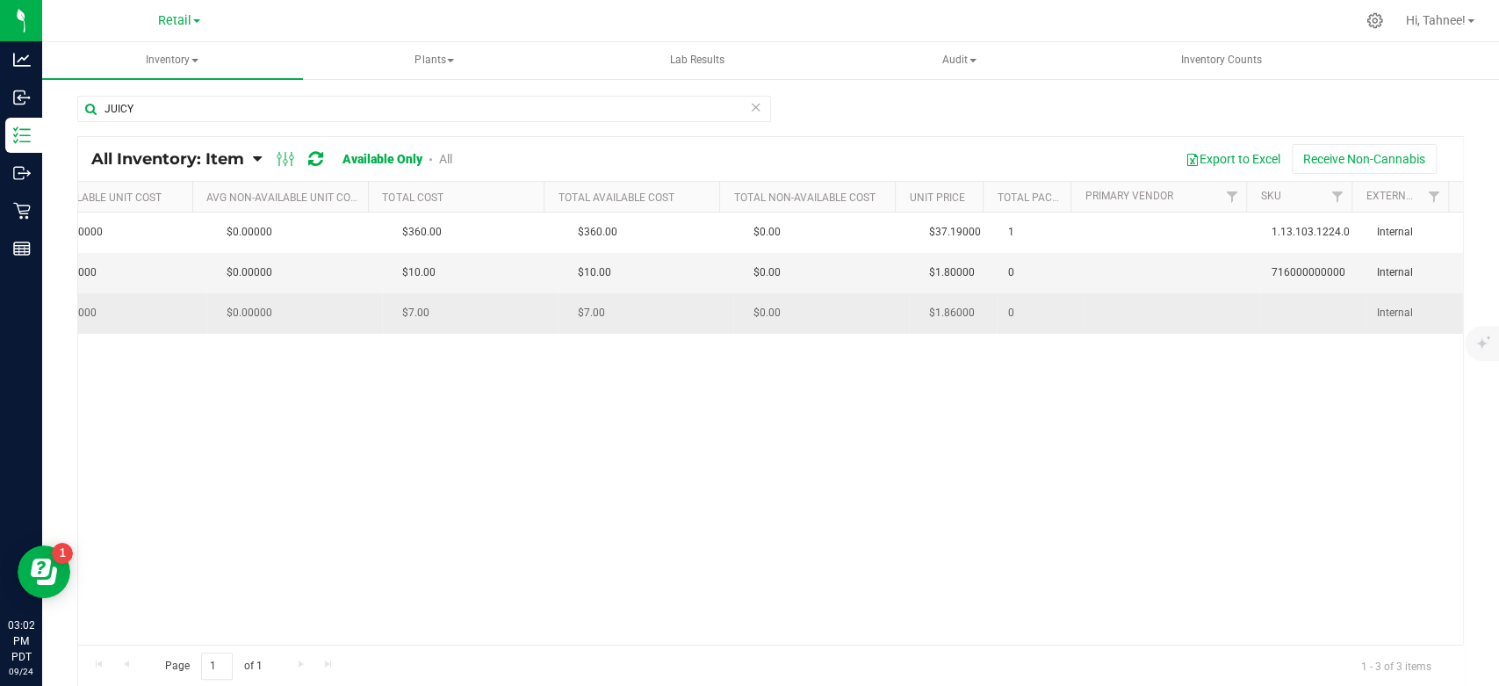
click at [951, 326] on span "$1.86000" at bounding box center [951, 312] width 63 height 25
drag, startPoint x: 951, startPoint y: 328, endPoint x: 1306, endPoint y: 328, distance: 354.8
click at [1306, 328] on td at bounding box center [1313, 313] width 105 height 40
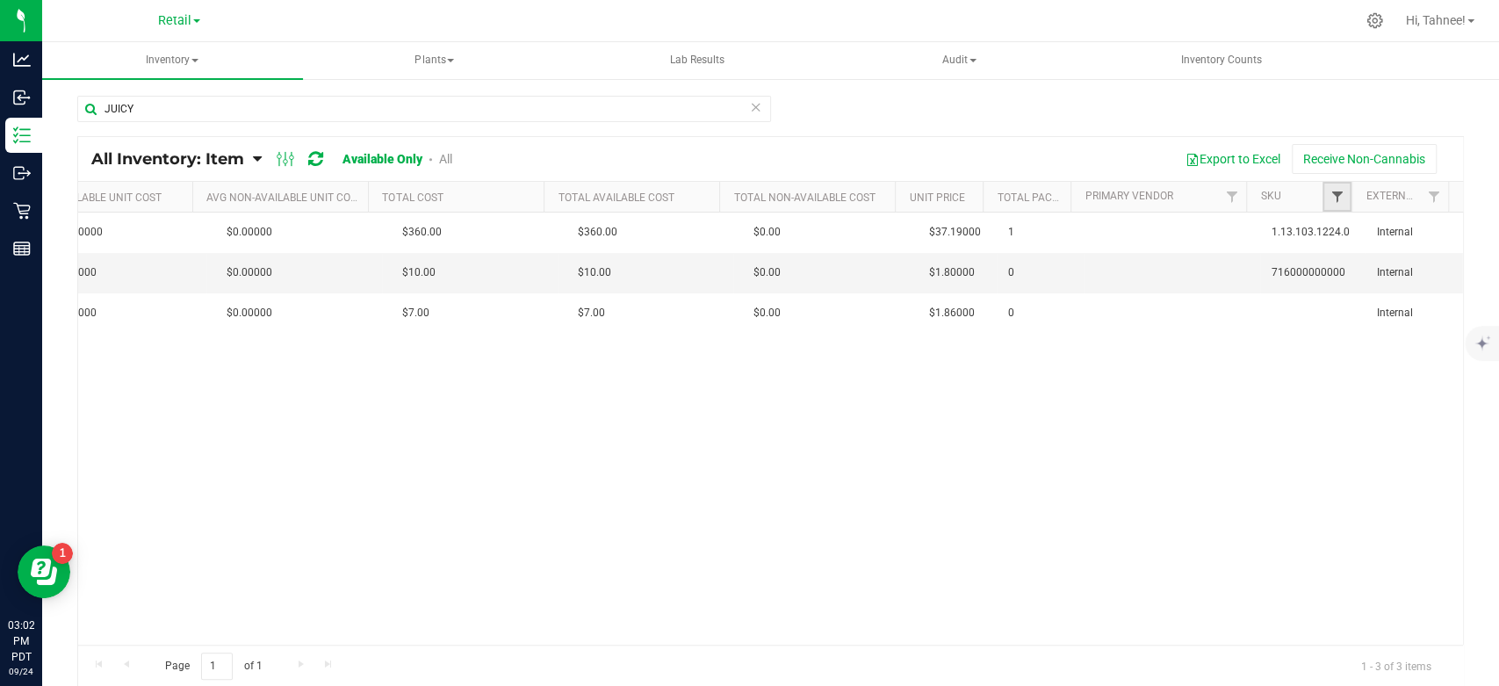
click at [1330, 201] on span "Filter" at bounding box center [1337, 197] width 14 height 14
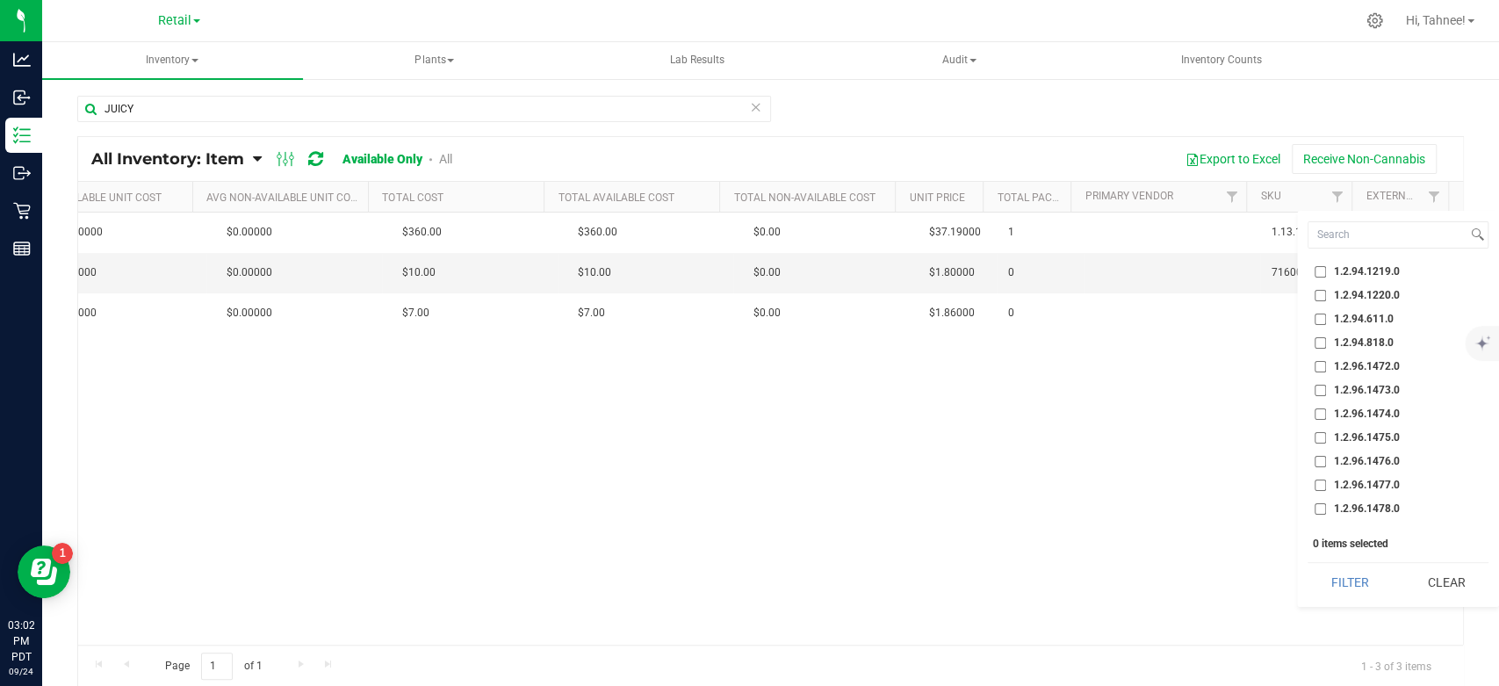
click at [1143, 530] on div "Action Action Global inventory View packages Galaxy Syrup Juicy Peach Galaxy Sy…" at bounding box center [770, 429] width 1385 height 432
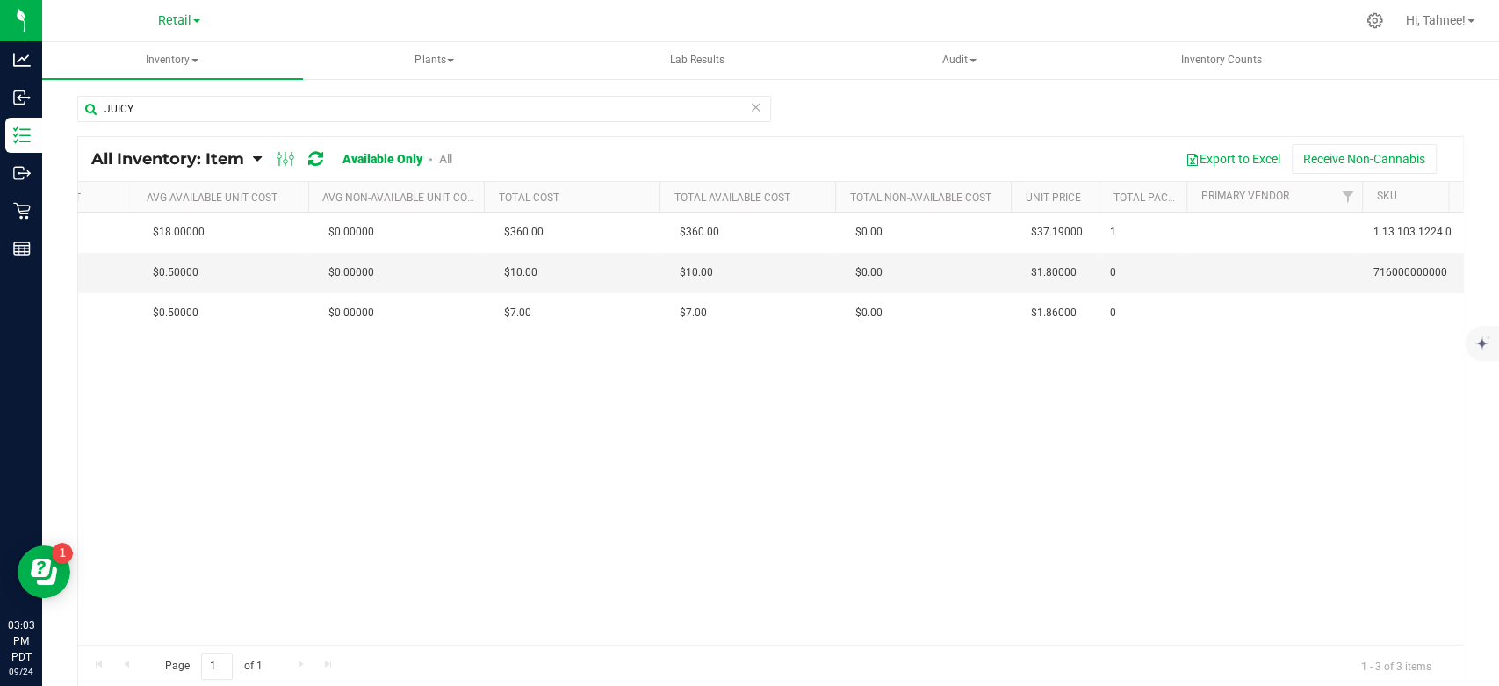
scroll to position [0, 2133]
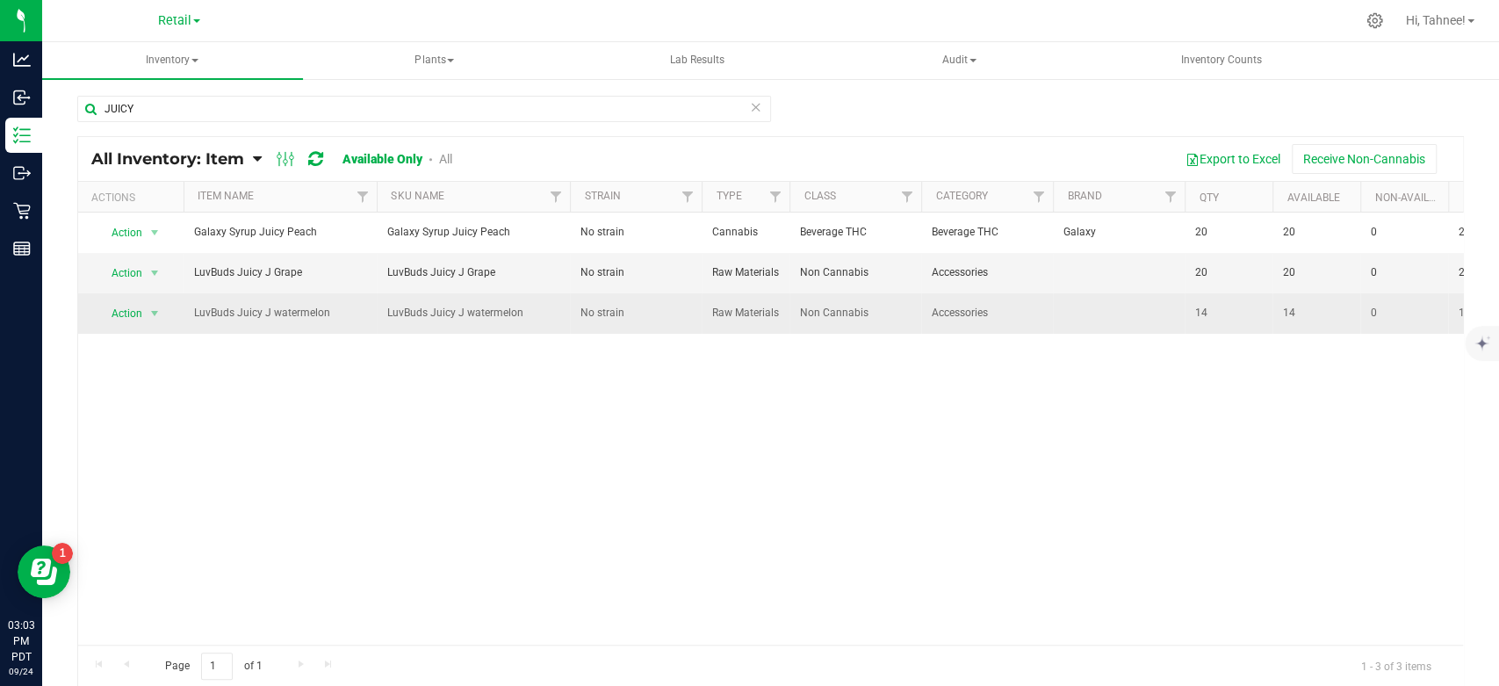
click at [249, 321] on span "LuvBuds Juicy J watermelon" at bounding box center [280, 313] width 172 height 17
drag, startPoint x: 305, startPoint y: 314, endPoint x: 189, endPoint y: 333, distance: 117.4
click at [189, 333] on td "LuvBuds Juicy J watermelon" at bounding box center [280, 313] width 193 height 40
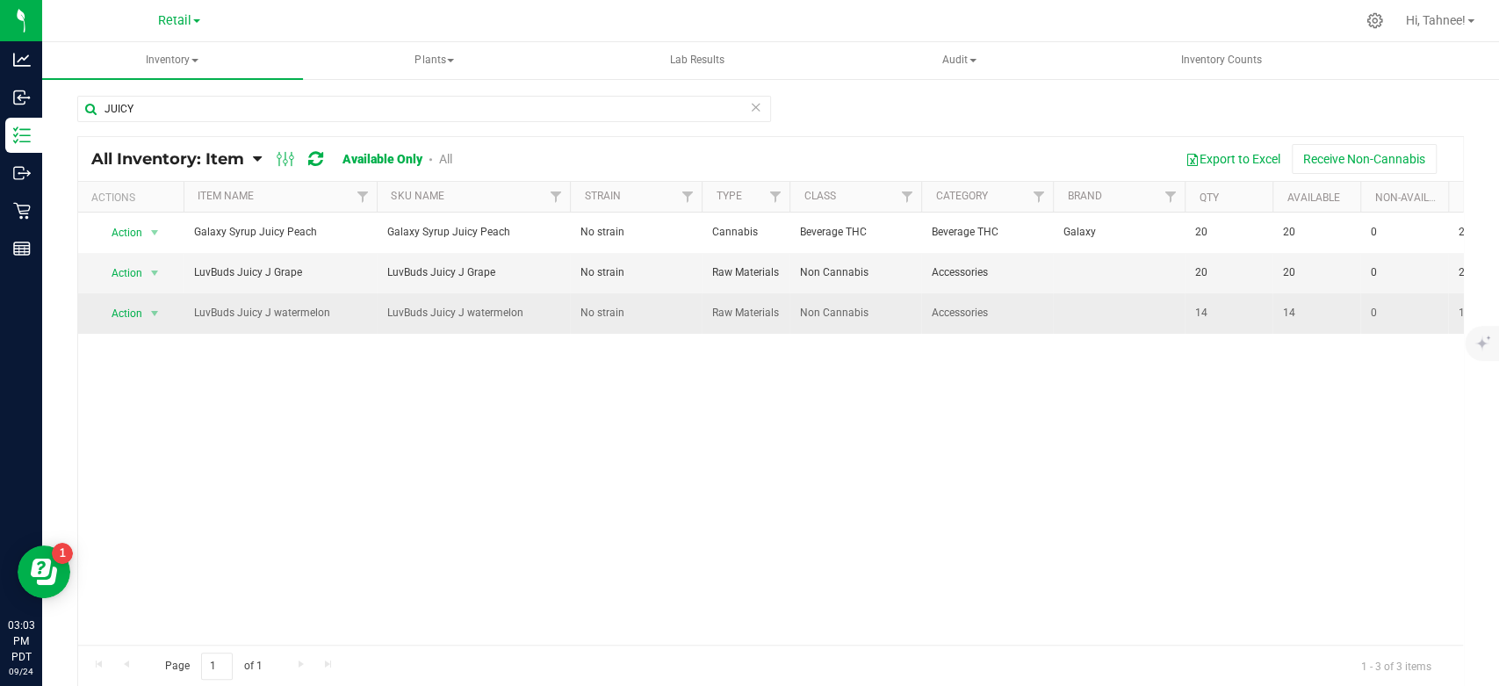
click at [189, 333] on td "LuvBuds Juicy J watermelon" at bounding box center [280, 313] width 193 height 40
click at [291, 321] on span "LuvBuds Juicy J watermelon" at bounding box center [280, 313] width 172 height 17
click at [155, 326] on span "select" at bounding box center [155, 313] width 22 height 25
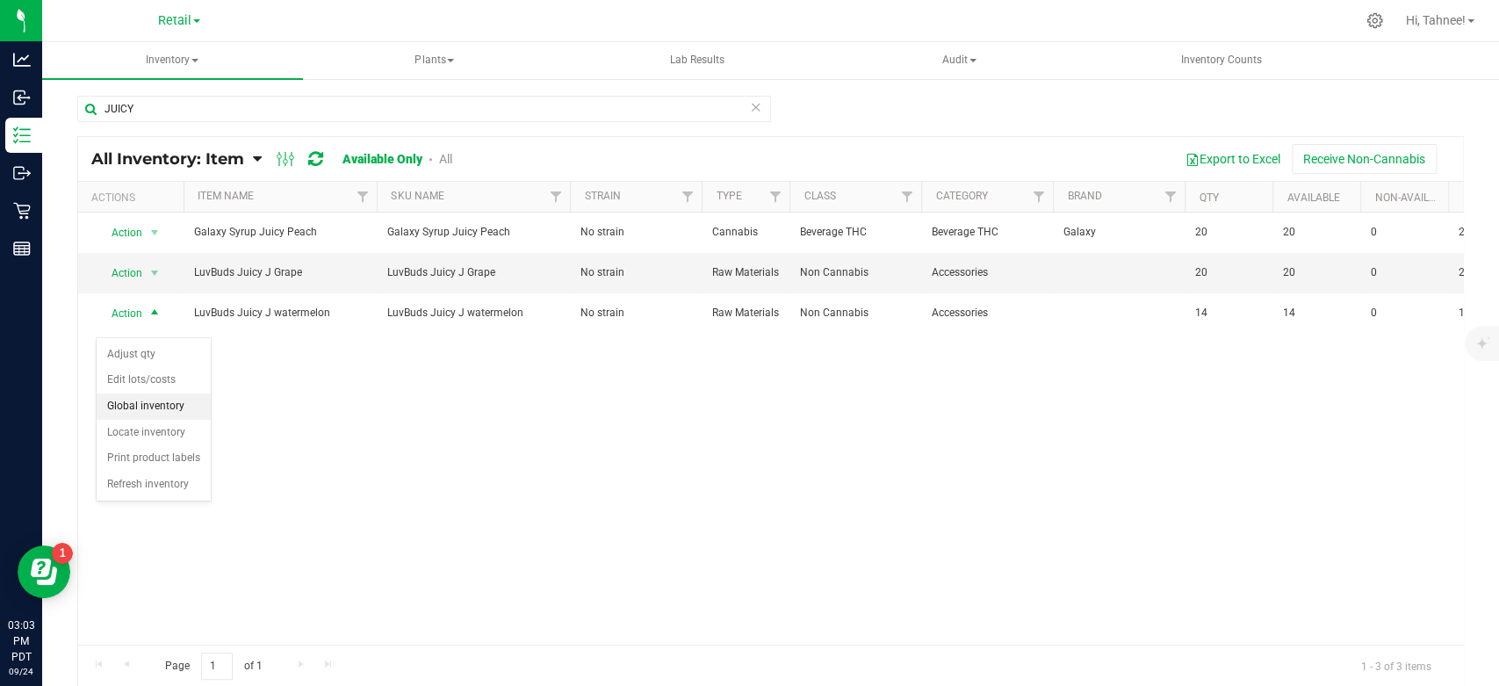
click at [155, 407] on li "Global inventory" at bounding box center [154, 406] width 114 height 26
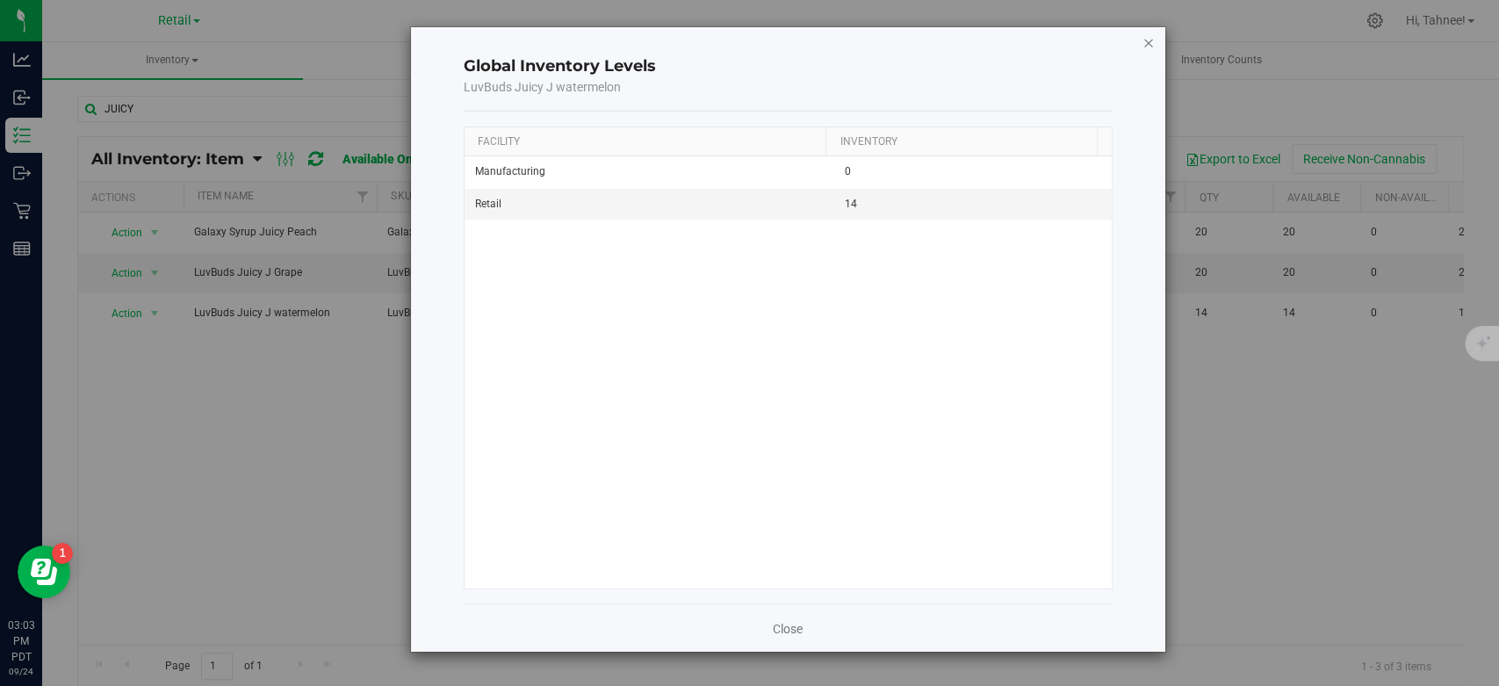
click at [1150, 39] on icon "button" at bounding box center [1148, 42] width 12 height 21
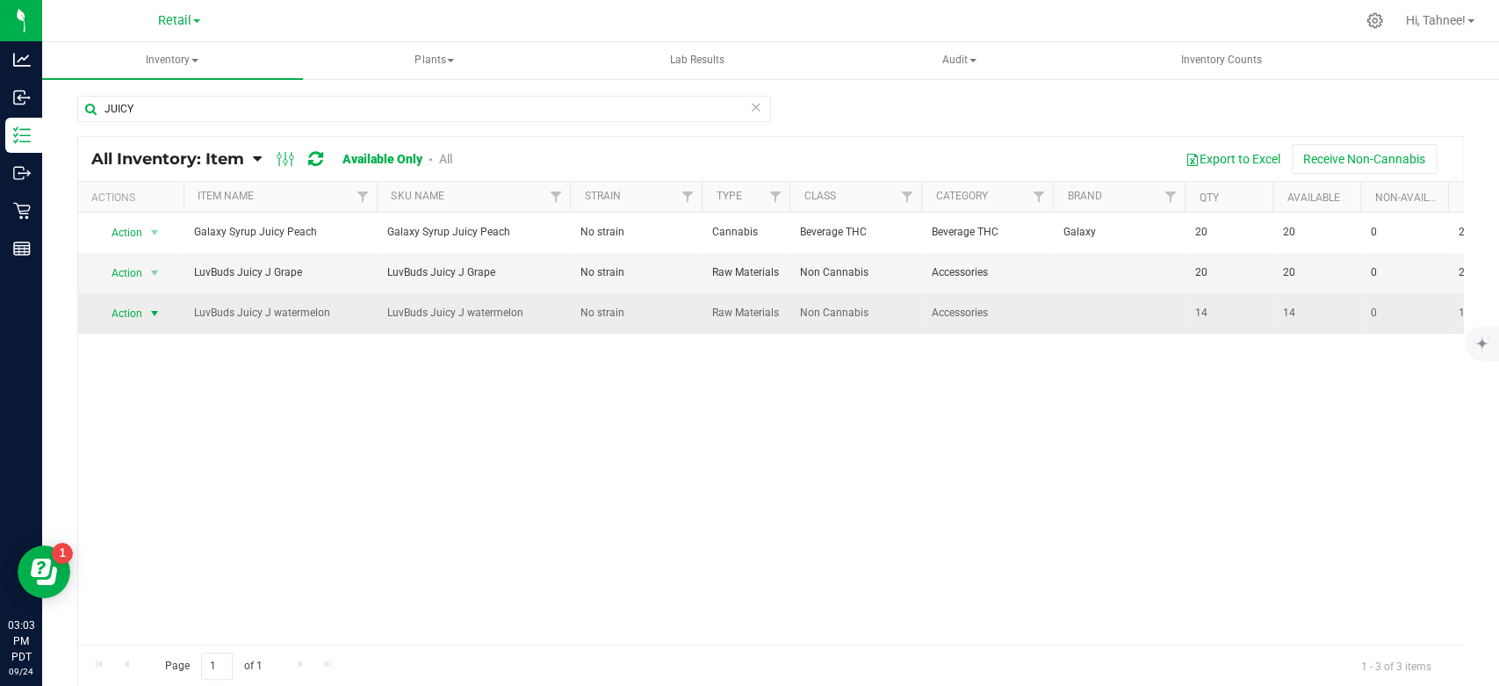
click at [148, 321] on span "select" at bounding box center [155, 313] width 14 height 14
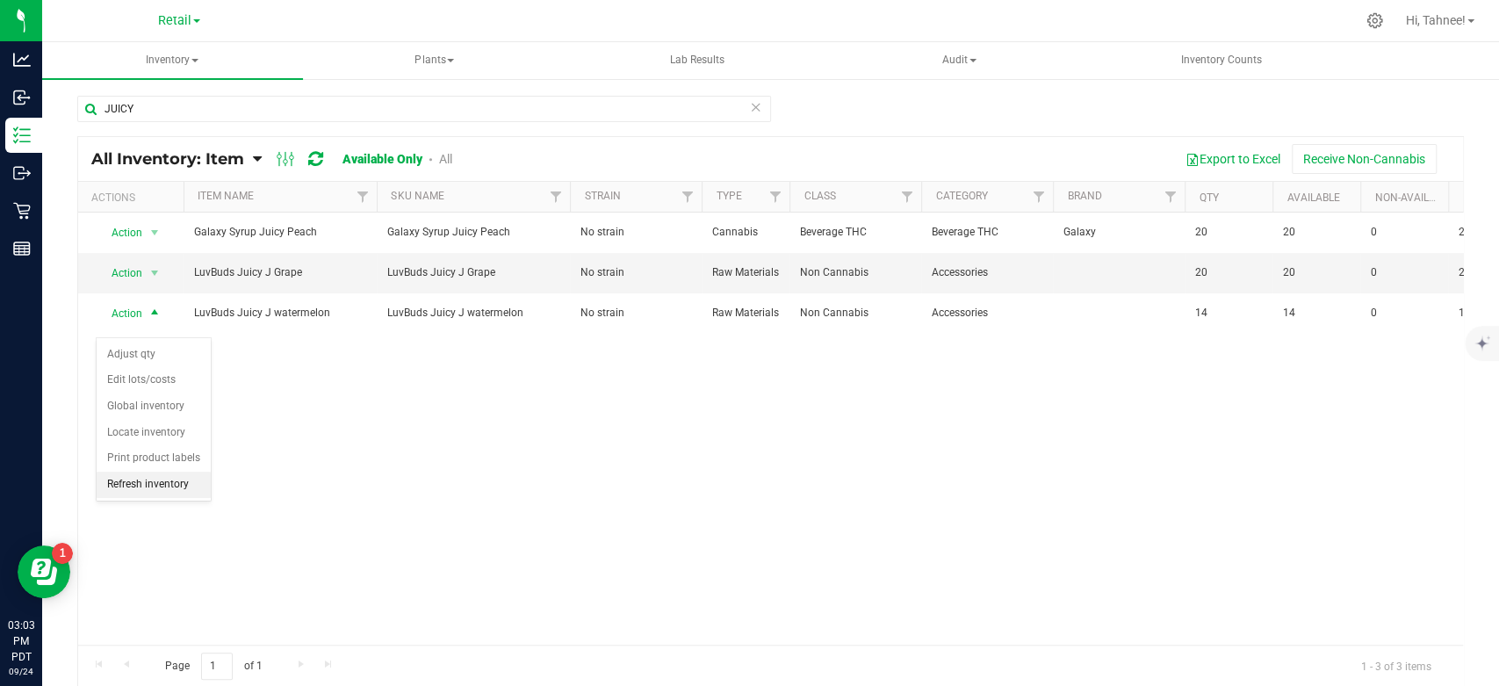
click at [190, 491] on li "Refresh inventory" at bounding box center [154, 485] width 114 height 26
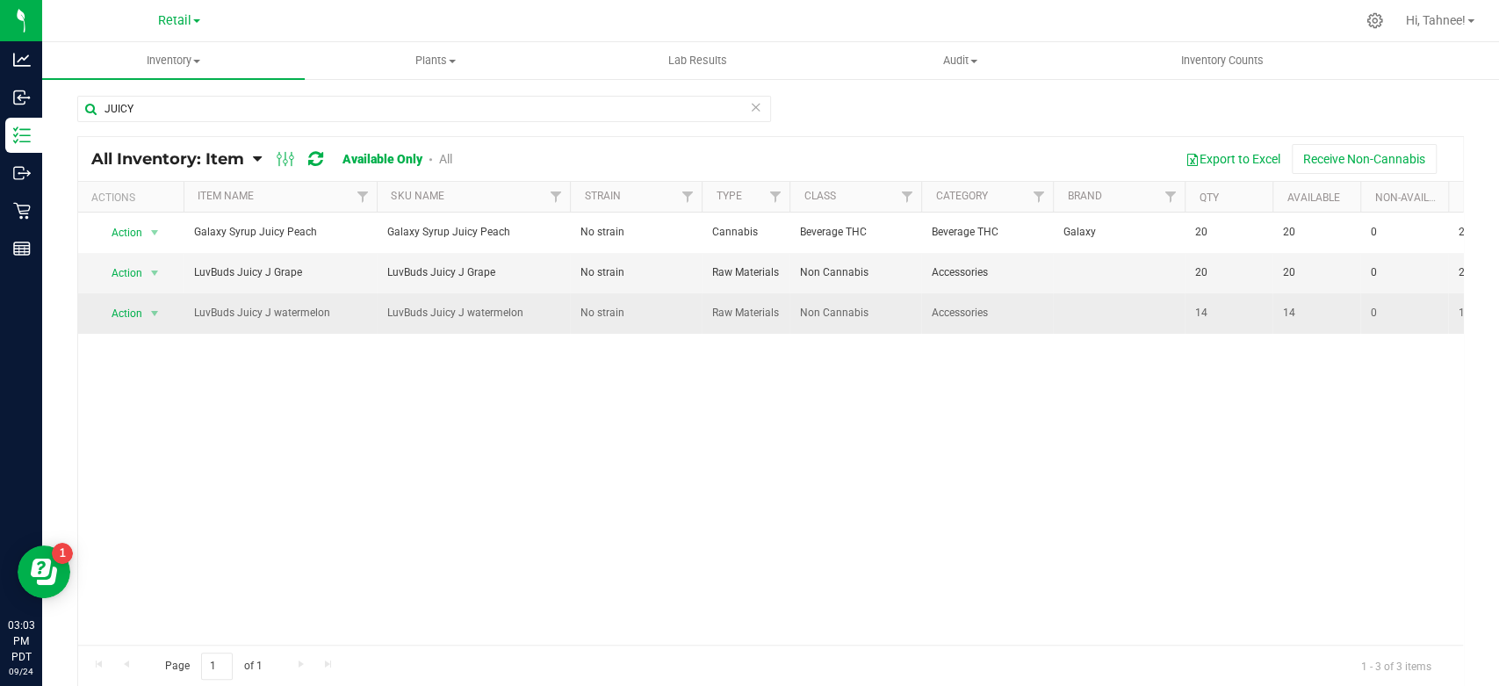
click at [358, 321] on span "LuvBuds Juicy J watermelon" at bounding box center [280, 313] width 172 height 17
click at [116, 326] on span "Action" at bounding box center [119, 313] width 47 height 25
click at [1148, 315] on td at bounding box center [1119, 313] width 132 height 40
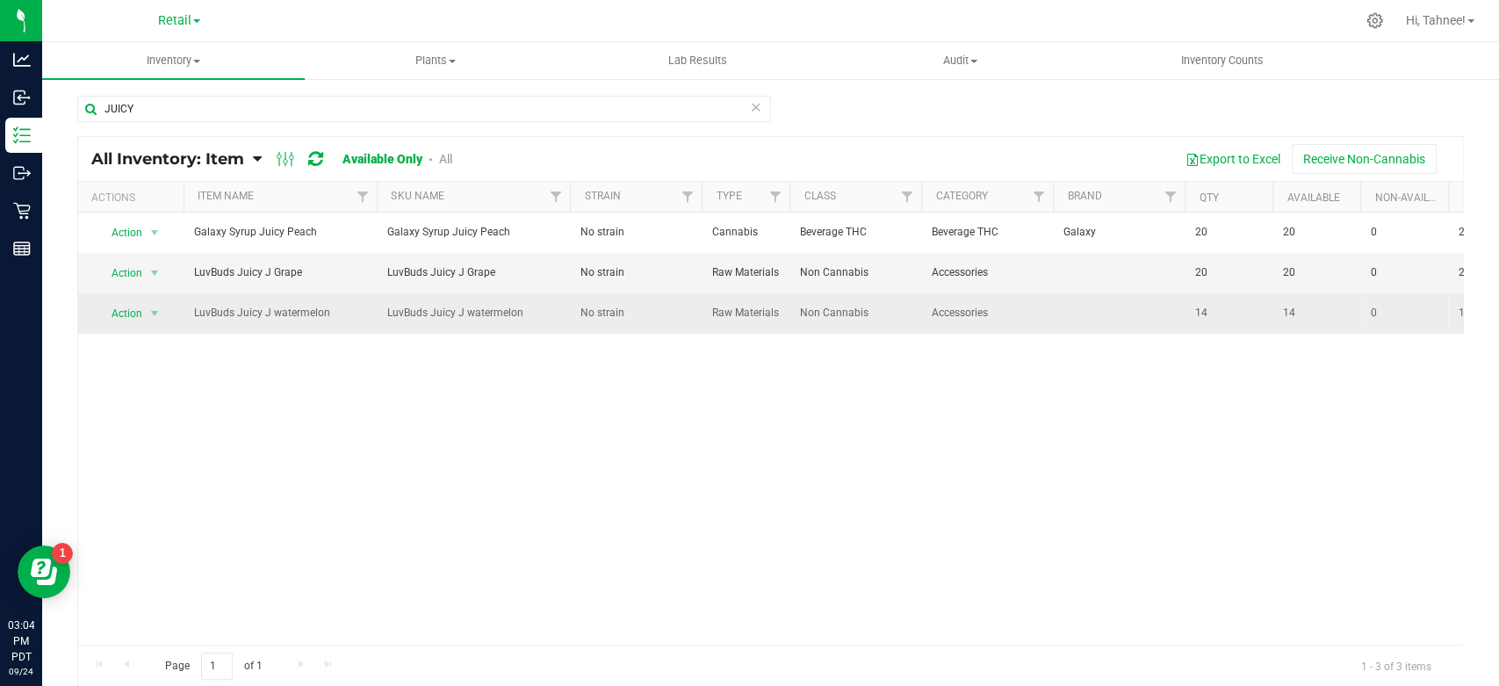
click at [1148, 315] on td at bounding box center [1119, 313] width 132 height 40
click at [1075, 333] on td at bounding box center [1119, 313] width 132 height 40
drag, startPoint x: 1075, startPoint y: 334, endPoint x: 960, endPoint y: 338, distance: 115.1
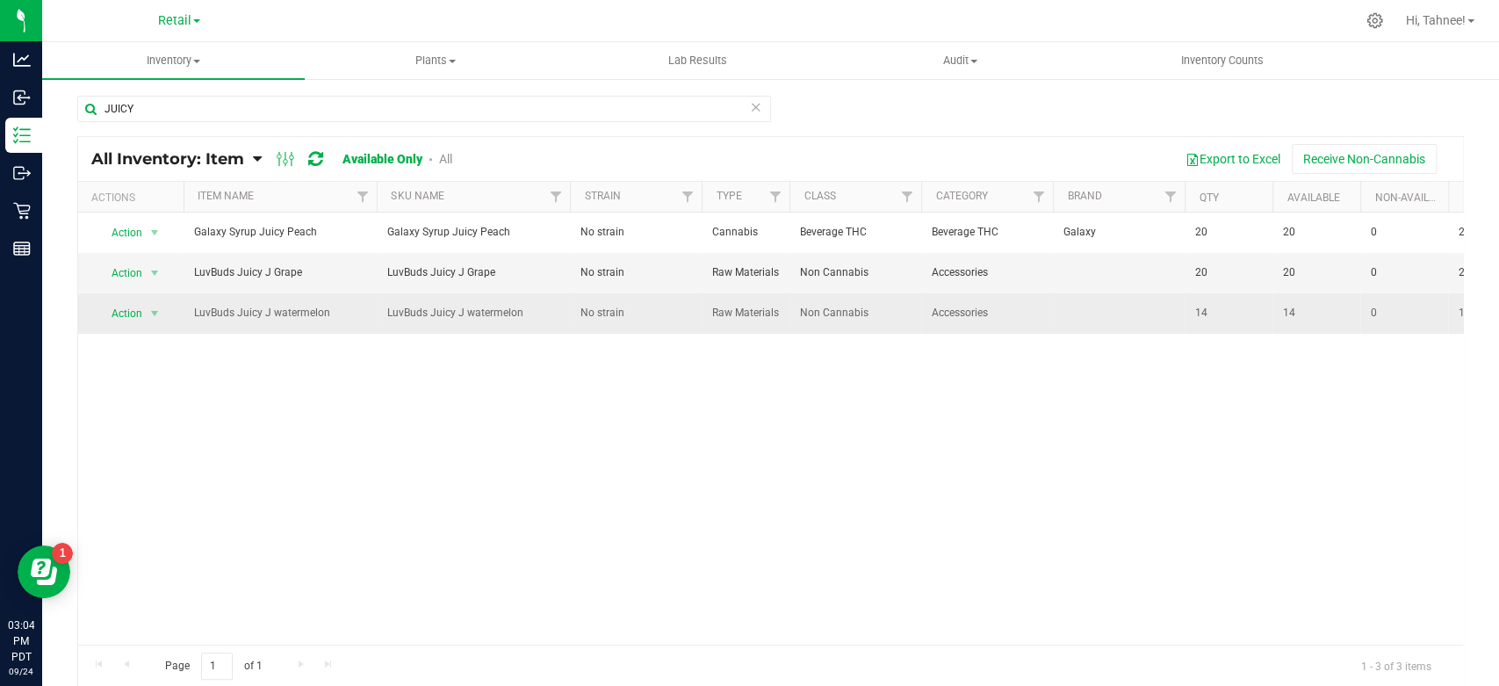
click at [960, 333] on td "Accessories" at bounding box center [987, 313] width 132 height 40
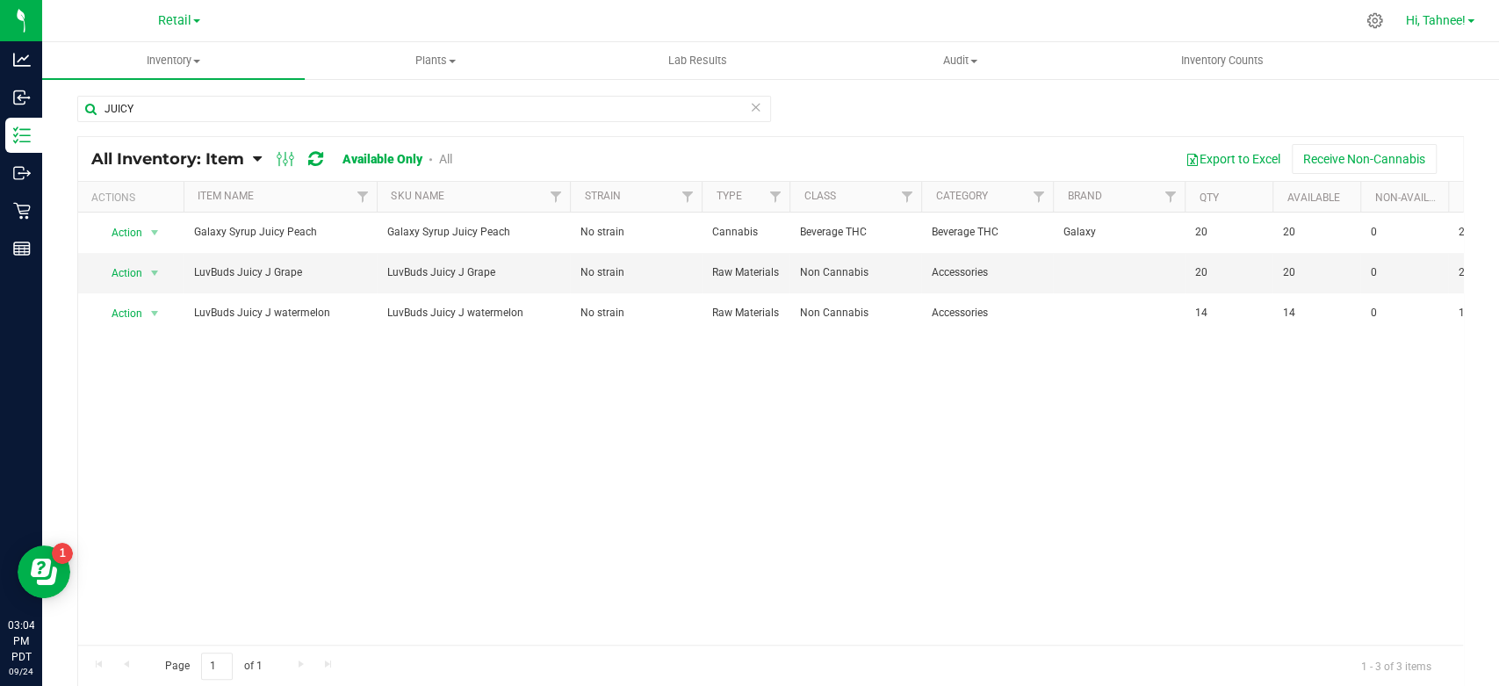
click at [1461, 13] on span "Hi, Tahnee!" at bounding box center [1436, 20] width 60 height 14
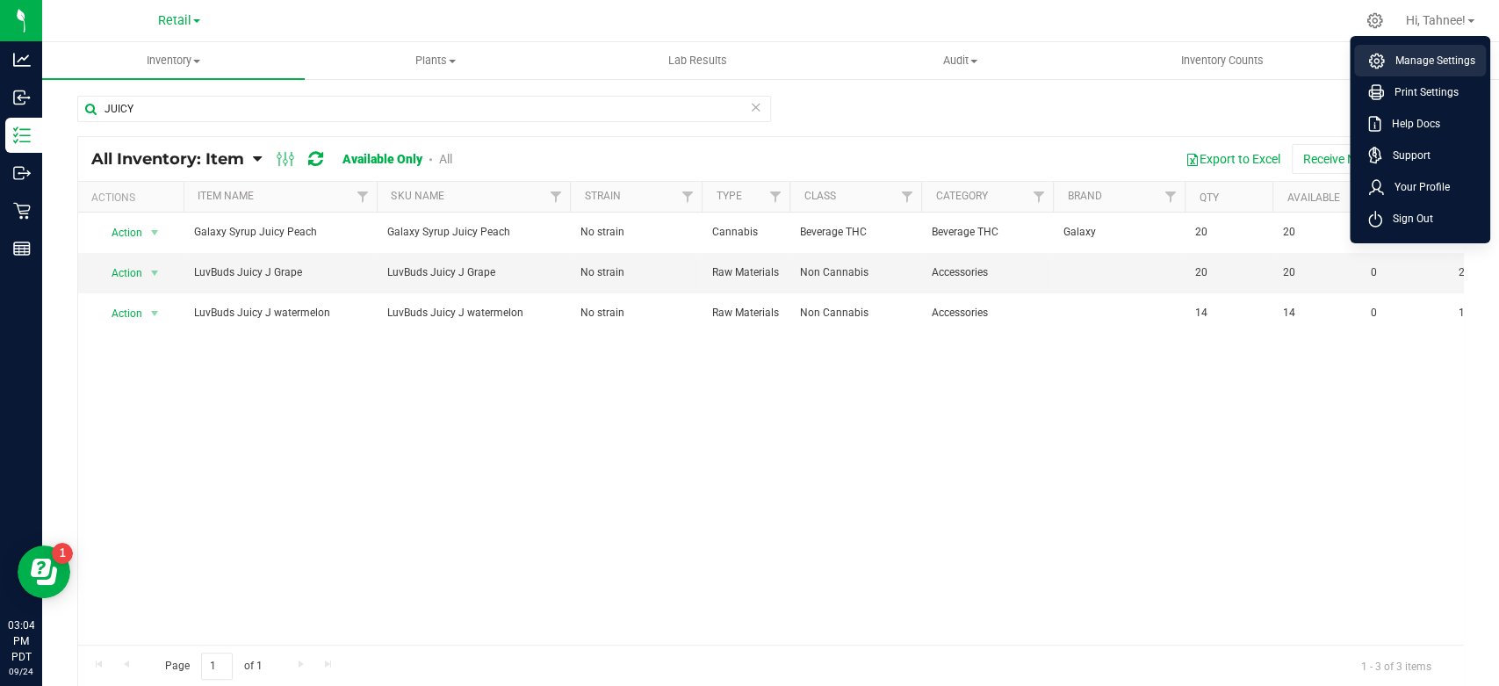
click at [1423, 67] on span "Manage Settings" at bounding box center [1430, 61] width 90 height 18
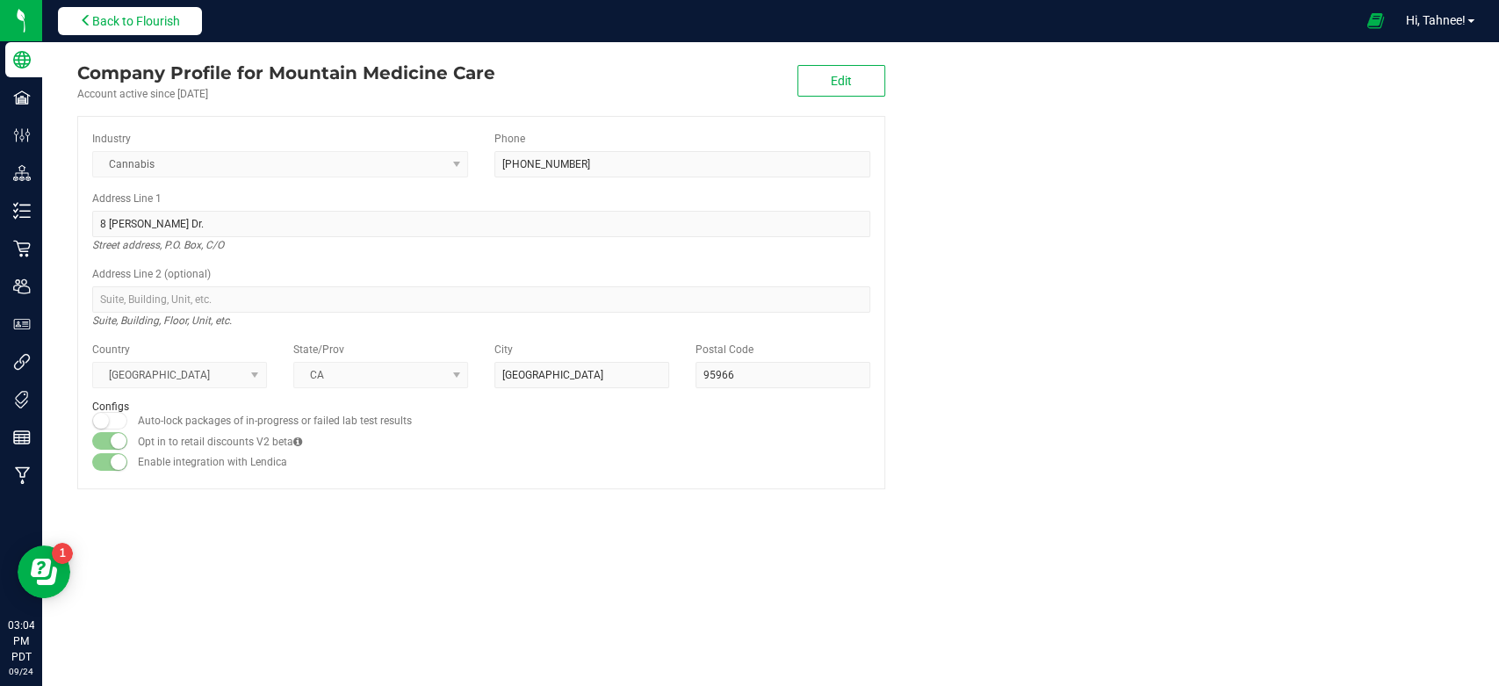
click at [141, 32] on button "Back to Flourish" at bounding box center [130, 21] width 144 height 28
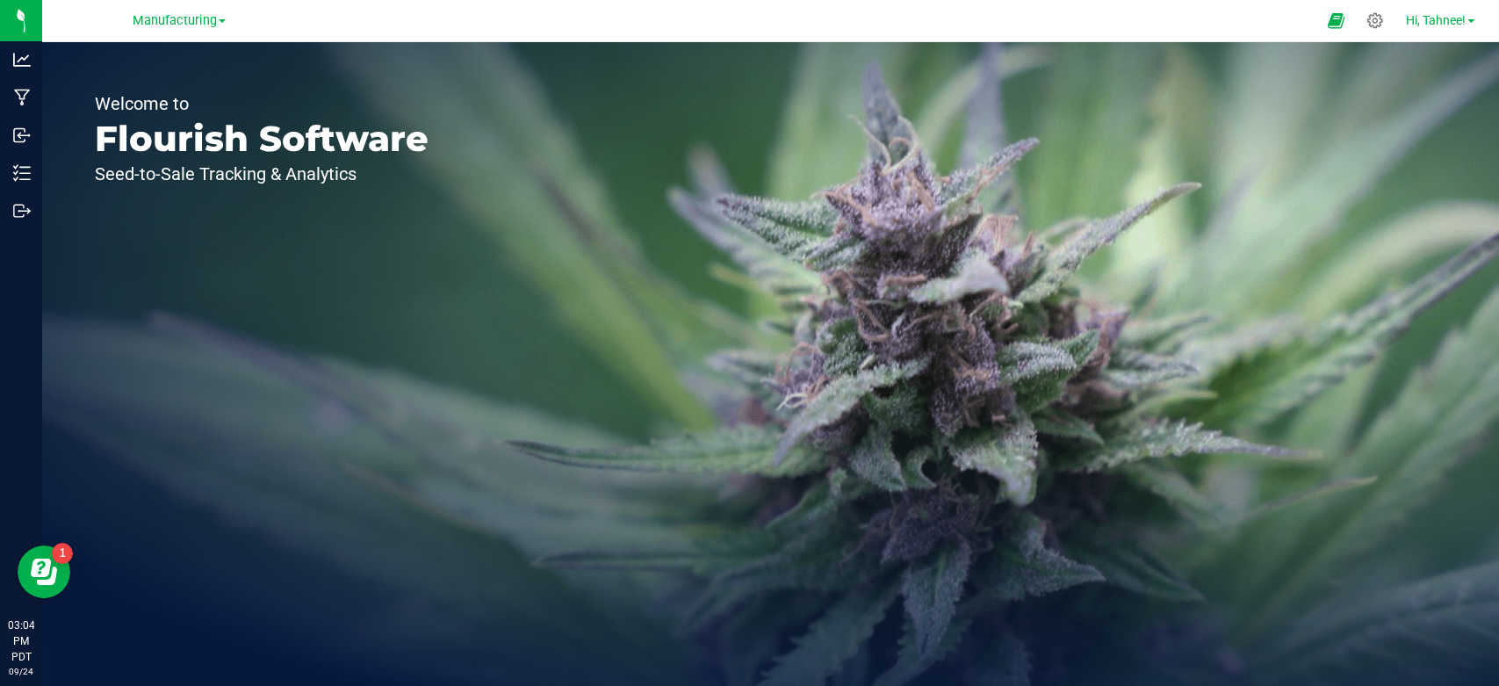
click at [1434, 29] on link "Hi, Tahnee!" at bounding box center [1440, 20] width 83 height 18
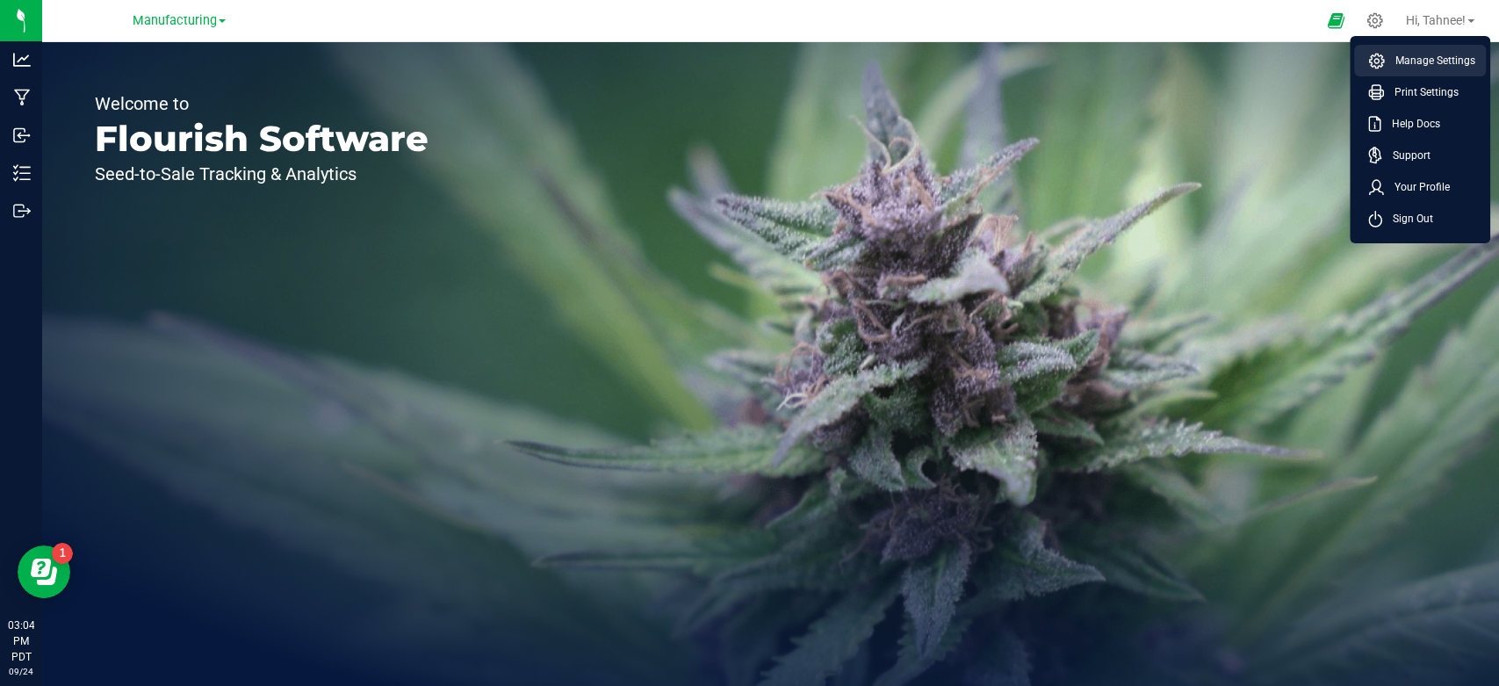
click at [1426, 65] on span "Manage Settings" at bounding box center [1430, 61] width 90 height 18
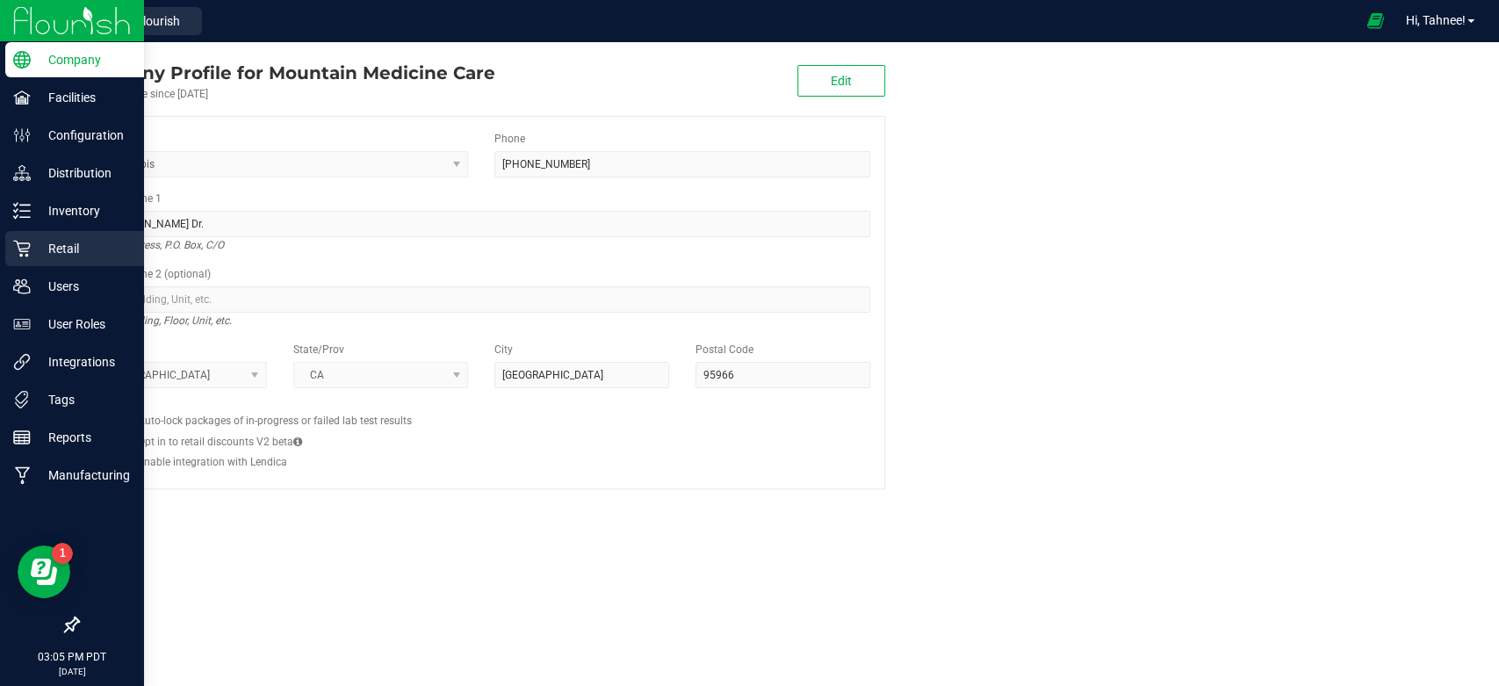
click at [62, 253] on p "Retail" at bounding box center [83, 248] width 105 height 21
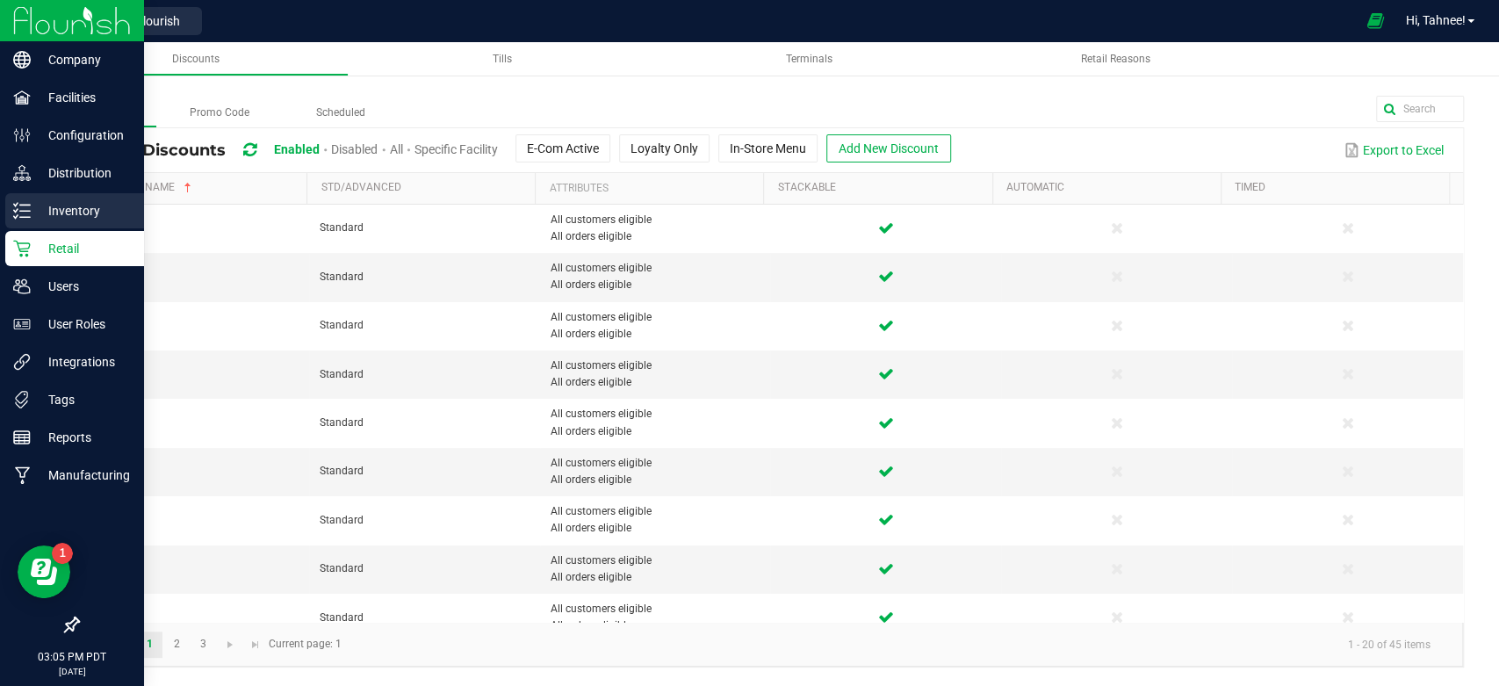
click at [106, 212] on p "Inventory" at bounding box center [83, 210] width 105 height 21
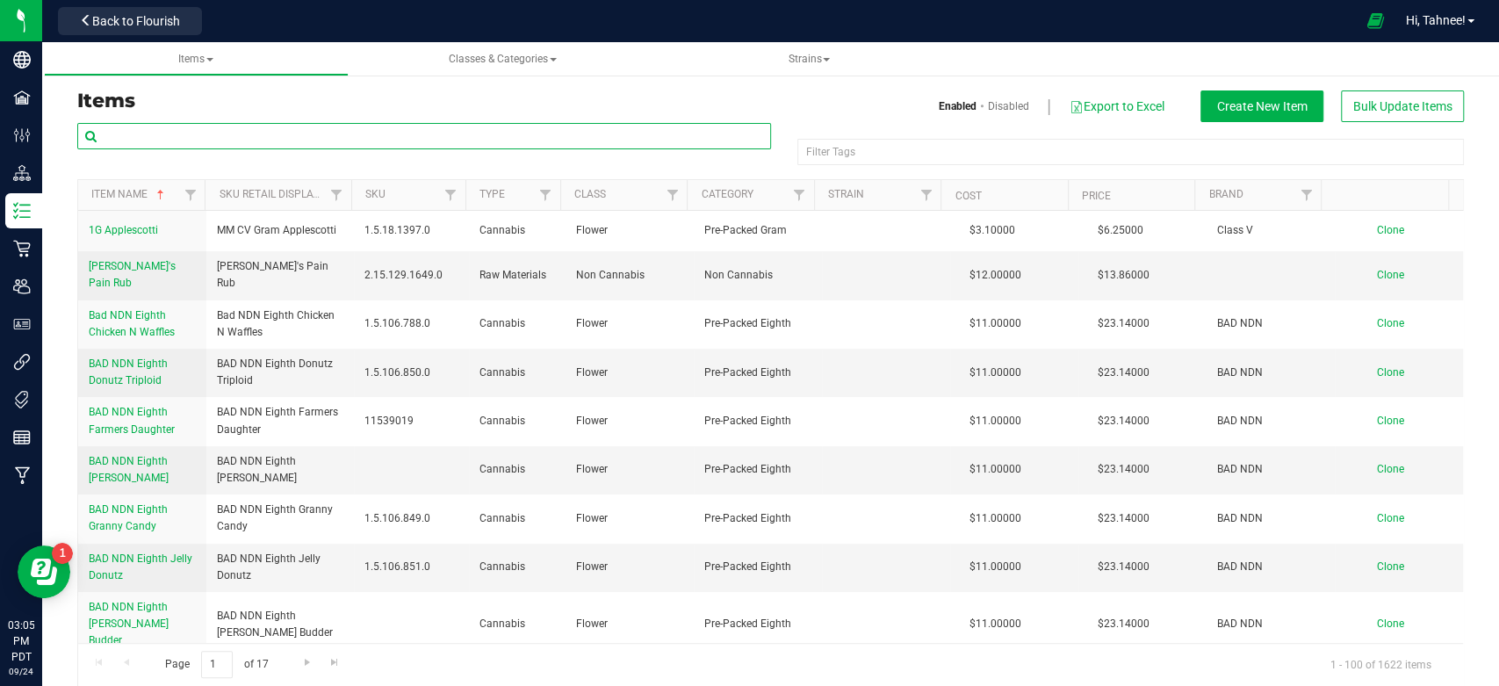
click at [264, 133] on input "text" at bounding box center [424, 136] width 694 height 26
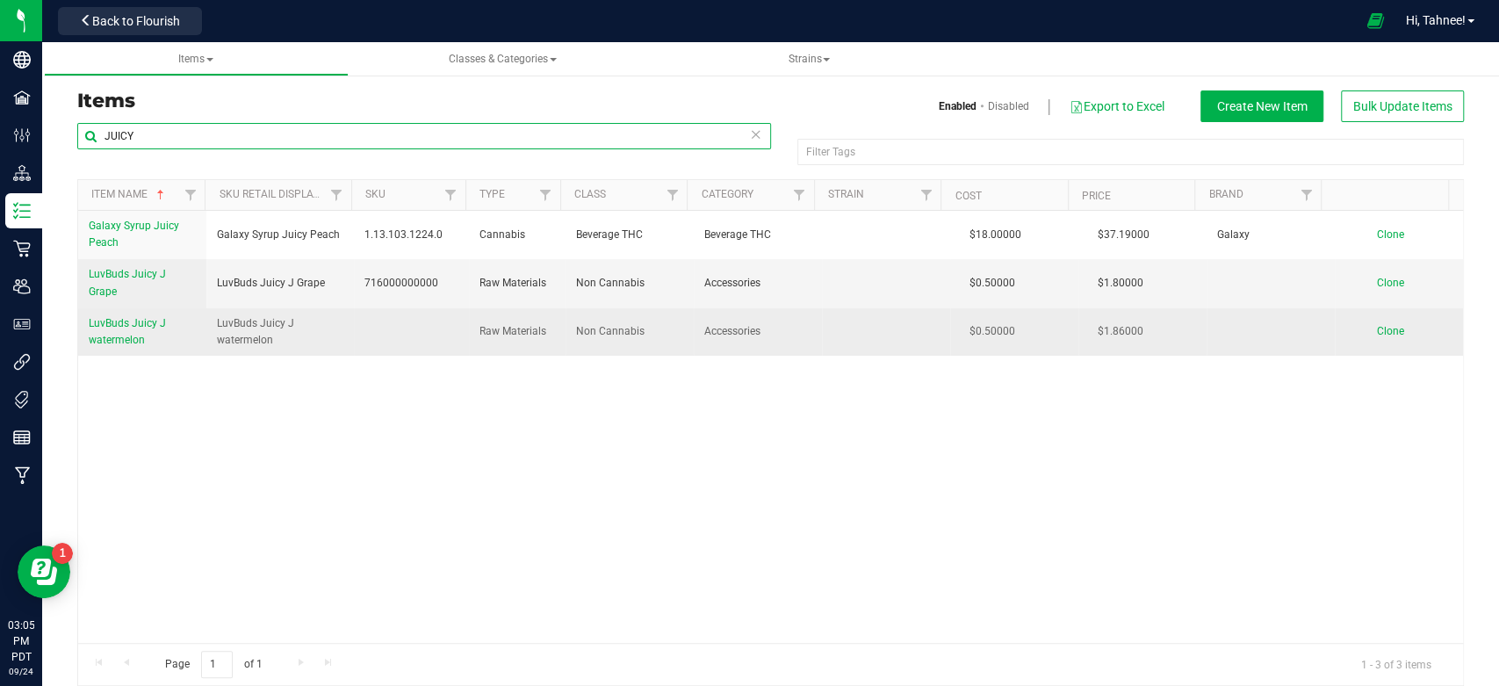
type input "JUICY"
click at [381, 348] on td at bounding box center [411, 331] width 115 height 47
click at [112, 334] on span "LuvBuds Juicy J watermelon" at bounding box center [127, 331] width 77 height 29
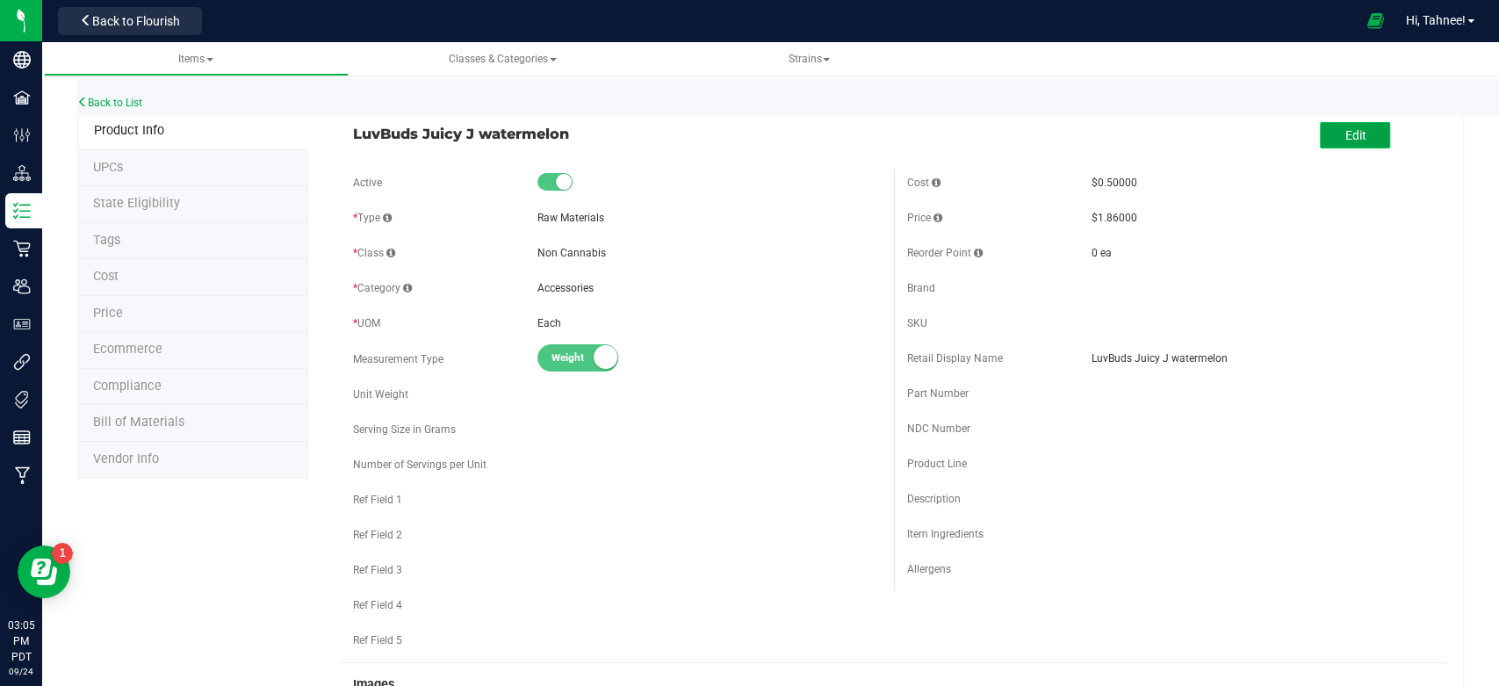
click at [1328, 141] on button "Edit" at bounding box center [1355, 135] width 70 height 26
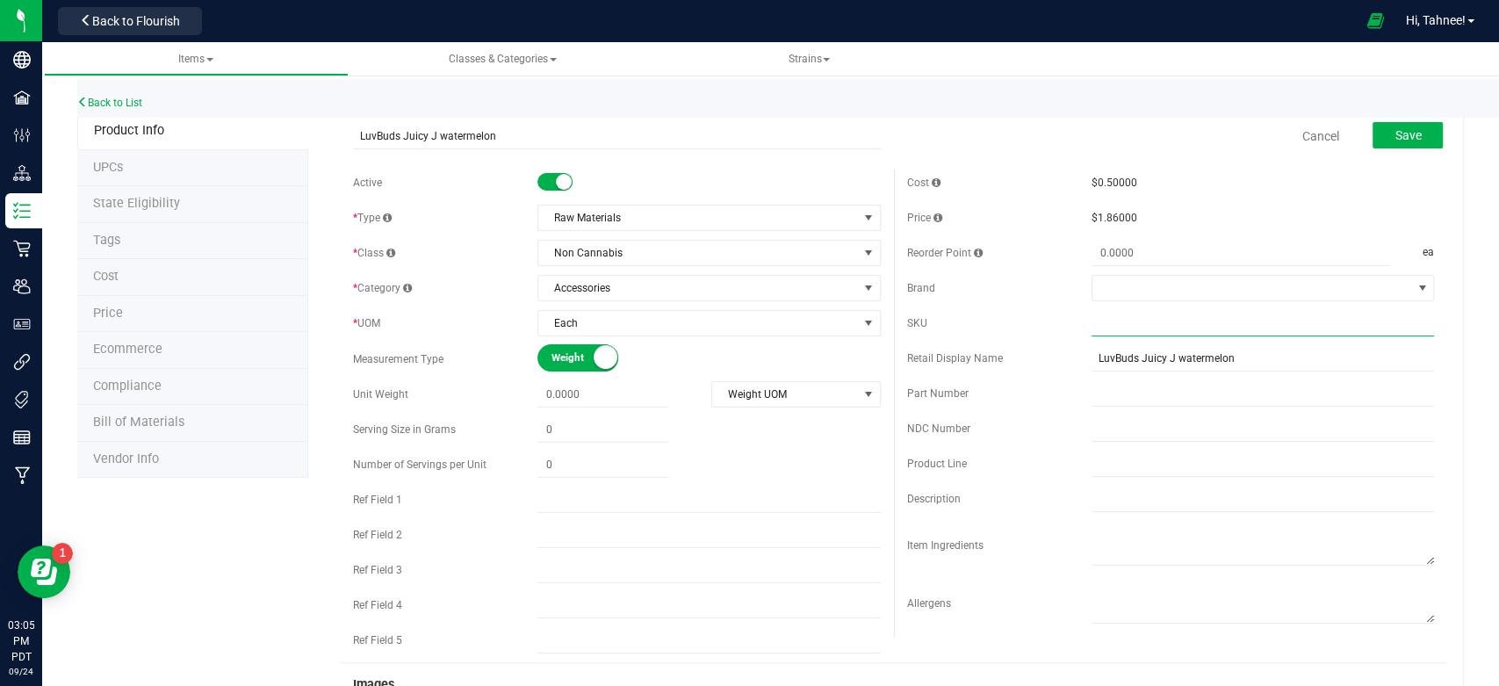
click at [1110, 328] on input "text" at bounding box center [1263, 323] width 342 height 26
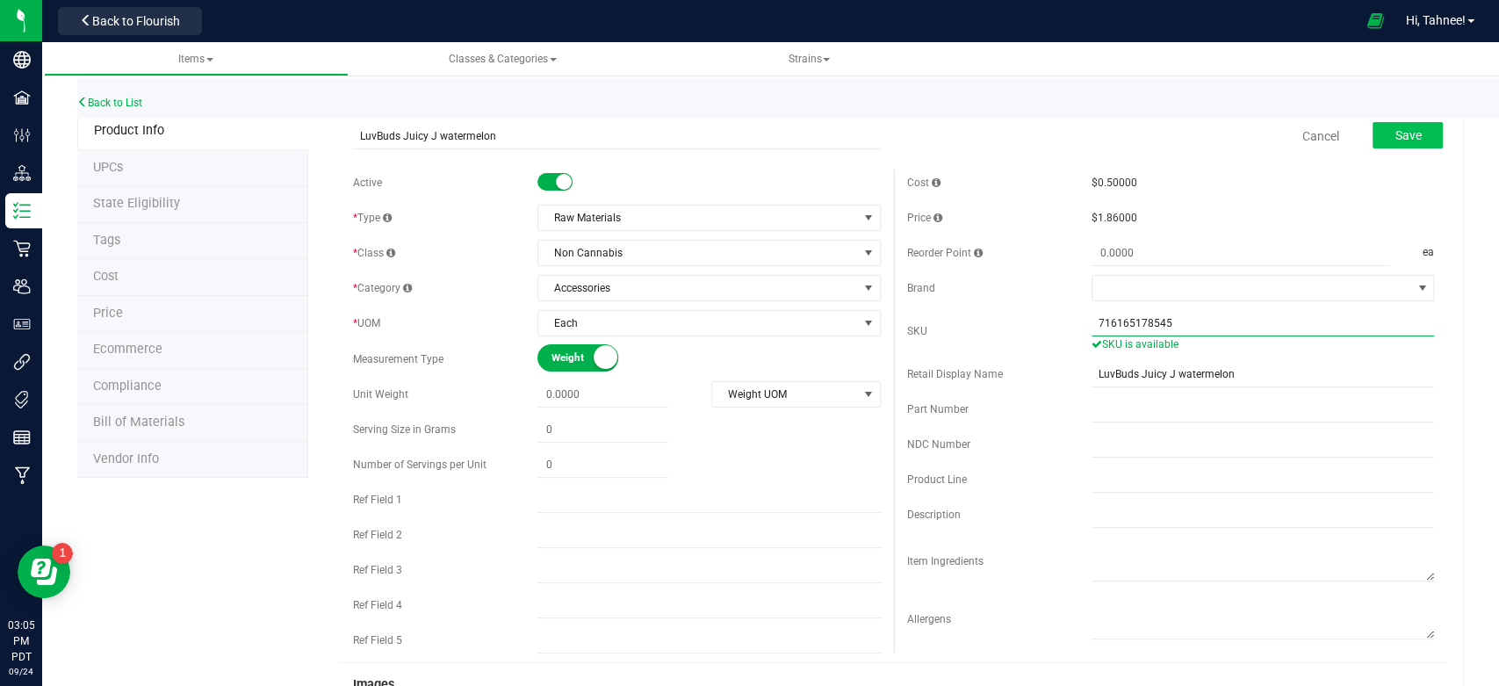
type input "716165178545"
click at [1411, 130] on button "Save" at bounding box center [1408, 135] width 70 height 26
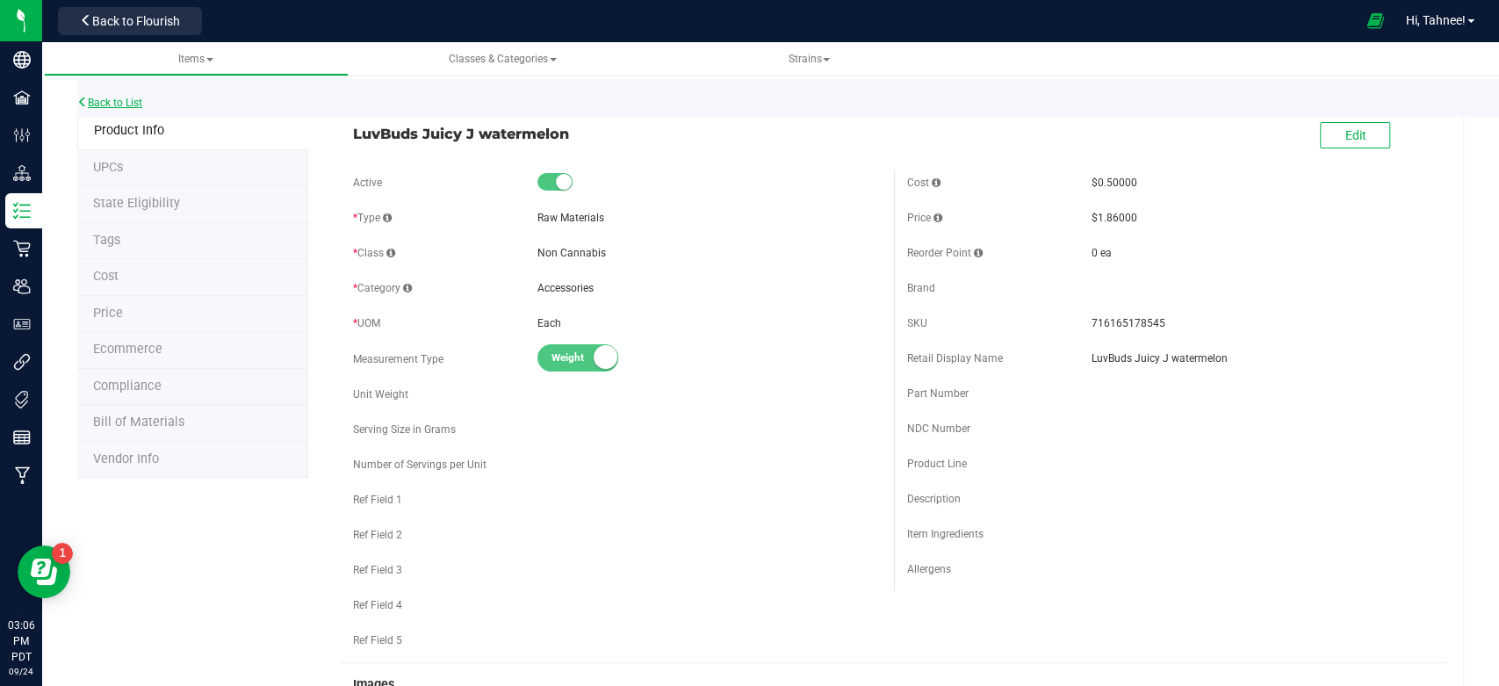
click at [126, 101] on link "Back to List" at bounding box center [109, 103] width 65 height 12
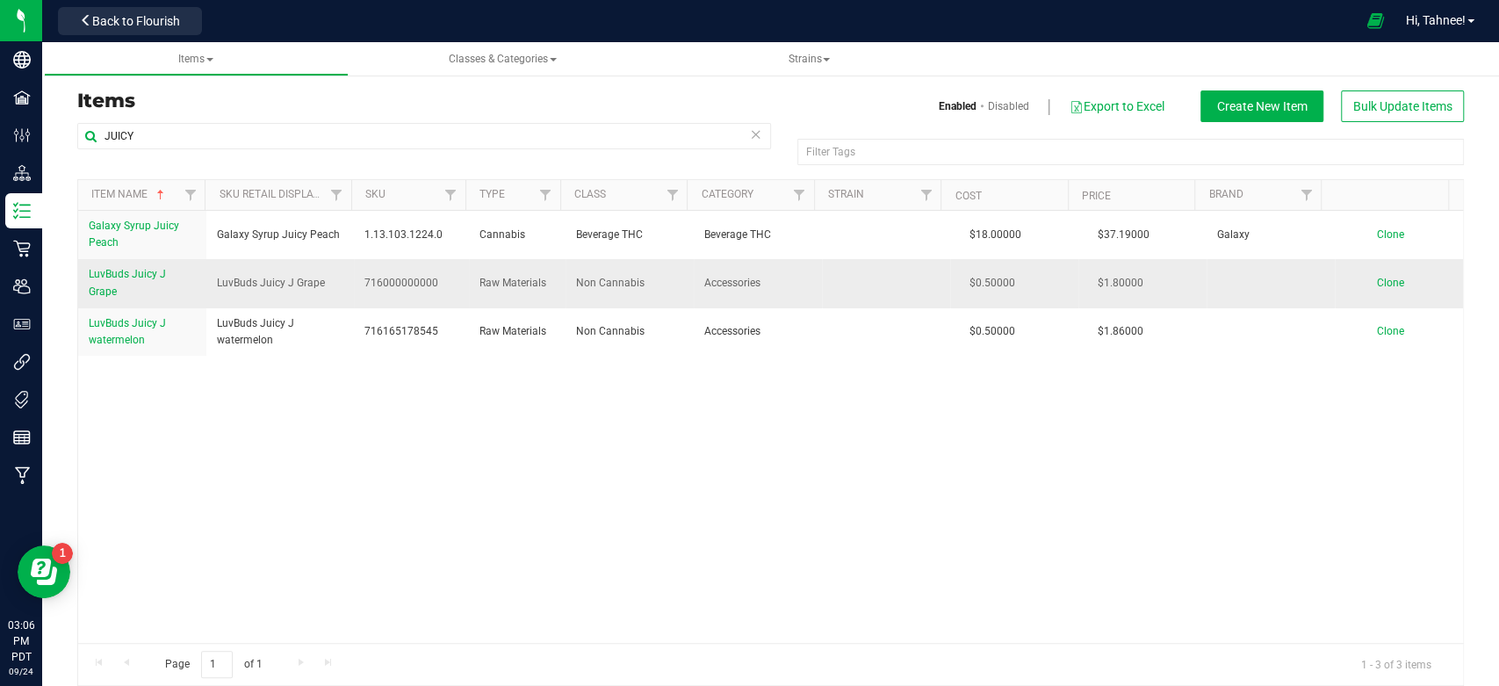
click at [146, 281] on link "LuvBuds Juicy J Grape" at bounding box center [142, 282] width 107 height 33
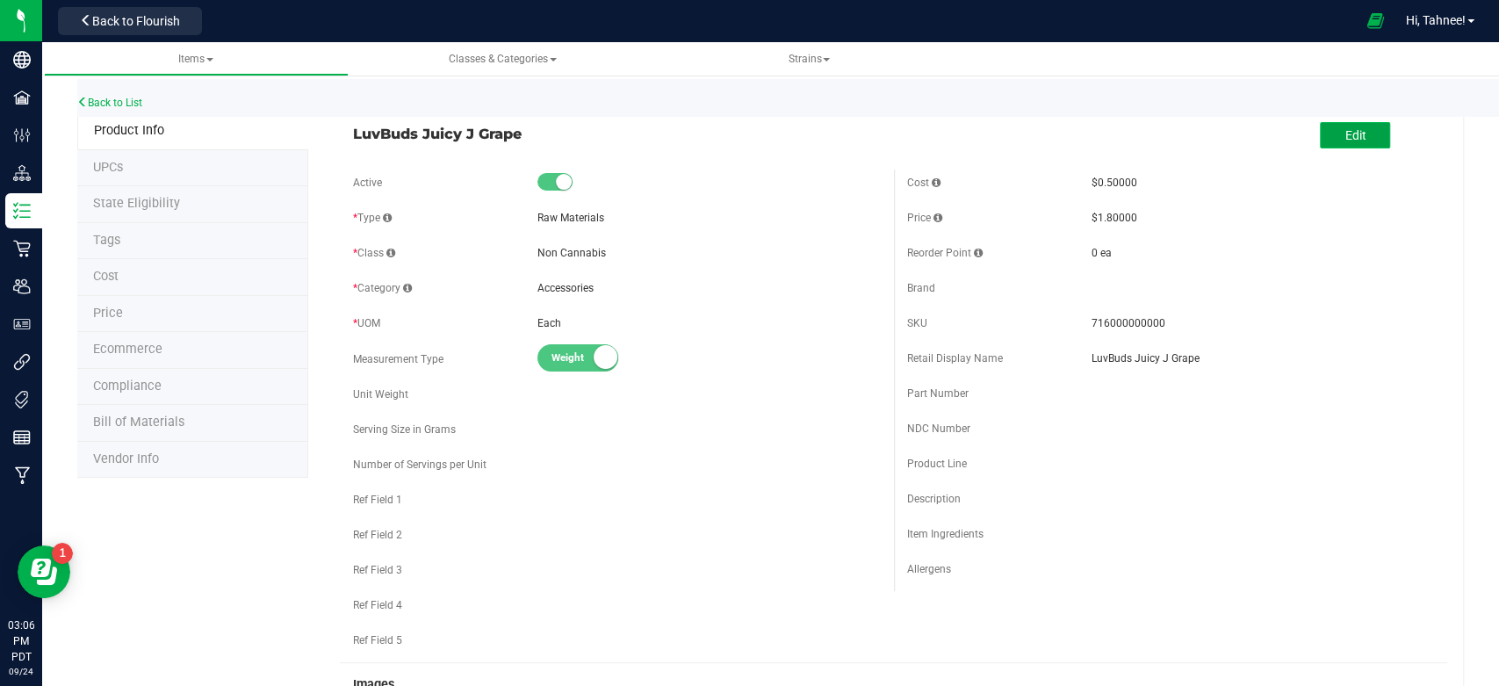
click at [1370, 139] on button "Edit" at bounding box center [1355, 135] width 70 height 26
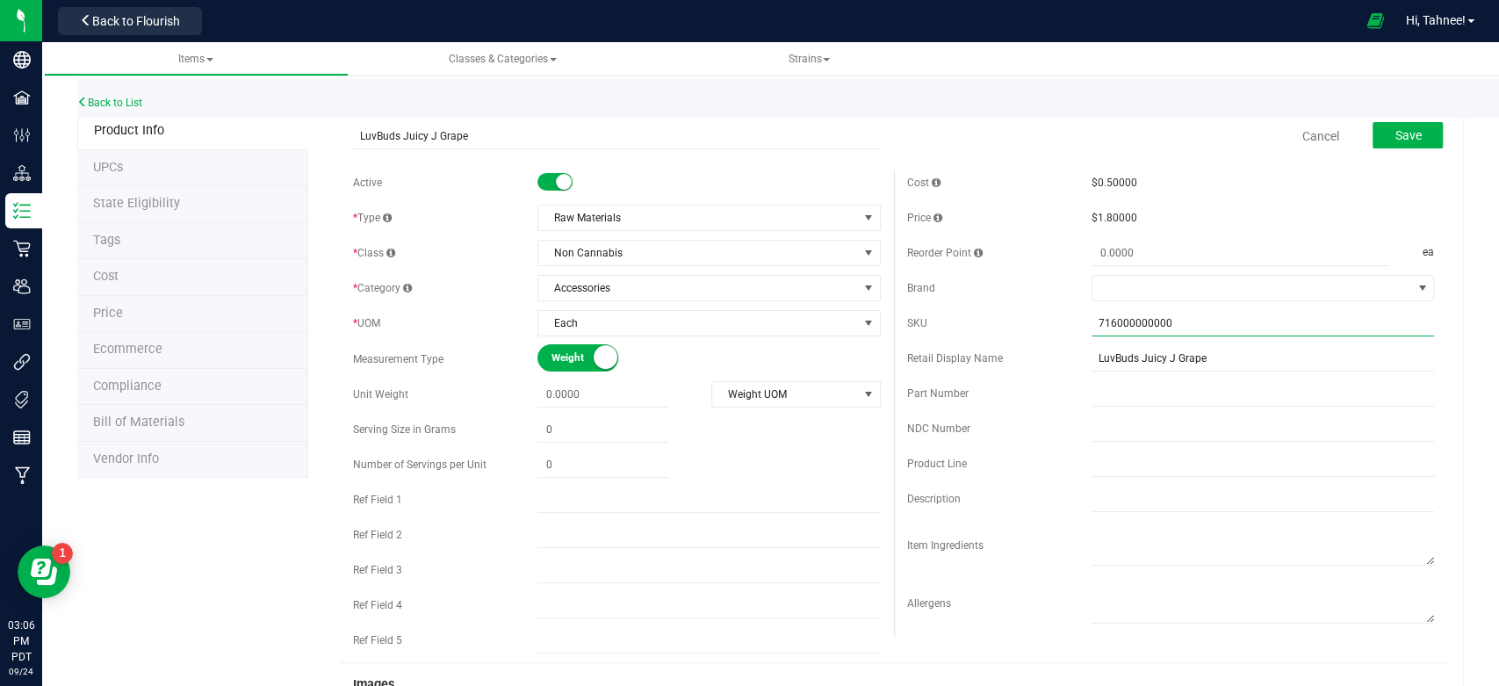
click at [1217, 328] on input "716000000000" at bounding box center [1263, 323] width 342 height 26
type input "7"
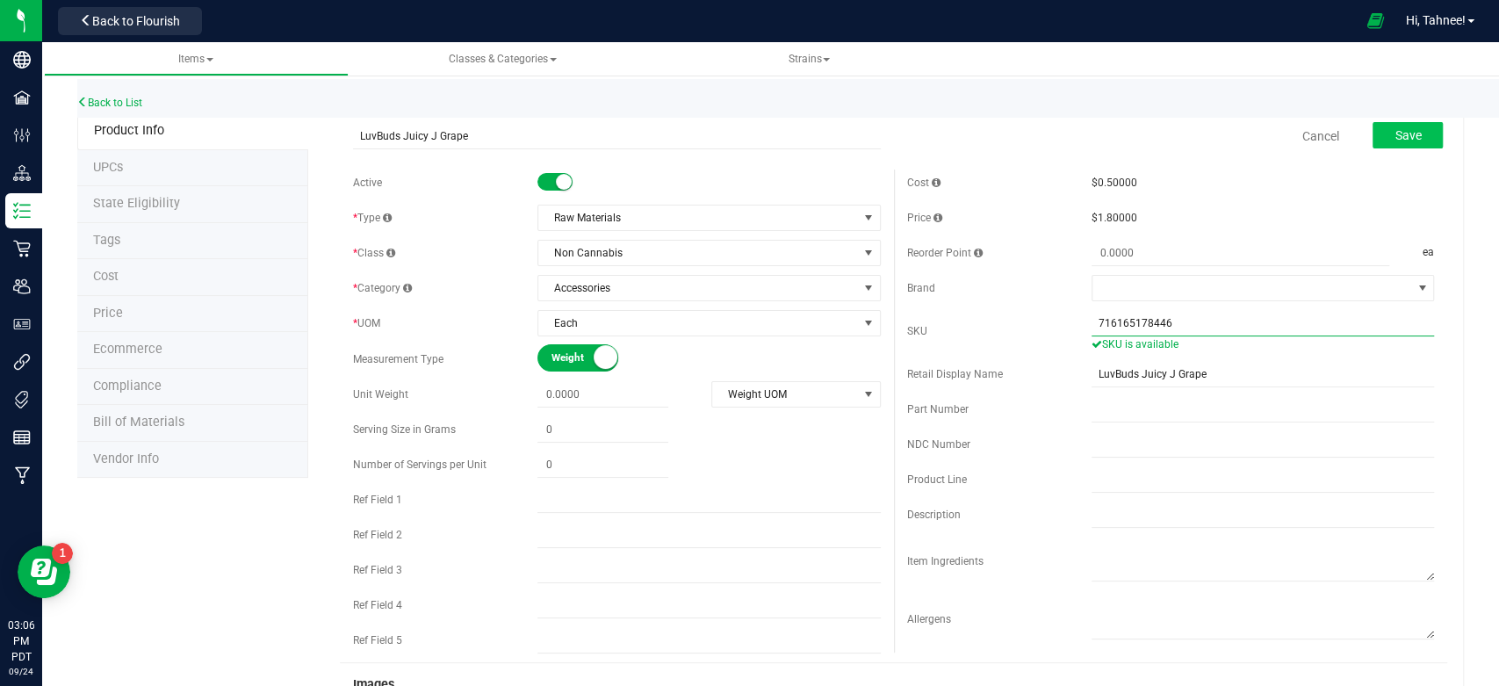
type input "716165178446"
click at [1399, 147] on button "Save" at bounding box center [1408, 135] width 70 height 26
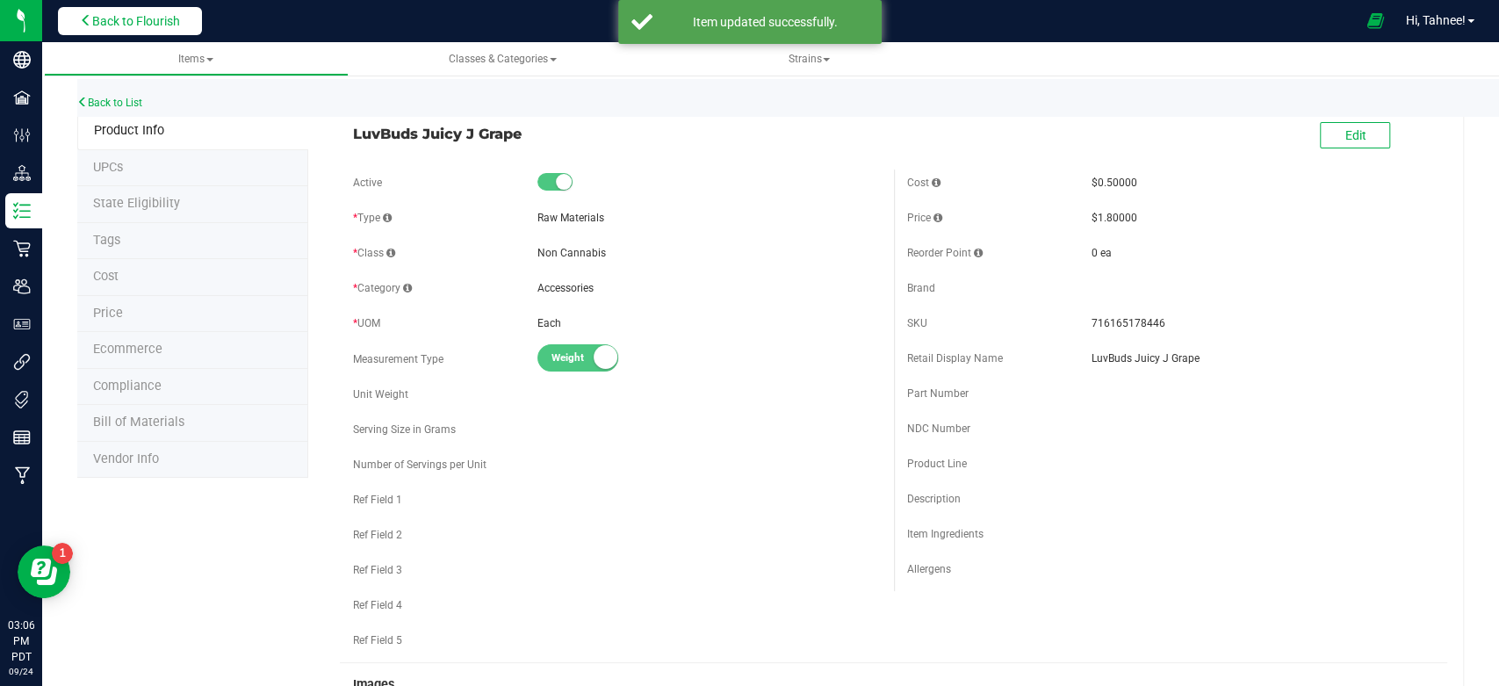
click at [123, 30] on button "Back to Flourish" at bounding box center [130, 21] width 144 height 28
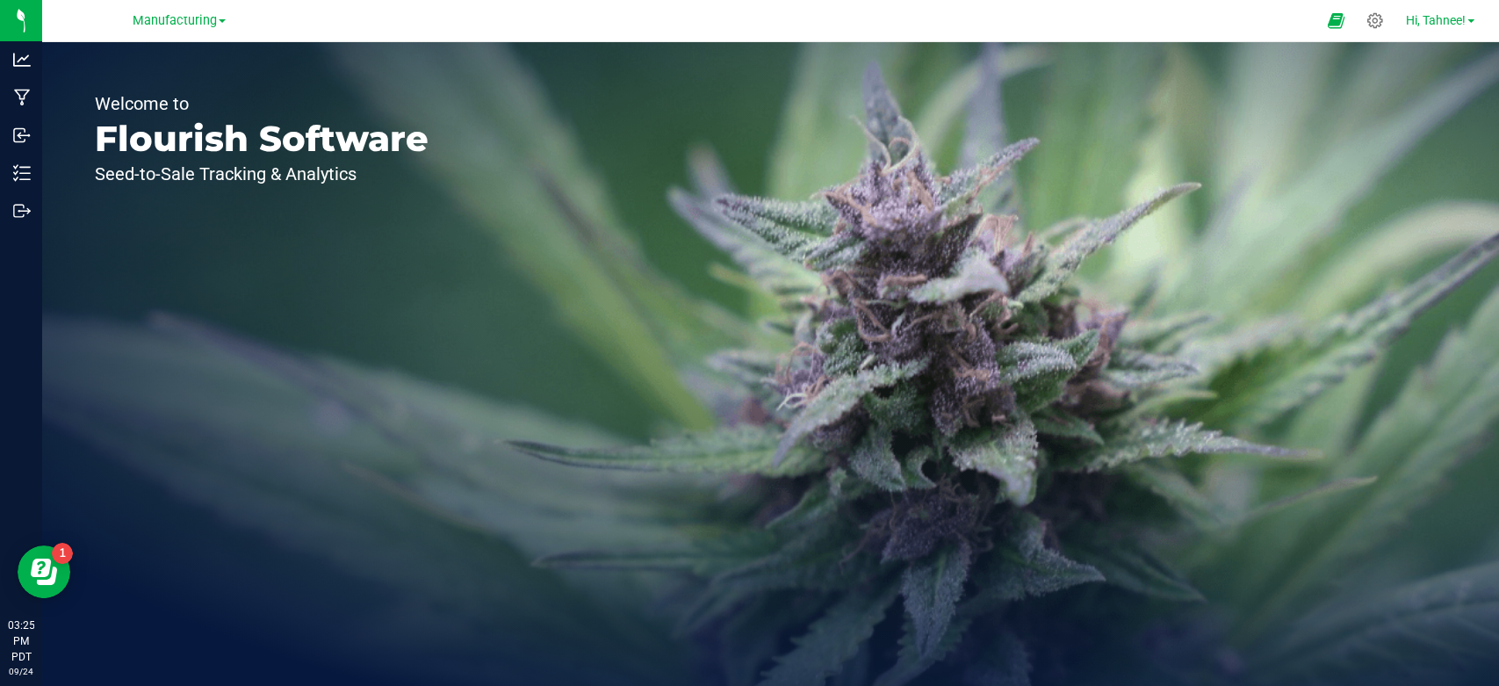
click at [1432, 13] on span "Hi, Tahnee!" at bounding box center [1436, 20] width 60 height 14
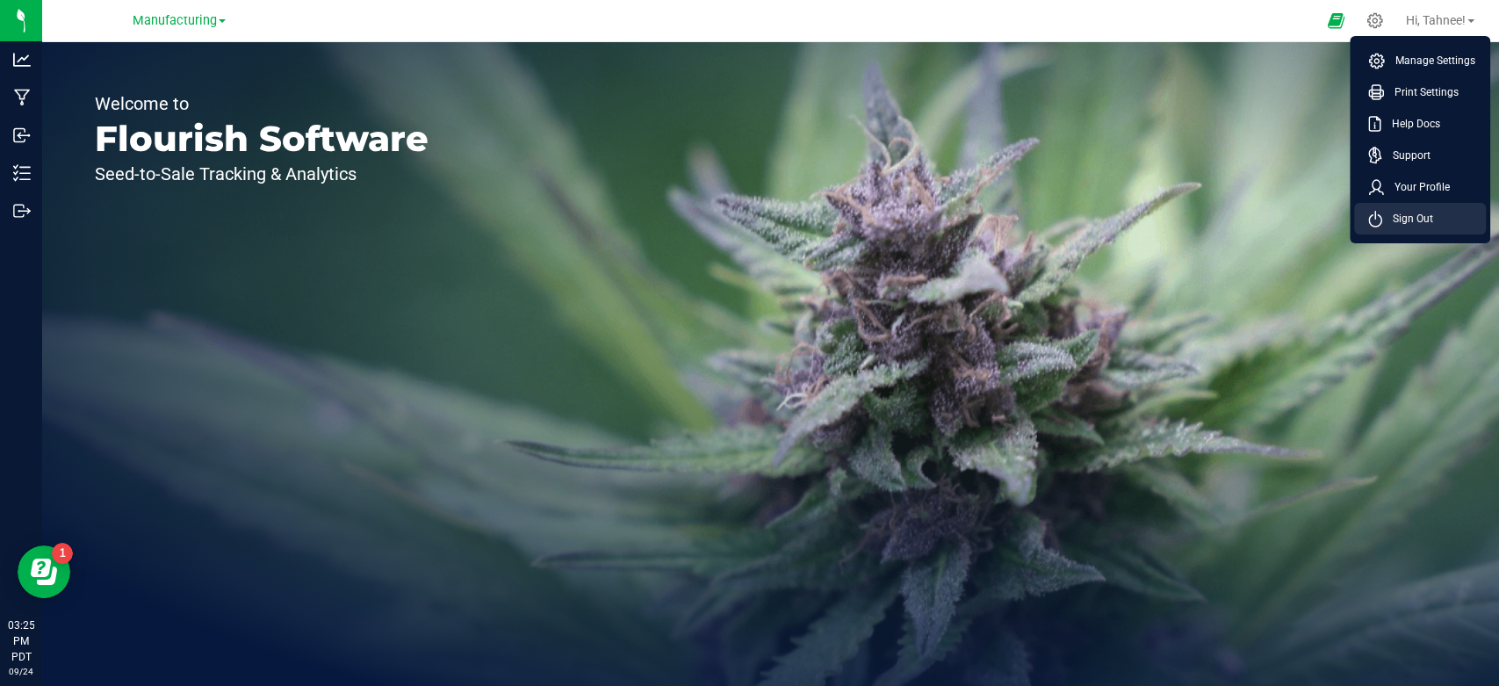
click at [1425, 230] on li "Sign Out" at bounding box center [1420, 219] width 132 height 32
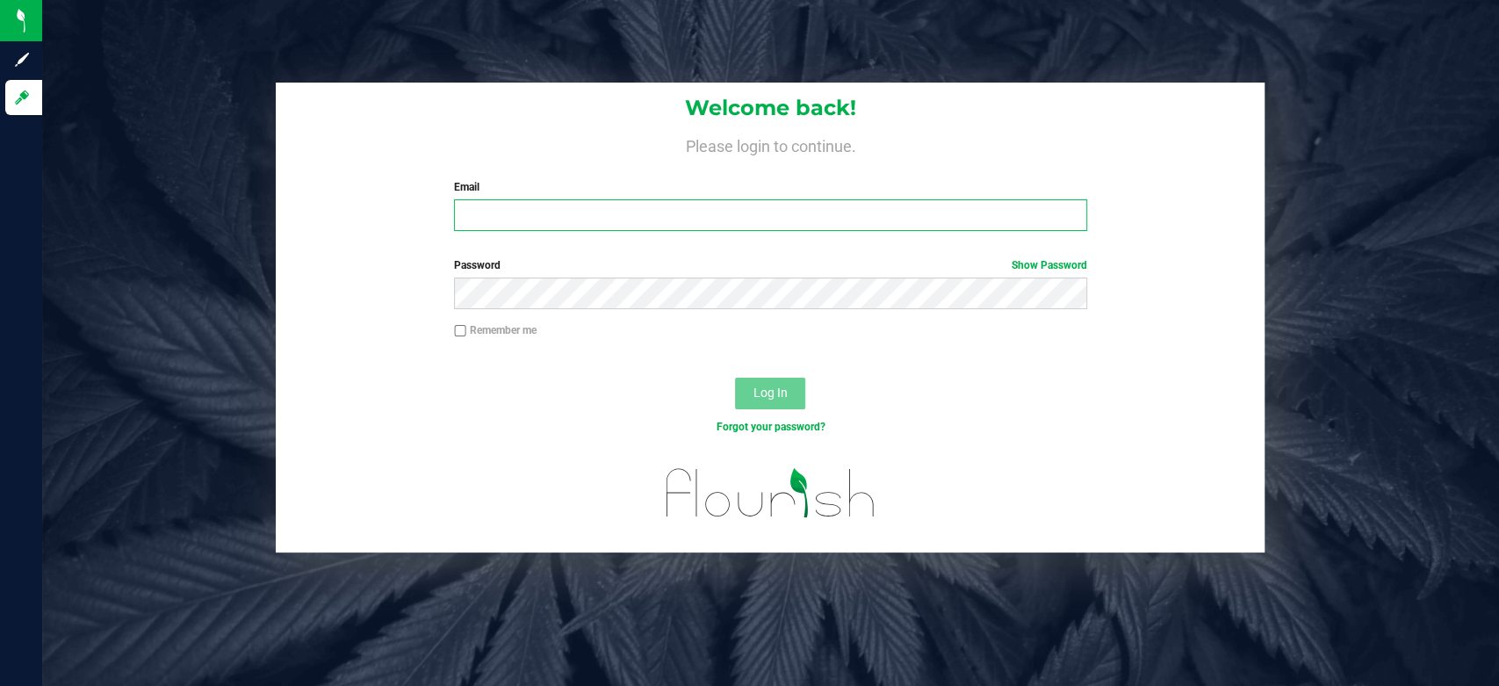
click at [657, 220] on input "Email" at bounding box center [770, 215] width 633 height 32
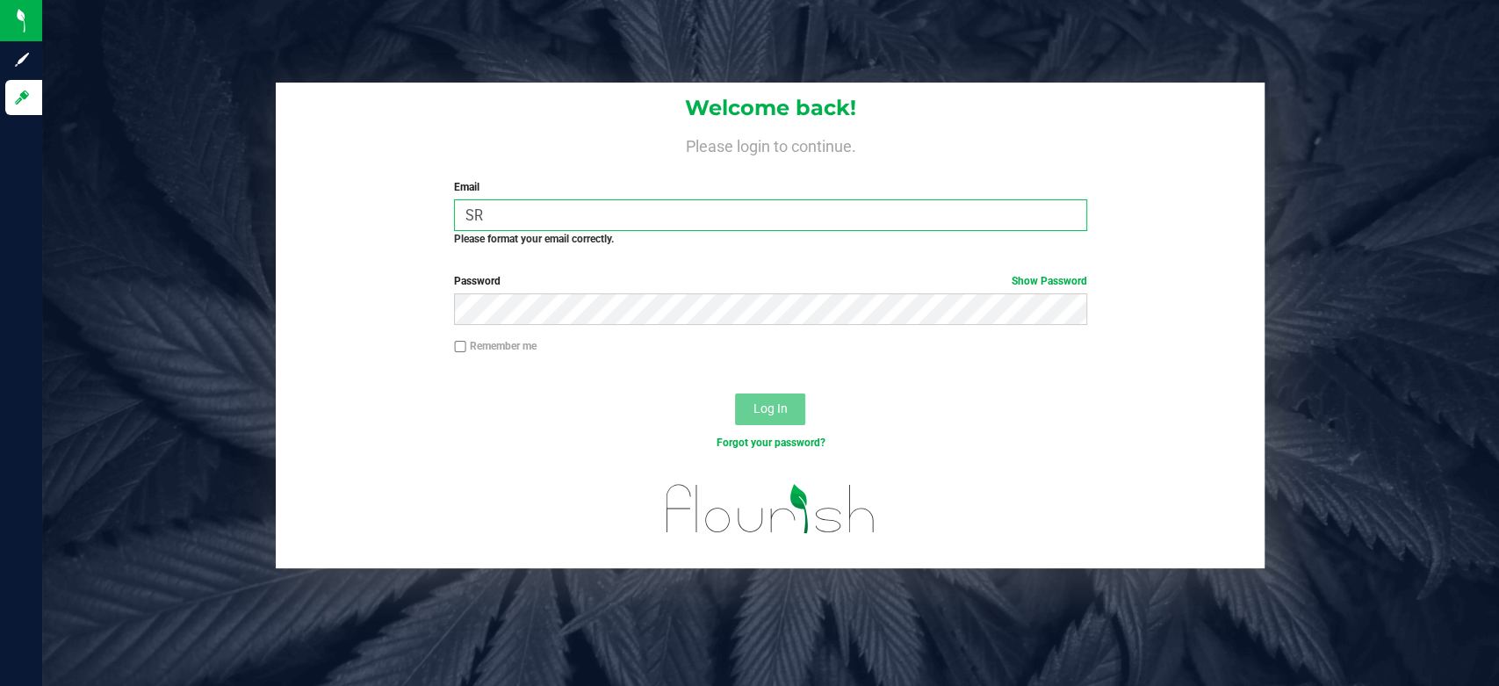
type input "S"
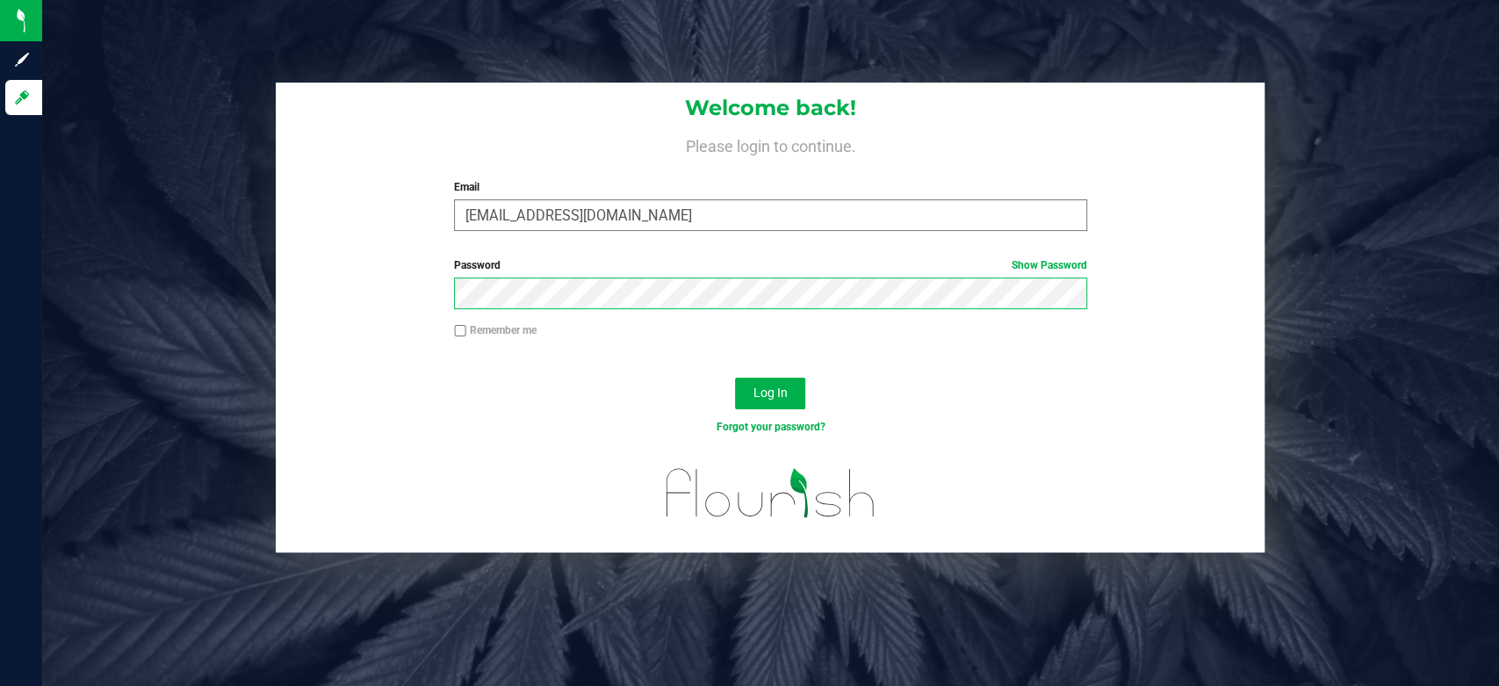
click at [735, 378] on button "Log In" at bounding box center [770, 394] width 70 height 32
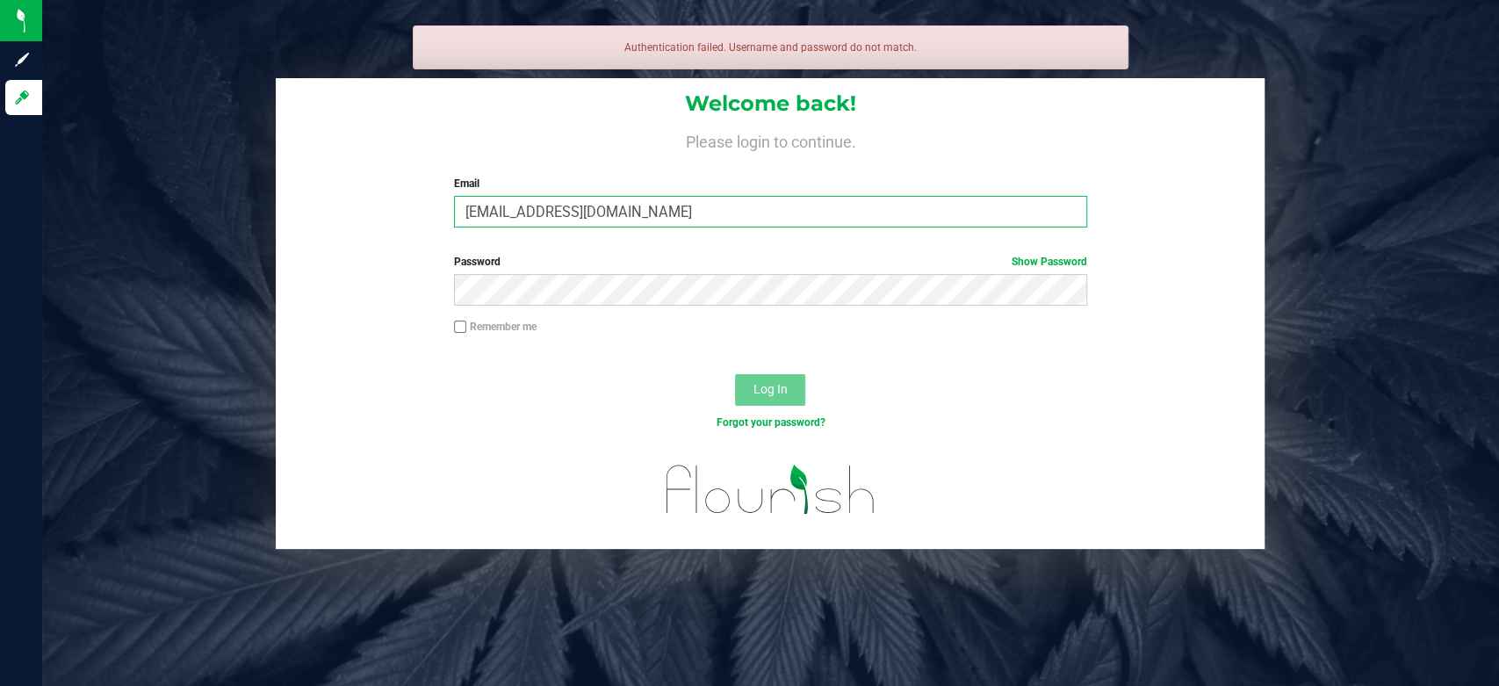
click at [548, 203] on input "srios@mounbtainmedicine.care" at bounding box center [770, 212] width 633 height 32
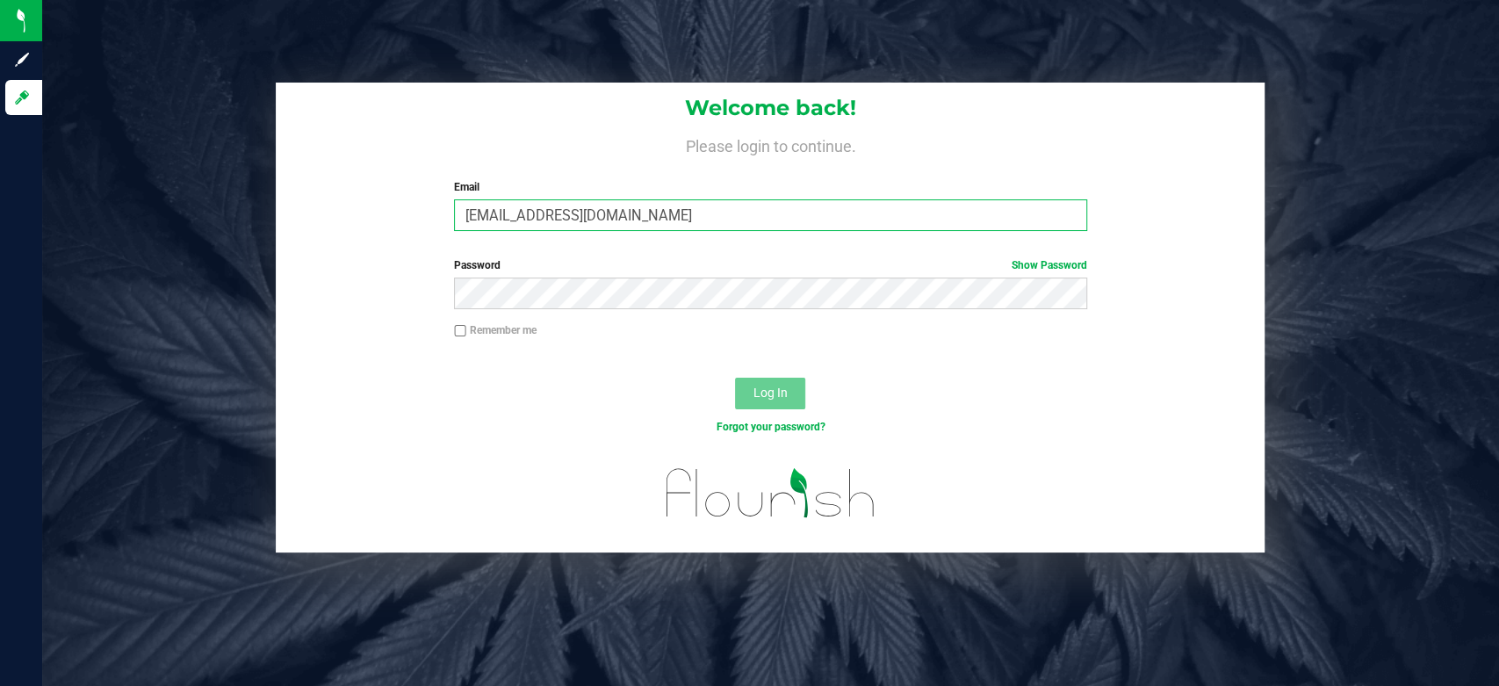
type input "srios@mountainmedicine.care"
click at [787, 395] on button "Log In" at bounding box center [770, 394] width 70 height 32
